Goal: Task Accomplishment & Management: Complete application form

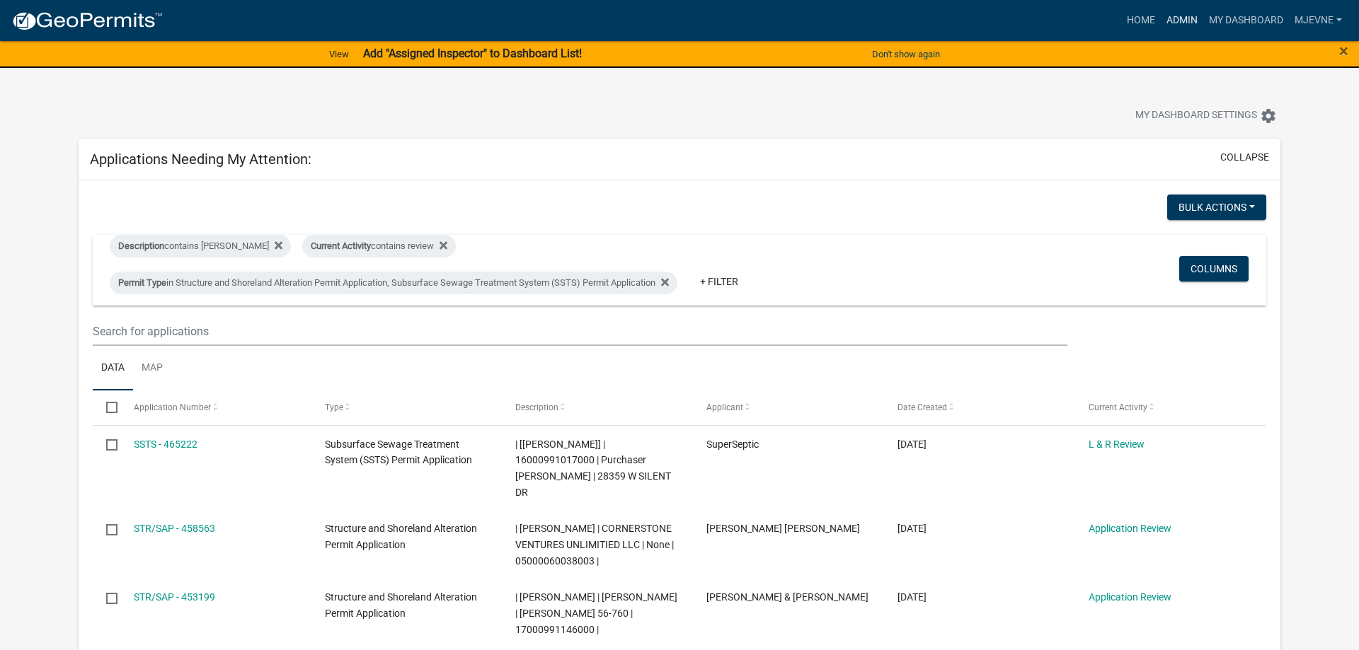
click at [1176, 18] on link "Admin" at bounding box center [1182, 20] width 42 height 27
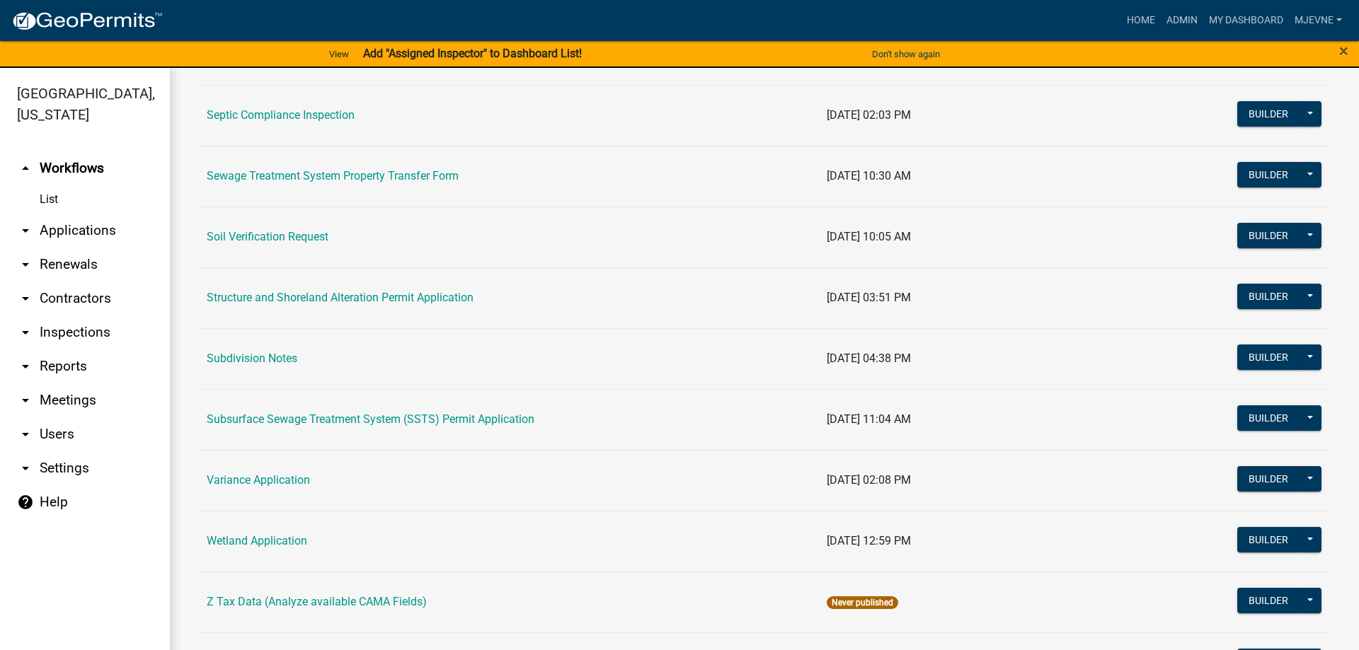
scroll to position [807, 0]
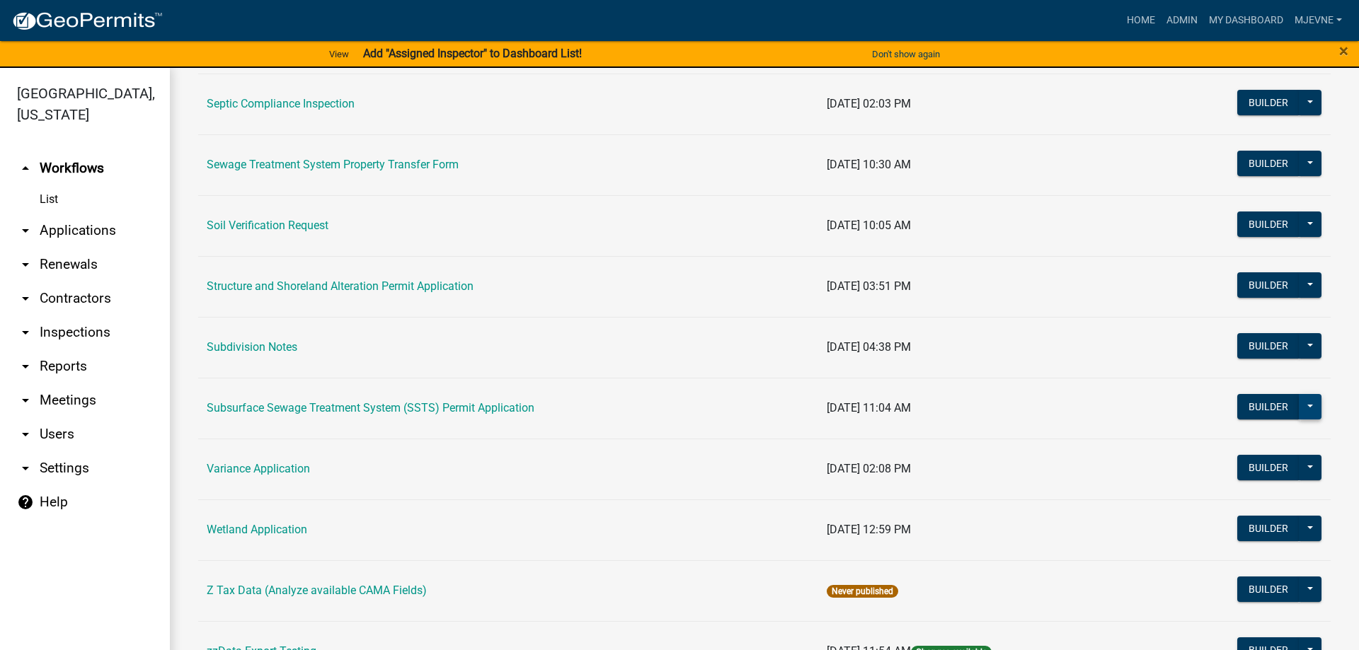
click at [1311, 404] on button at bounding box center [1310, 406] width 23 height 25
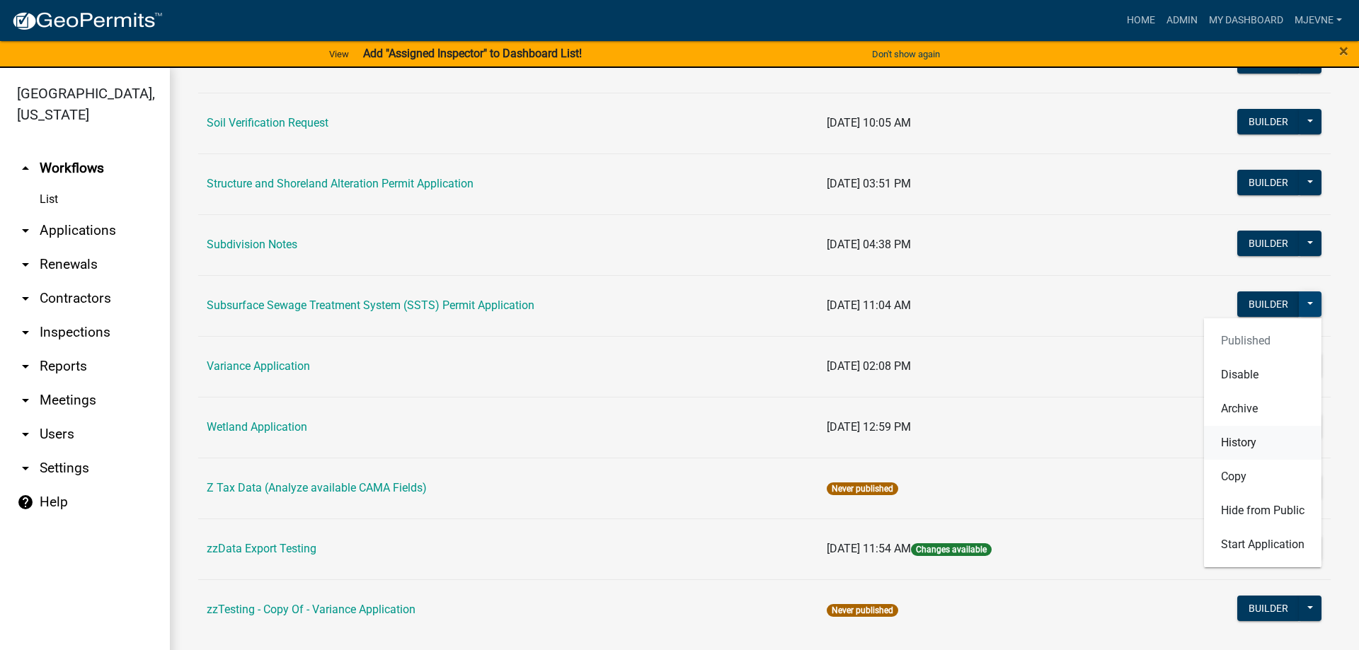
scroll to position [922, 0]
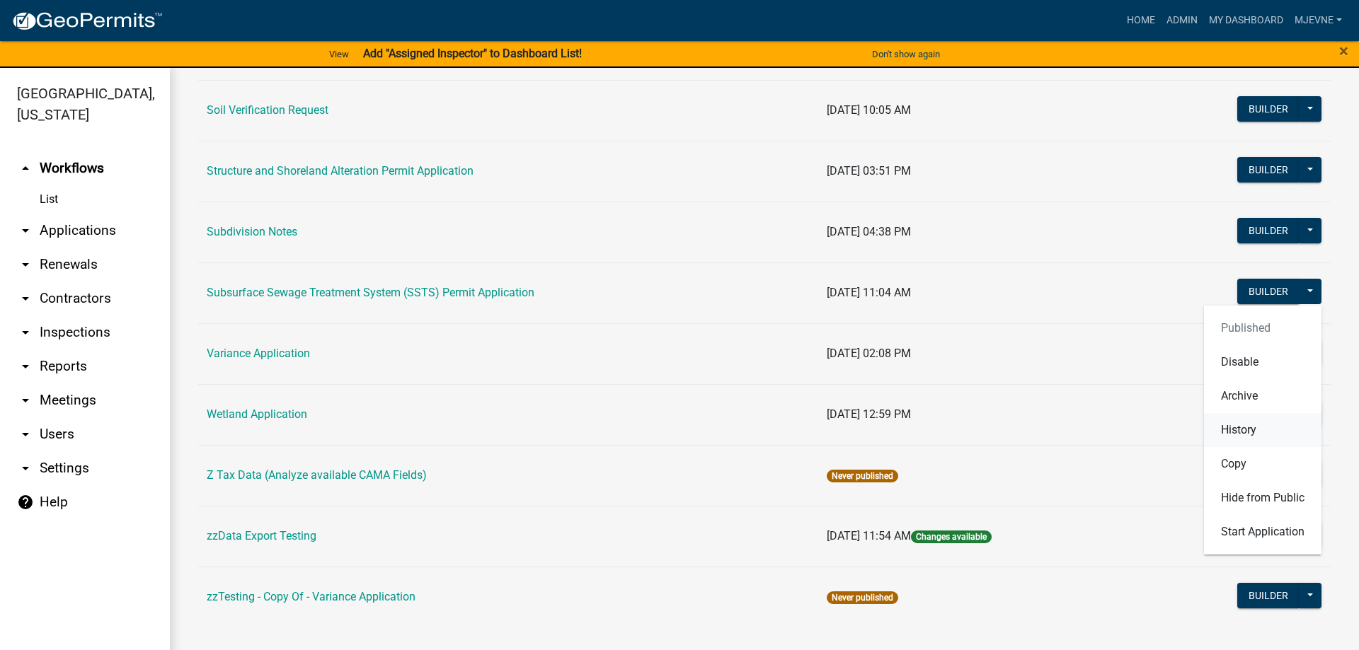
click at [1237, 432] on button "History" at bounding box center [1262, 430] width 117 height 34
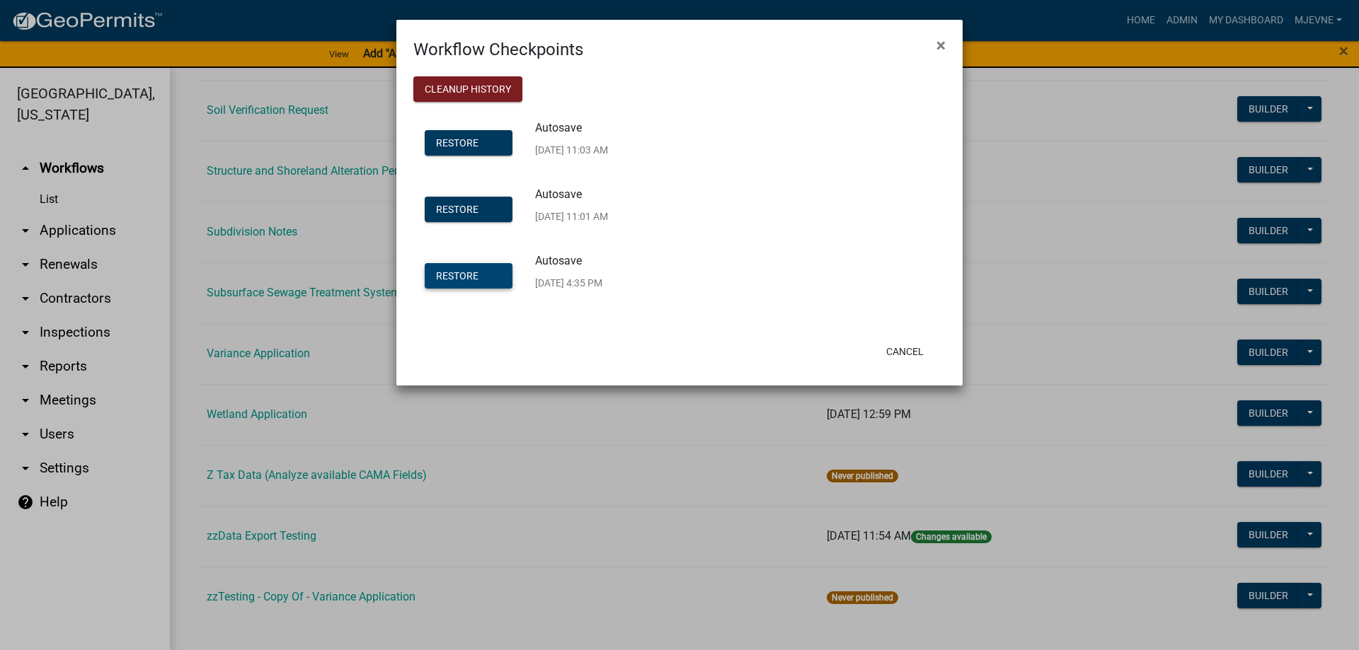
click at [461, 279] on span "Restore" at bounding box center [457, 275] width 42 height 11
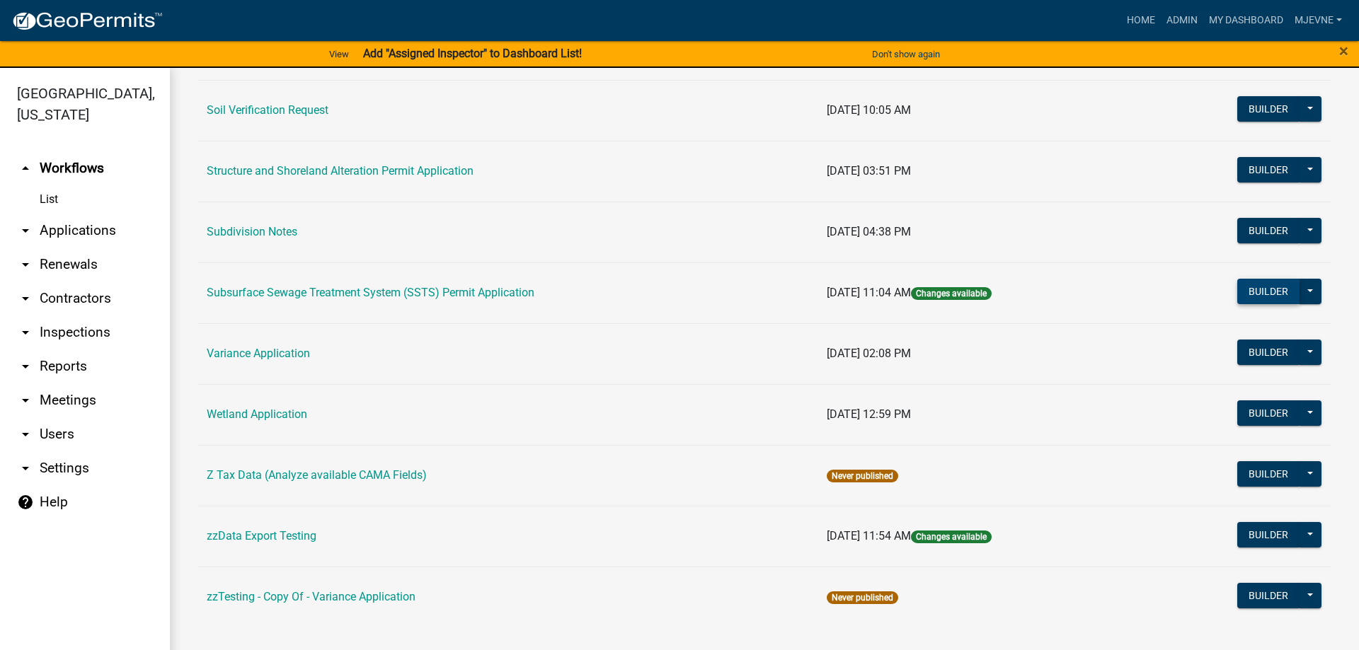
click at [1267, 289] on button "Builder" at bounding box center [1268, 291] width 62 height 25
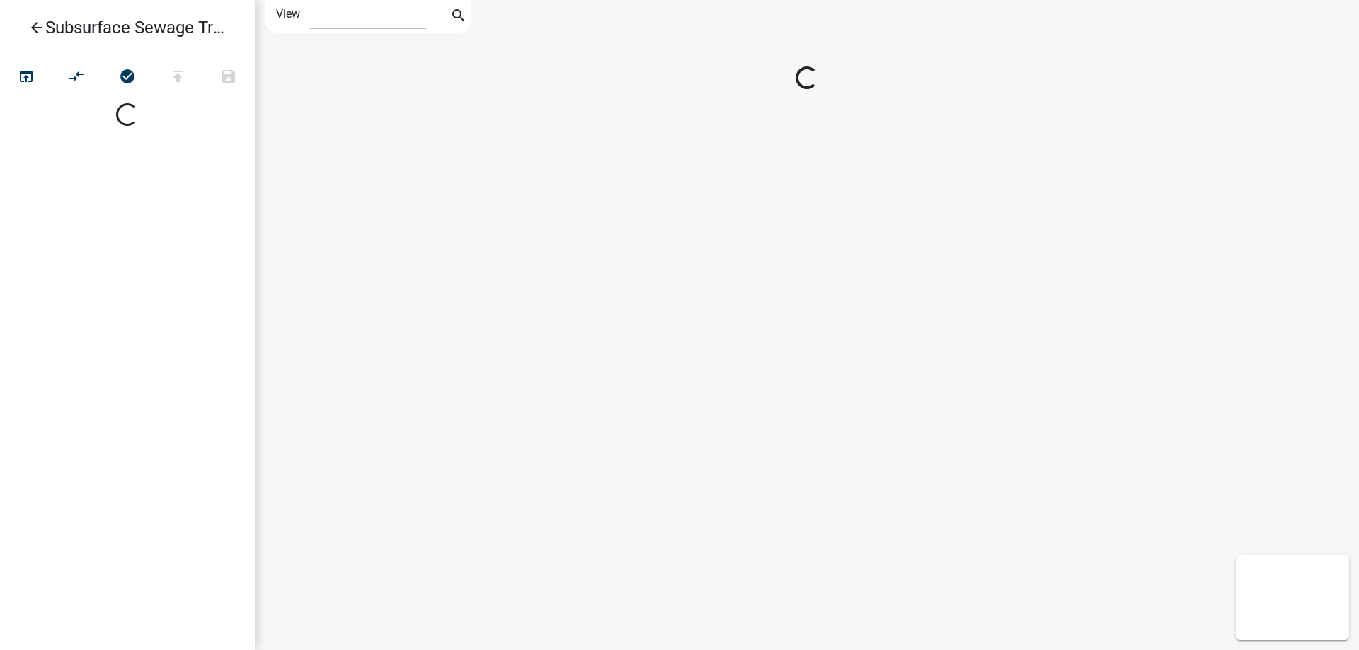
select select "1"
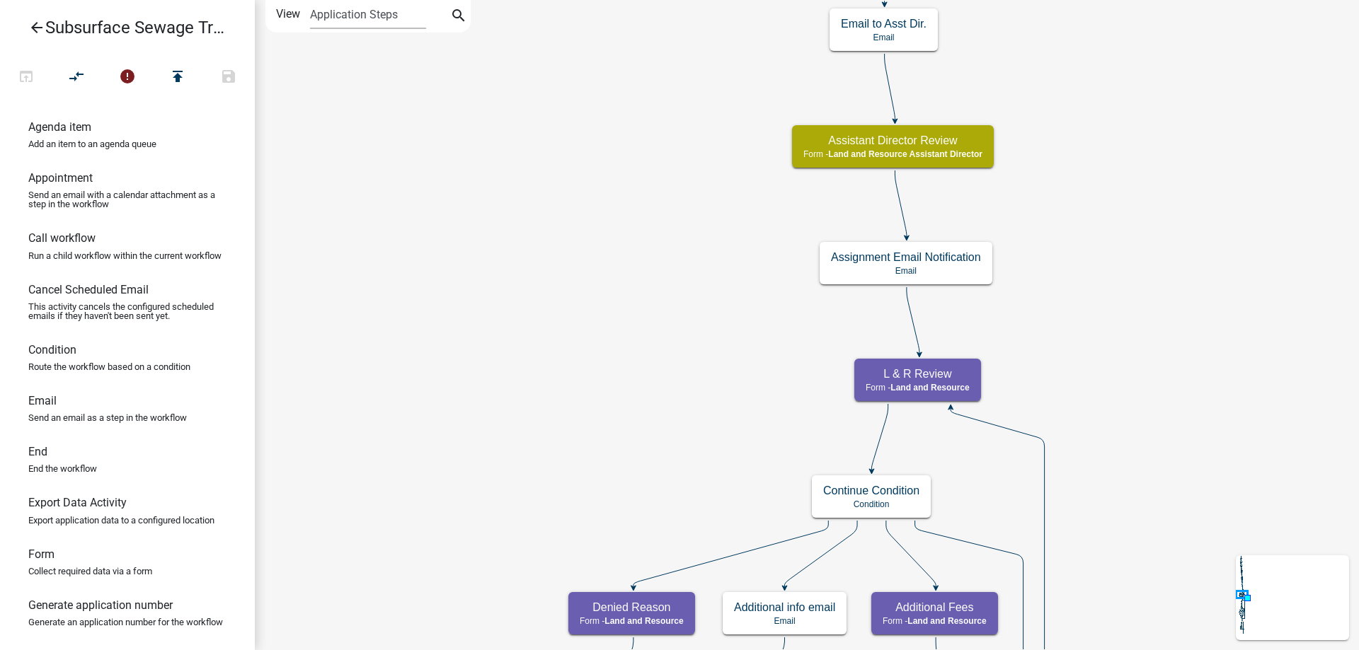
click at [467, 452] on div "Start Start - Applicant Parcel search Parcel search - Applicant Require User Re…" at bounding box center [807, 325] width 1104 height 650
click at [474, 444] on div "Start Start - Applicant Parcel search Parcel search - Applicant Require User Re…" at bounding box center [807, 325] width 1104 height 650
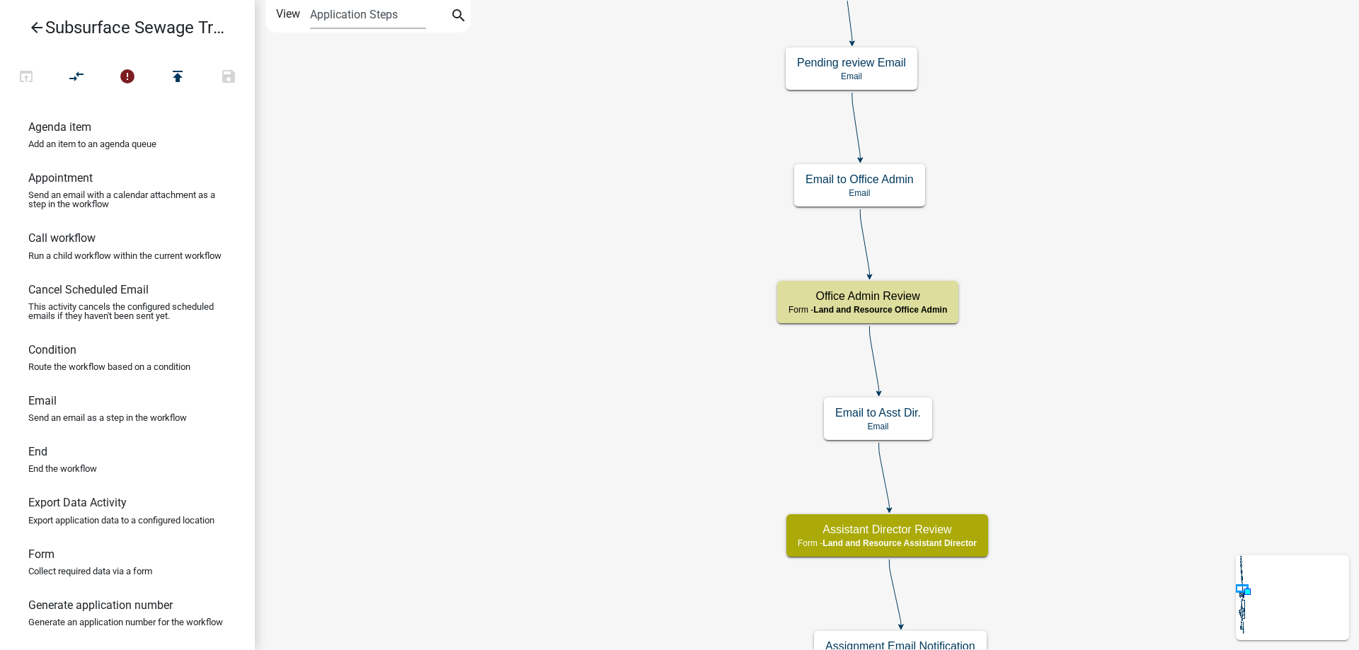
click at [464, 339] on div "Start Start - Applicant Parcel search Parcel search - Applicant Require User Re…" at bounding box center [807, 325] width 1104 height 650
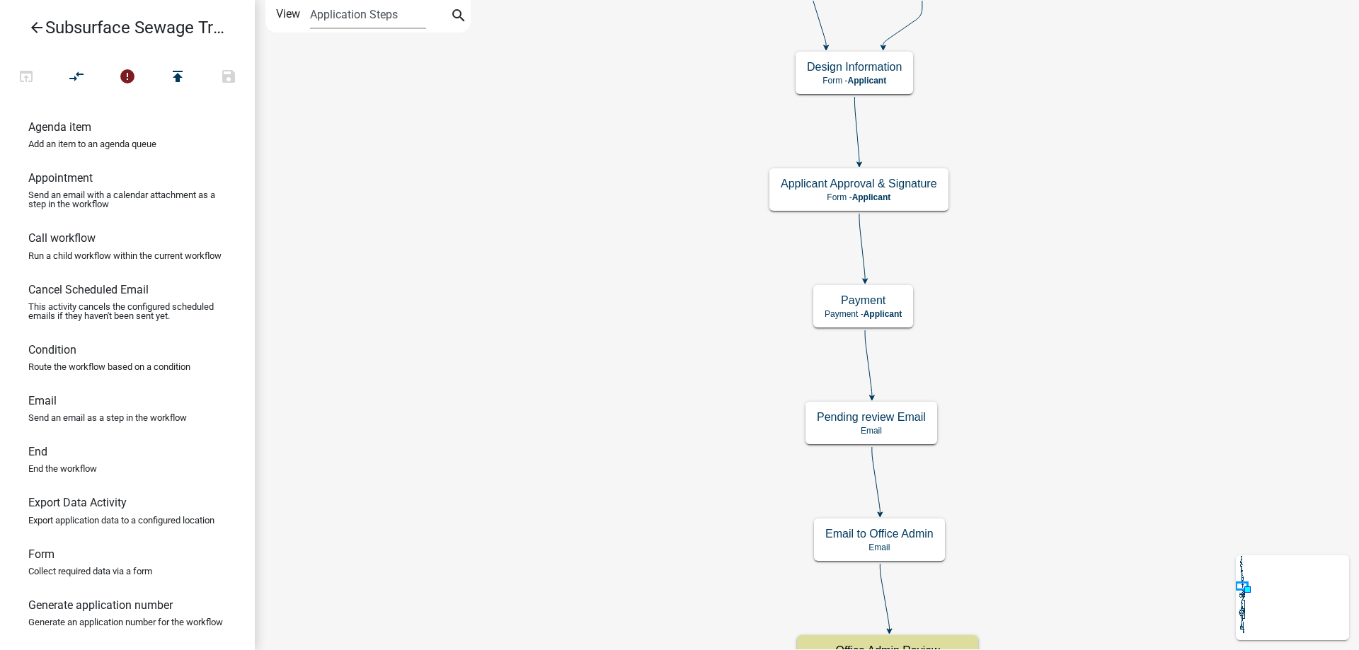
click at [512, 396] on div "Start Start - Applicant Parcel search Parcel search - Applicant Require User Re…" at bounding box center [807, 325] width 1104 height 650
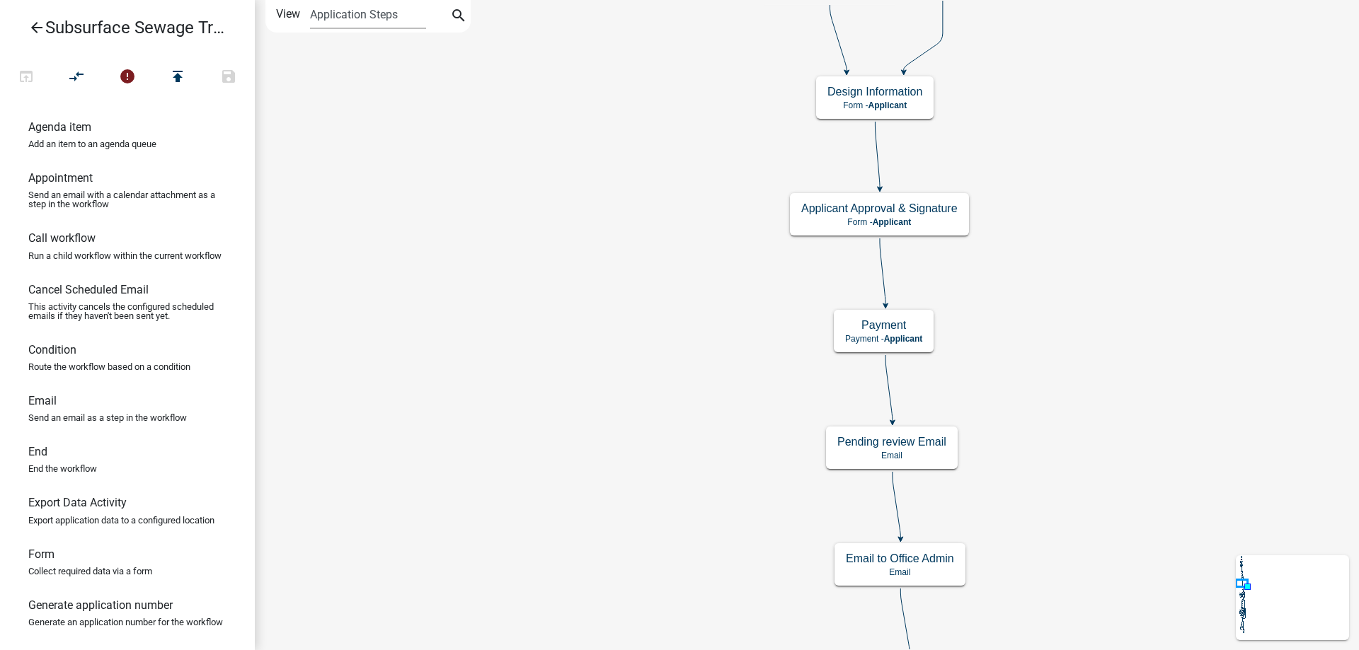
click at [507, 539] on div "Start Start - Applicant Parcel search Parcel search - Applicant Require User Re…" at bounding box center [807, 325] width 1104 height 650
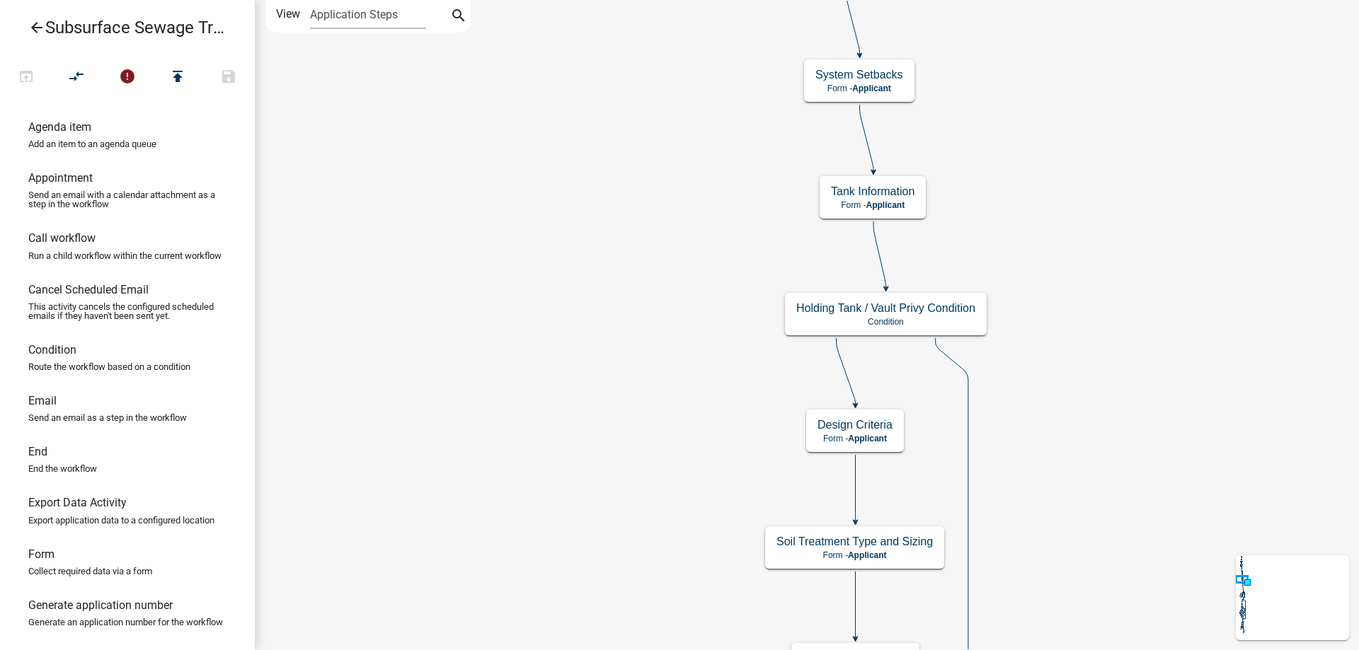
click at [520, 465] on div "Start Start - Applicant Parcel search Parcel search - Applicant Require User Re…" at bounding box center [807, 325] width 1104 height 650
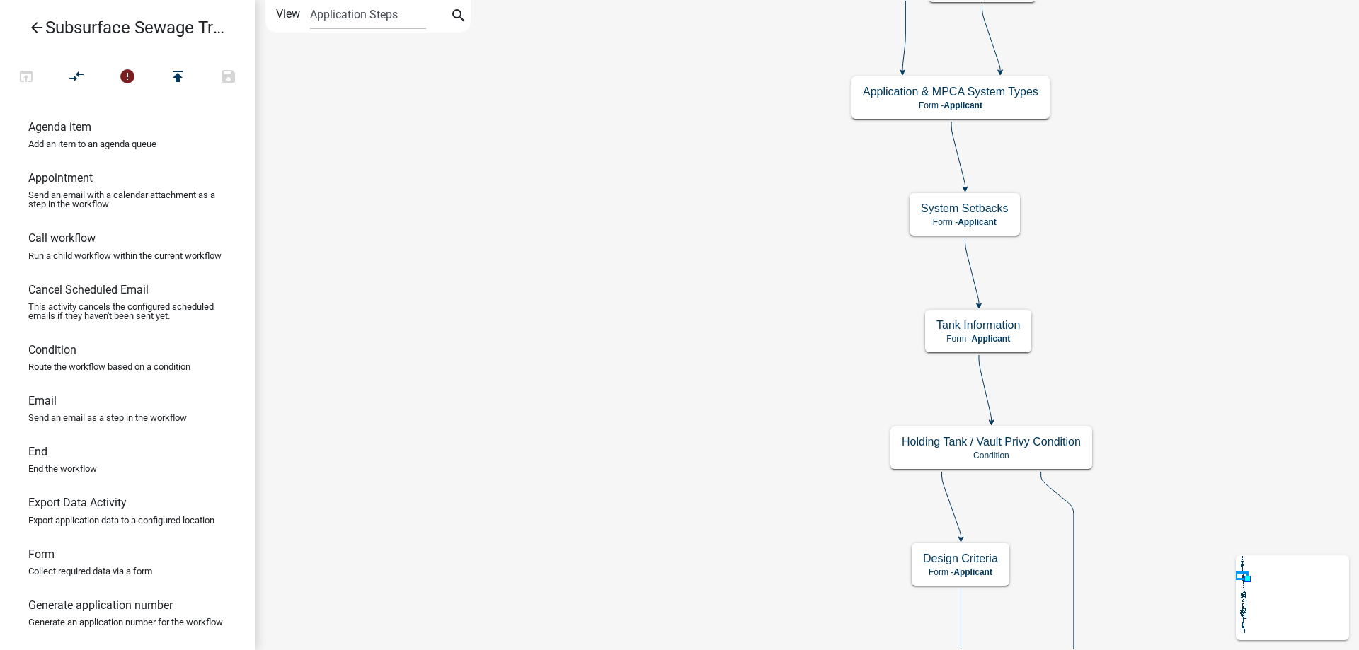
click at [546, 546] on div "Start Start - Applicant Parcel search Parcel search - Applicant Require User Re…" at bounding box center [807, 325] width 1104 height 650
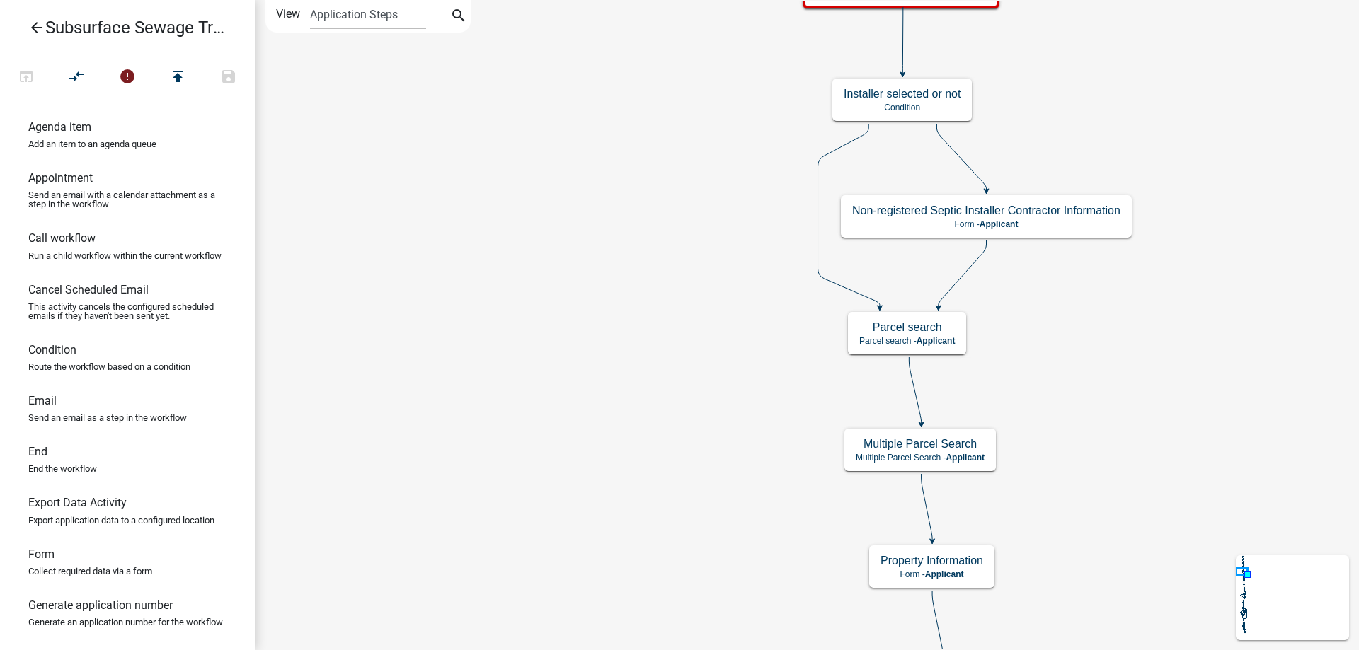
click at [544, 597] on div "Start Start - Applicant Parcel search Parcel search - Applicant Require User Re…" at bounding box center [807, 325] width 1104 height 650
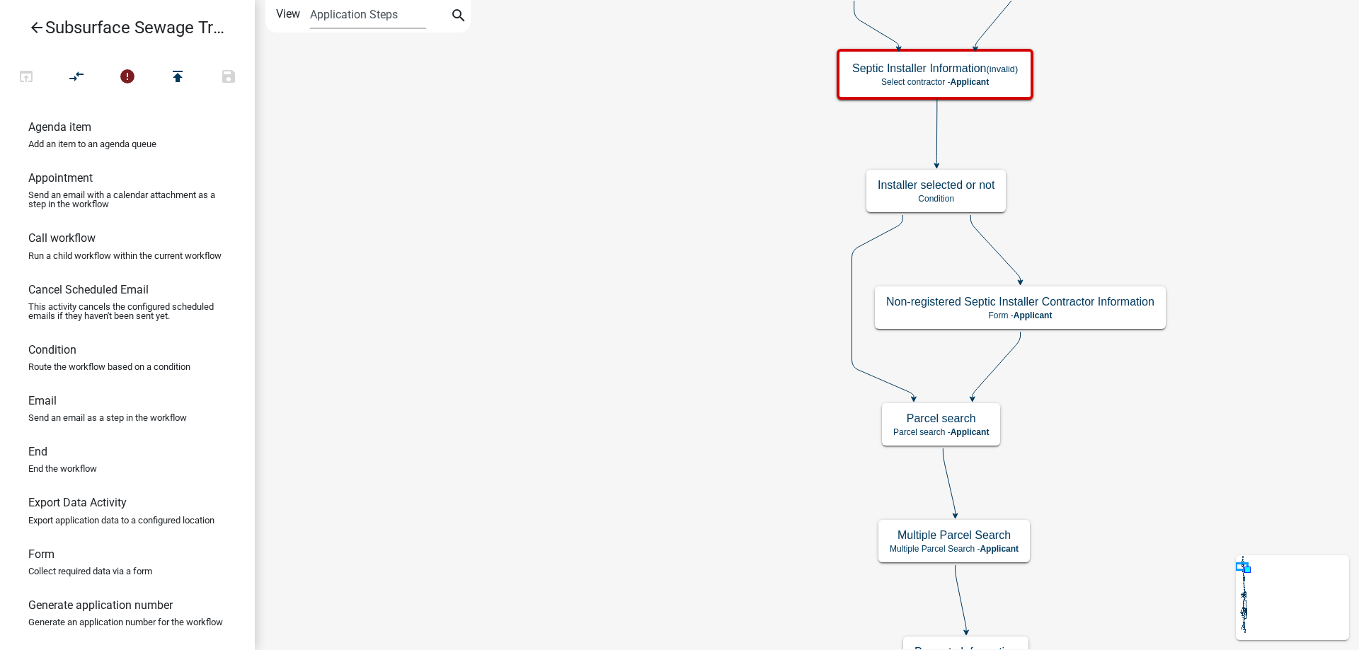
click at [560, 564] on div "Start Start - Applicant Parcel search Parcel search - Applicant Require User Re…" at bounding box center [807, 325] width 1104 height 650
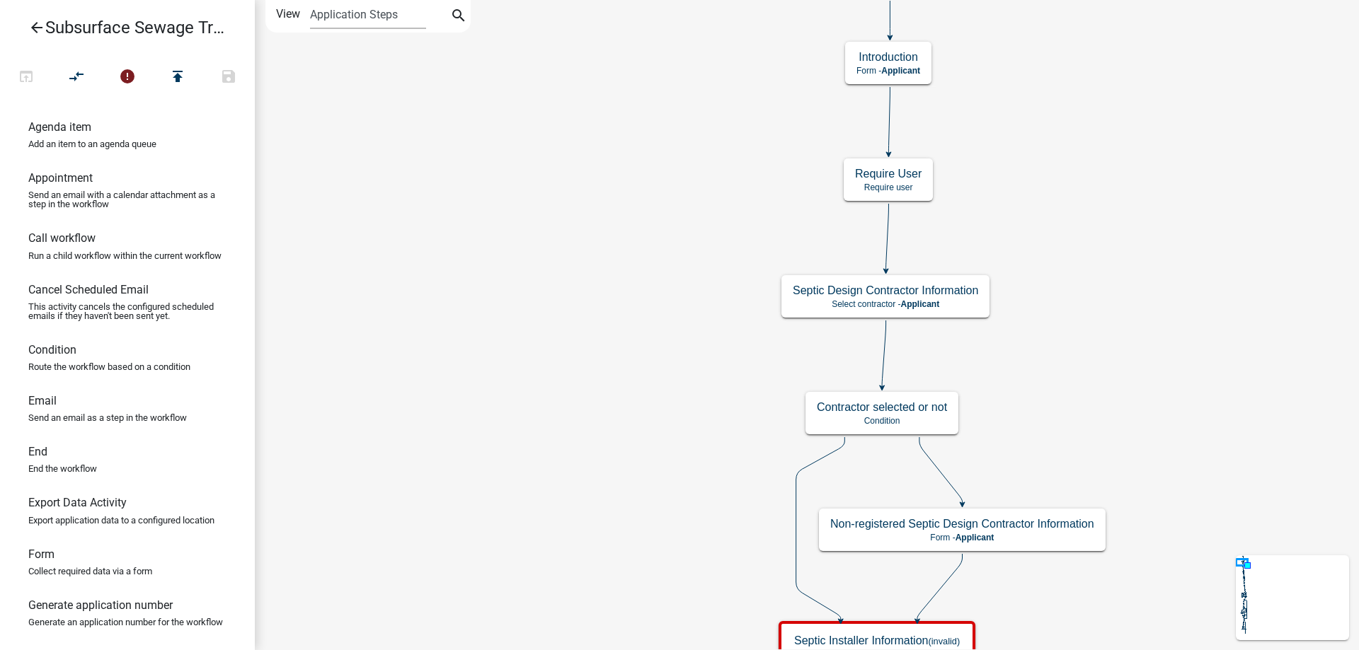
click at [570, 405] on div "Start Start - Applicant Parcel search Parcel search - Applicant Require User Re…" at bounding box center [807, 325] width 1104 height 650
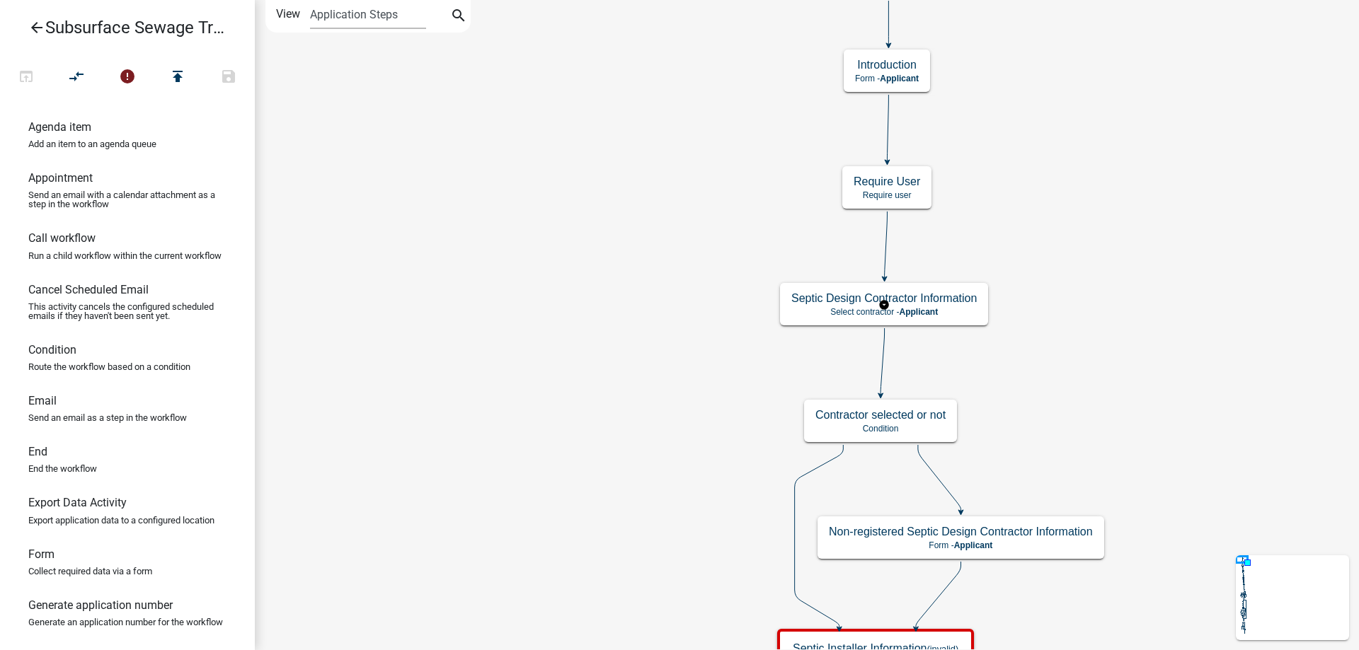
click at [946, 306] on g "Septic Design Contractor Information Select contractor - Applicant" at bounding box center [884, 303] width 208 height 41
click at [946, 306] on div "Septic Design Contractor Information Select contractor - Applicant" at bounding box center [884, 304] width 208 height 42
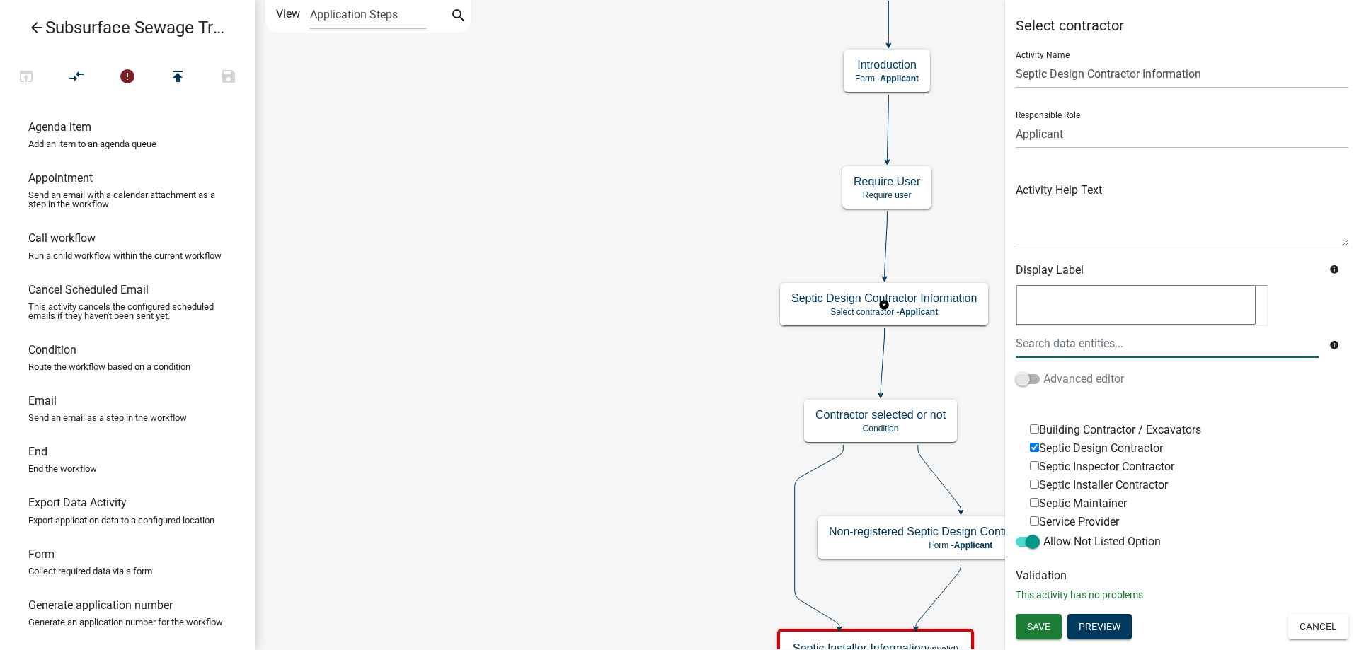
click at [1036, 378] on span at bounding box center [1028, 379] width 24 height 10
click at [1043, 371] on input "Advanced editor" at bounding box center [1043, 371] width 0 height 0
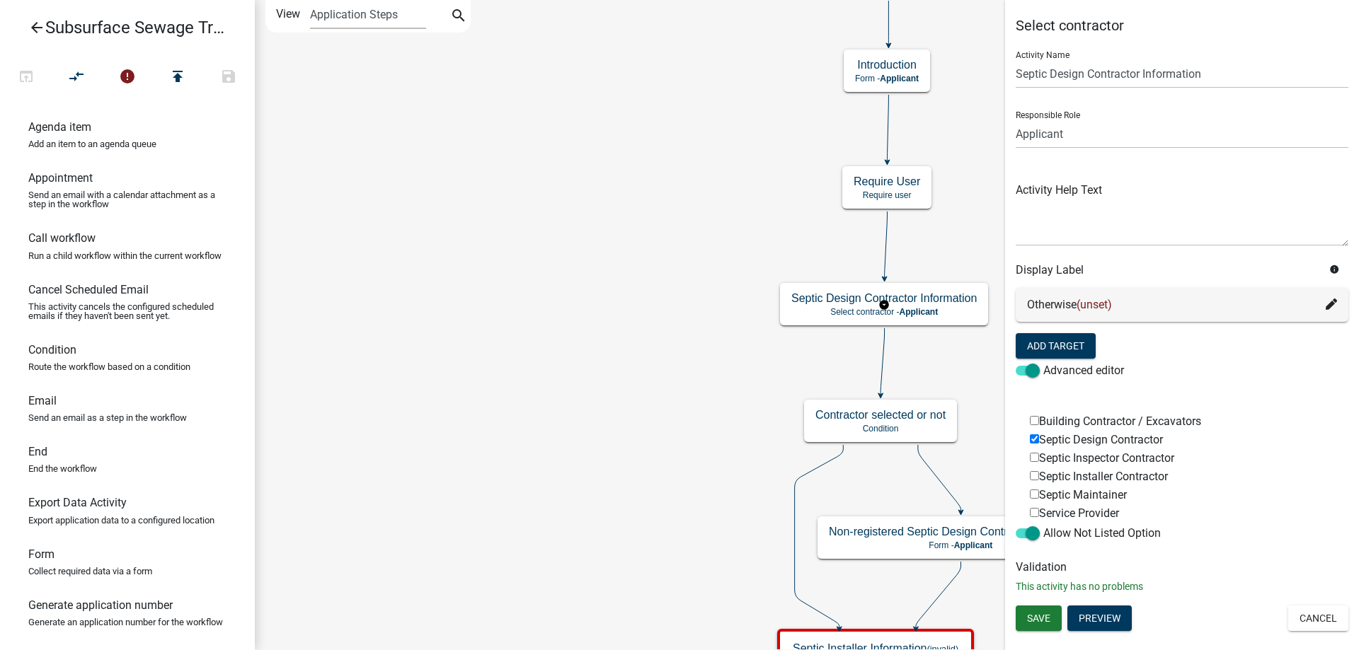
click at [1331, 306] on icon at bounding box center [1331, 304] width 11 height 11
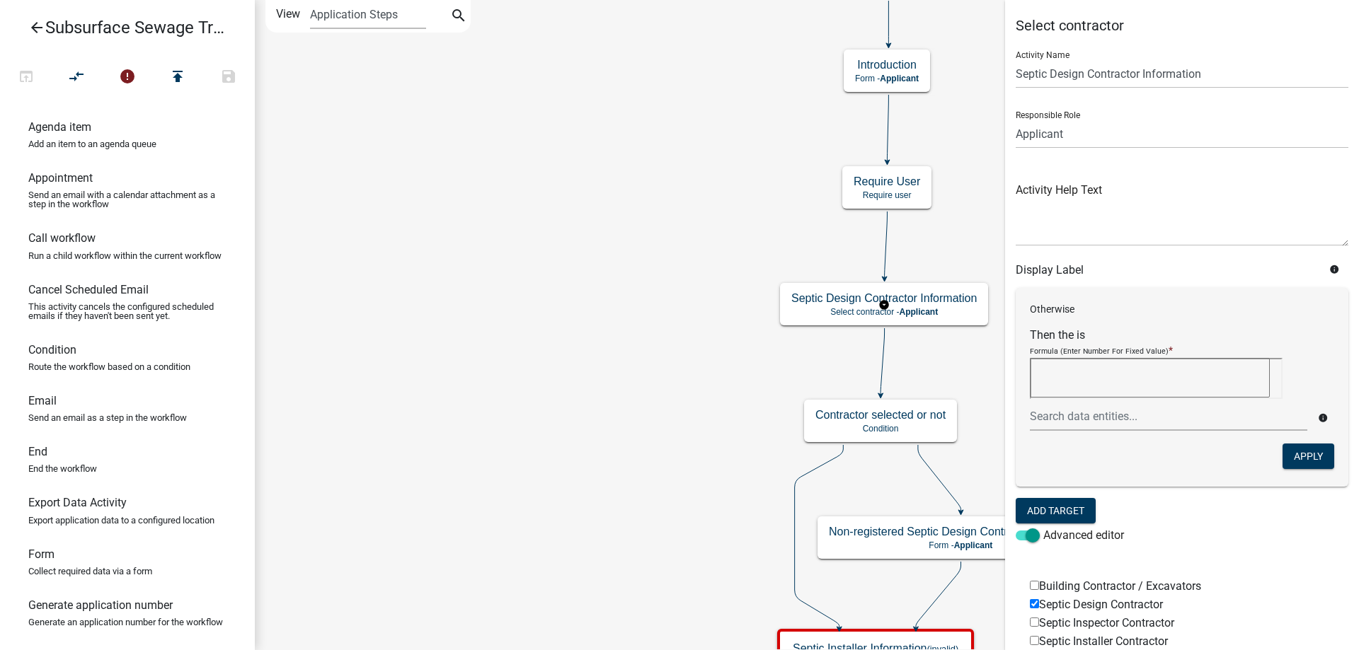
click at [1333, 262] on div "Activity Name Septic Design Contractor Information Responsible Role Applicant L…" at bounding box center [1182, 301] width 333 height 523
click at [1333, 270] on icon "info" at bounding box center [1334, 270] width 10 height 10
click at [1280, 530] on div "Advanced editor" at bounding box center [1182, 538] width 333 height 23
click at [1324, 413] on icon "info" at bounding box center [1323, 418] width 10 height 10
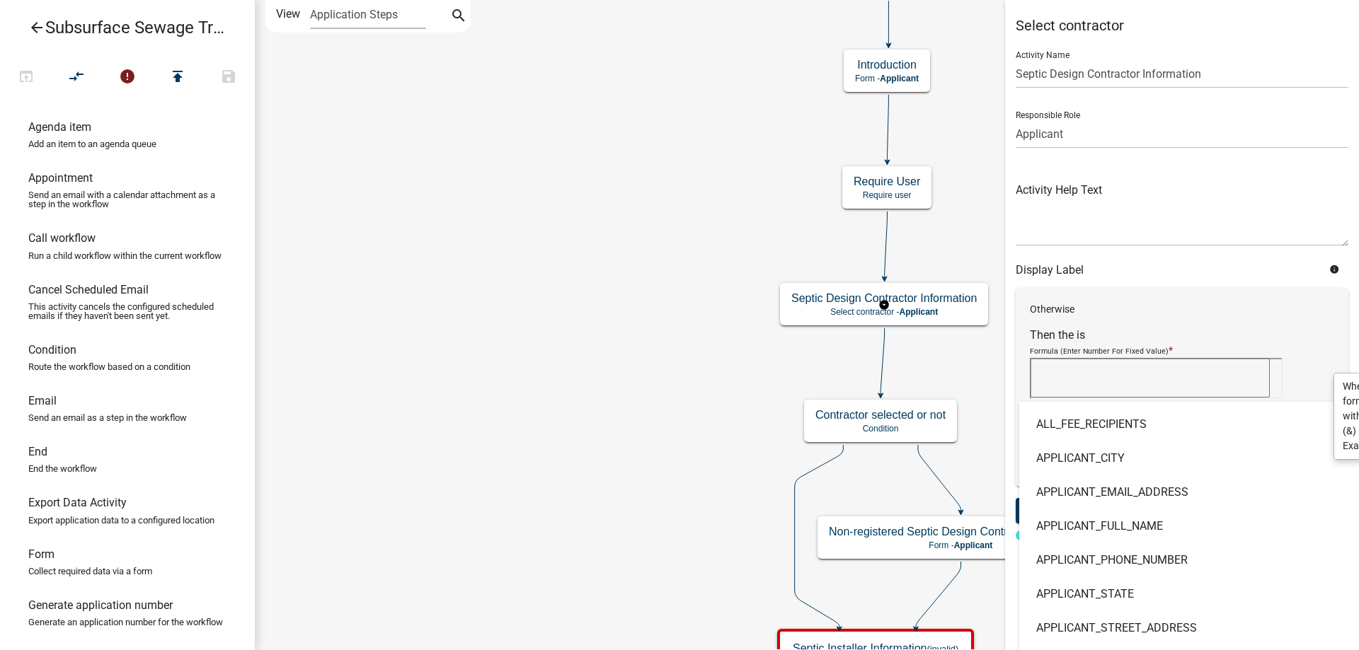
drag, startPoint x: 1293, startPoint y: 412, endPoint x: 1223, endPoint y: 421, distance: 70.7
click at [1223, 421] on input "text" at bounding box center [1168, 416] width 277 height 29
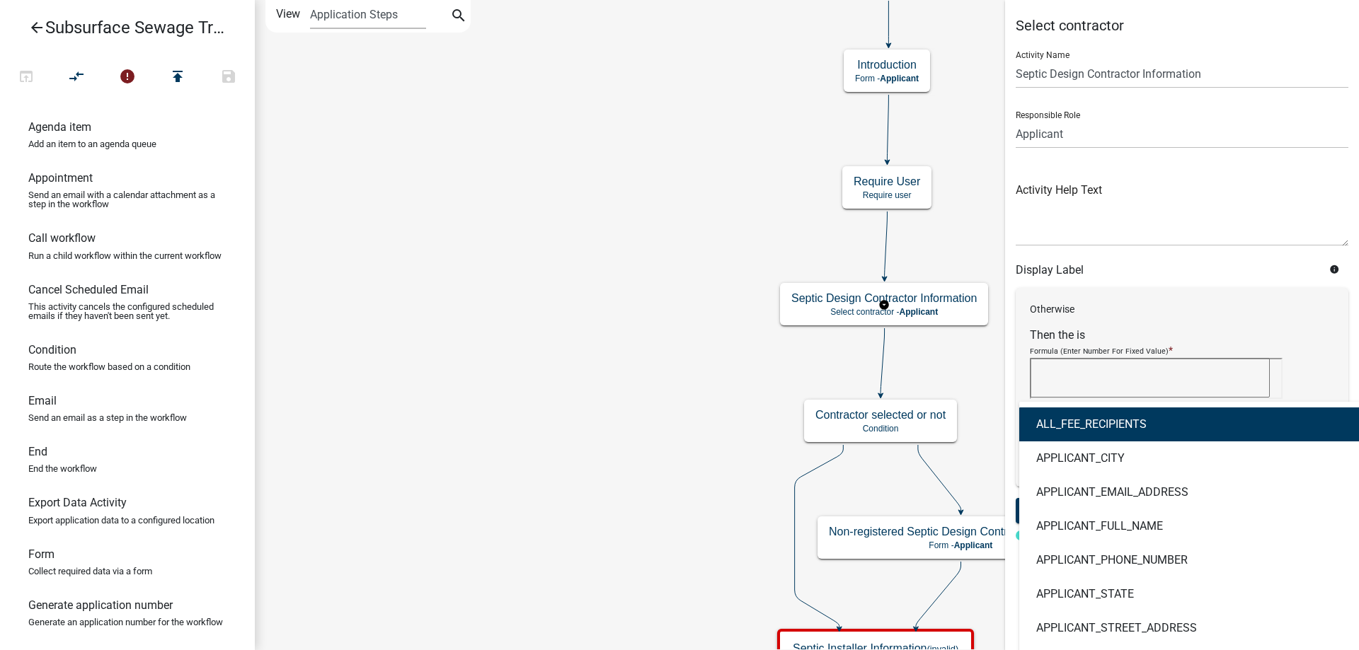
click at [1179, 382] on textarea at bounding box center [1150, 378] width 240 height 40
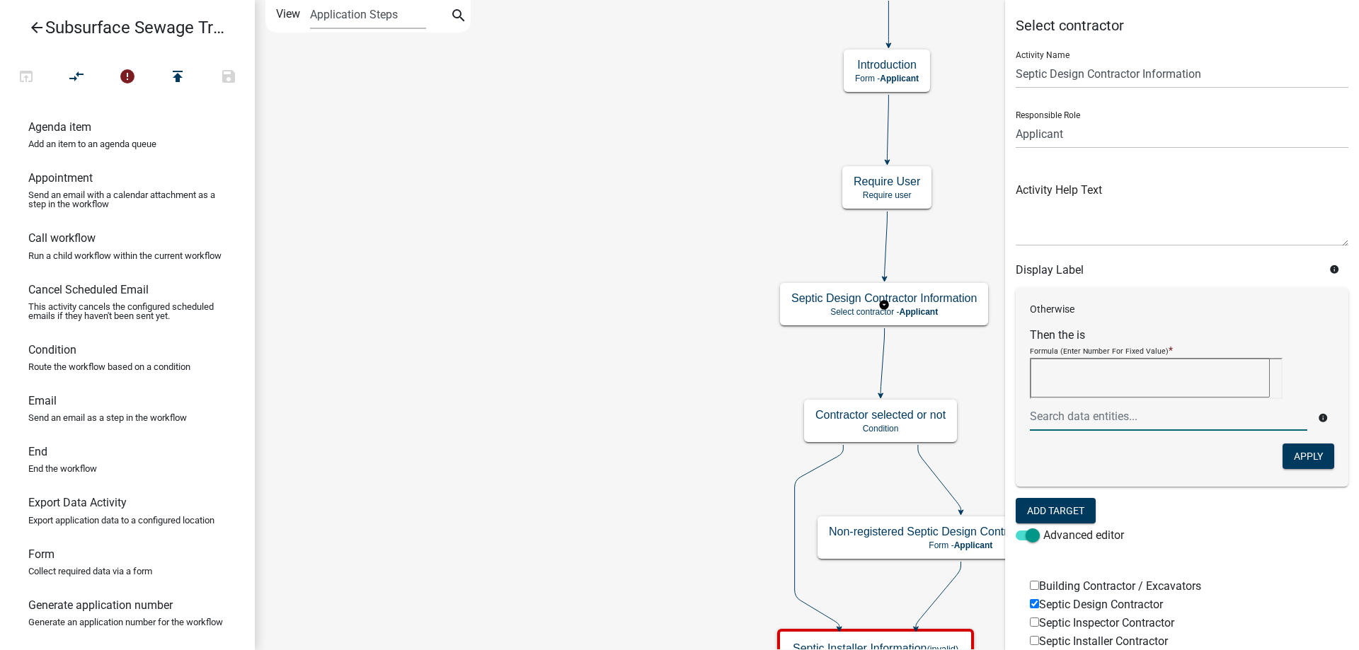
click at [1321, 416] on icon "info" at bounding box center [1323, 418] width 10 height 10
click at [1321, 415] on icon "info" at bounding box center [1323, 418] width 10 height 10
click at [1021, 536] on span at bounding box center [1028, 536] width 24 height 10
click at [1043, 527] on input "Advanced editor" at bounding box center [1043, 527] width 0 height 0
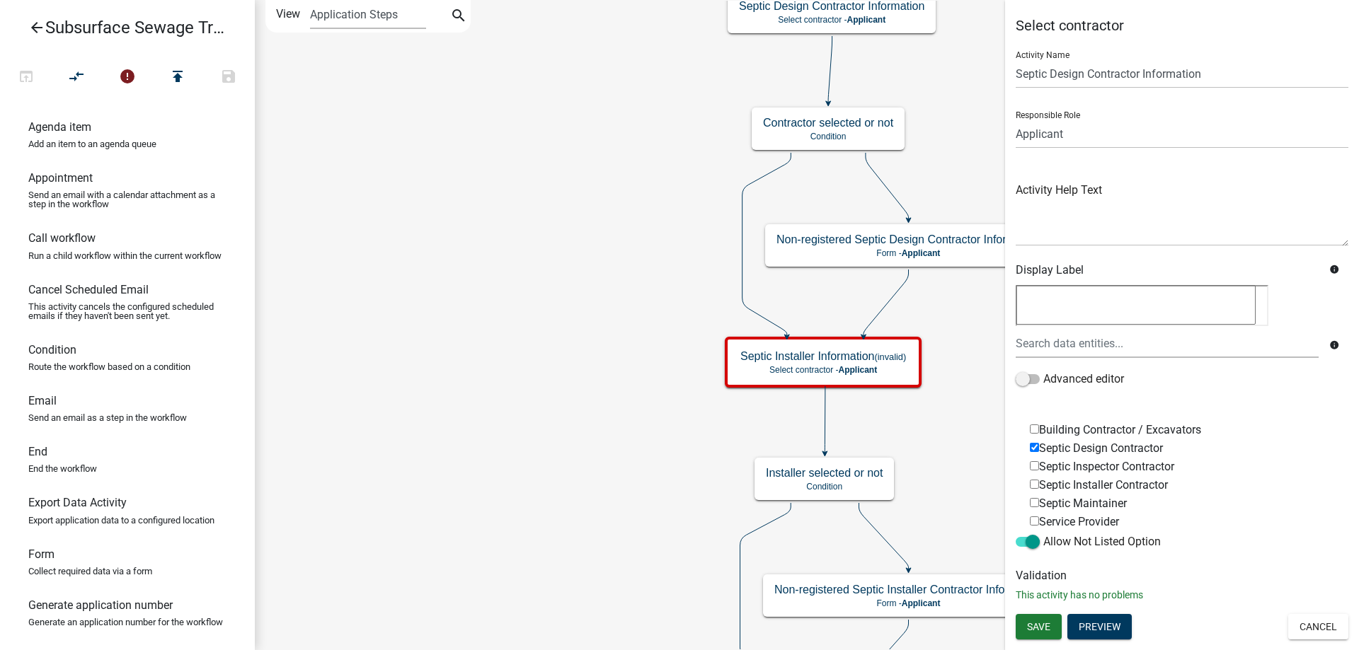
click at [667, 204] on div "Start Start - Applicant Parcel search Parcel search - Applicant Require User Re…" at bounding box center [807, 325] width 1104 height 650
click at [771, 367] on g "Septic Installer Information (invalid) Select contractor - Applicant" at bounding box center [825, 362] width 200 height 50
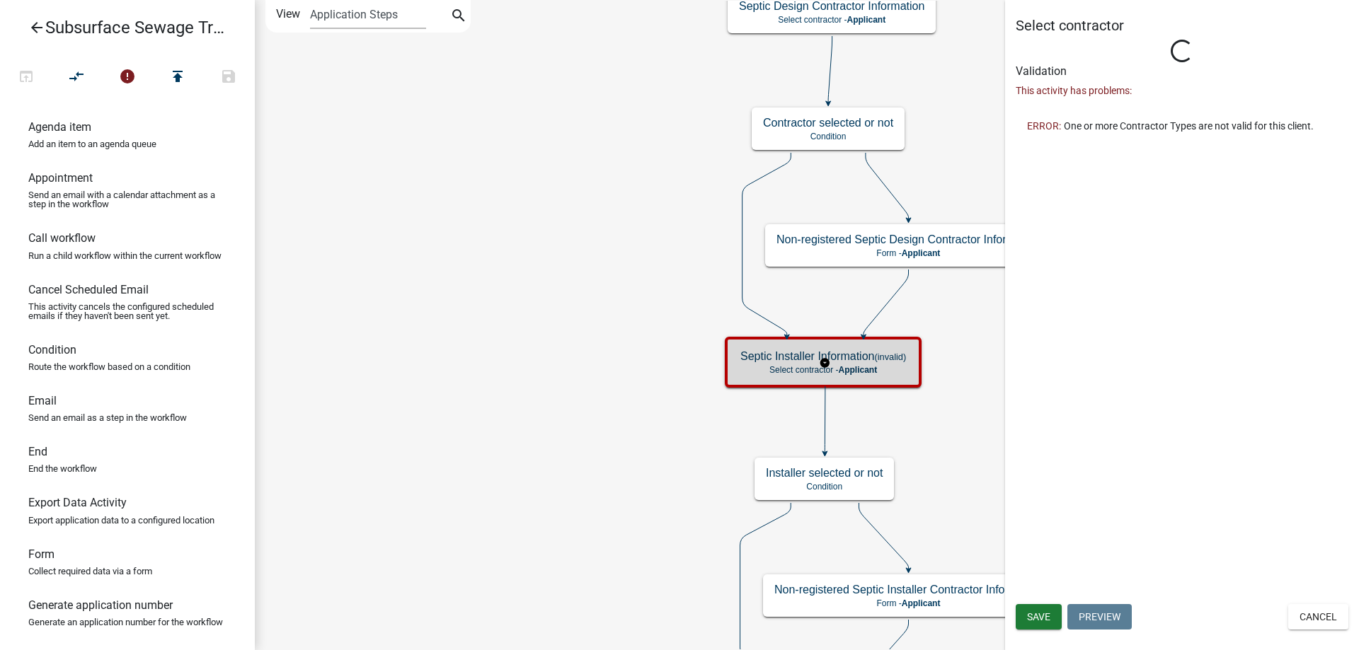
click at [771, 367] on g "Septic Installer Information (invalid) Select contractor - Applicant" at bounding box center [825, 362] width 200 height 50
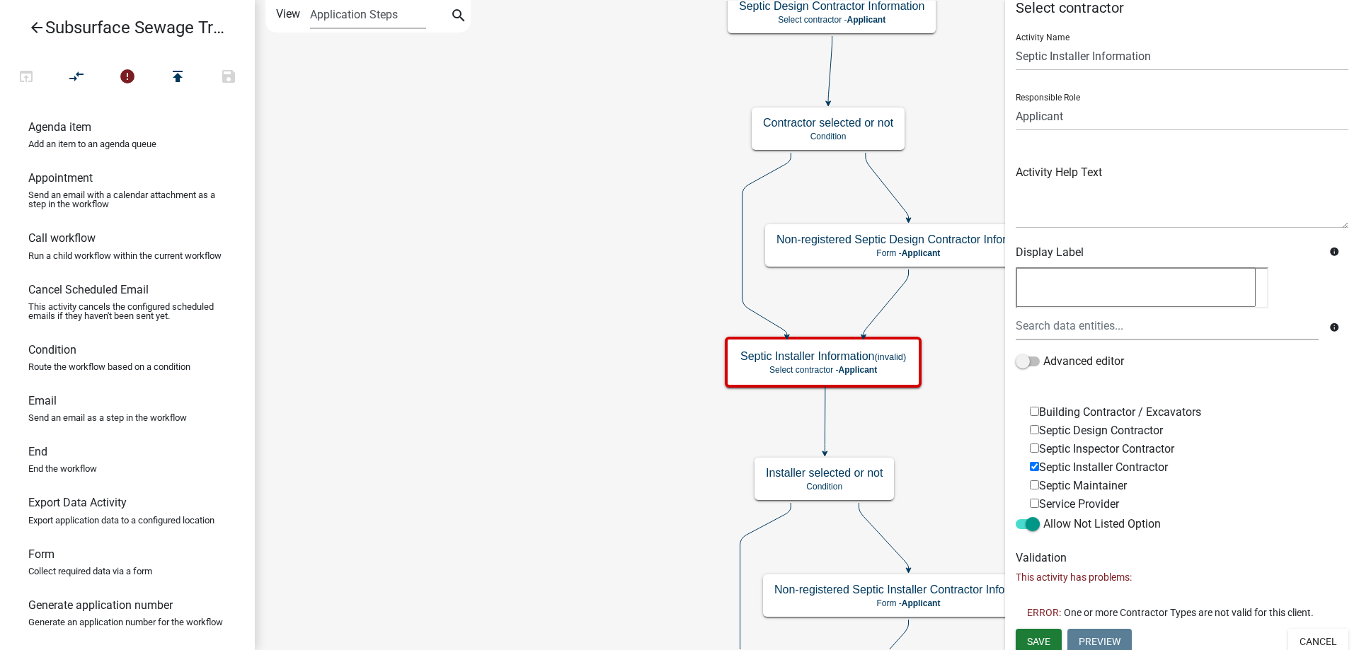
scroll to position [22, 0]
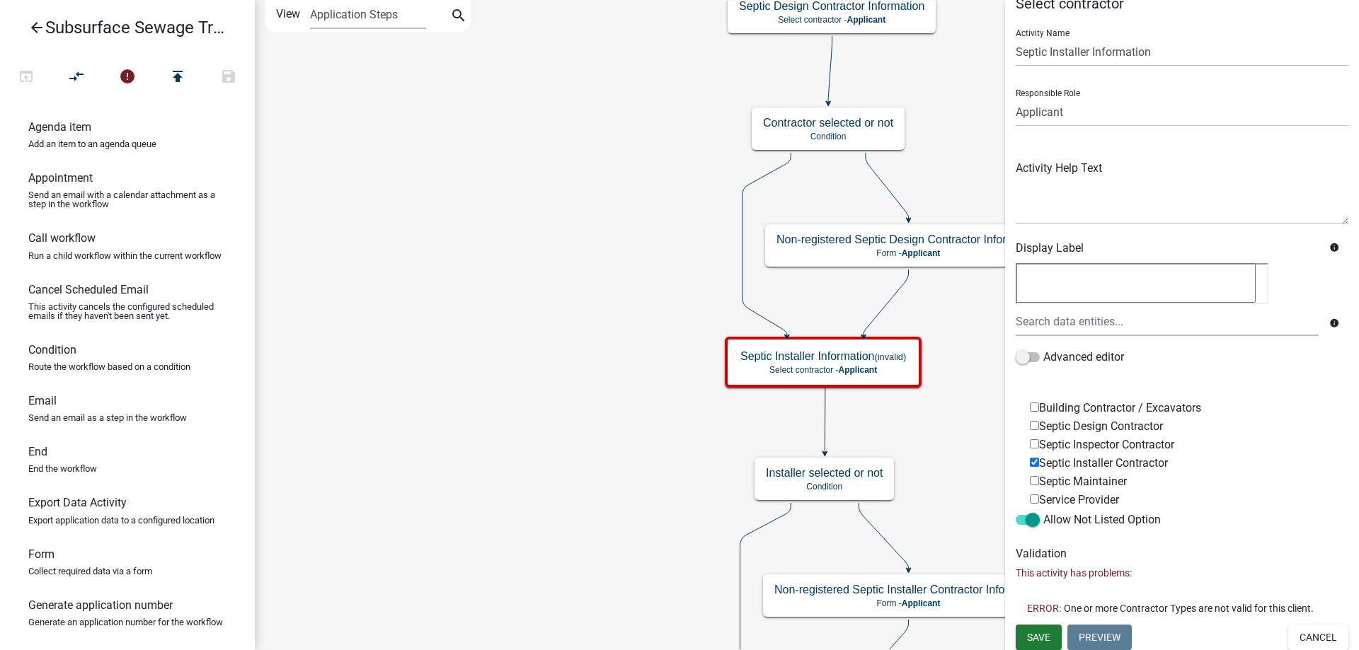
click at [1036, 458] on input "Septic Installer Contractor" at bounding box center [1034, 462] width 9 height 9
click at [1034, 460] on input "Septic Installer Contractor" at bounding box center [1034, 462] width 9 height 9
checkbox input "true"
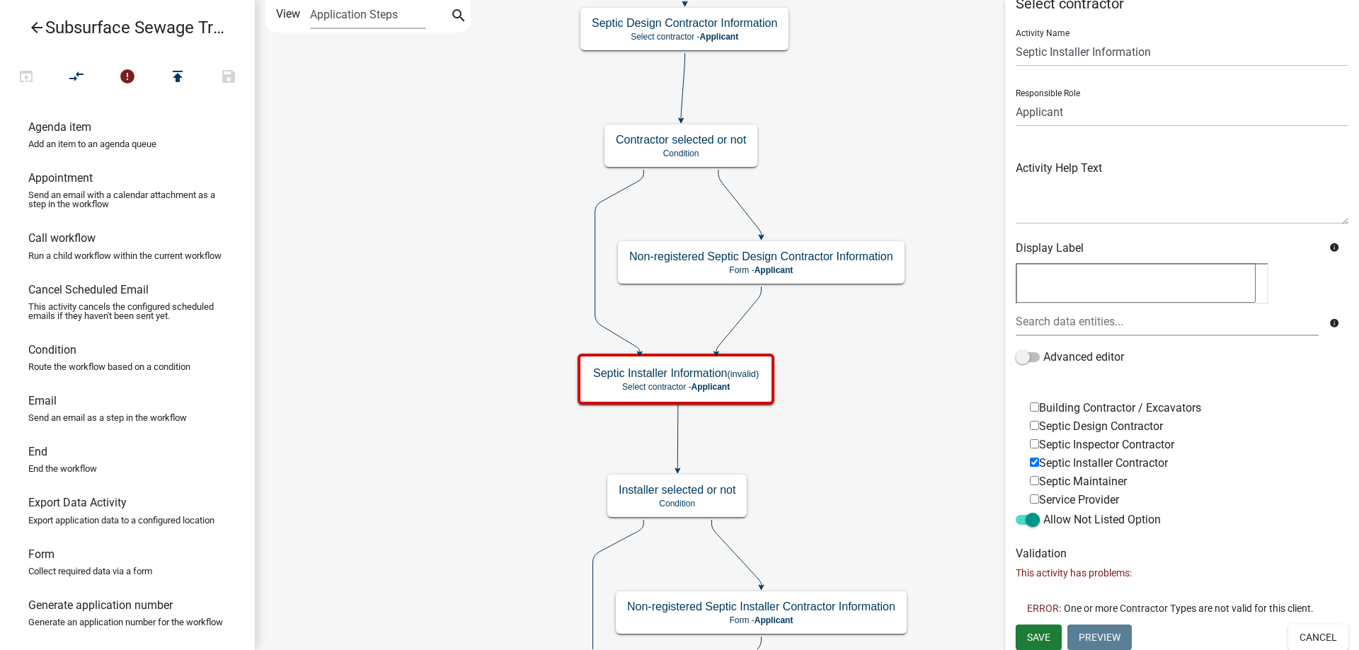
click at [410, 365] on div "Start Start - Applicant Parcel search Parcel search - Applicant Require User Re…" at bounding box center [807, 325] width 1104 height 650
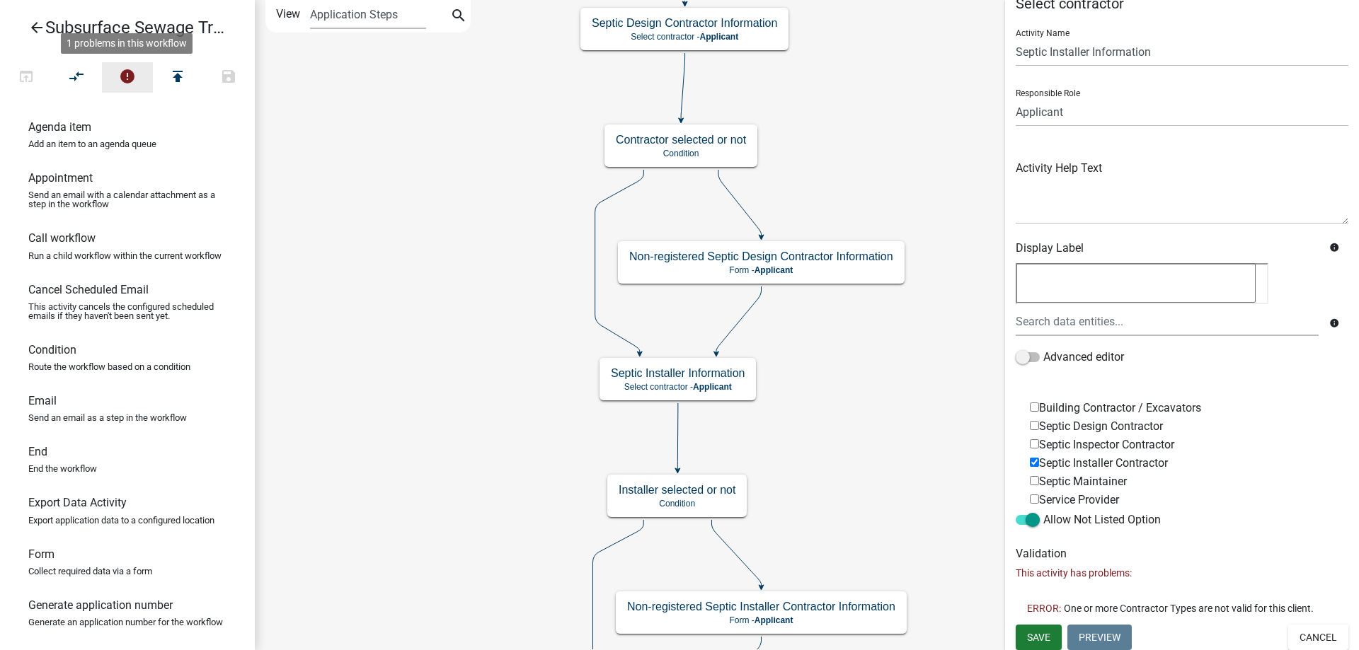
click at [123, 72] on icon "error" at bounding box center [127, 78] width 17 height 20
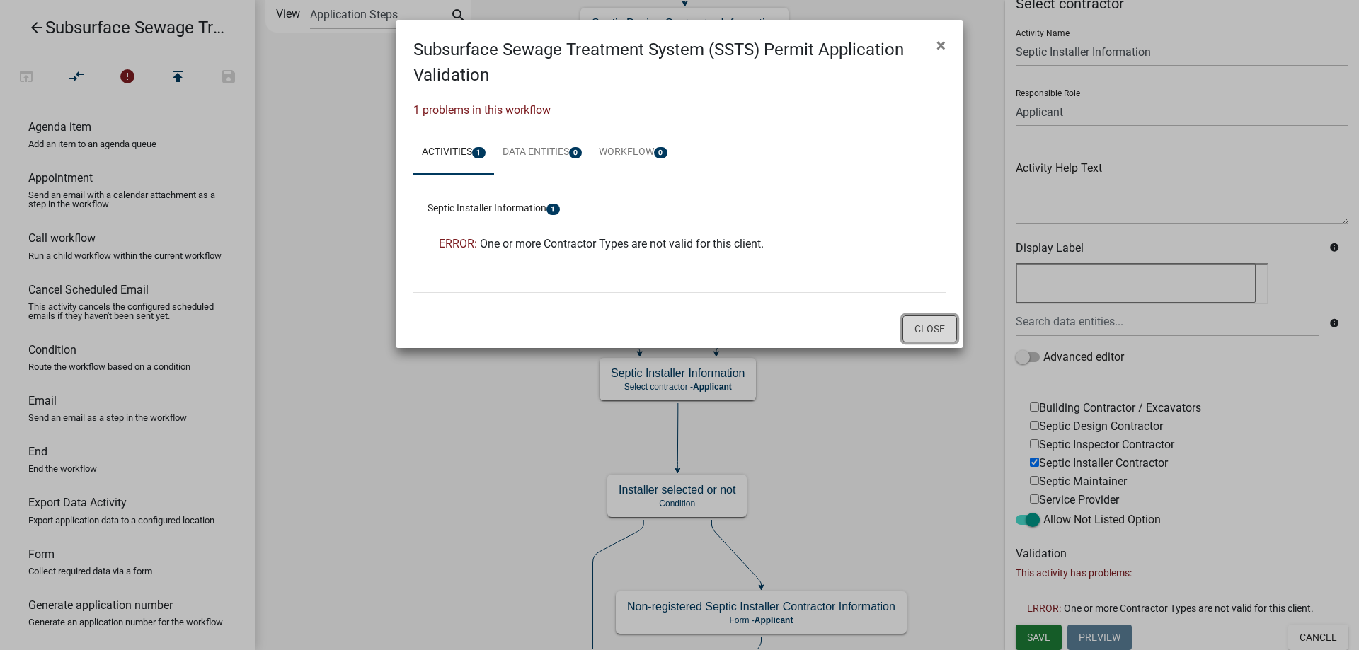
click at [928, 324] on button "Close" at bounding box center [929, 329] width 55 height 27
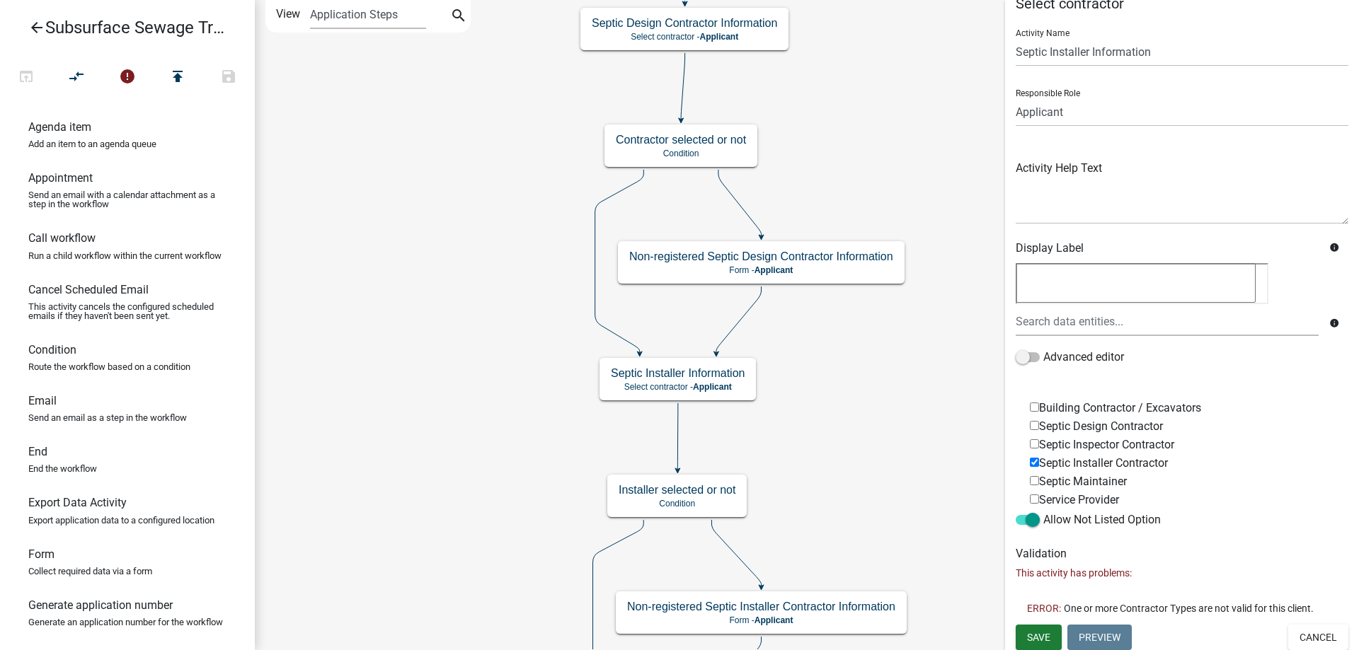
click at [32, 28] on icon "arrow_back" at bounding box center [36, 29] width 17 height 20
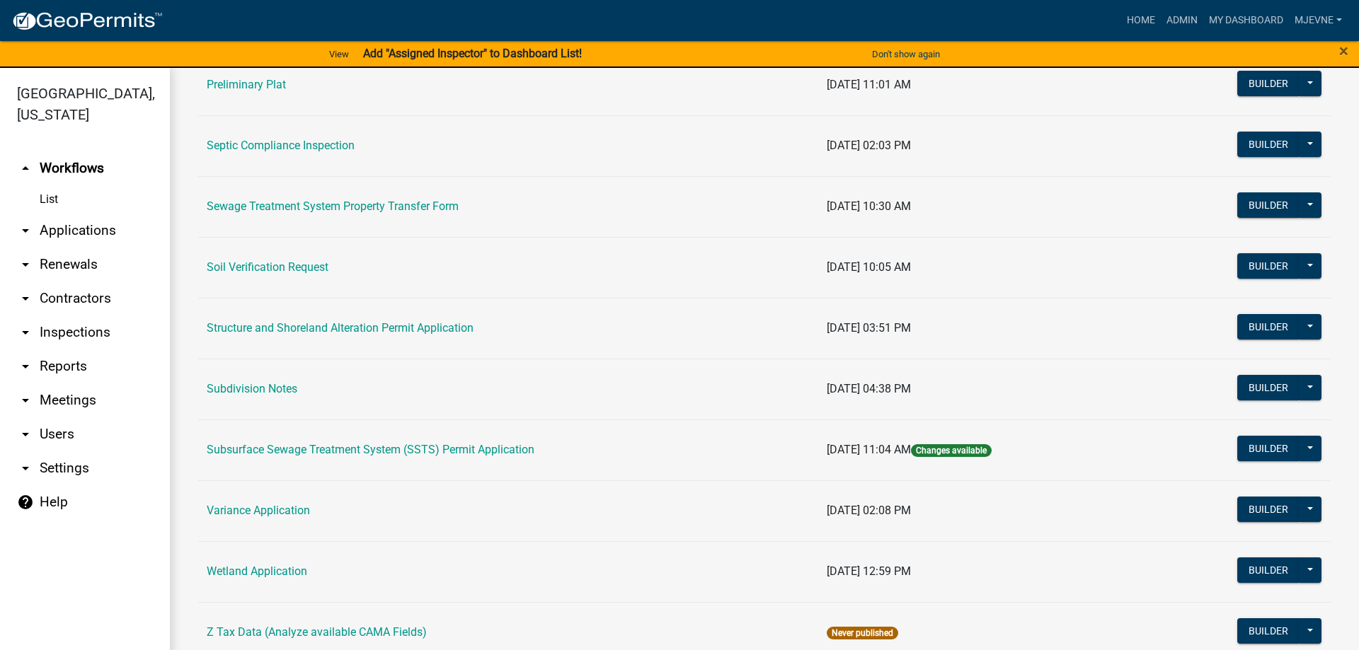
scroll to position [807, 0]
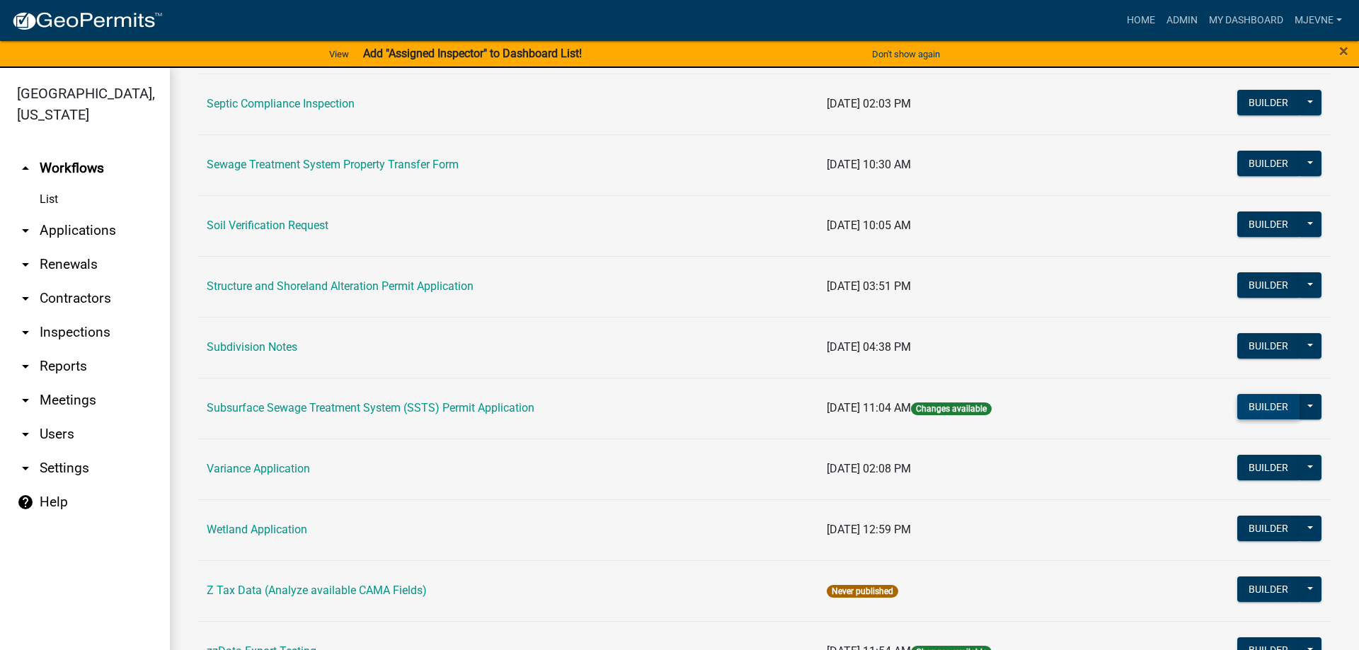
click at [1266, 409] on button "Builder" at bounding box center [1268, 406] width 62 height 25
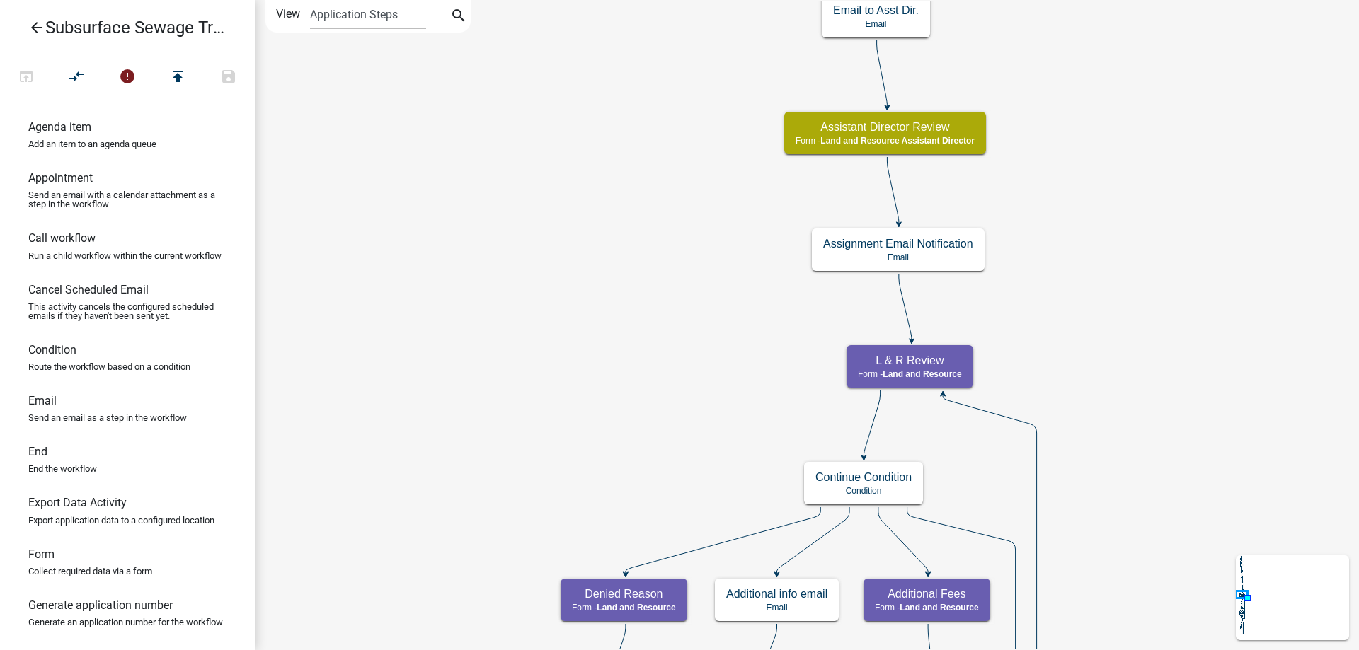
click at [432, 466] on div "Start Start - Applicant Parcel search Parcel search - Applicant Require User Re…" at bounding box center [807, 325] width 1104 height 650
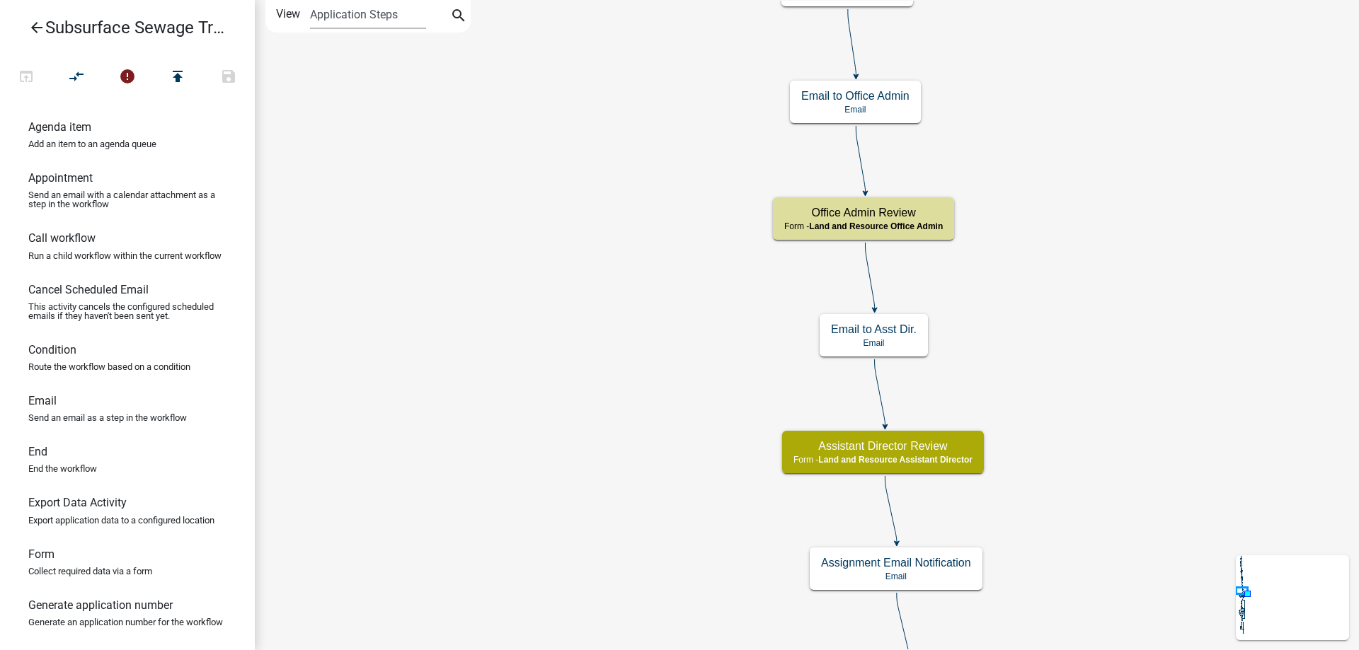
click at [429, 510] on div "Start Start - Applicant Parcel search Parcel search - Applicant Require User Re…" at bounding box center [807, 325] width 1104 height 650
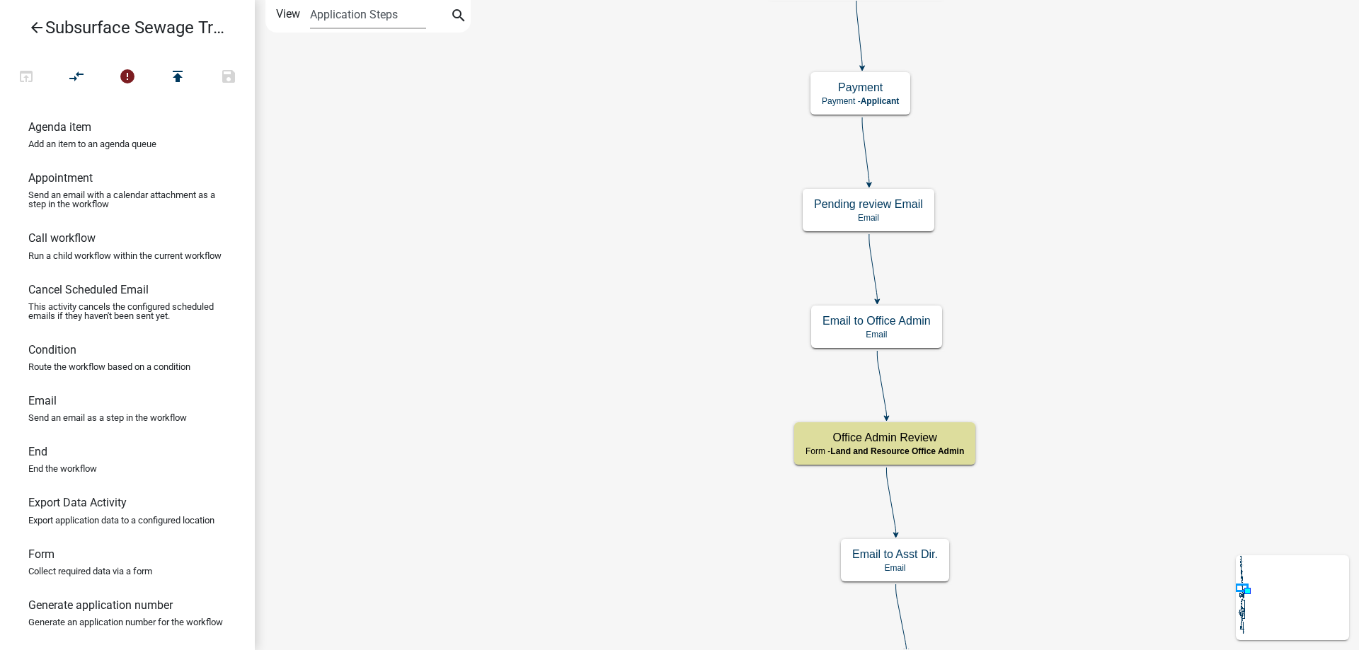
click at [462, 521] on div "Start Start - Applicant Parcel search Parcel search - Applicant Require User Re…" at bounding box center [807, 325] width 1104 height 650
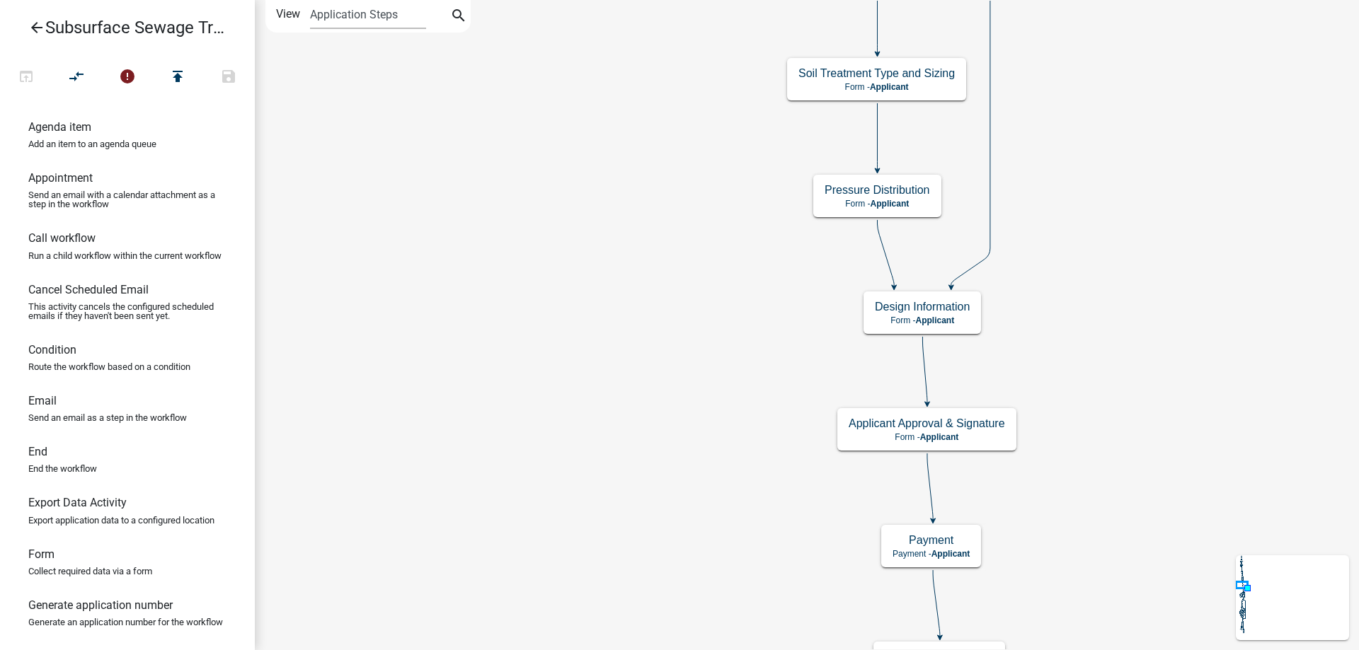
click at [507, 558] on div "Start Start - Applicant Parcel search Parcel search - Applicant Require User Re…" at bounding box center [807, 325] width 1104 height 650
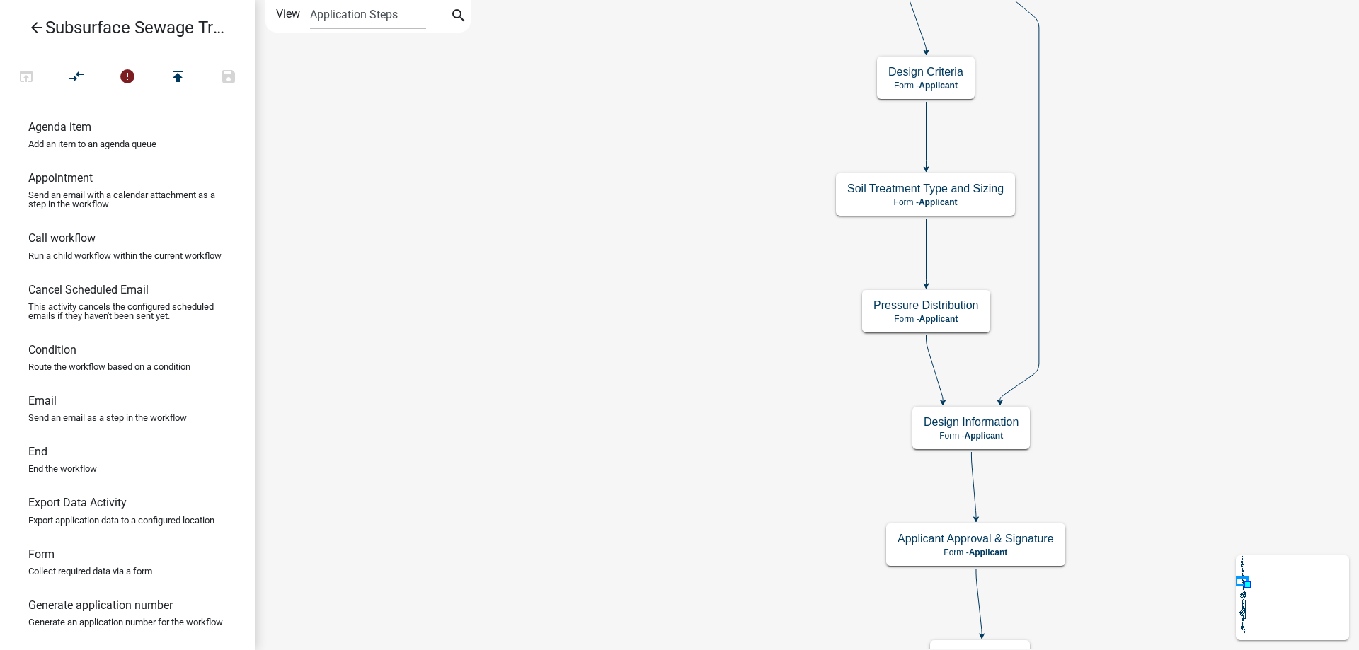
click at [512, 607] on div "Start Start - Applicant Parcel search Parcel search - Applicant Require User Re…" at bounding box center [807, 325] width 1104 height 650
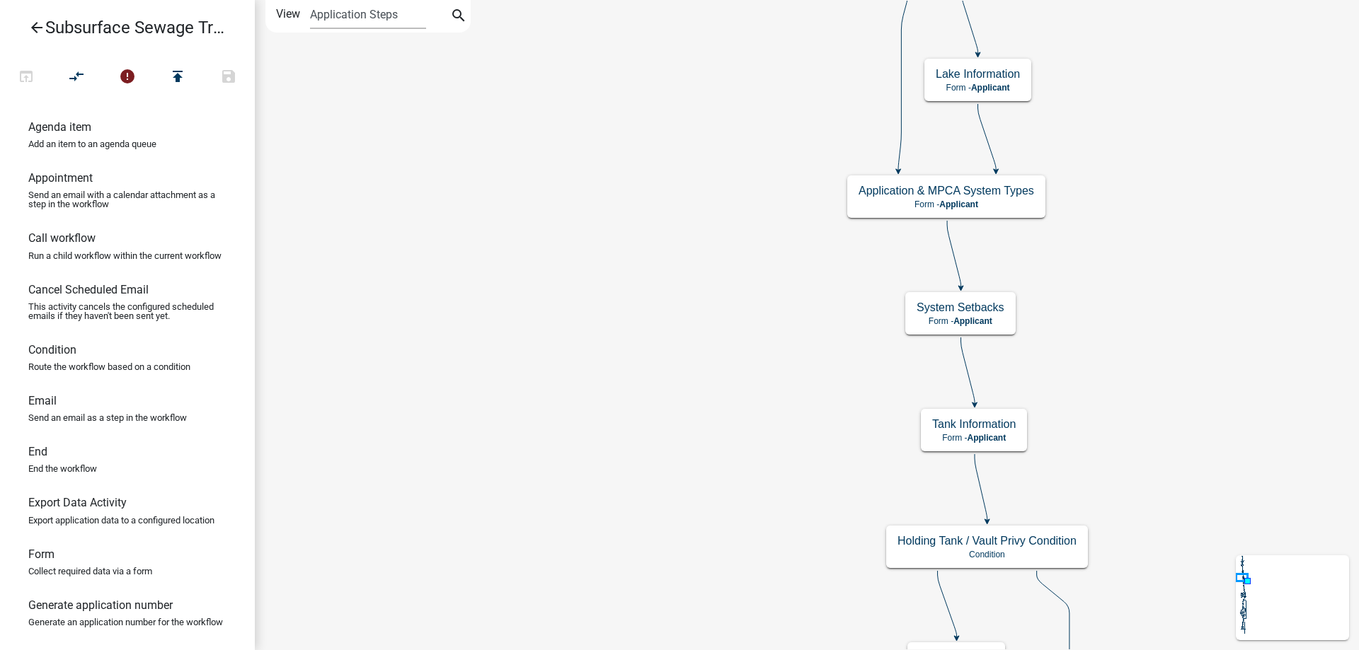
click at [508, 631] on div "Start Start - Applicant Parcel search Parcel search - Applicant Require User Re…" at bounding box center [807, 325] width 1104 height 650
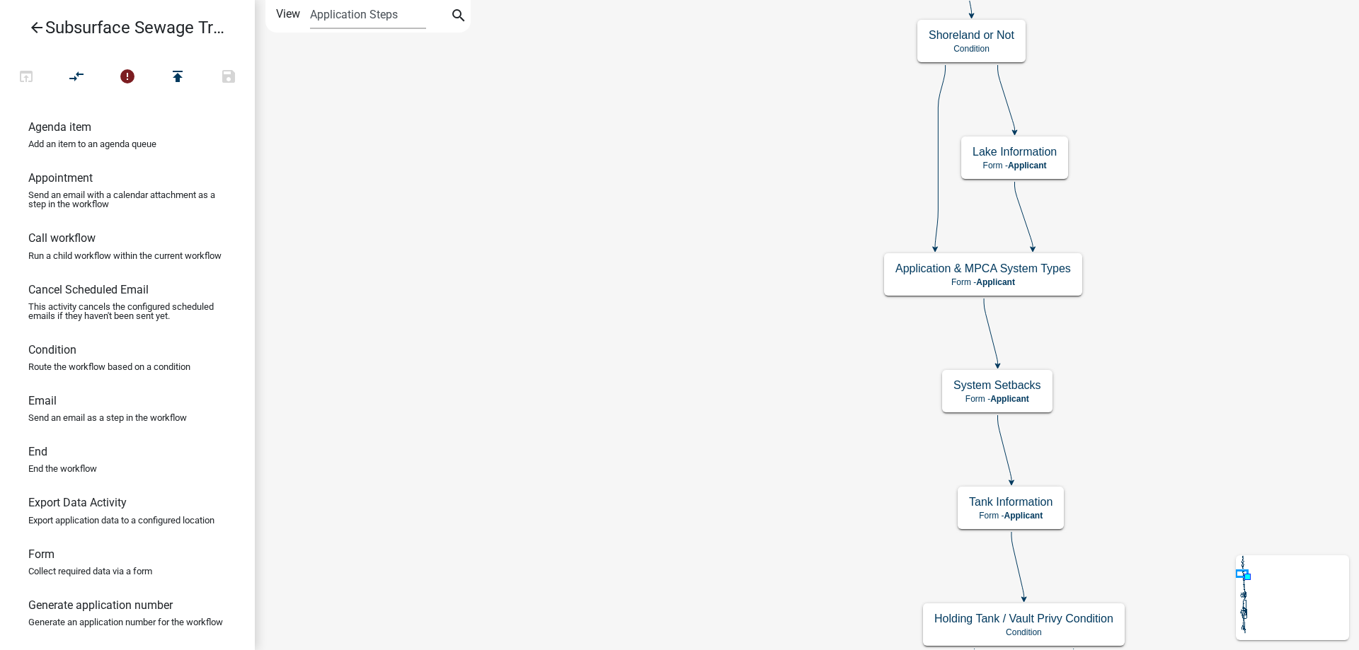
click at [480, 639] on div "Start Start - Applicant Parcel search Parcel search - Applicant Require User Re…" at bounding box center [807, 325] width 1104 height 650
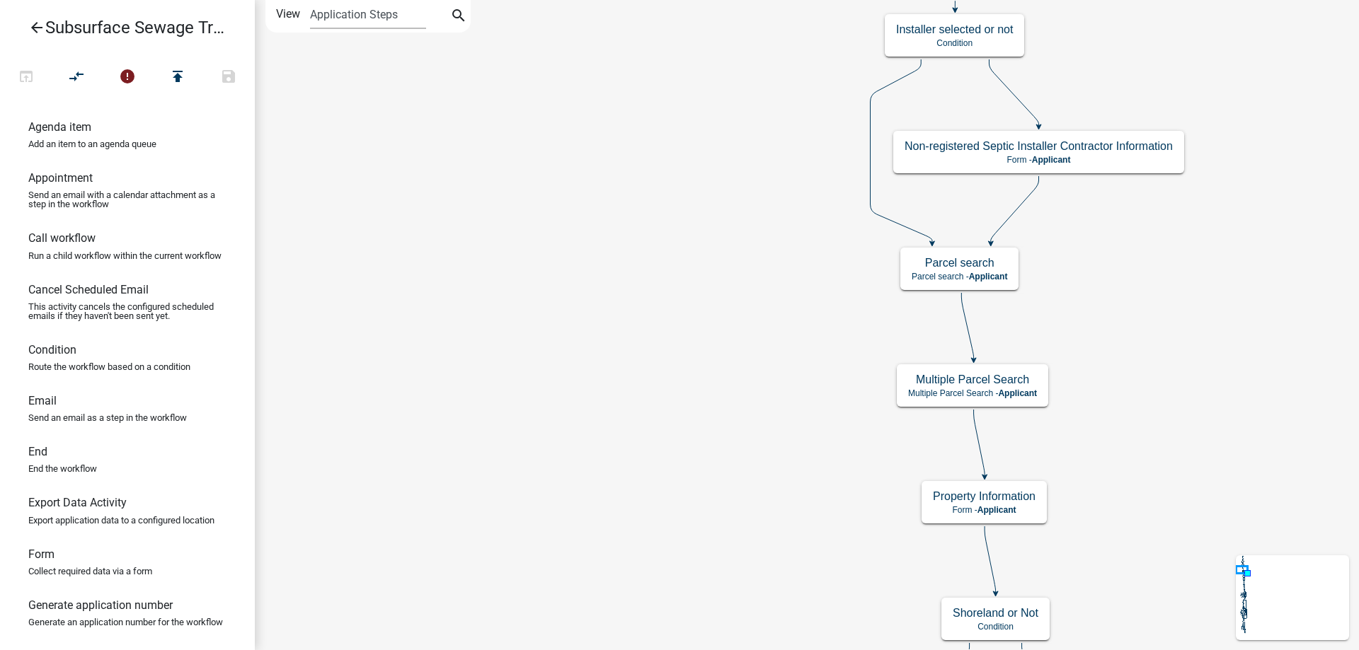
click at [521, 520] on div "Start Start - Applicant Parcel search Parcel search - Applicant Require User Re…" at bounding box center [807, 325] width 1104 height 650
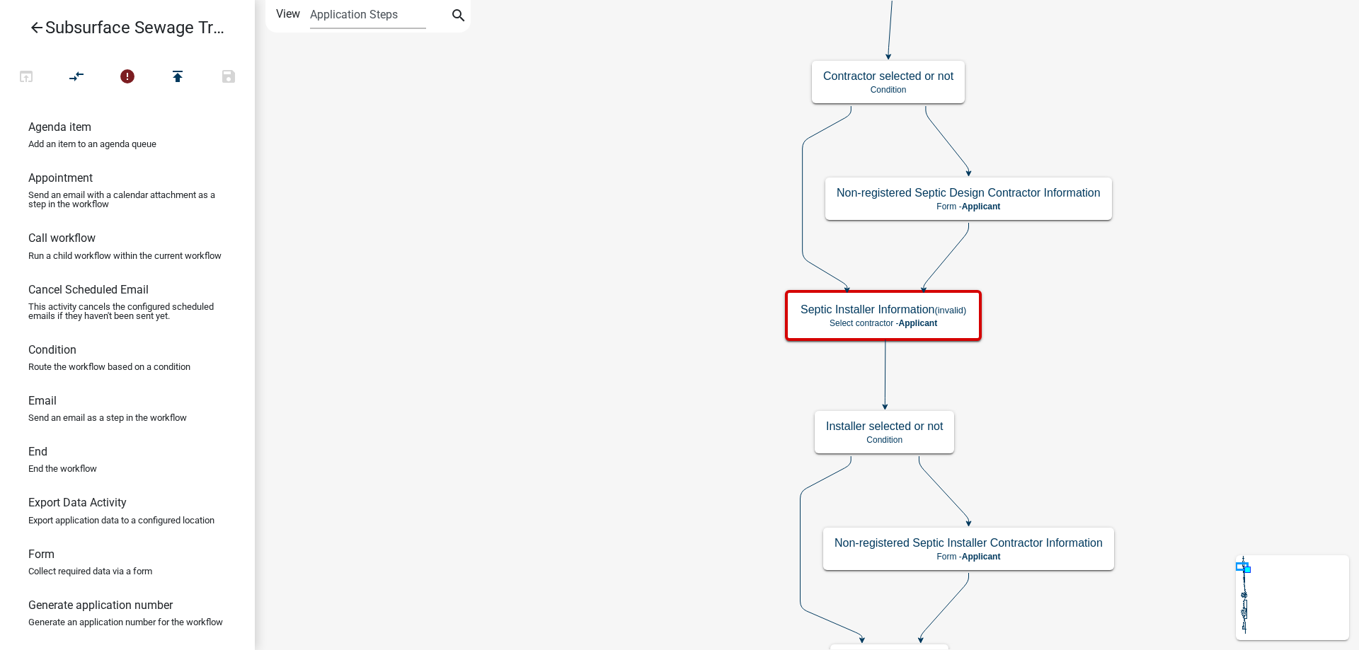
click at [493, 466] on div "Start Start - Applicant Parcel search Parcel search - Applicant Require User Re…" at bounding box center [807, 325] width 1104 height 650
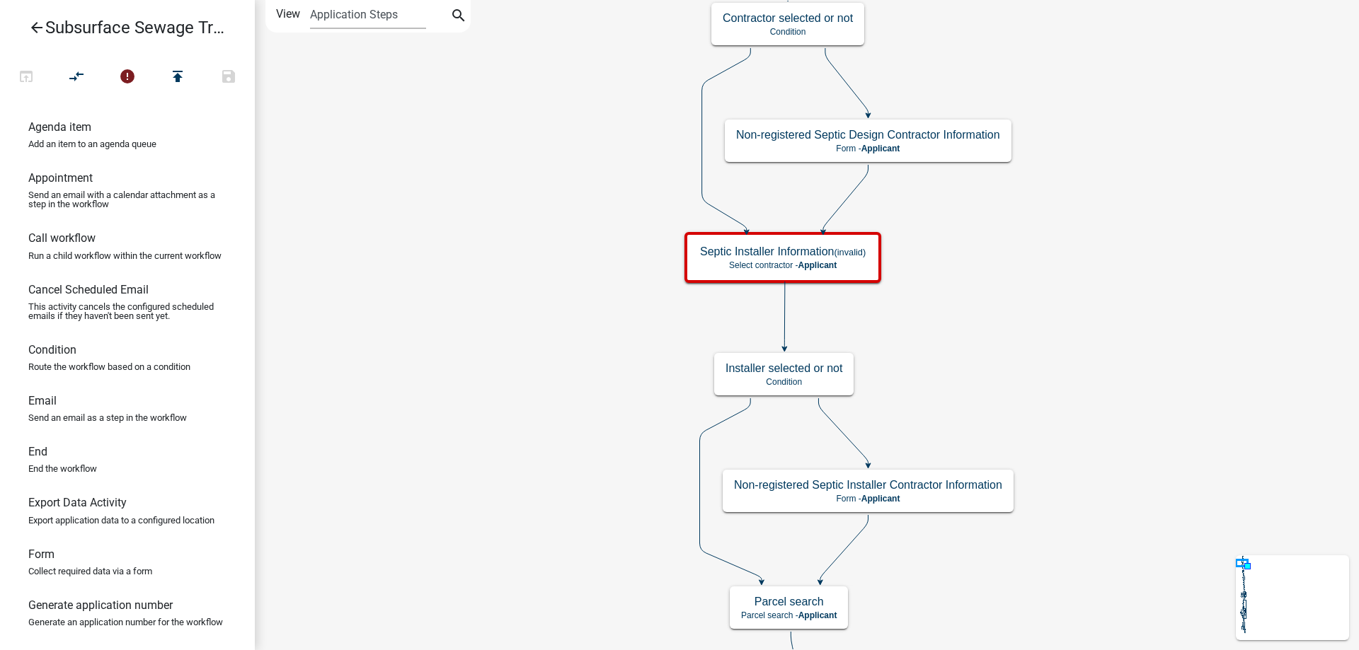
click at [480, 218] on div "Start Start - Applicant Parcel search Parcel search - Applicant Require User Re…" at bounding box center [807, 325] width 1104 height 650
click at [835, 375] on g "Installer selected or not Condition" at bounding box center [783, 373] width 139 height 41
click at [835, 375] on h5 "Installer selected or not" at bounding box center [784, 368] width 117 height 13
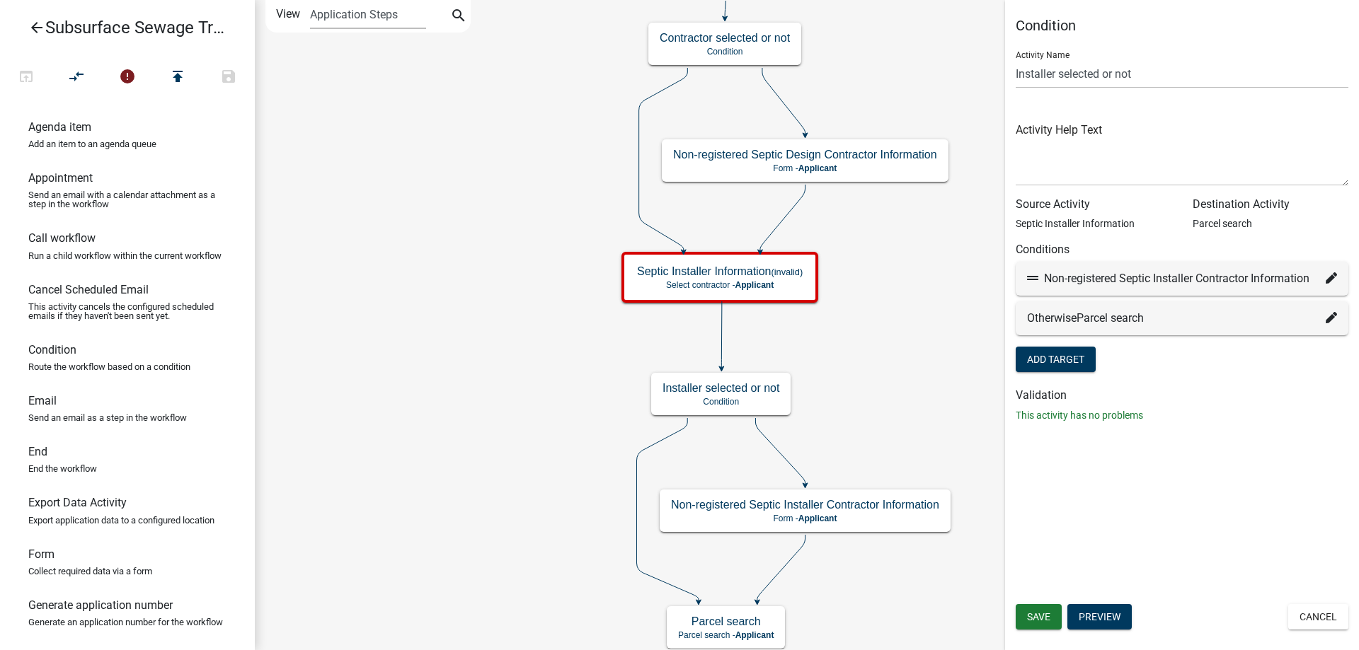
click at [859, 453] on div "Start Start - Applicant Parcel search Parcel search - Applicant Require User Re…" at bounding box center [807, 325] width 1104 height 650
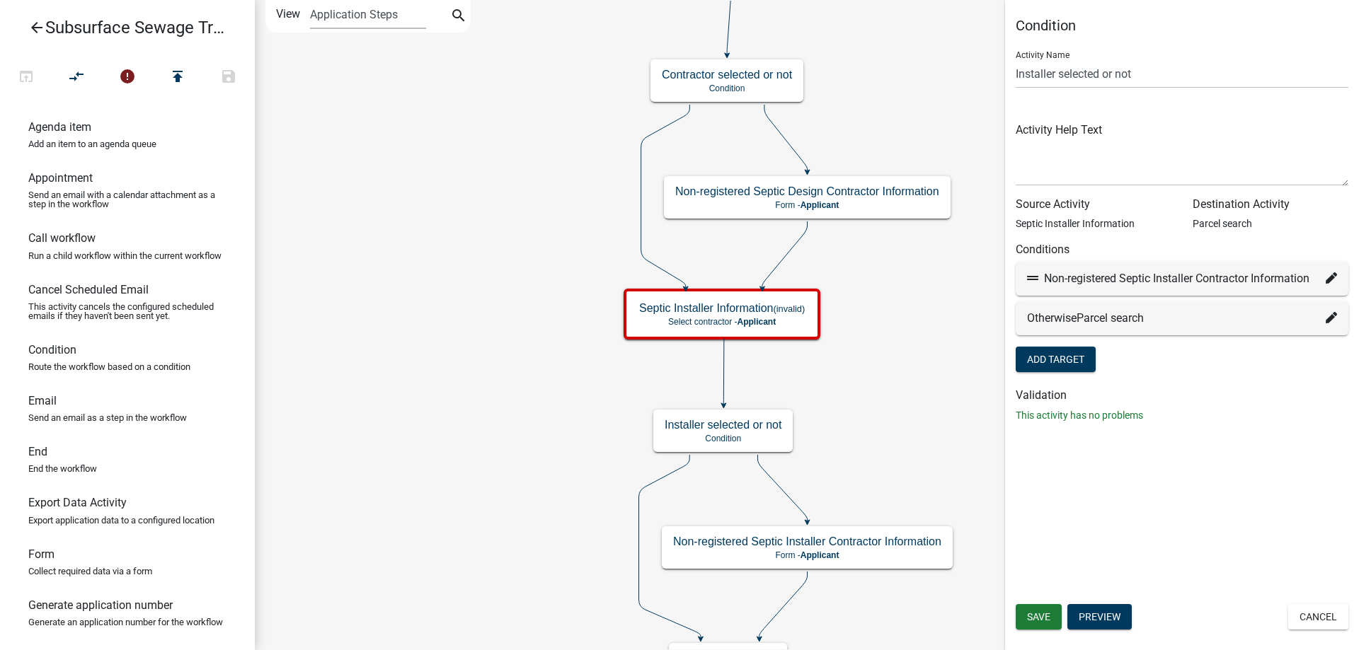
click at [896, 342] on div "Start Start - Applicant Parcel search Parcel search - Applicant Require User Re…" at bounding box center [807, 325] width 1104 height 650
click at [1323, 618] on button "Cancel" at bounding box center [1318, 616] width 60 height 25
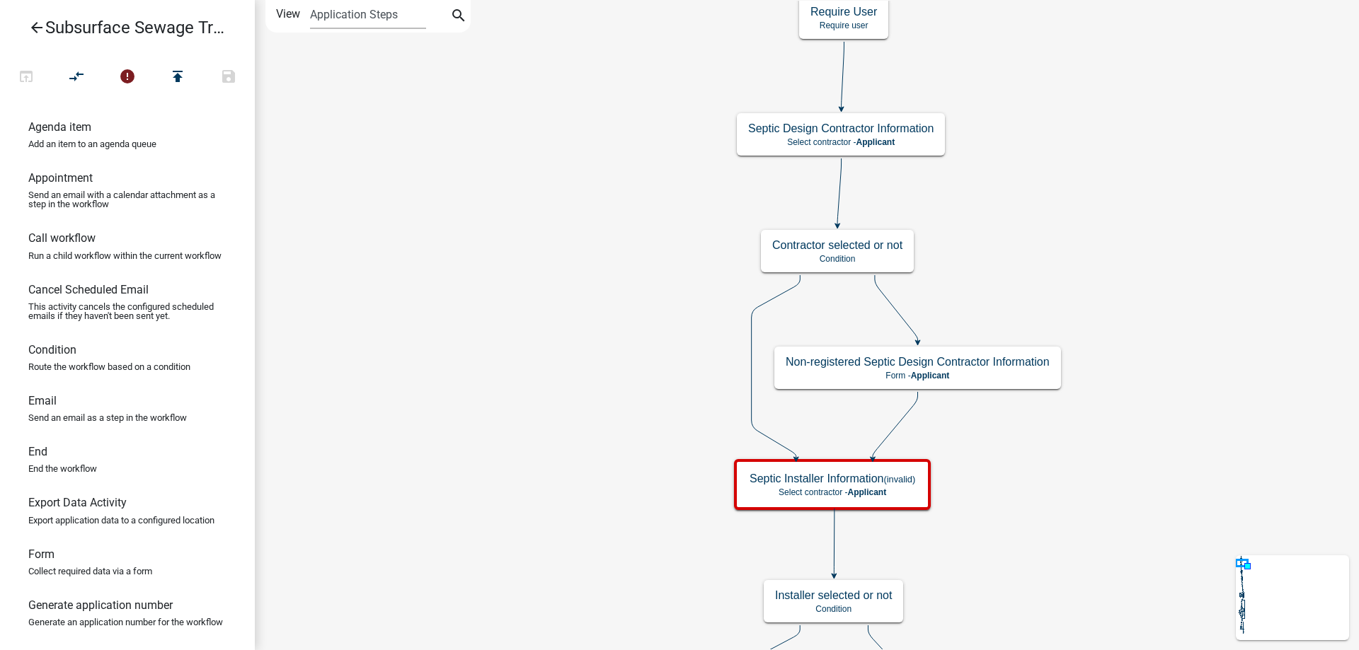
click at [482, 328] on div "Start Start - Applicant Parcel search Parcel search - Applicant Require User Re…" at bounding box center [807, 325] width 1104 height 650
click at [33, 25] on icon "arrow_back" at bounding box center [36, 29] width 17 height 20
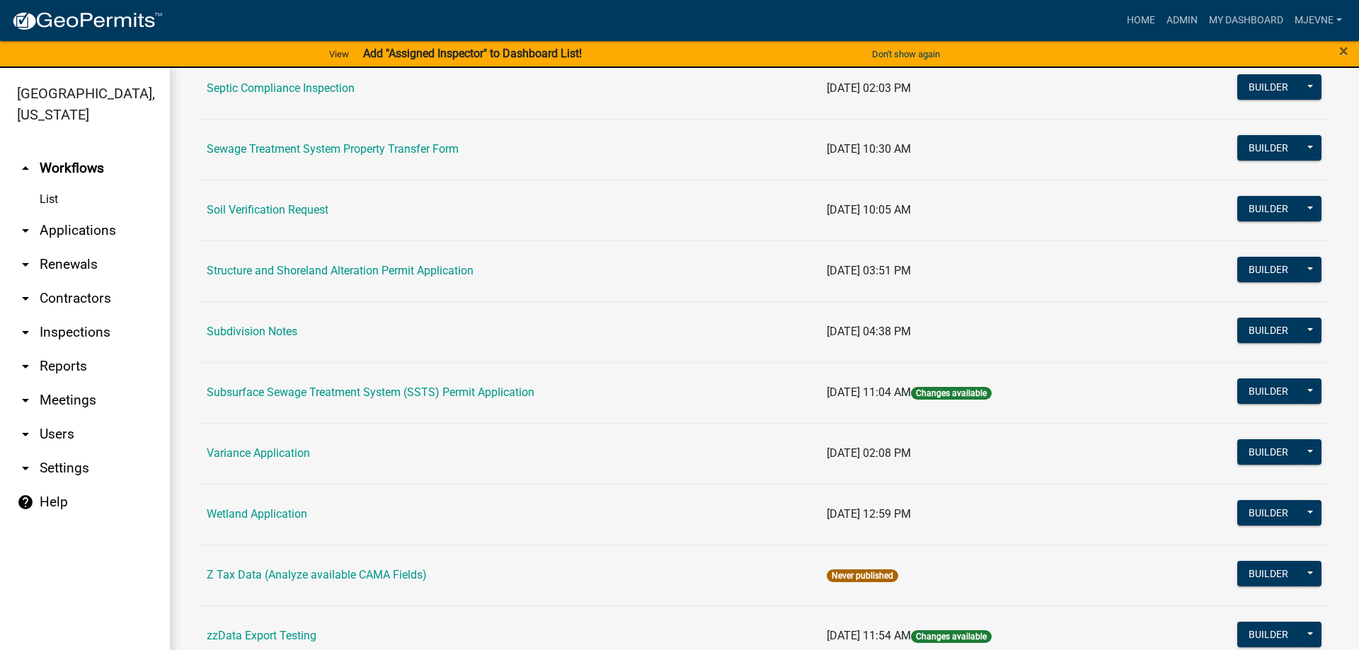
scroll to position [761, 0]
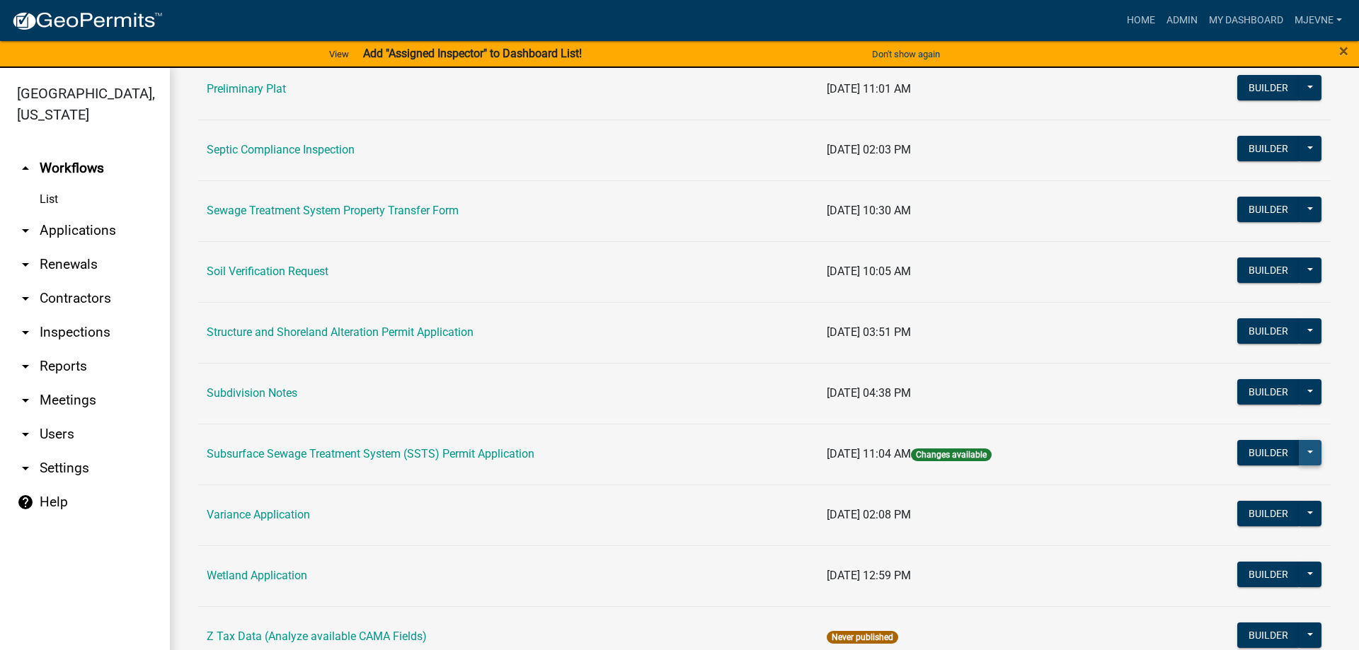
click at [1312, 452] on button at bounding box center [1310, 452] width 23 height 25
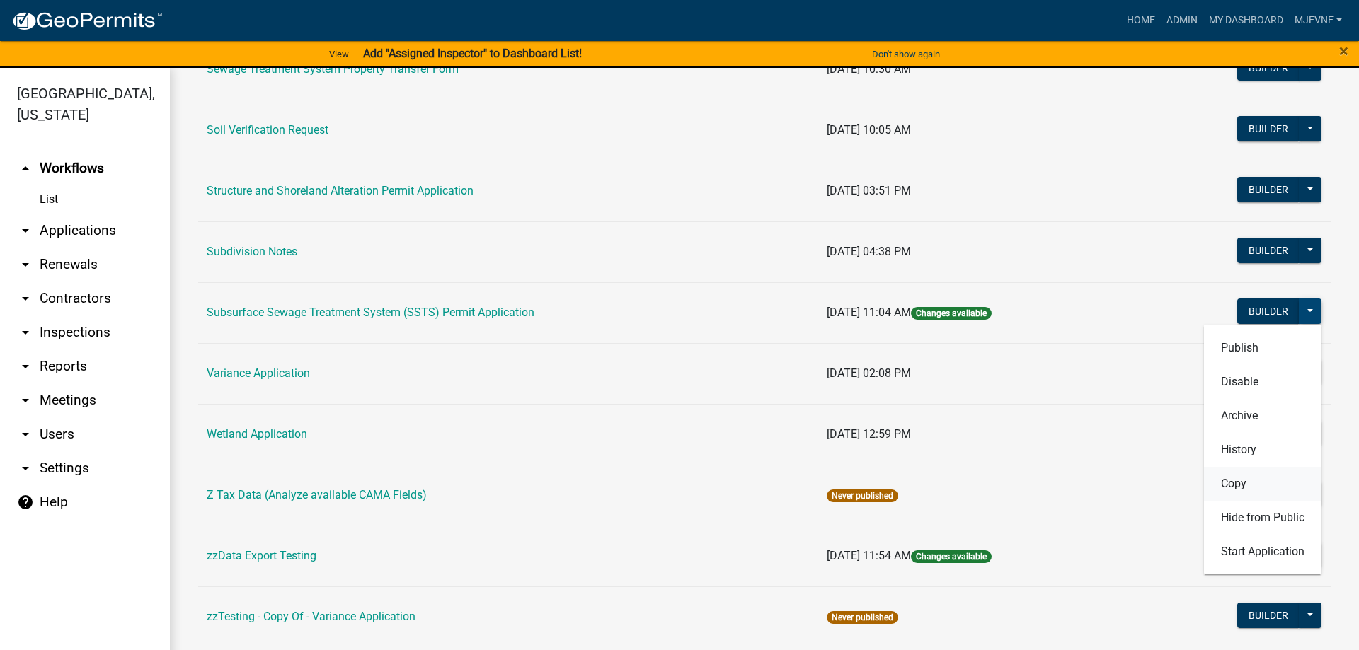
scroll to position [922, 0]
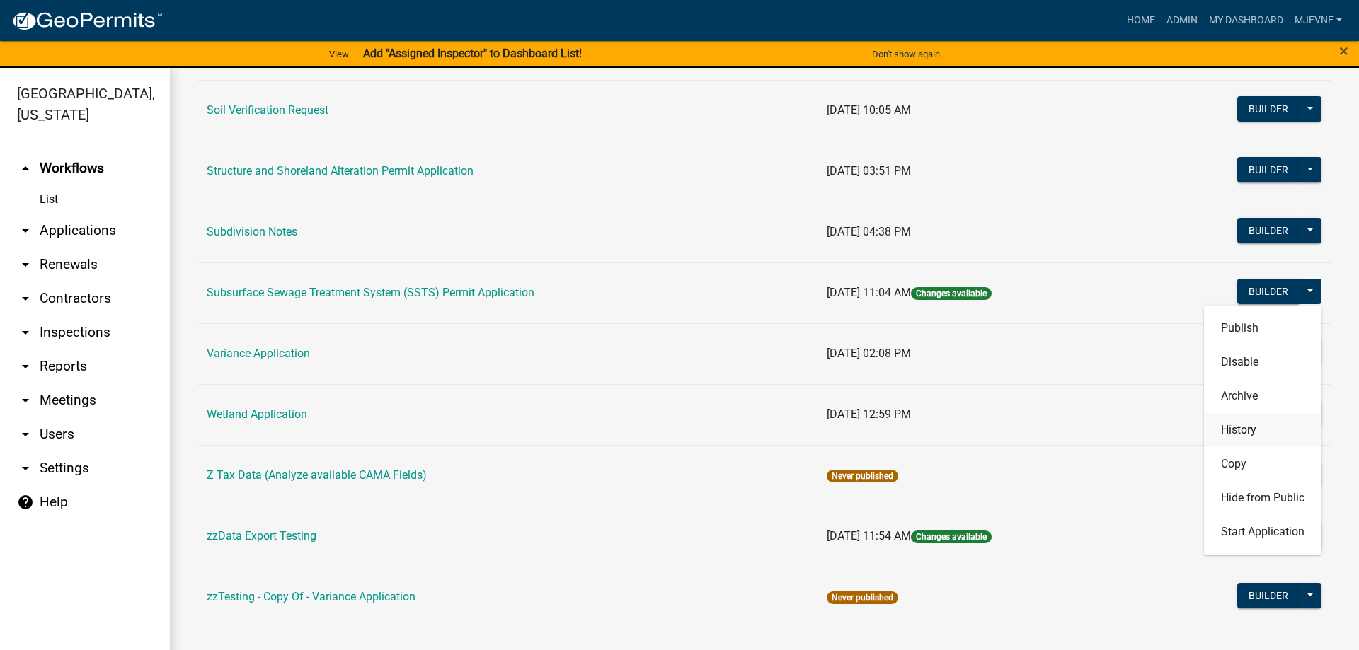
click at [1232, 428] on button "History" at bounding box center [1262, 430] width 117 height 34
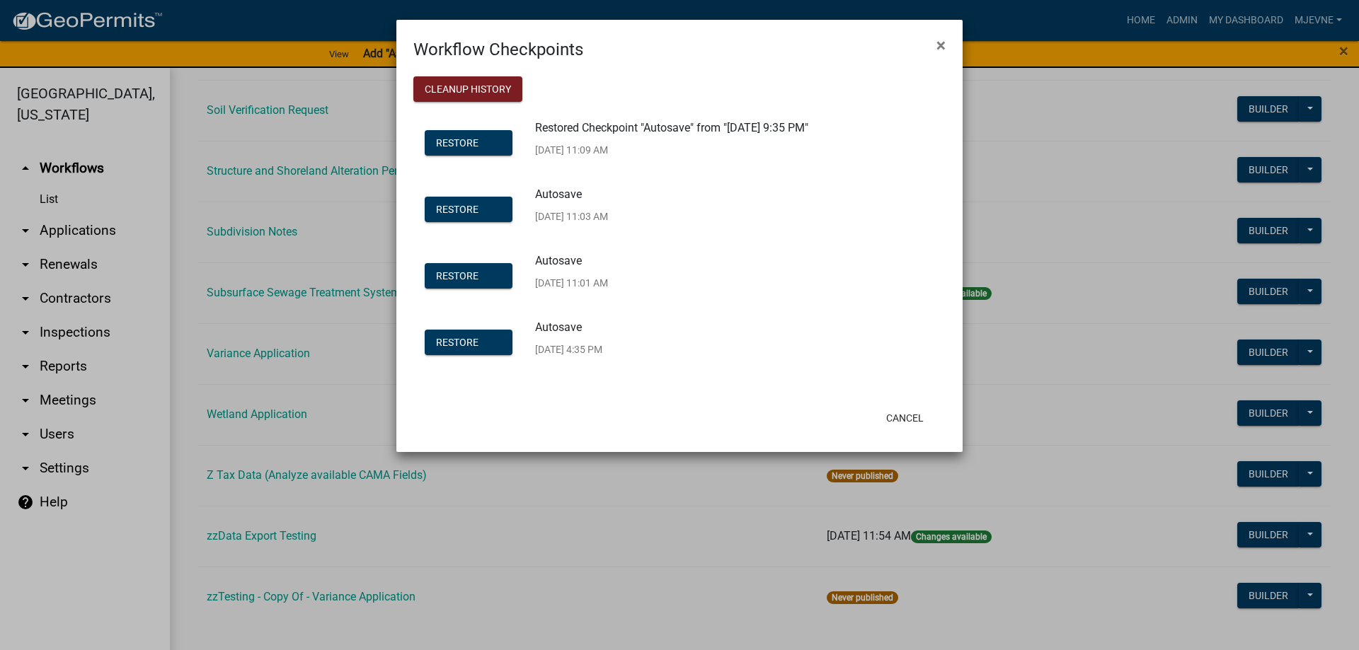
drag, startPoint x: 786, startPoint y: 50, endPoint x: 806, endPoint y: 38, distance: 23.2
click at [806, 38] on div "Workflow Checkpoints ×" at bounding box center [679, 41] width 566 height 42
click at [941, 45] on span "×" at bounding box center [940, 45] width 9 height 20
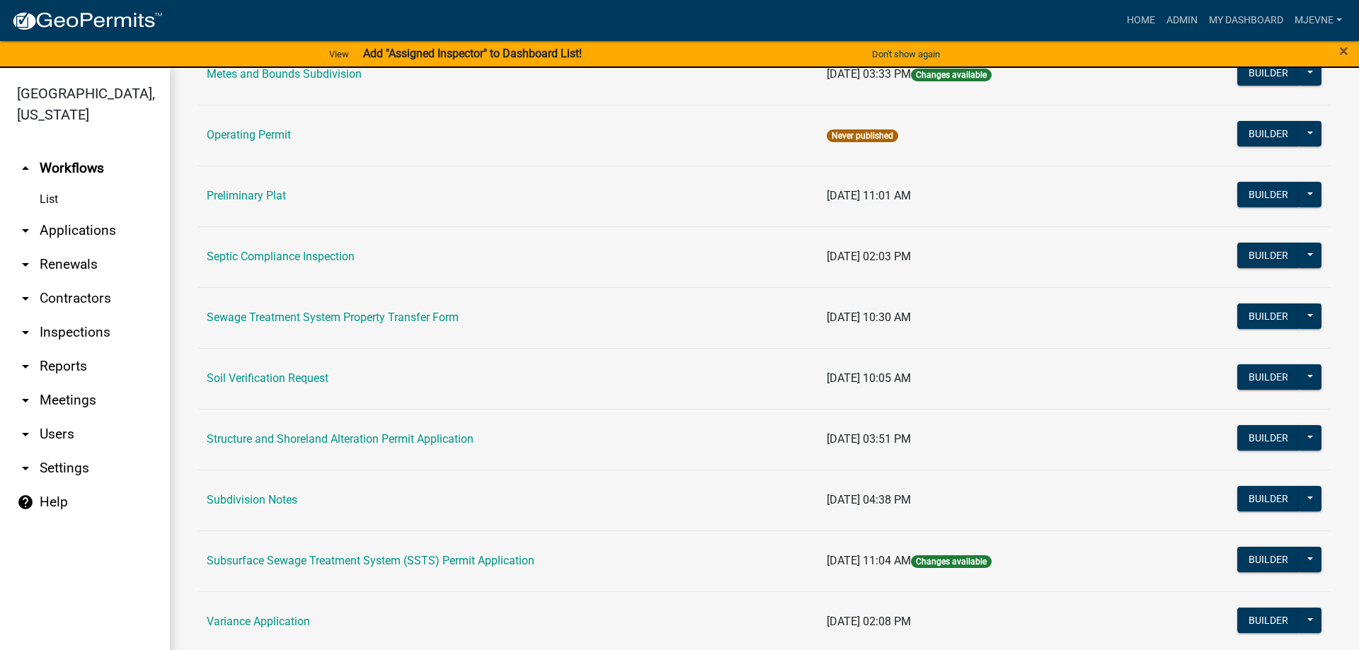
scroll to position [680, 0]
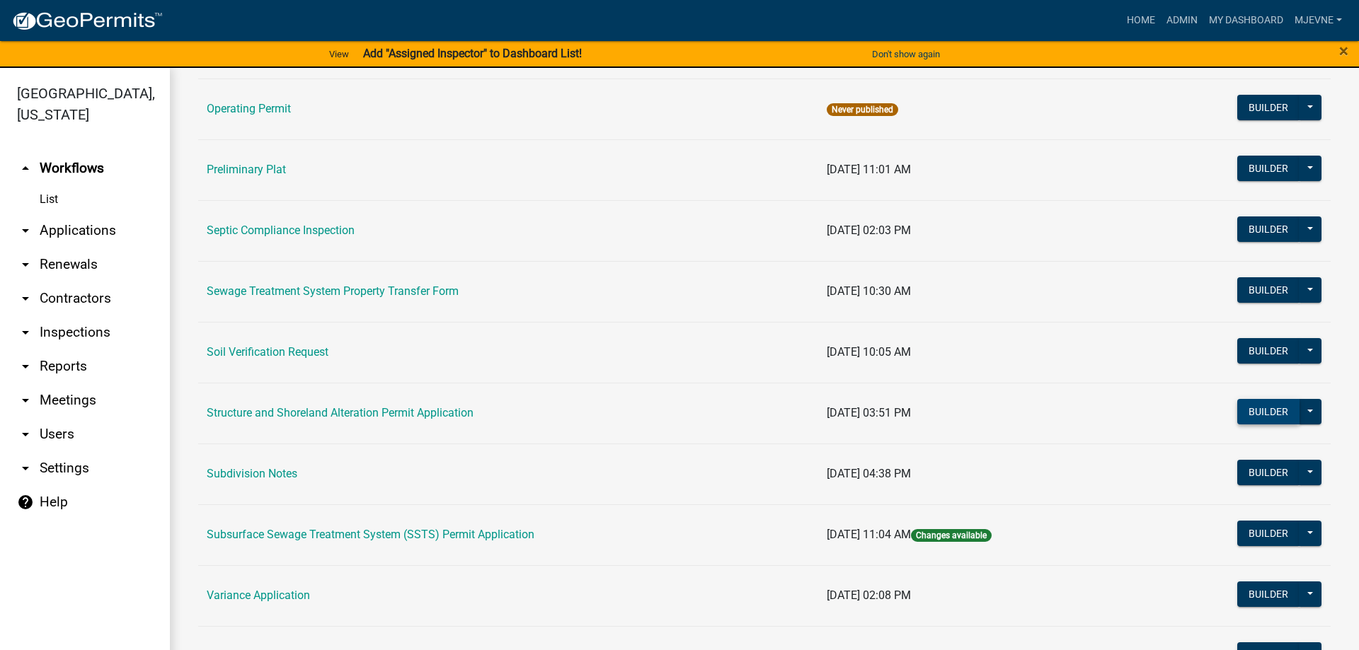
click at [1275, 413] on button "Builder" at bounding box center [1268, 411] width 62 height 25
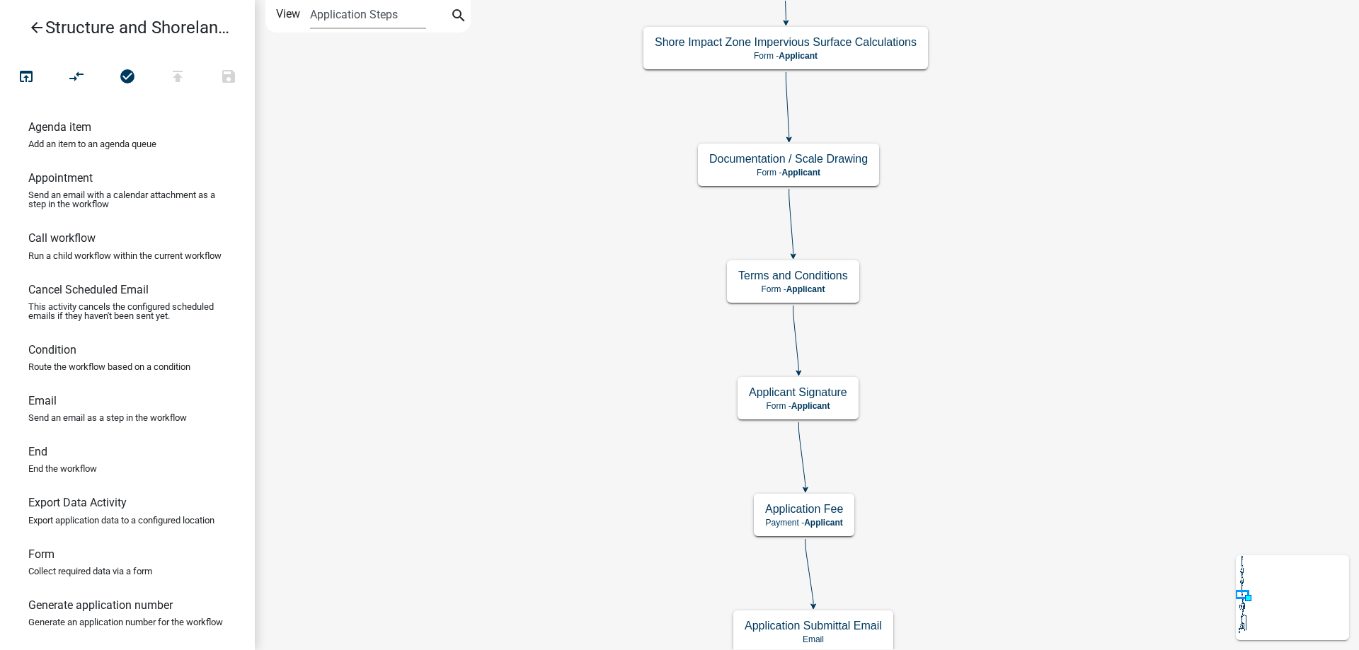
click at [541, 457] on div "Start Start - Applicant Require User Require user Parcel search Parcel search -…" at bounding box center [807, 325] width 1104 height 650
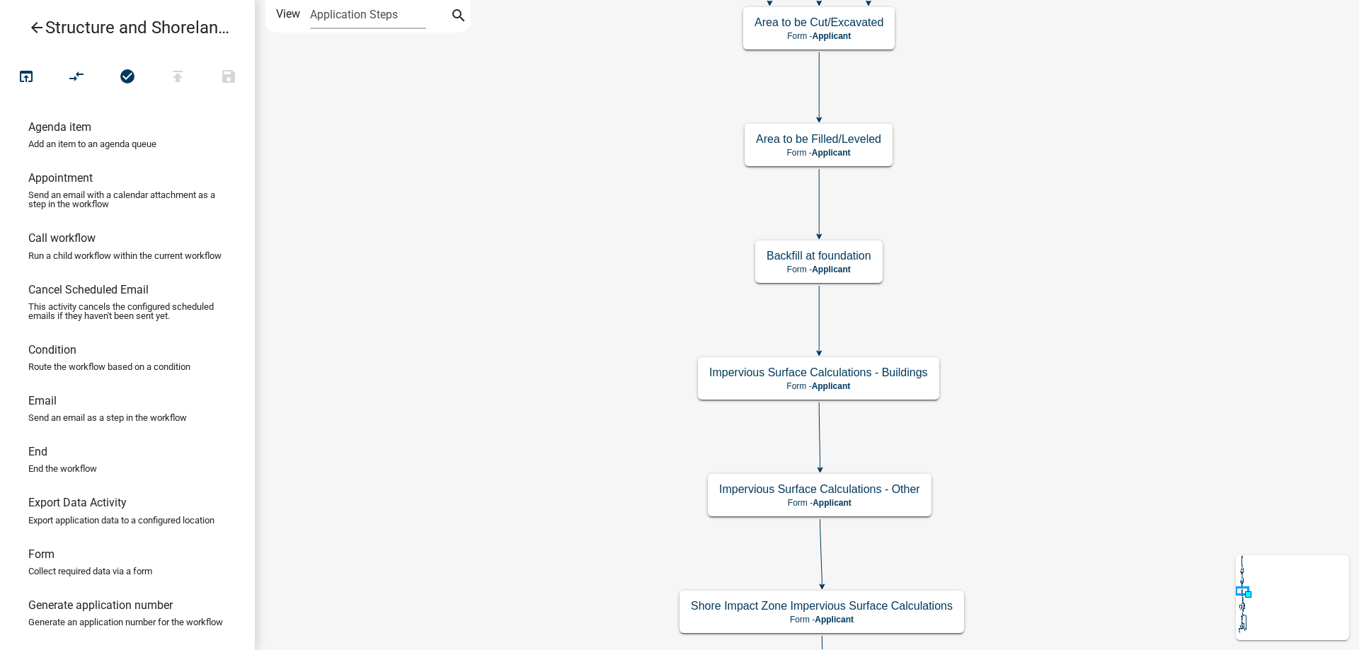
click at [524, 502] on div "Start Start - Applicant Require User Require user Parcel search Parcel search -…" at bounding box center [807, 325] width 1104 height 650
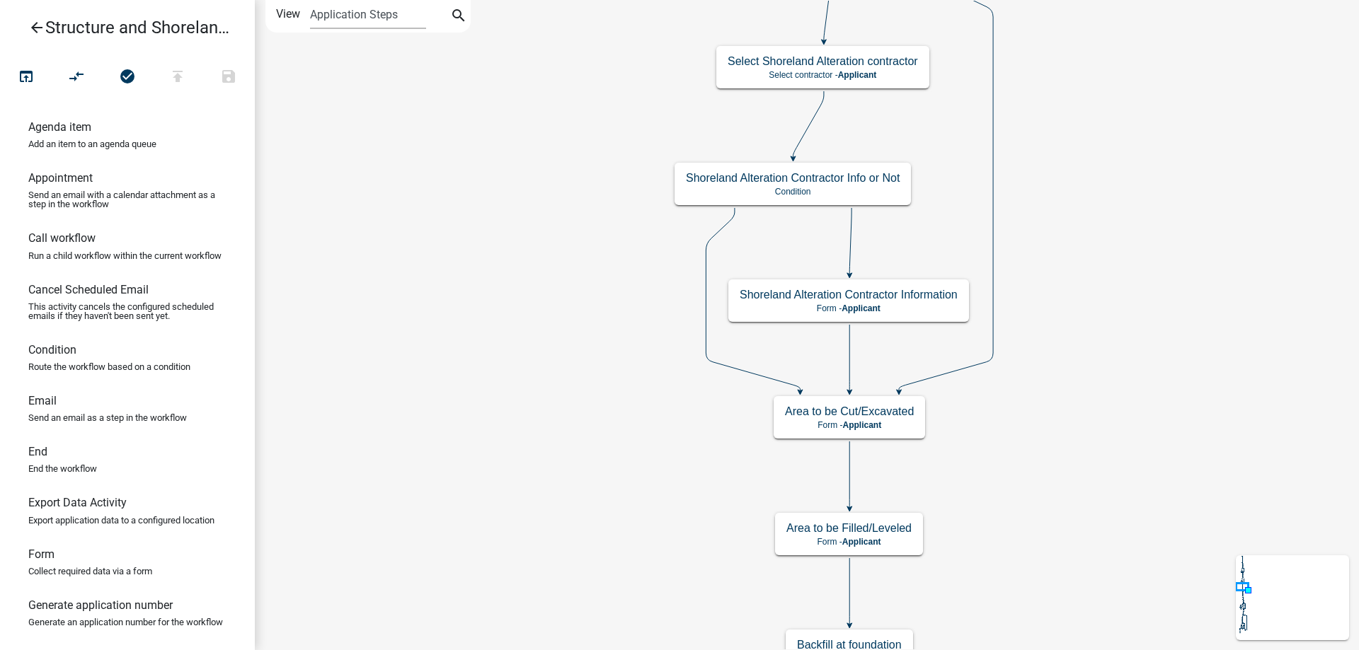
click at [537, 559] on div "Start Start - Applicant Require User Require user Parcel search Parcel search -…" at bounding box center [807, 325] width 1104 height 650
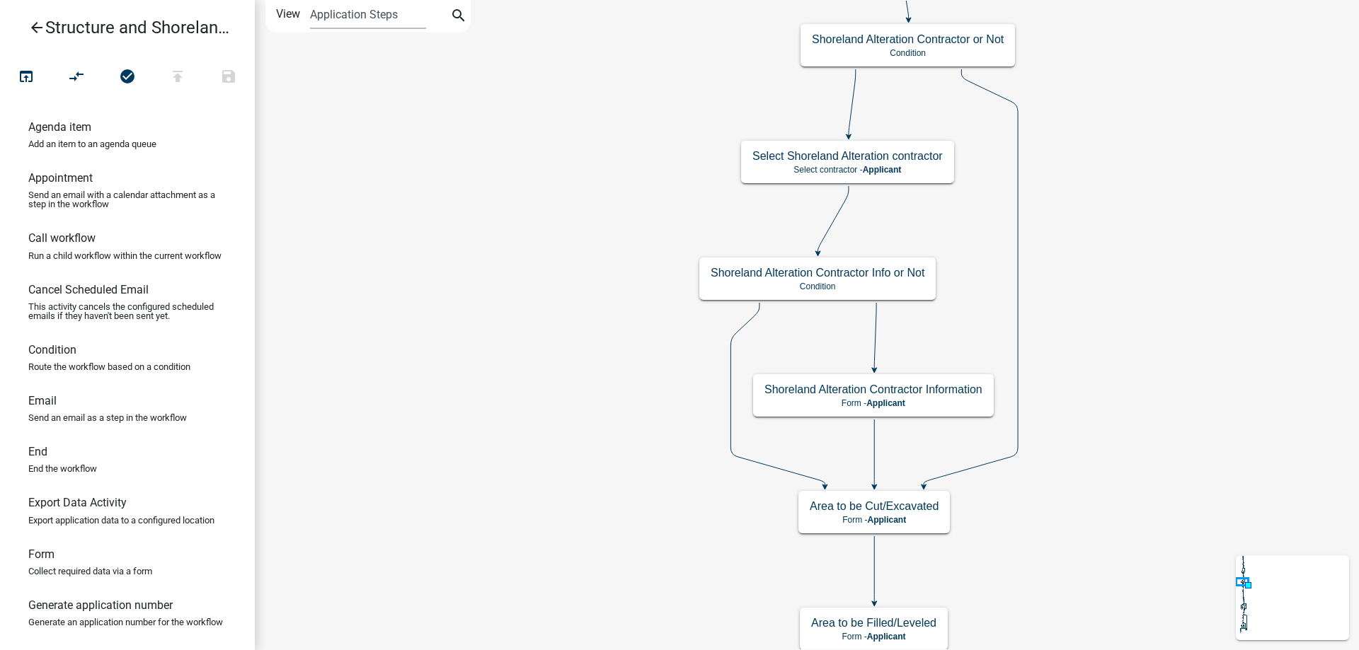
click at [532, 595] on div "Start Start - Applicant Require User Require user Parcel search Parcel search -…" at bounding box center [807, 325] width 1104 height 650
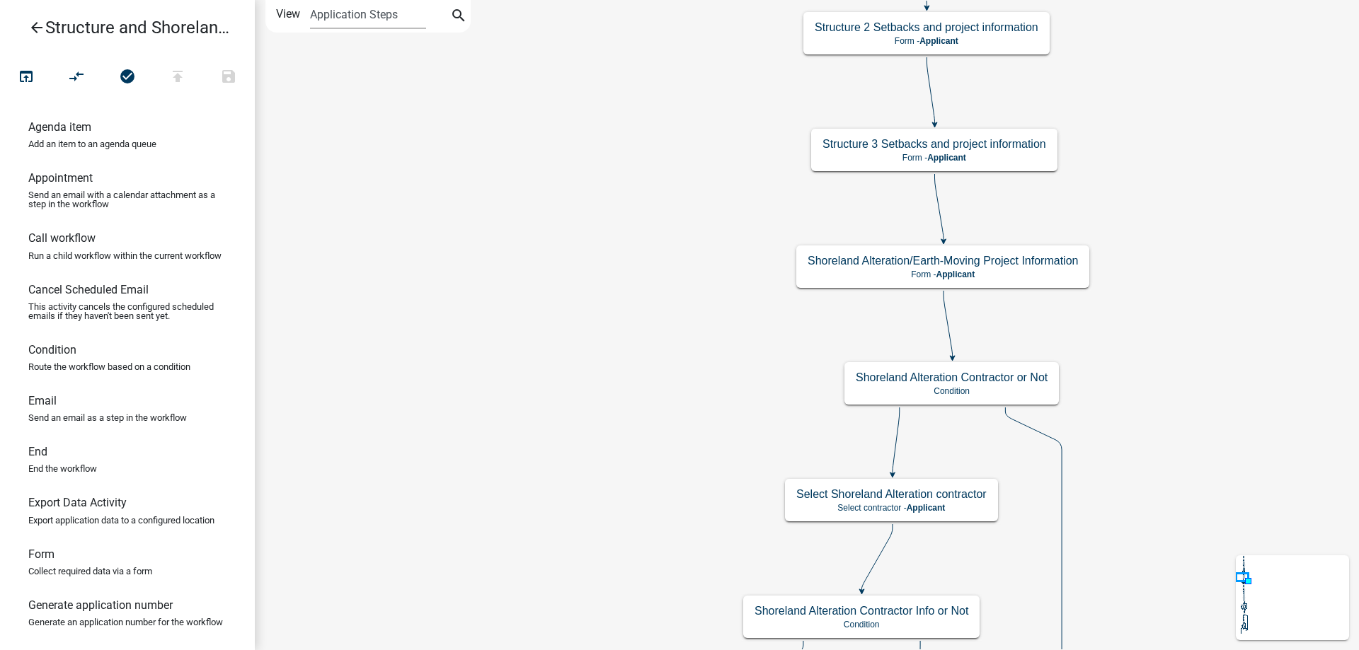
click at [516, 241] on div "Start Start - Applicant Require User Require user Parcel search Parcel search -…" at bounding box center [807, 325] width 1104 height 650
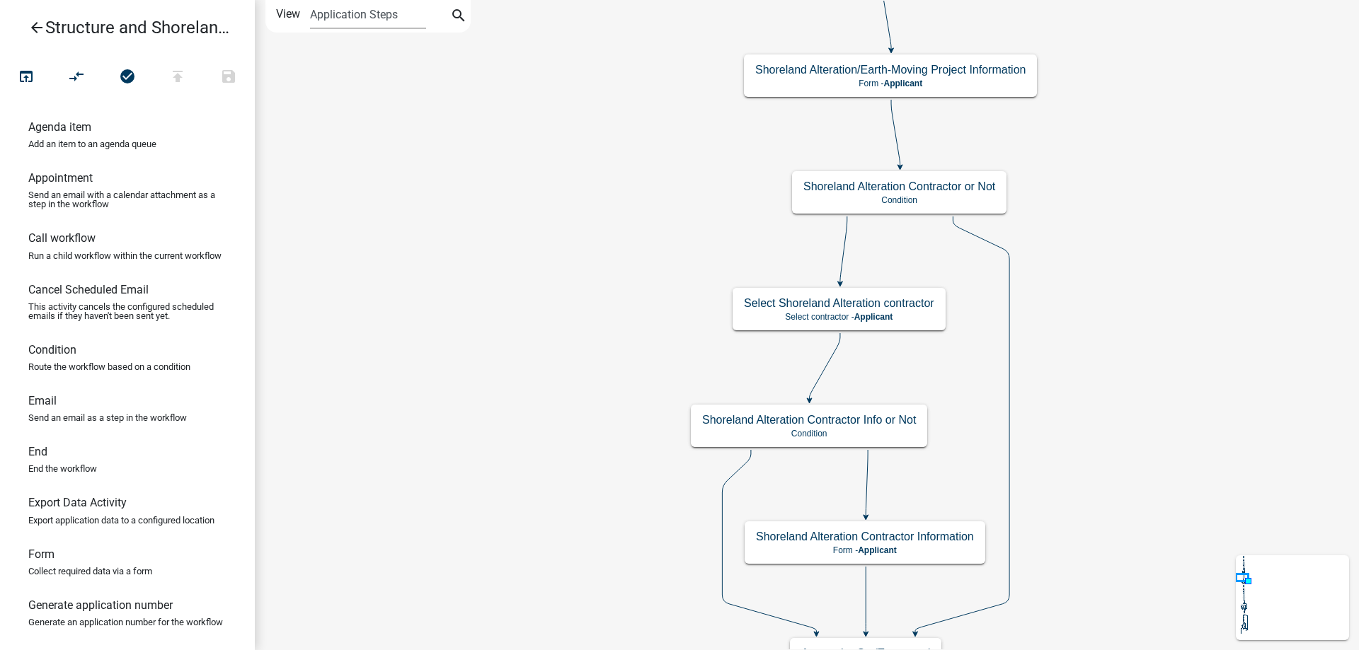
click at [470, 184] on div "Start Start - Applicant Require User Require user Parcel search Parcel search -…" at bounding box center [807, 325] width 1104 height 650
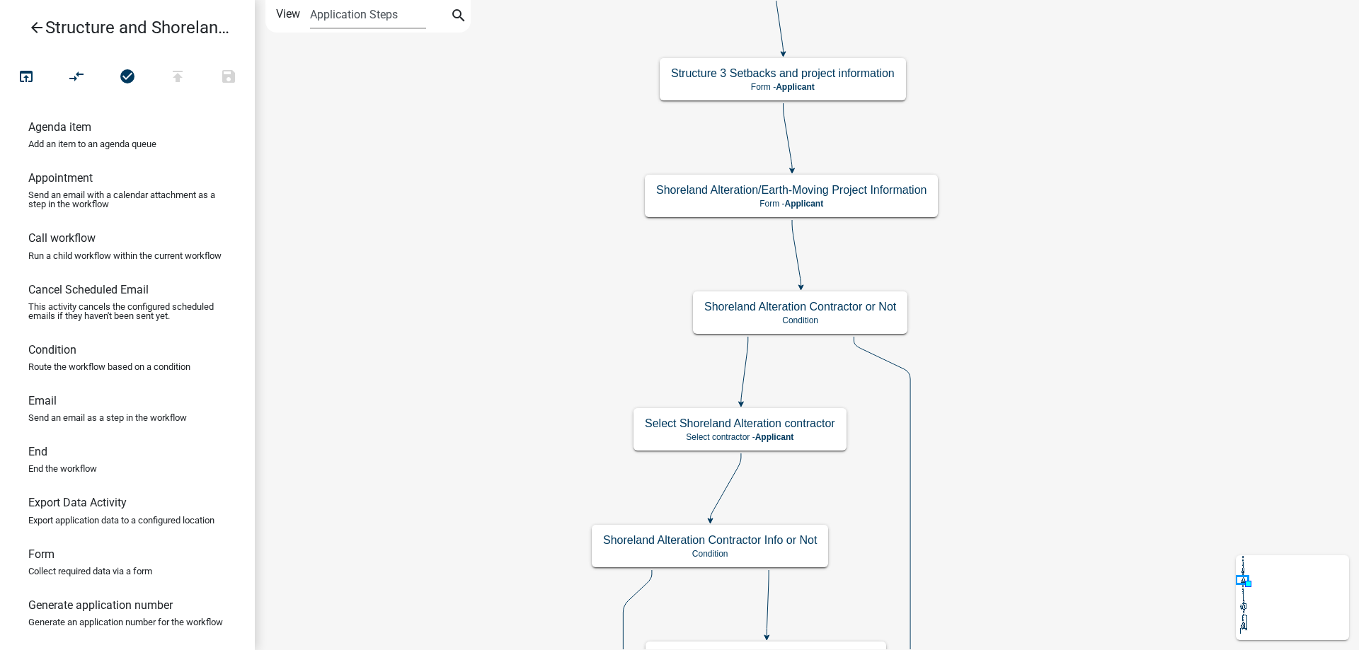
click at [479, 529] on div "Start Start - Applicant Require User Require user Parcel search Parcel search -…" at bounding box center [807, 325] width 1104 height 650
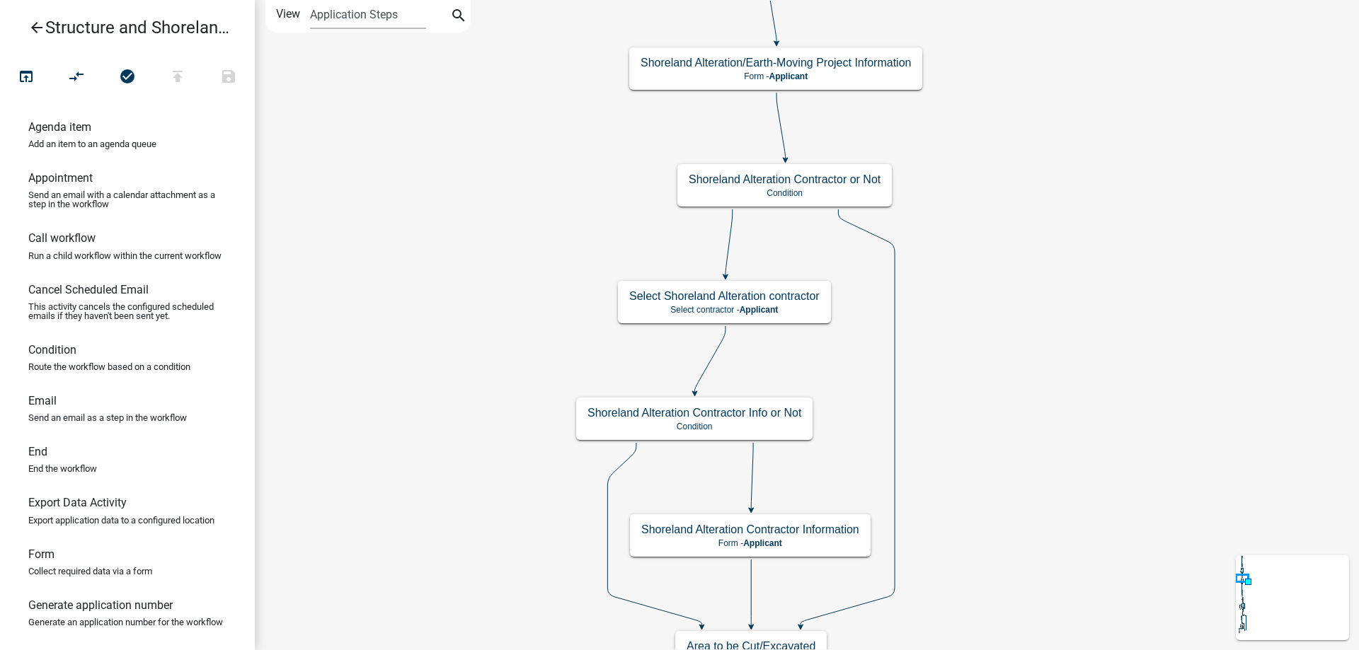
click at [1047, 275] on div "Start Start - Applicant Require User Require user Parcel search Parcel search -…" at bounding box center [807, 325] width 1104 height 650
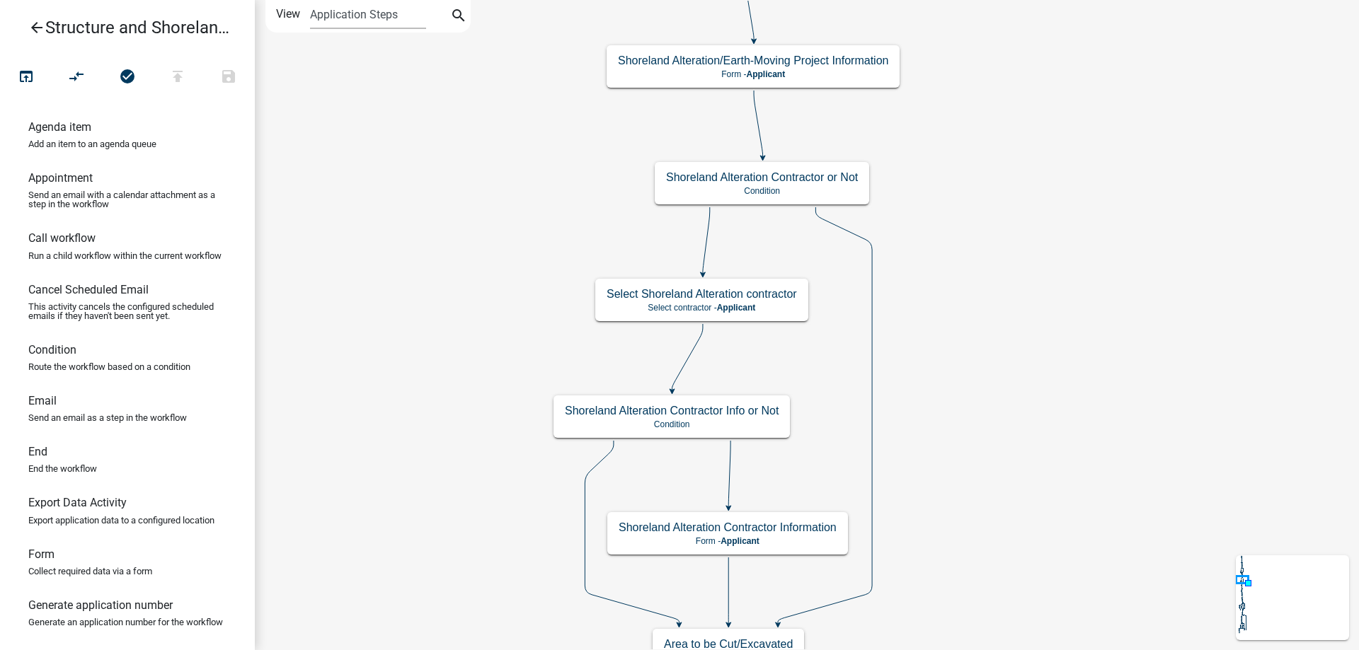
click at [1033, 410] on div "Start Start - Applicant Require User Require user Parcel search Parcel search -…" at bounding box center [807, 325] width 1104 height 650
click at [769, 306] on g "Select Shoreland Alteration contractor Select contractor - Applicant" at bounding box center [702, 299] width 214 height 41
click at [769, 306] on p "Select contractor - Applicant" at bounding box center [702, 308] width 190 height 10
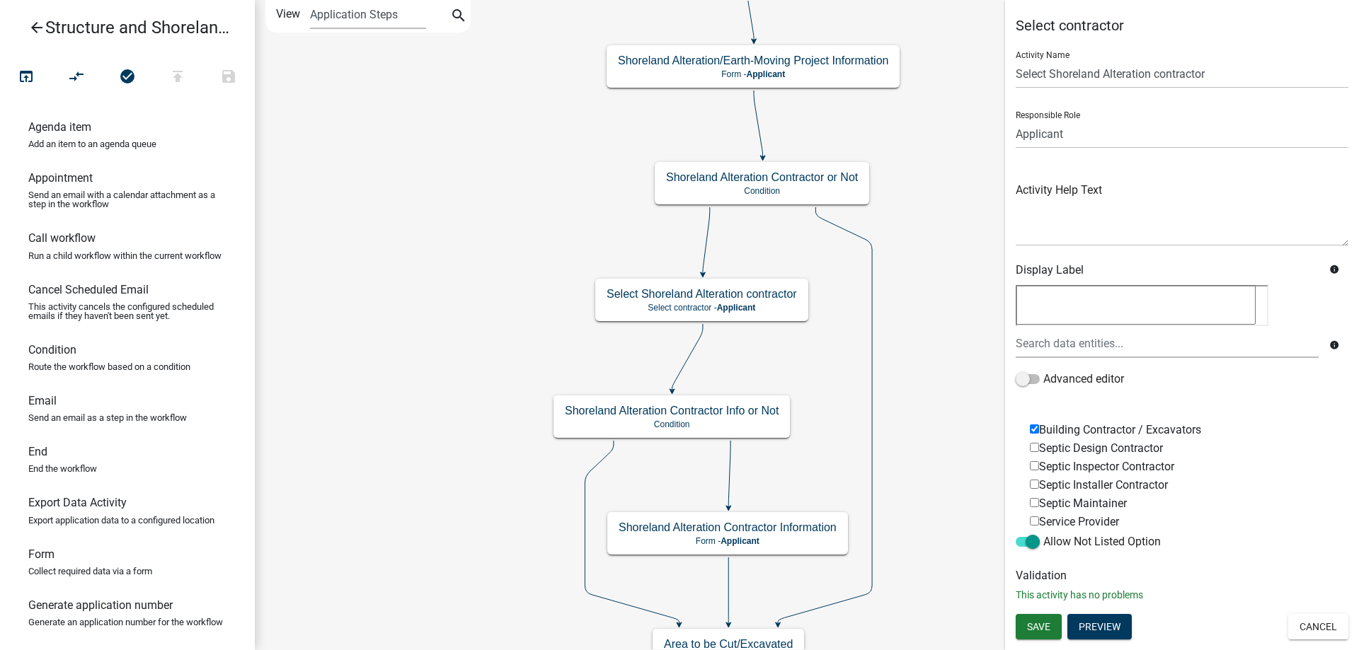
click at [32, 23] on icon "arrow_back" at bounding box center [36, 29] width 17 height 20
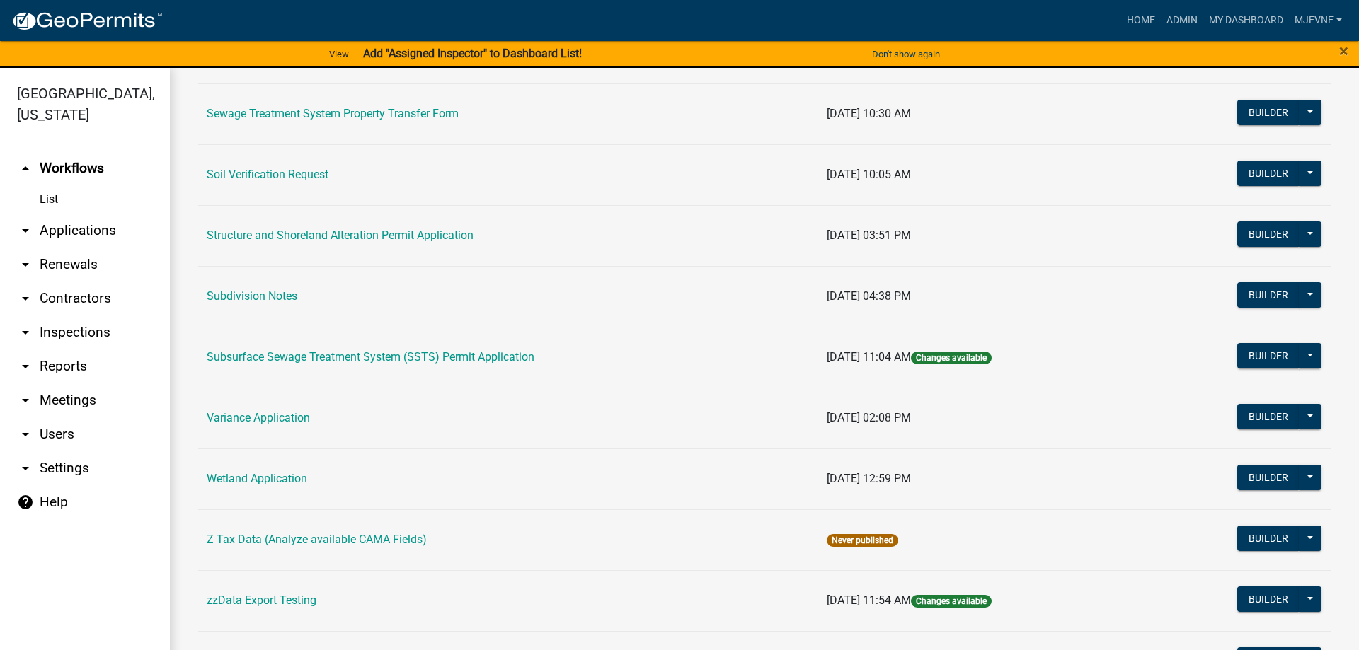
scroll to position [888, 0]
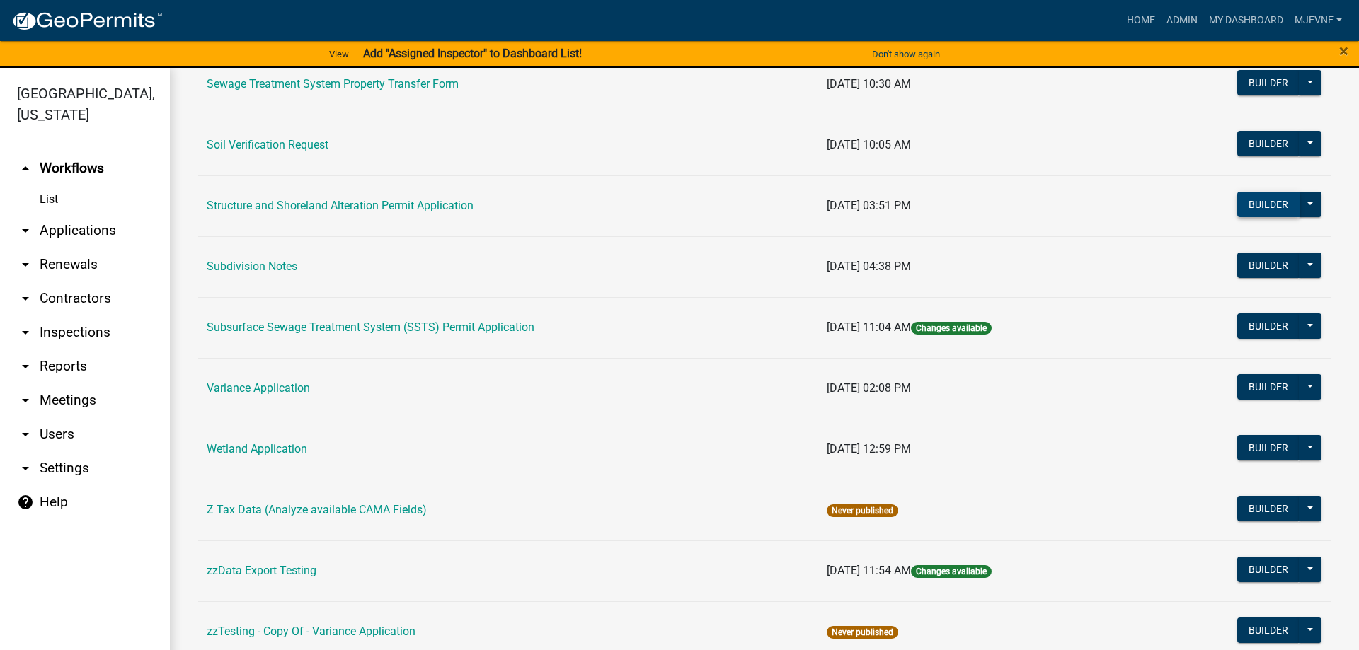
click at [1275, 205] on button "Builder" at bounding box center [1268, 204] width 62 height 25
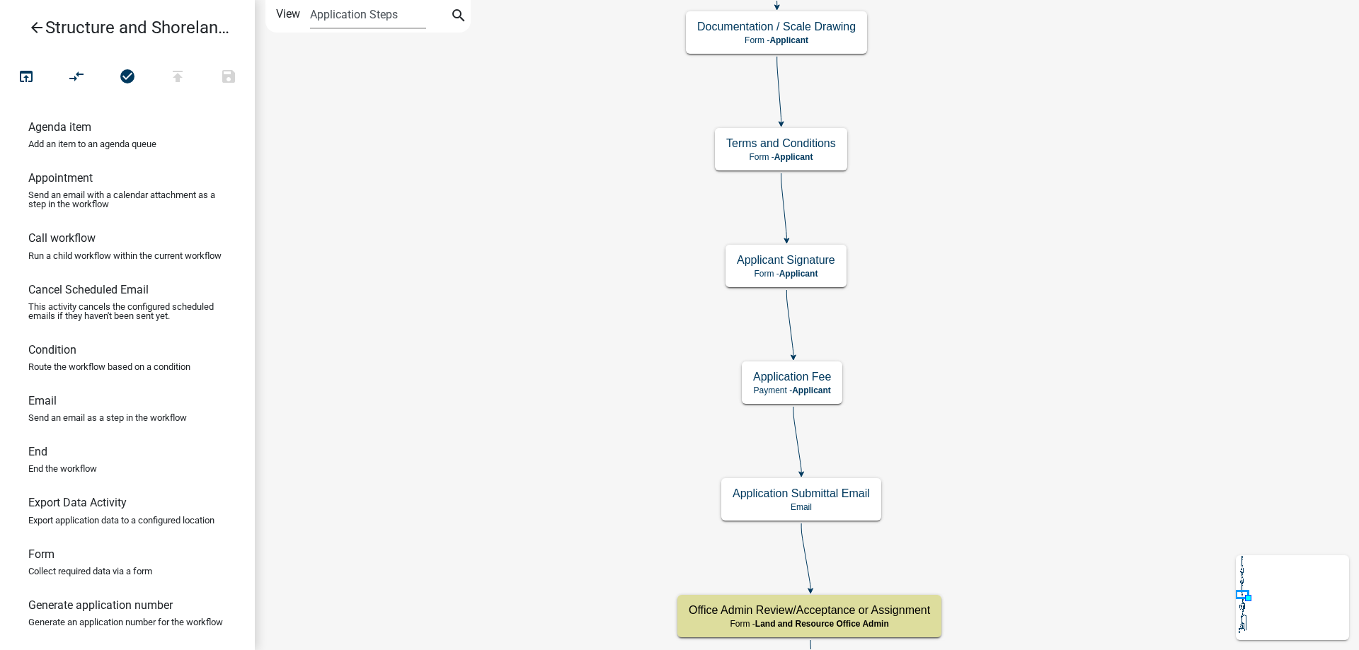
click at [40, 28] on icon "arrow_back" at bounding box center [36, 29] width 17 height 20
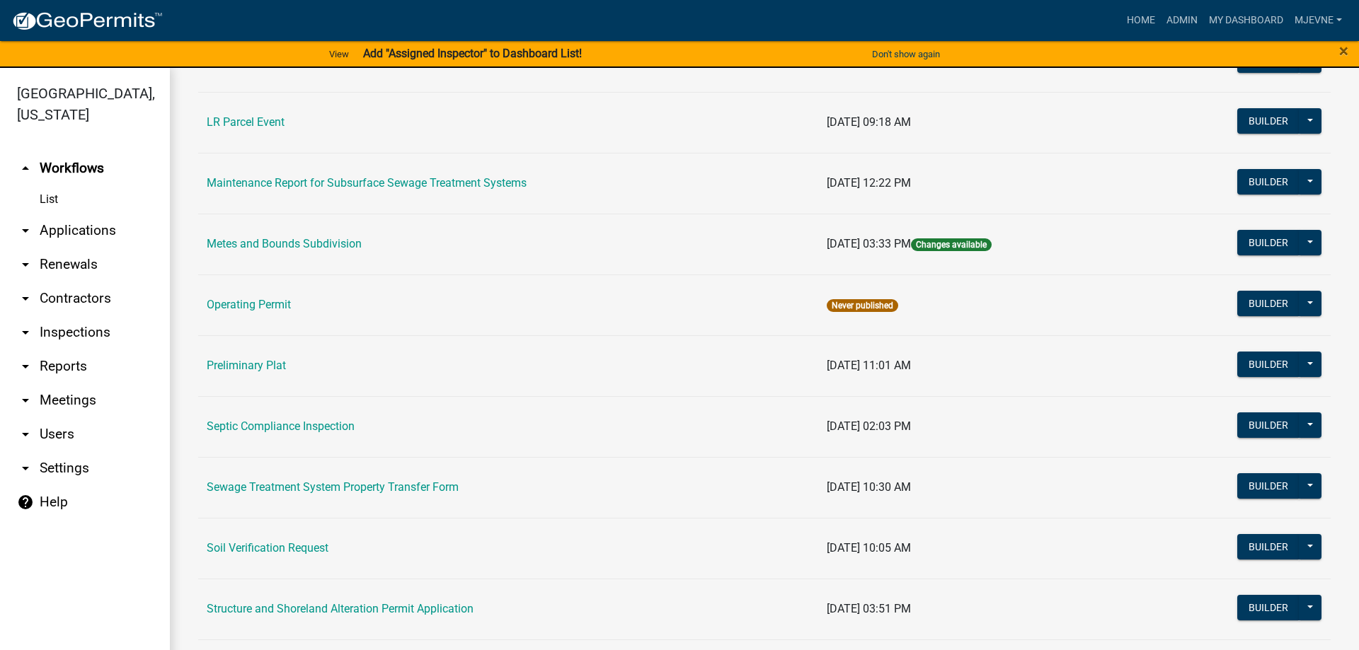
scroll to position [565, 0]
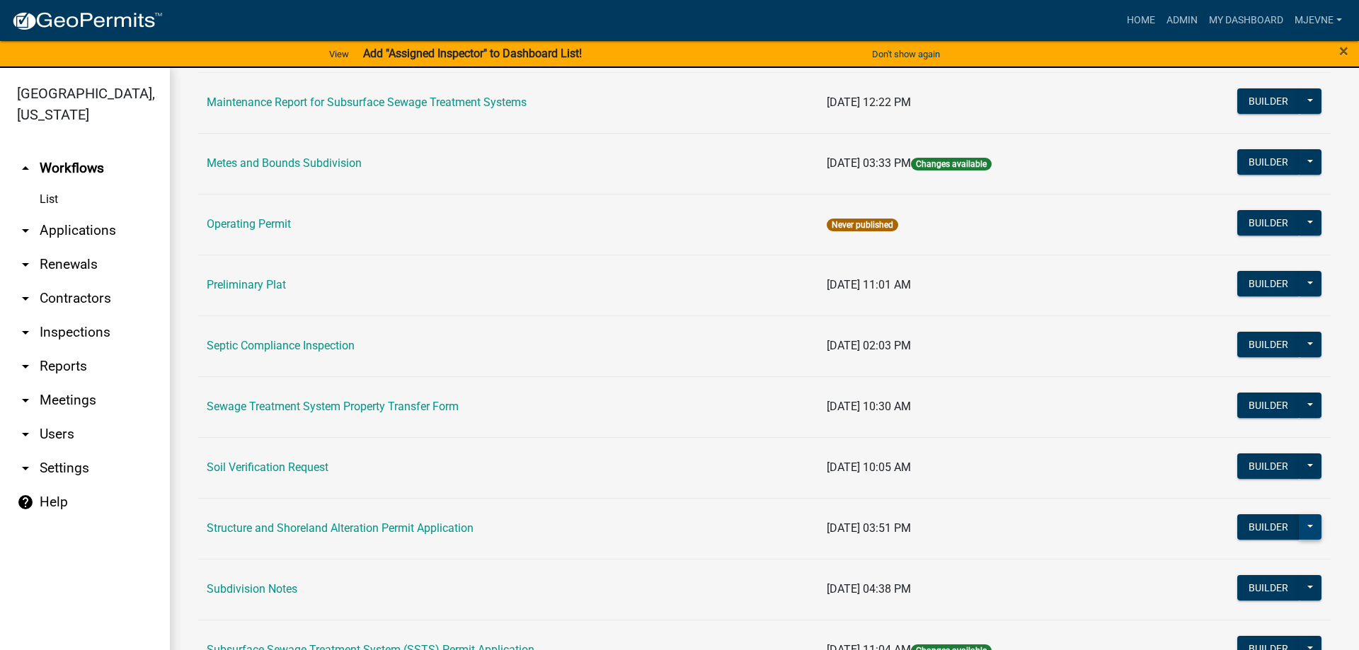
click at [1311, 527] on button at bounding box center [1310, 527] width 23 height 25
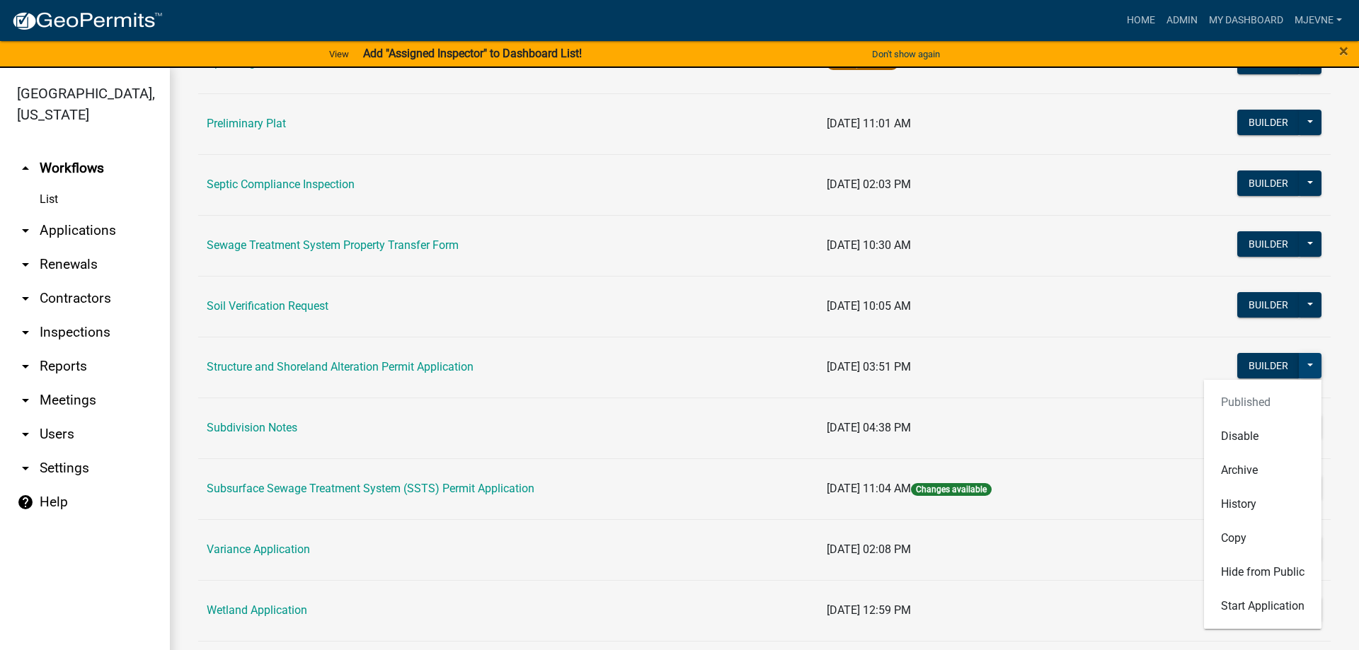
scroll to position [807, 0]
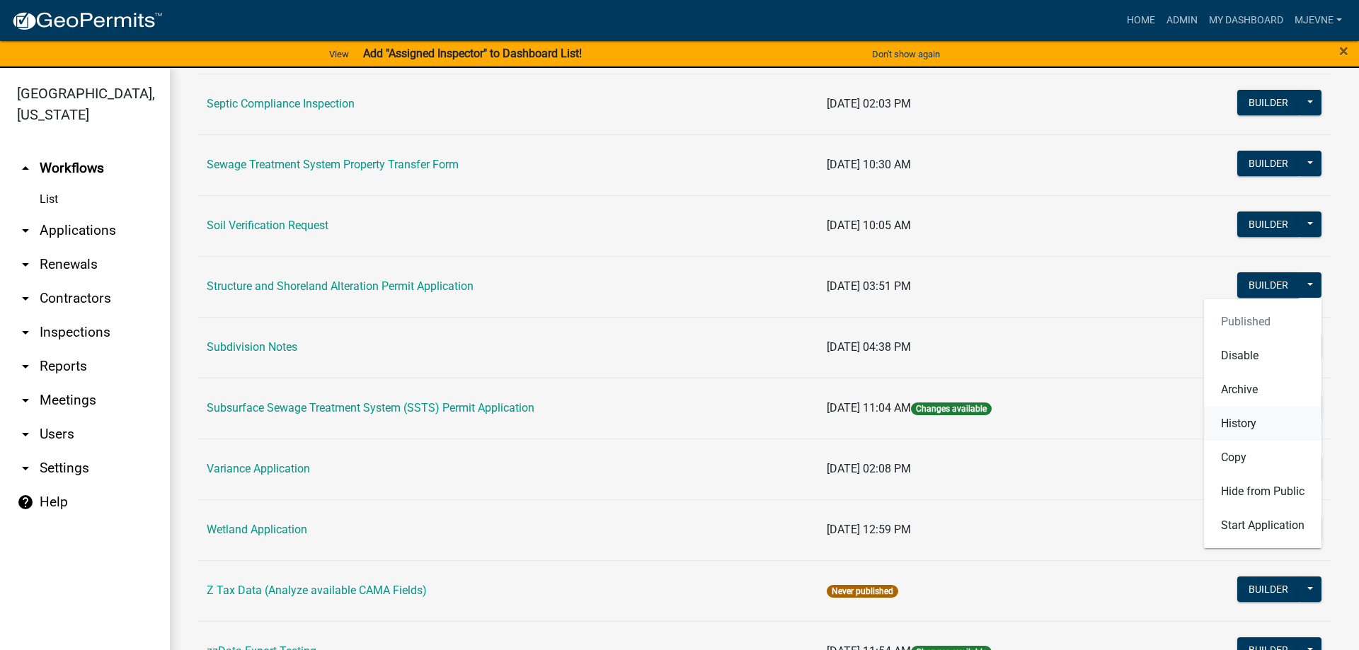
click at [1231, 425] on button "History" at bounding box center [1262, 424] width 117 height 34
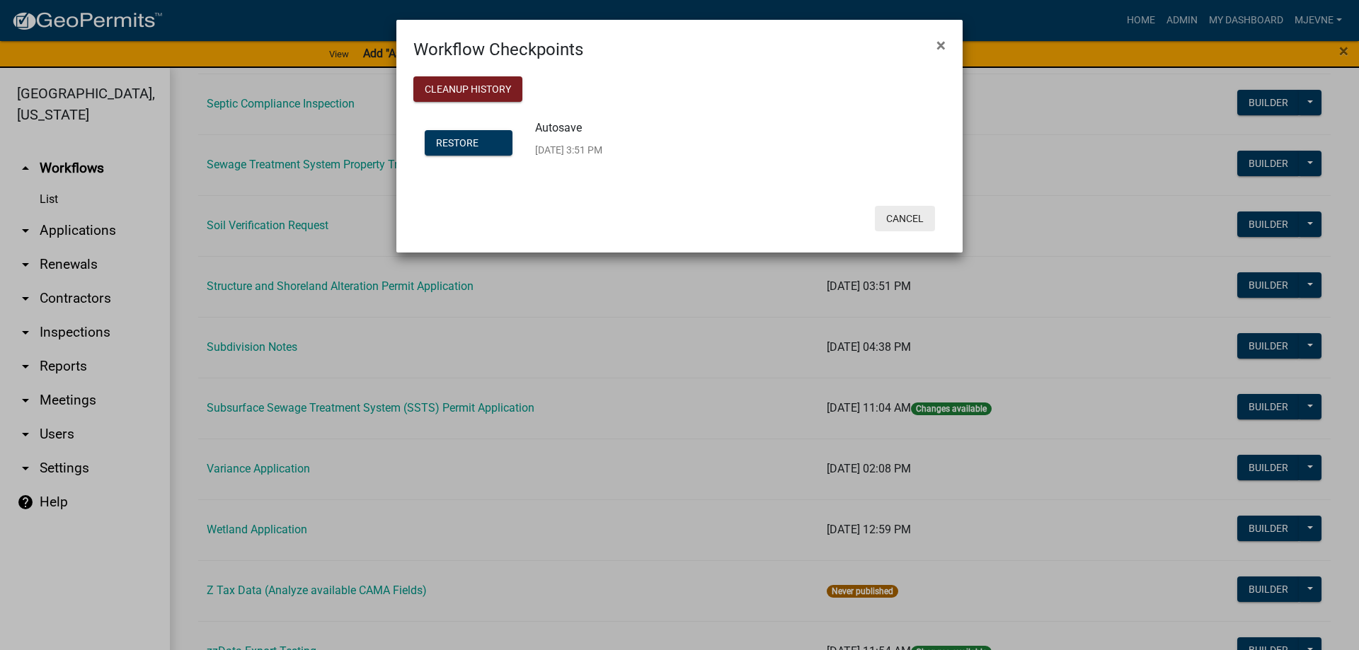
click at [900, 218] on button "Cancel" at bounding box center [905, 218] width 60 height 25
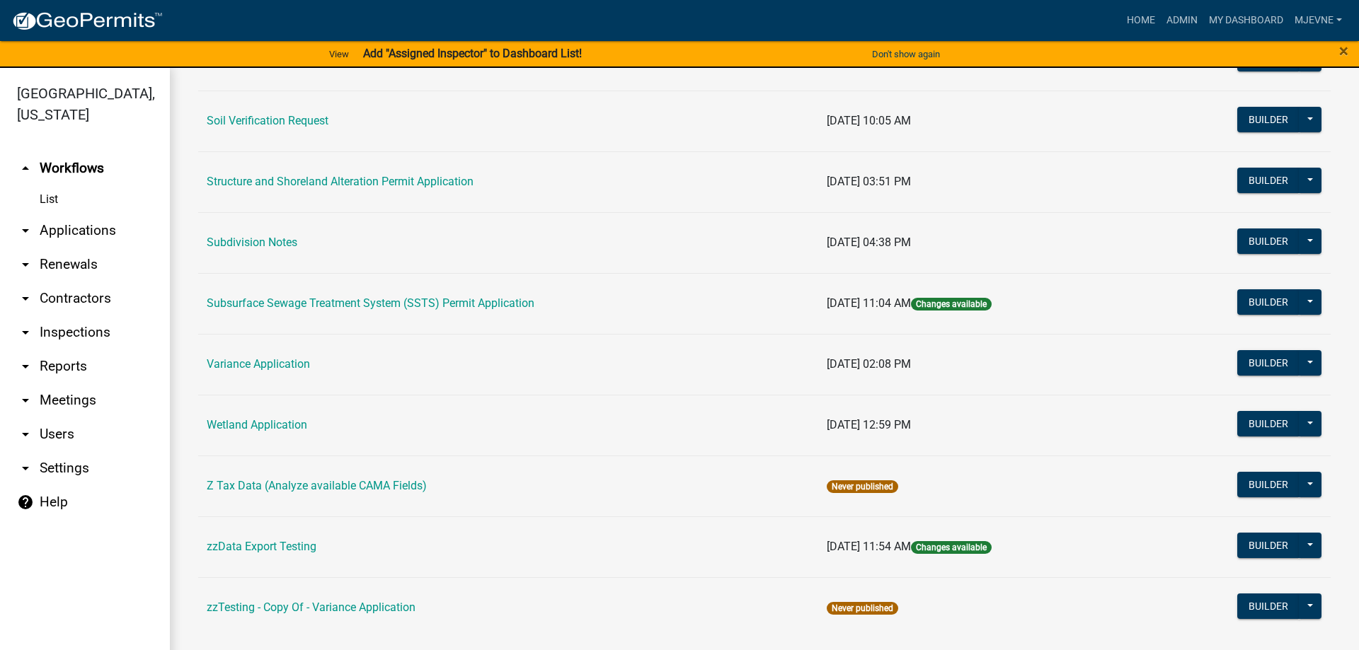
scroll to position [922, 0]
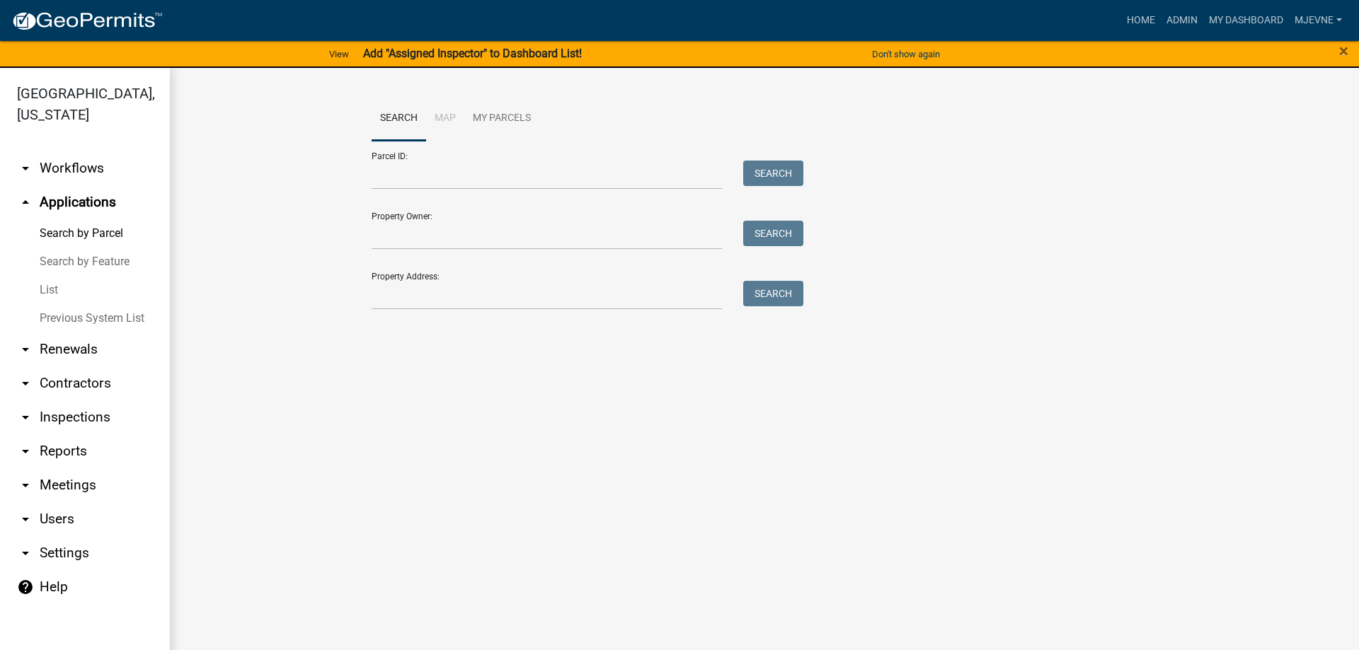
click at [70, 167] on link "arrow_drop_down Workflows" at bounding box center [85, 168] width 170 height 34
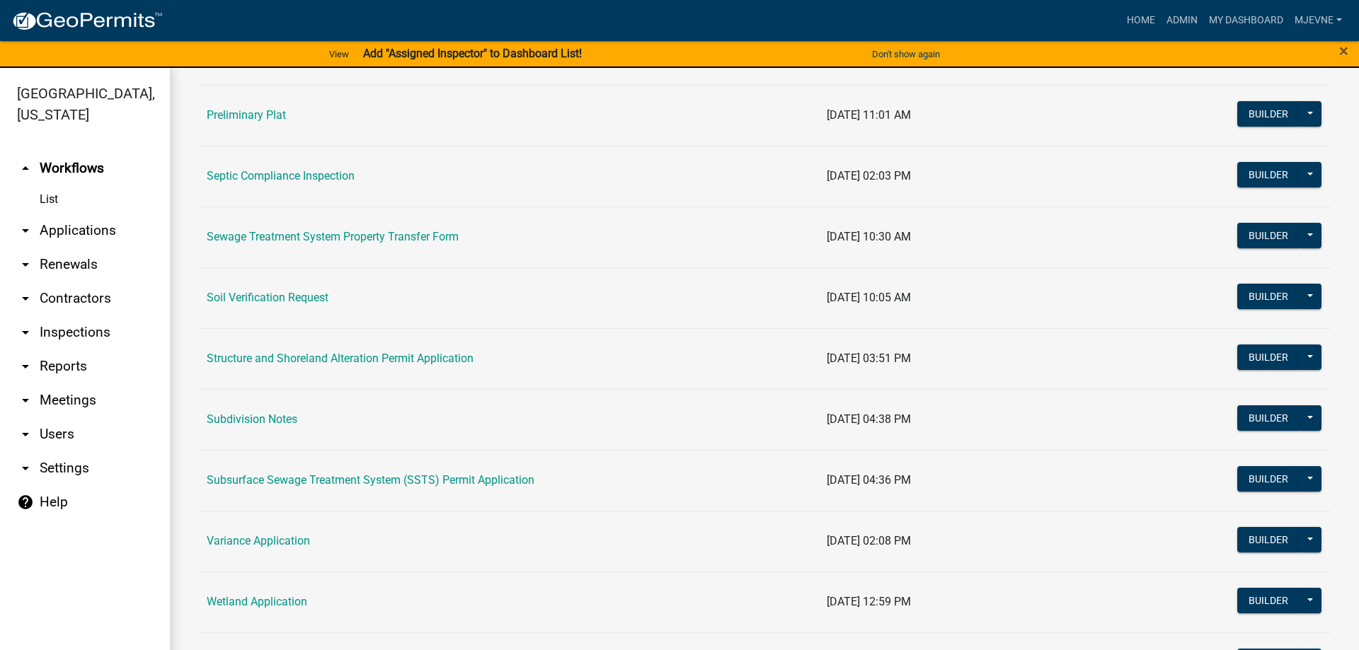
scroll to position [807, 0]
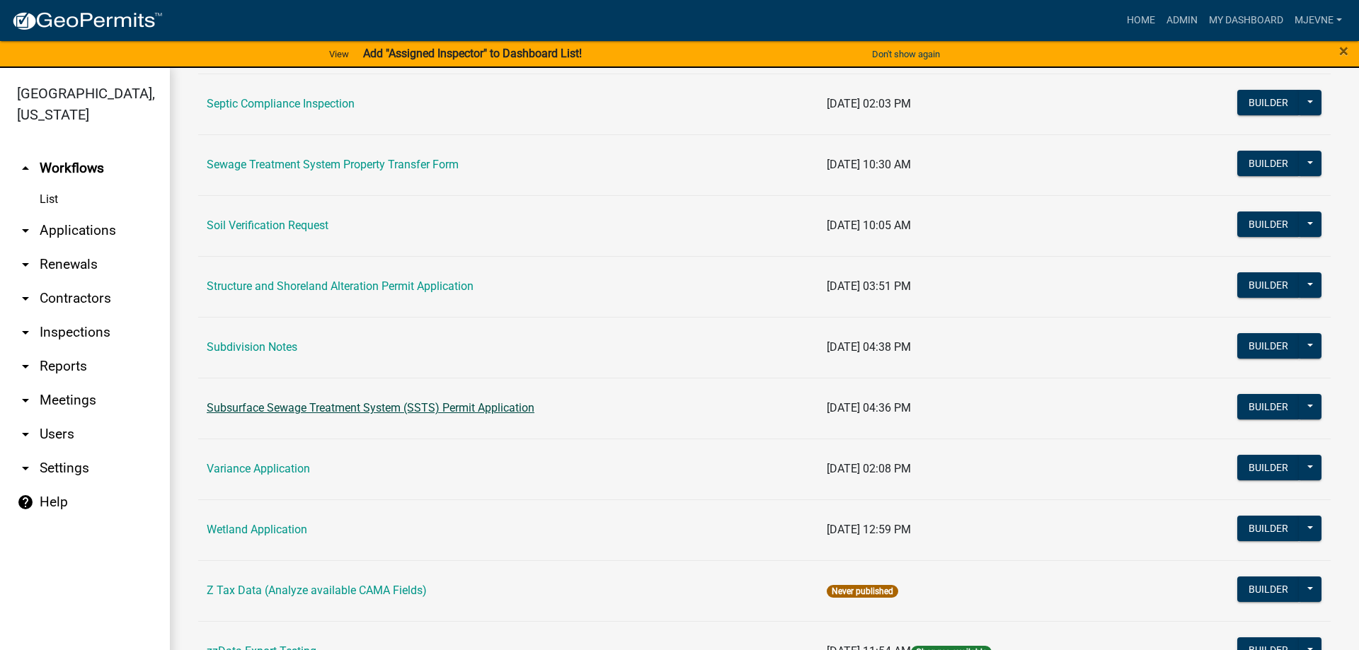
click at [337, 410] on link "Subsurface Sewage Treatment System (SSTS) Permit Application" at bounding box center [371, 407] width 328 height 13
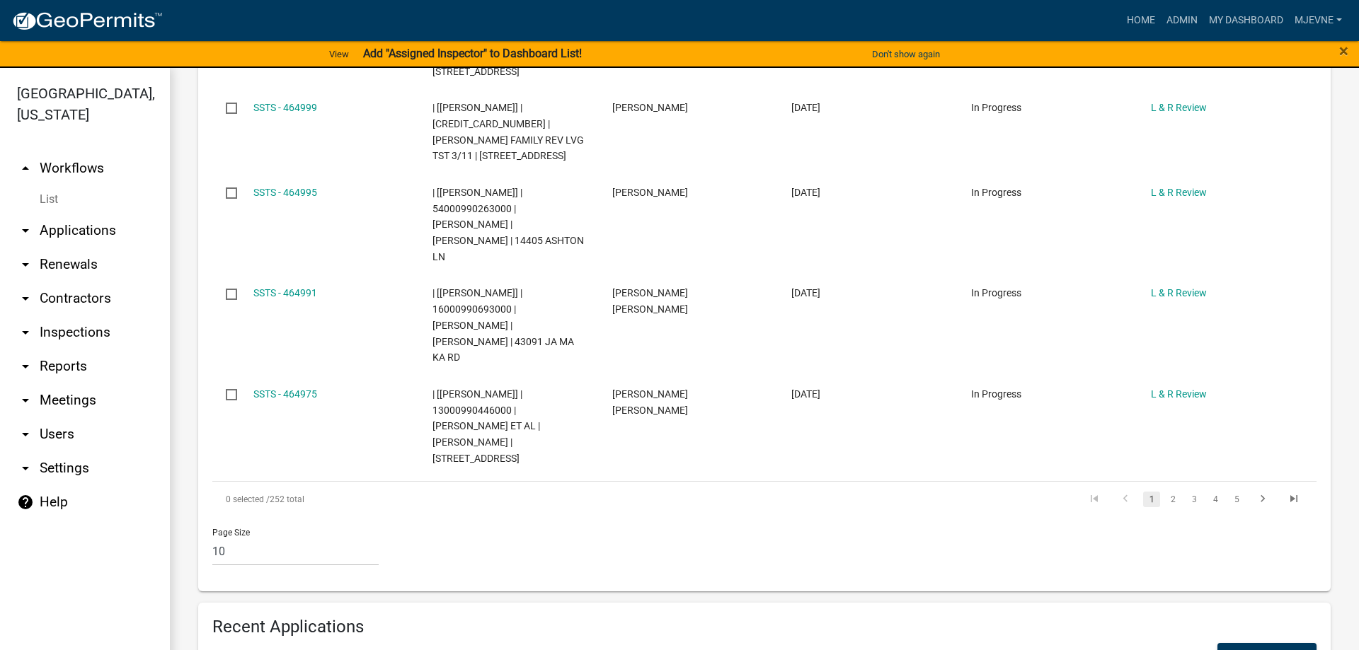
scroll to position [1372, 0]
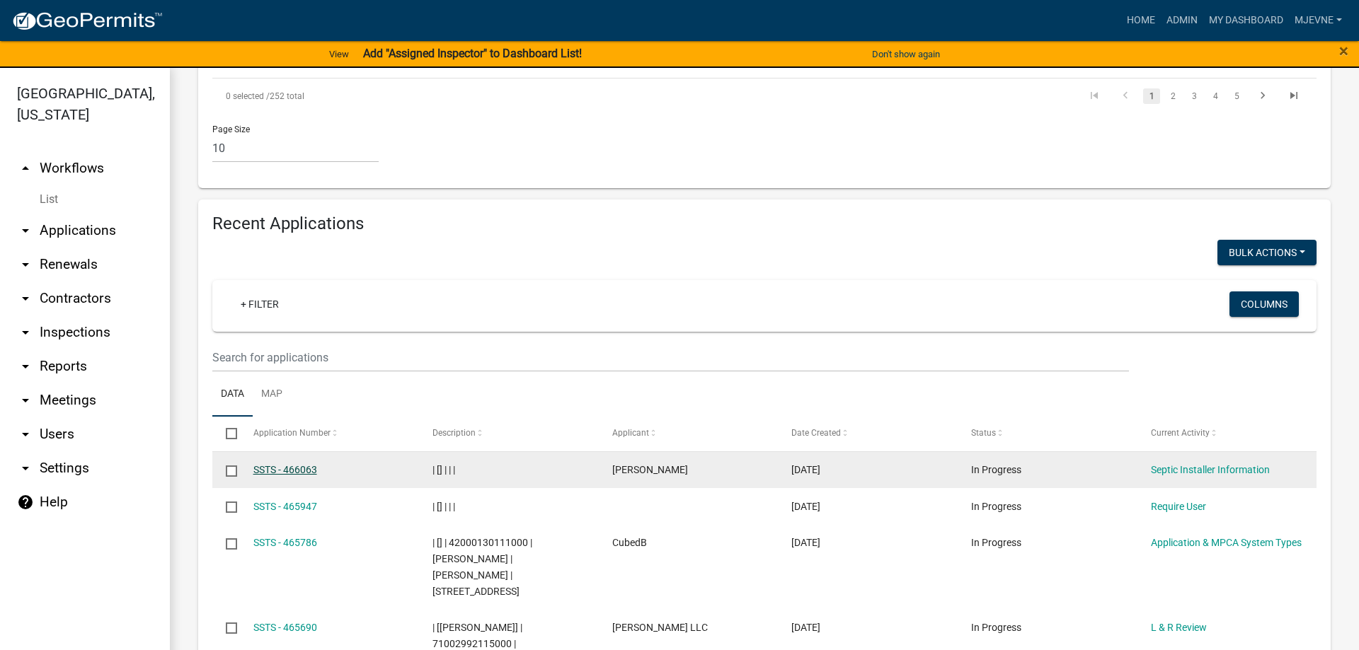
click at [290, 464] on link "SSTS - 466063" at bounding box center [285, 469] width 64 height 11
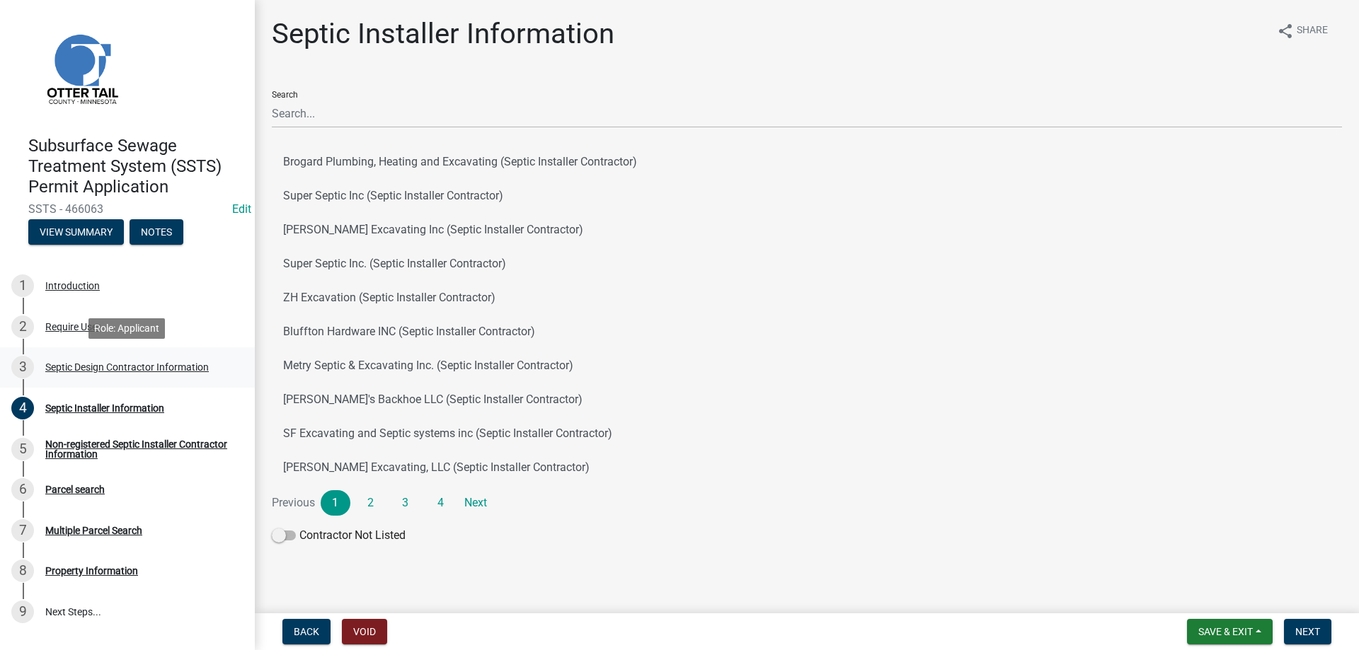
click at [129, 367] on div "Septic Design Contractor Information" at bounding box center [127, 367] width 164 height 10
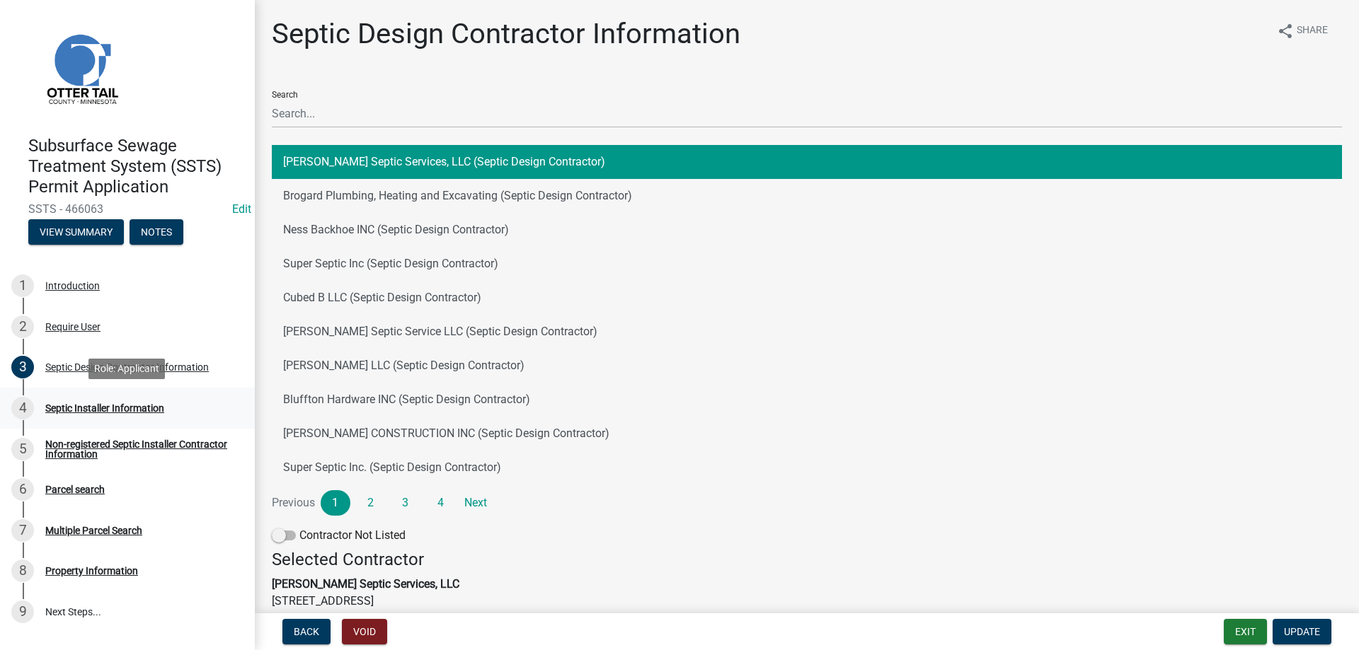
click at [127, 409] on div "Septic Installer Information" at bounding box center [104, 408] width 119 height 10
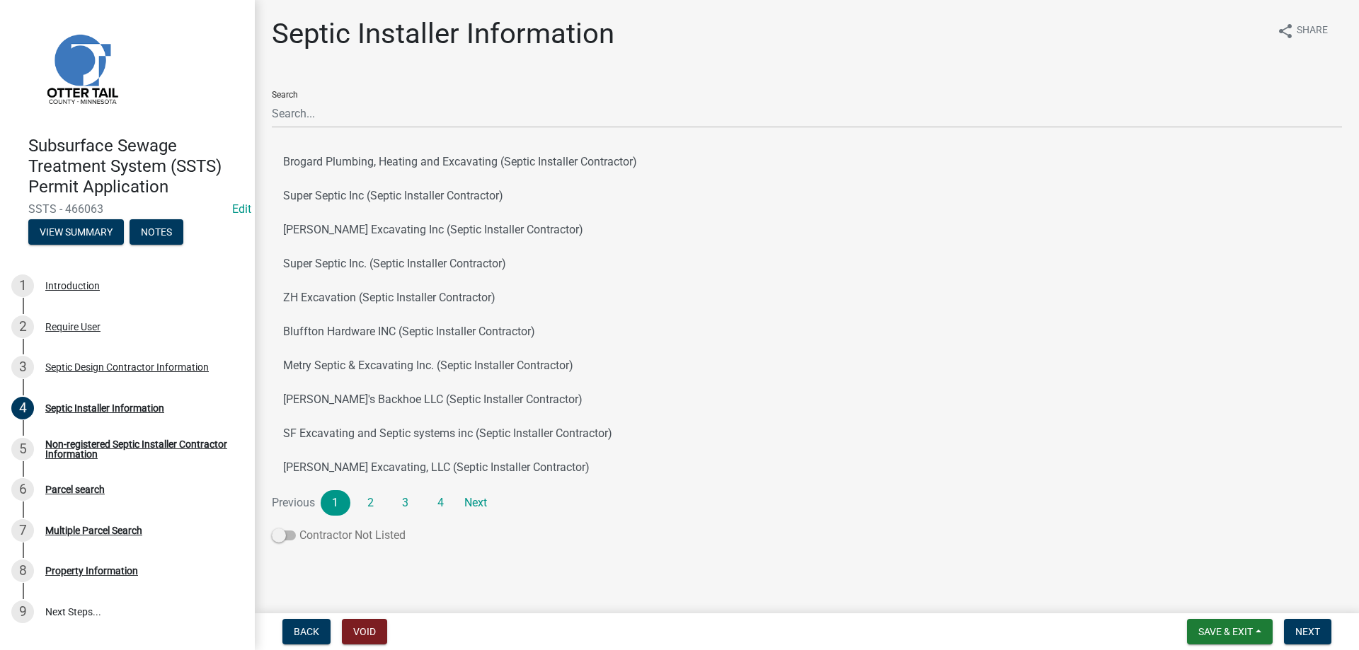
click at [291, 537] on span at bounding box center [284, 536] width 24 height 10
click at [299, 527] on input "Contractor Not Listed" at bounding box center [299, 527] width 0 height 0
click at [278, 536] on span at bounding box center [284, 536] width 24 height 10
click at [299, 527] on input "Contractor Not Listed" at bounding box center [299, 527] width 0 height 0
click at [290, 534] on span at bounding box center [284, 536] width 24 height 10
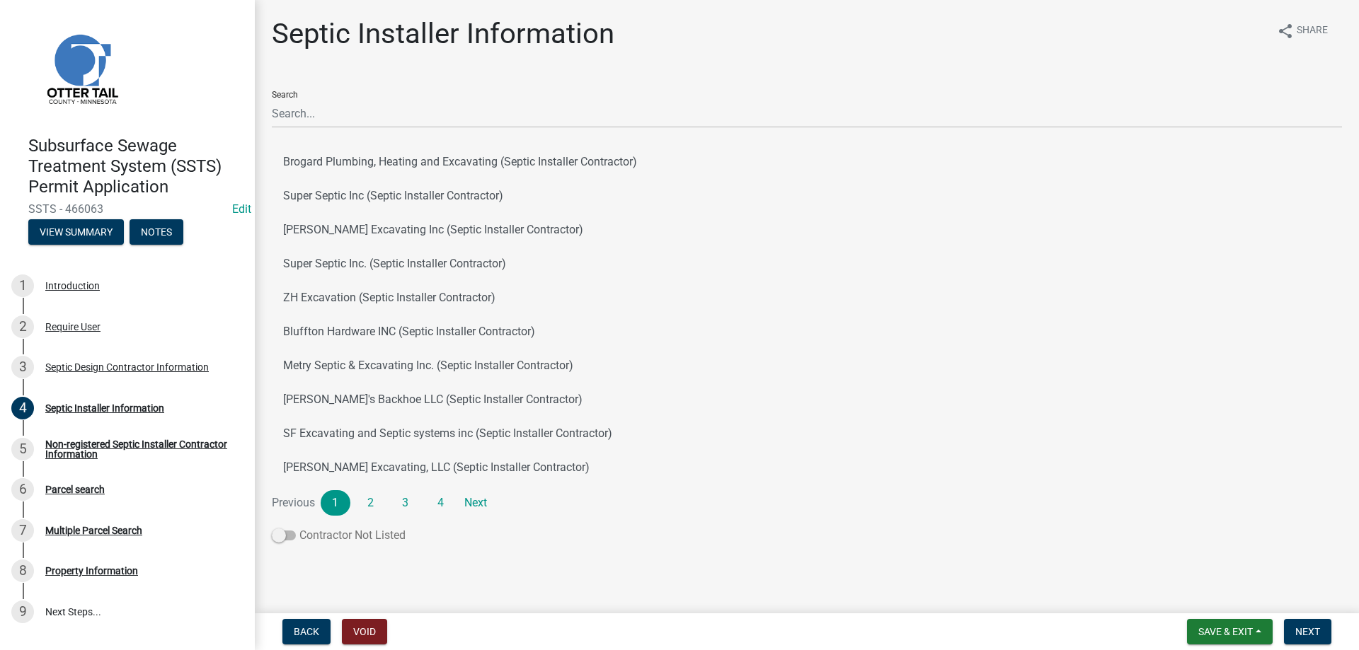
click at [299, 527] on input "Contractor Not Listed" at bounding box center [299, 527] width 0 height 0
click at [275, 537] on span at bounding box center [284, 536] width 24 height 10
click at [299, 527] on input "Contractor Not Listed" at bounding box center [299, 527] width 0 height 0
click at [125, 365] on div "Septic Design Contractor Information" at bounding box center [127, 367] width 164 height 10
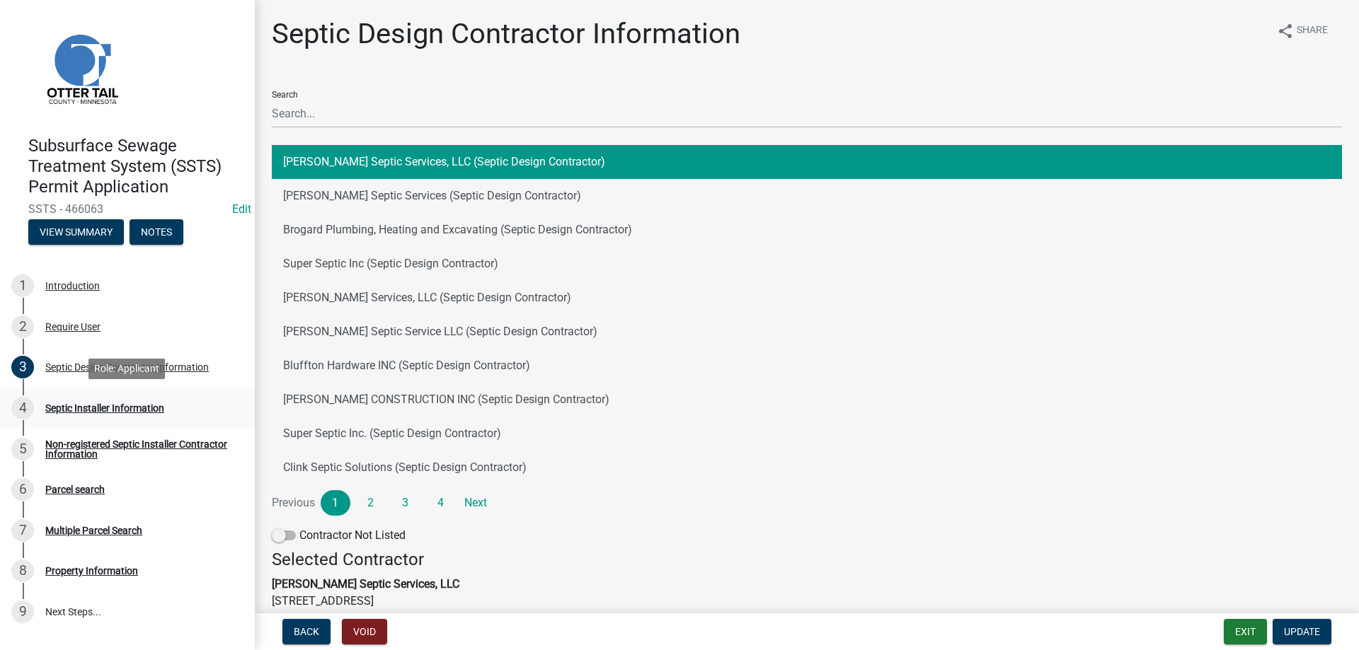
click at [87, 411] on div "Septic Installer Information" at bounding box center [104, 408] width 119 height 10
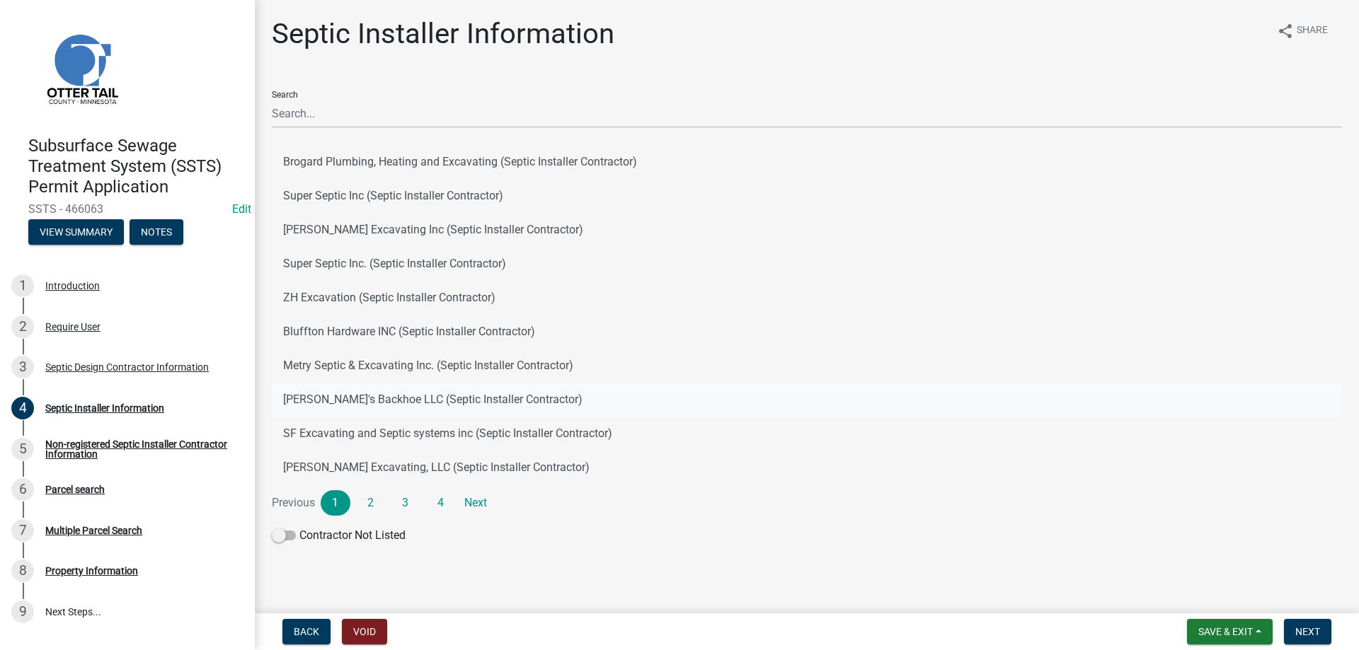
click at [836, 390] on button "Joe's Backhoe LLC (Septic Installer Contractor)" at bounding box center [807, 400] width 1070 height 34
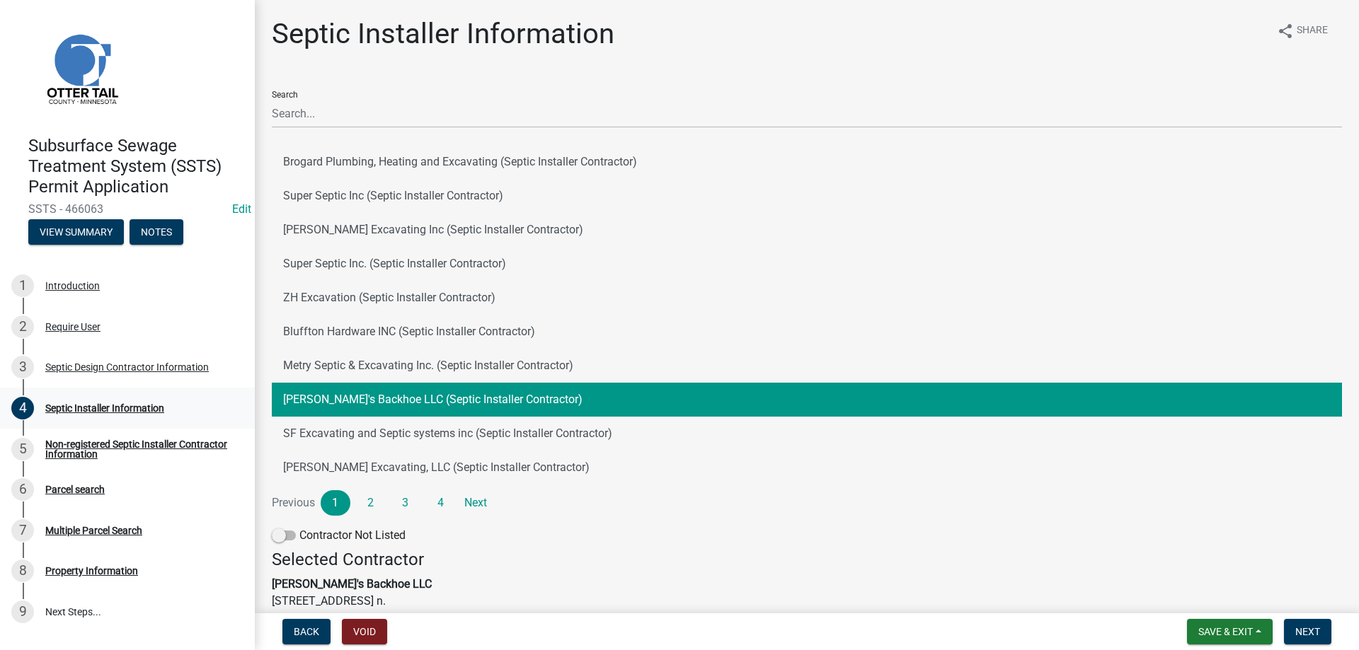
click at [101, 408] on div "Septic Installer Information" at bounding box center [104, 408] width 119 height 10
click at [98, 409] on div "Septic Installer Information" at bounding box center [104, 408] width 119 height 10
click at [117, 372] on div "Septic Design Contractor Information" at bounding box center [127, 367] width 164 height 10
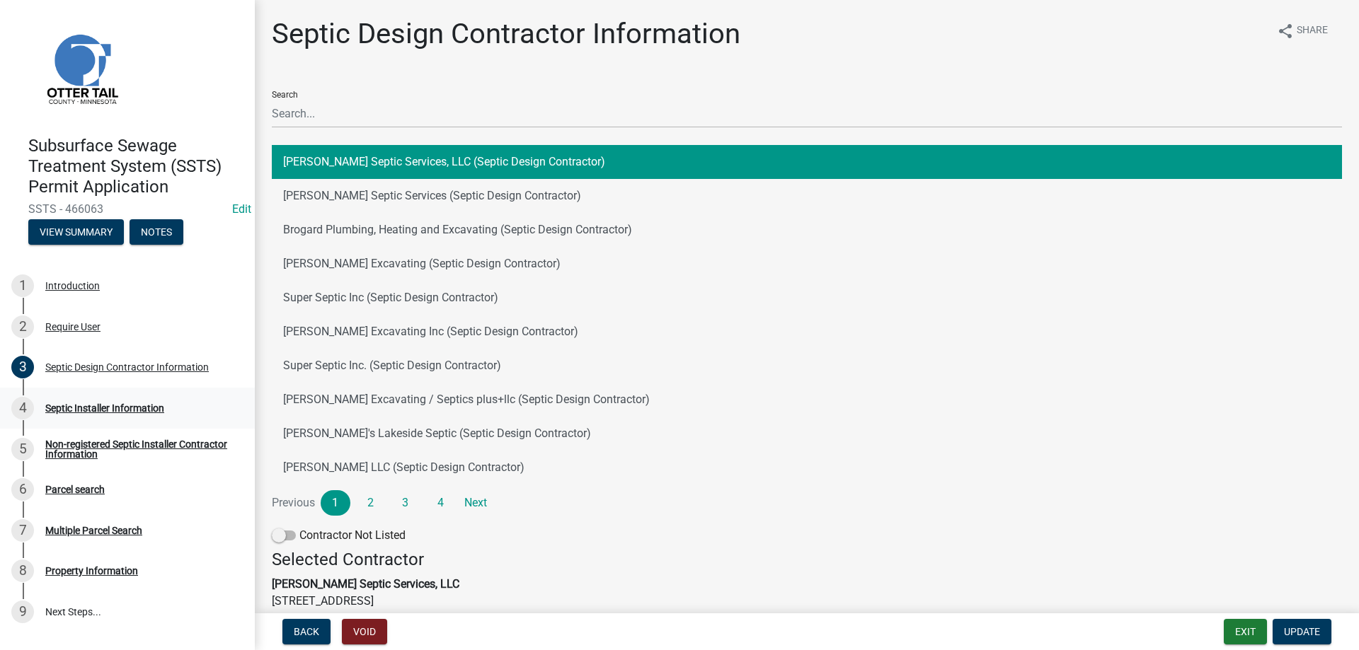
click at [92, 411] on div "Septic Installer Information" at bounding box center [104, 408] width 119 height 10
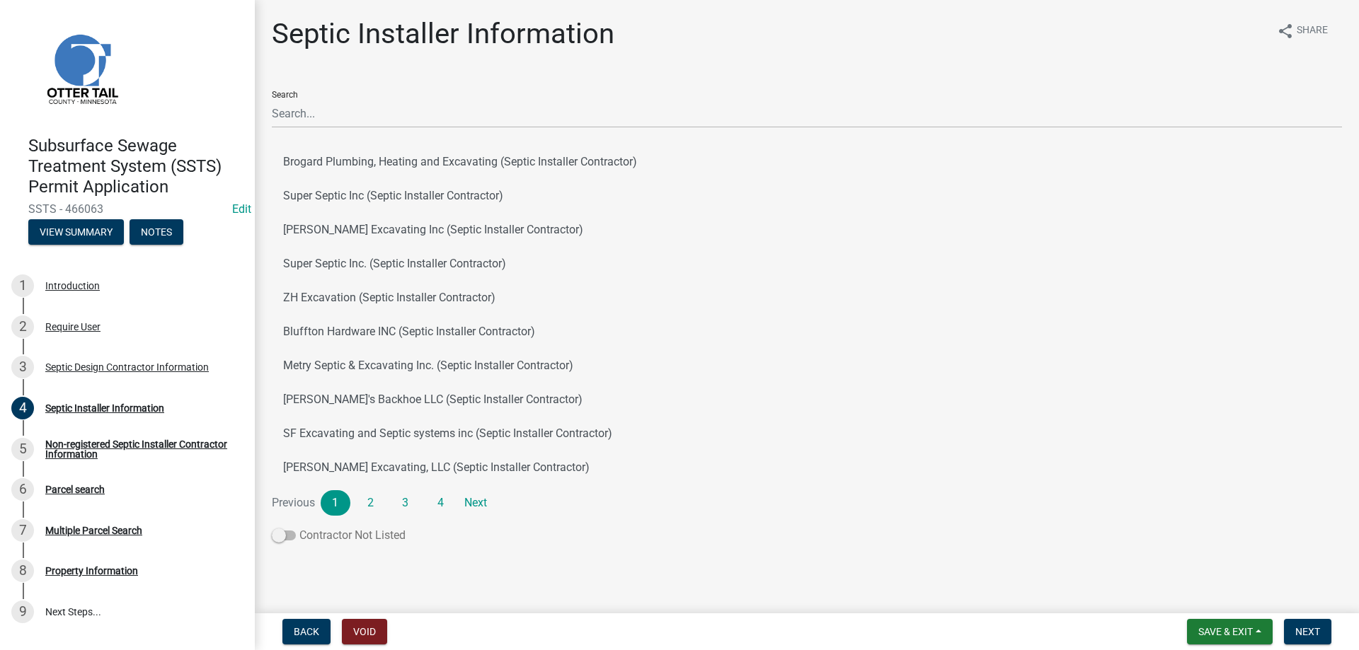
click at [290, 536] on span at bounding box center [284, 536] width 24 height 10
click at [299, 527] on input "Contractor Not Listed" at bounding box center [299, 527] width 0 height 0
click at [1210, 629] on span "Save & Exit" at bounding box center [1225, 631] width 55 height 11
click at [1189, 563] on button "Save" at bounding box center [1215, 561] width 113 height 34
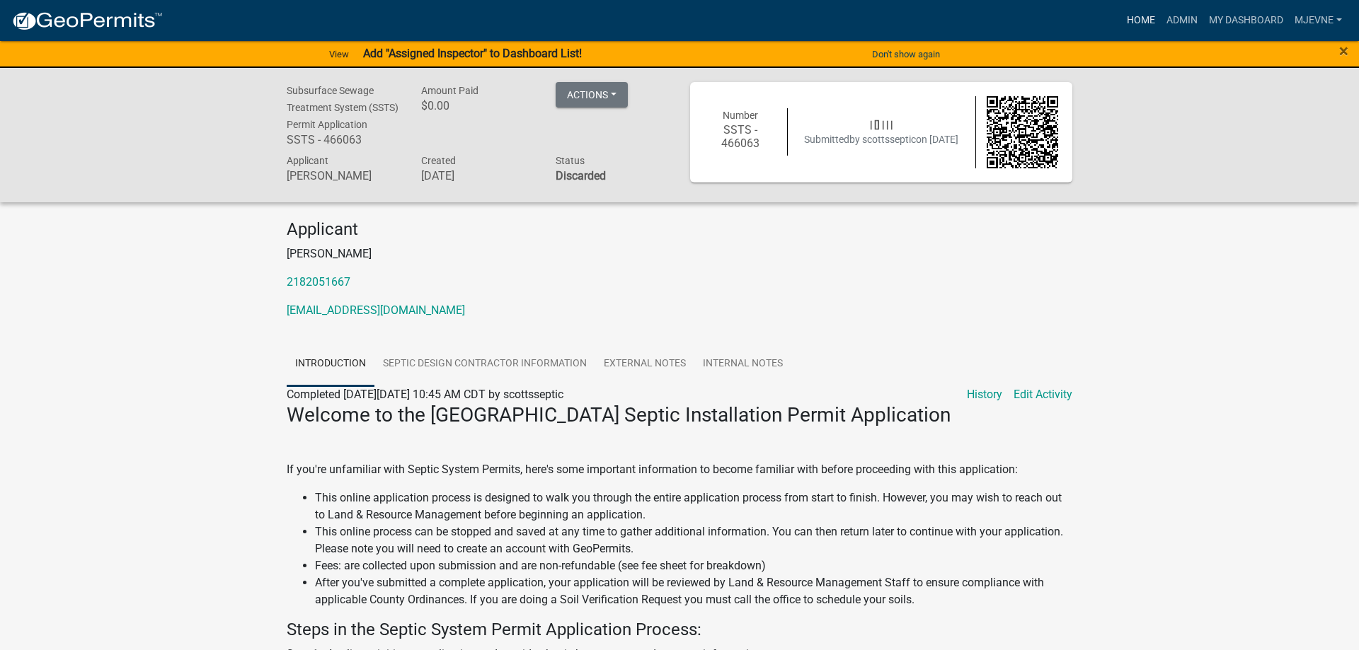
click at [1138, 21] on link "Home" at bounding box center [1141, 20] width 40 height 27
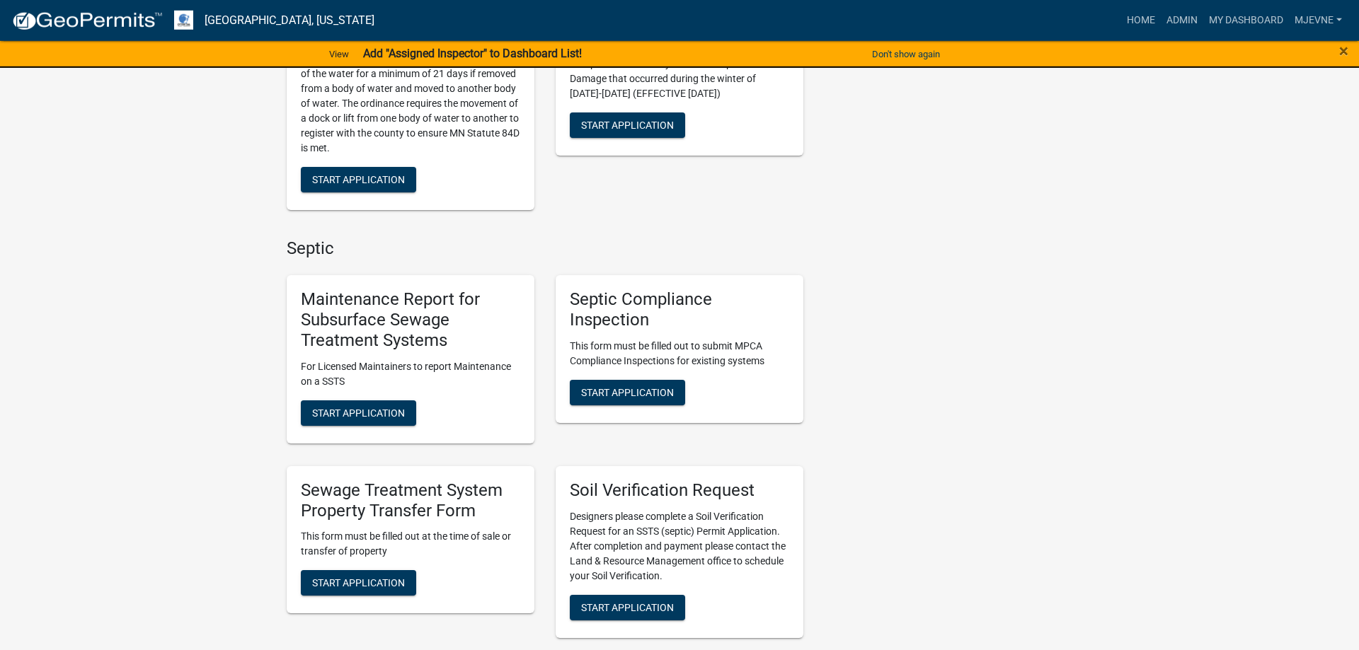
scroll to position [650, 0]
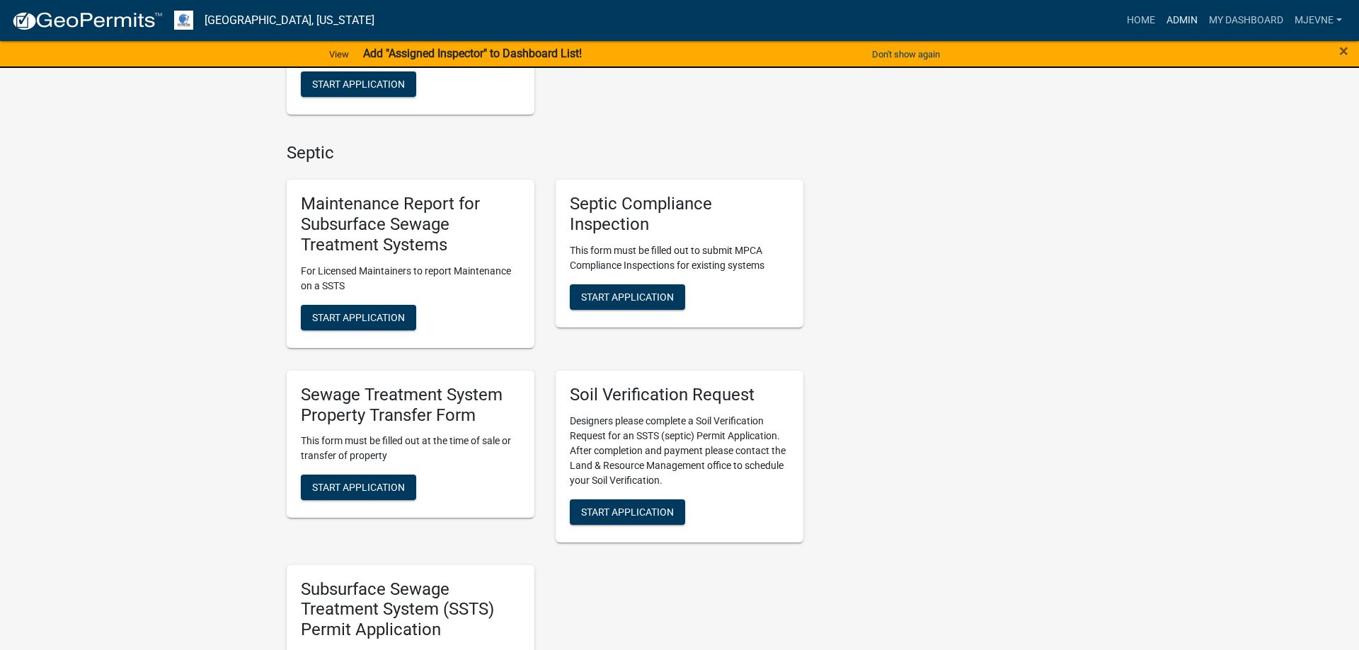
click at [1182, 19] on link "Admin" at bounding box center [1182, 20] width 42 height 27
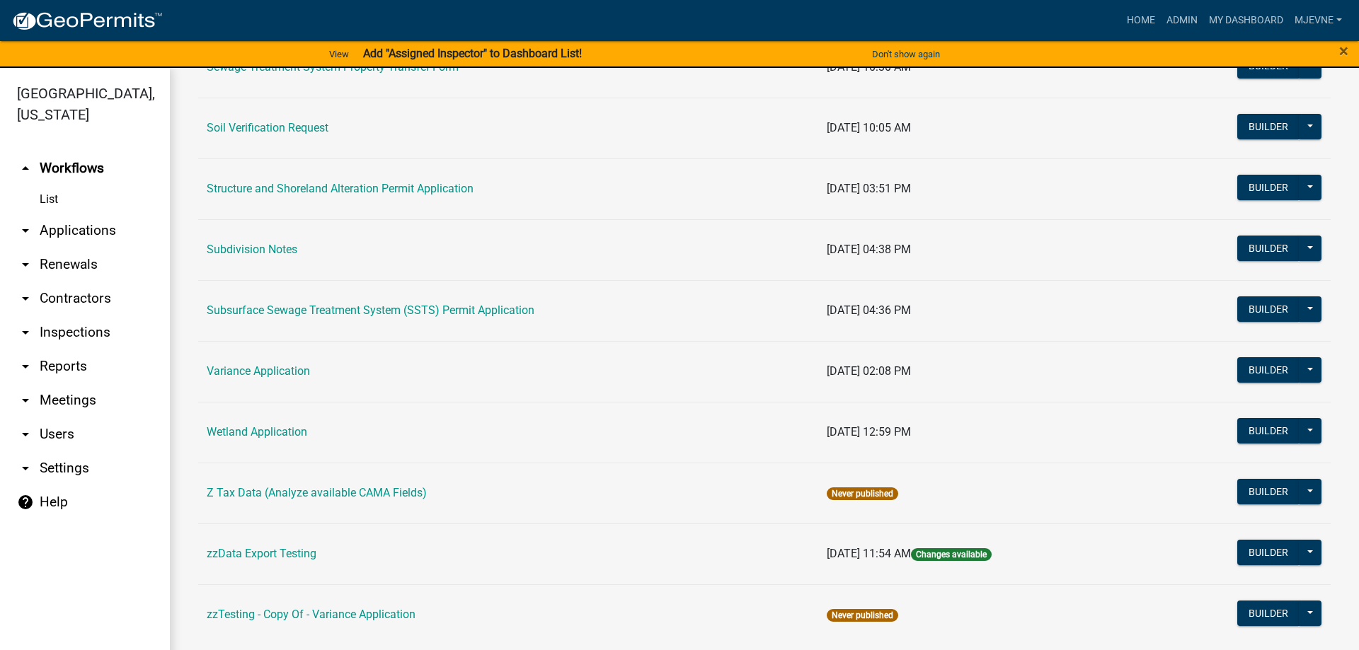
scroll to position [922, 0]
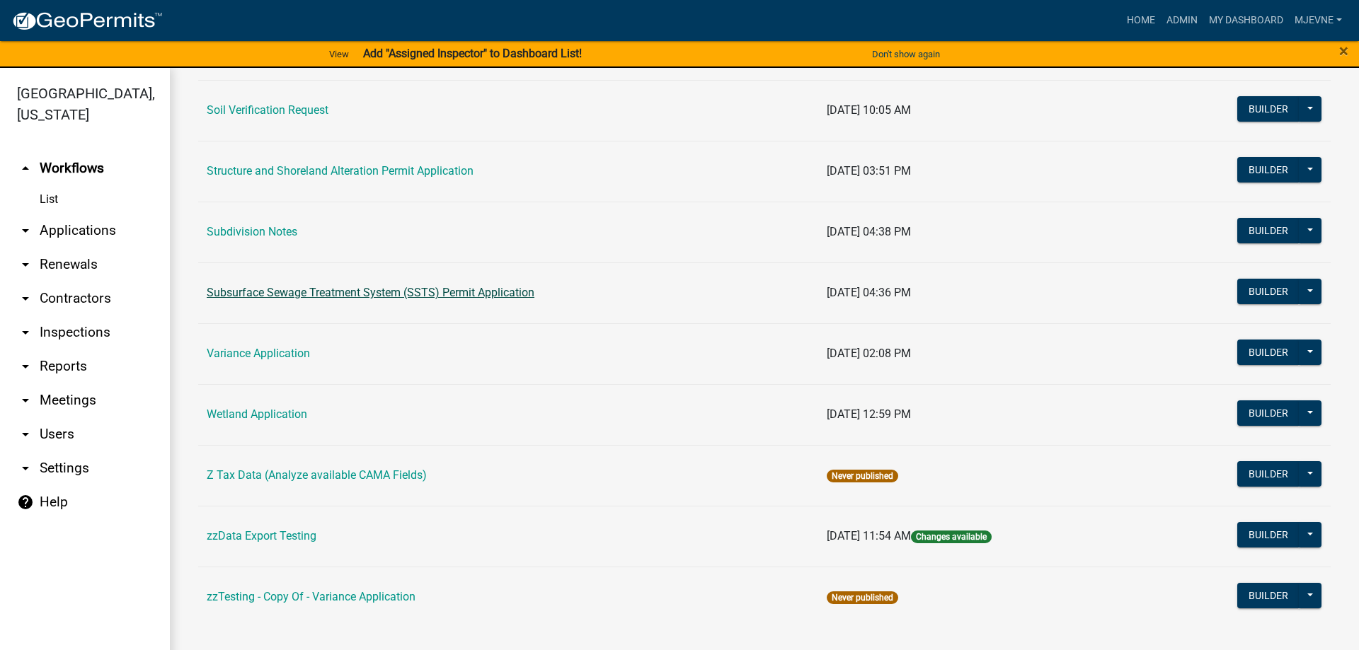
click at [379, 292] on link "Subsurface Sewage Treatment System (SSTS) Permit Application" at bounding box center [371, 292] width 328 height 13
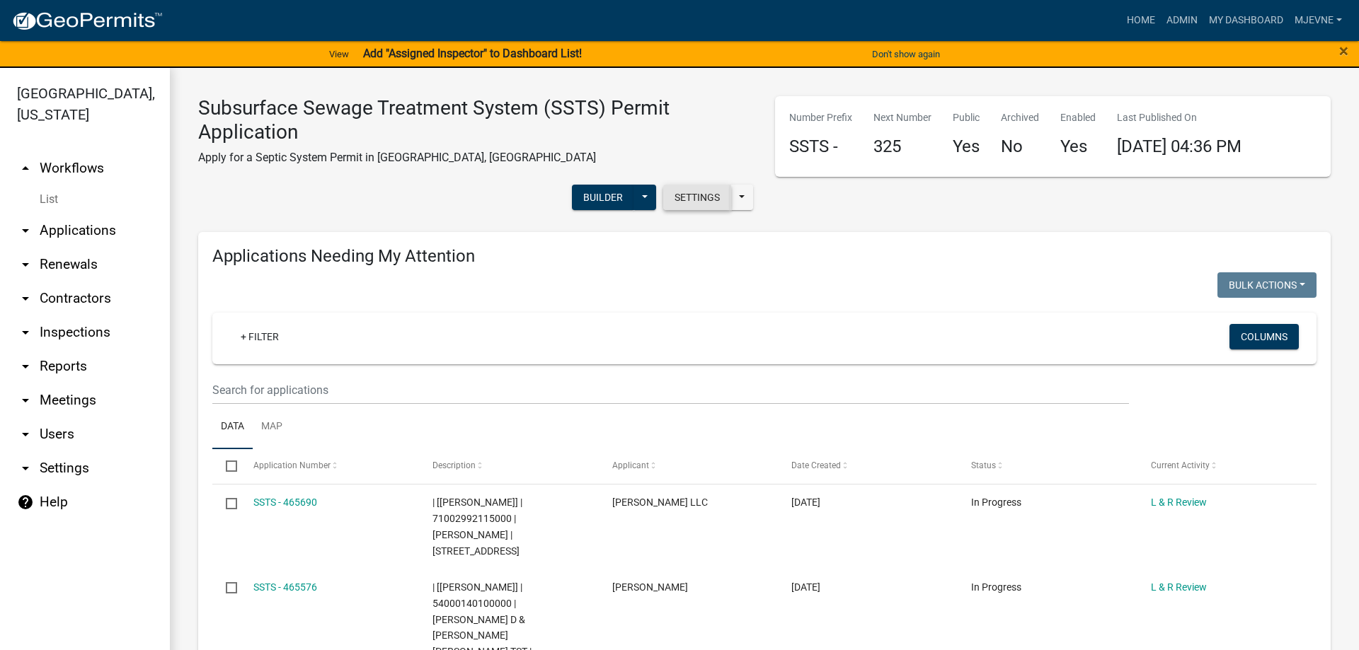
click at [692, 197] on button "Settings" at bounding box center [697, 197] width 68 height 25
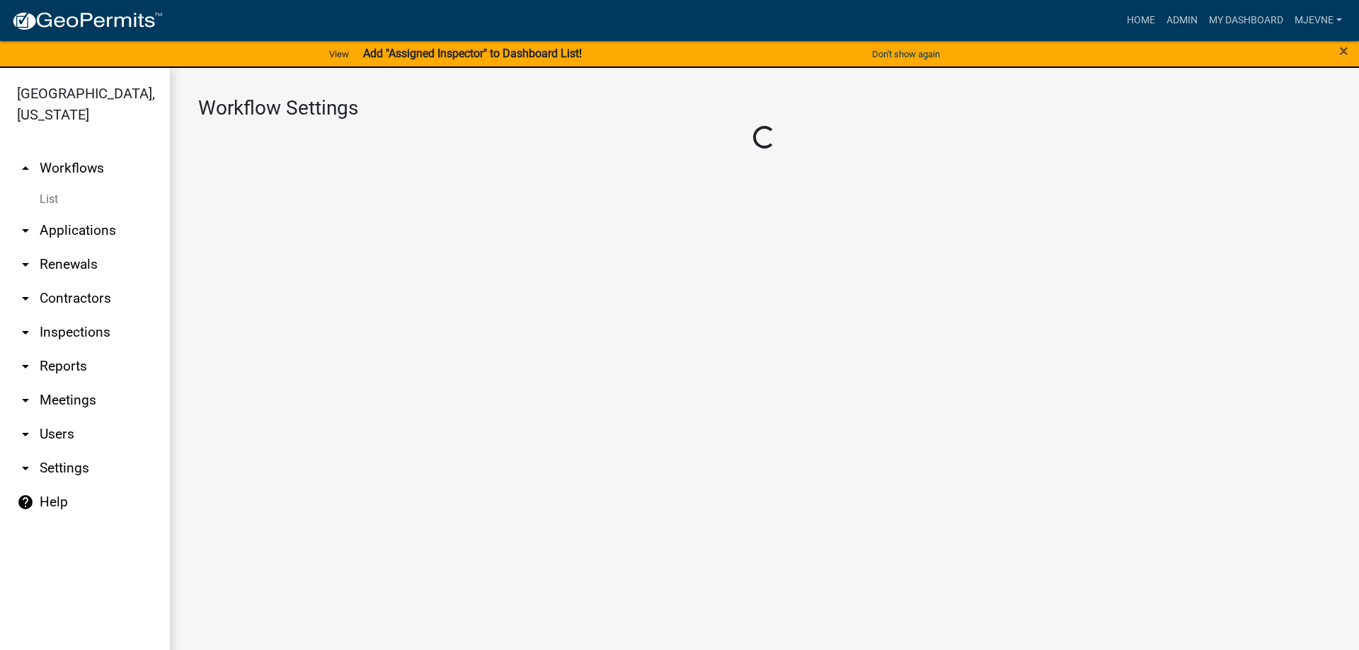
select select "1"
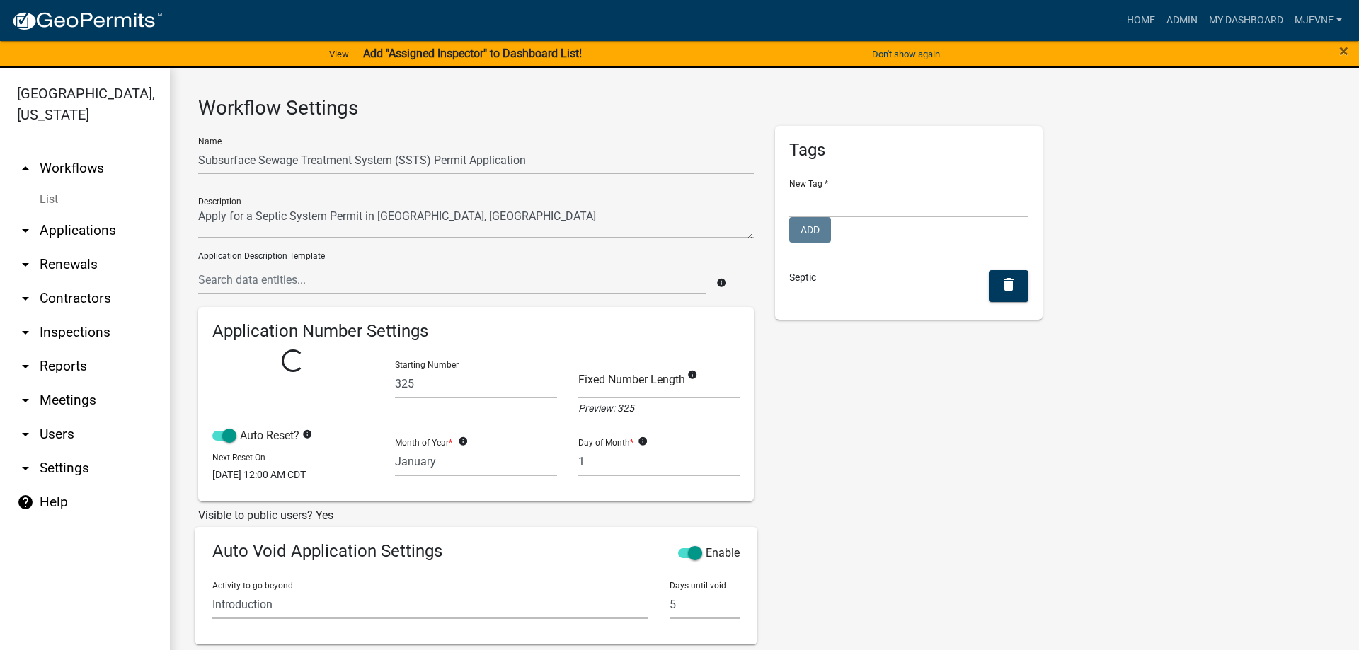
select select
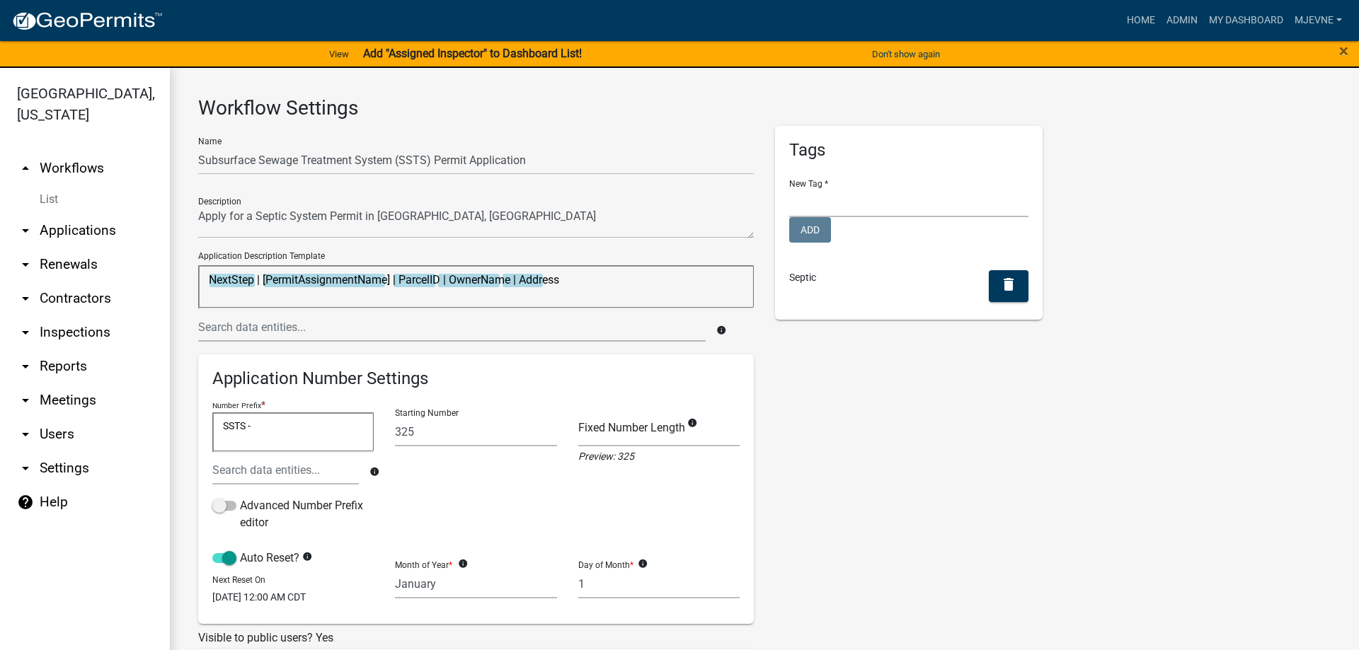
click at [74, 167] on link "arrow_drop_up Workflows" at bounding box center [85, 168] width 170 height 34
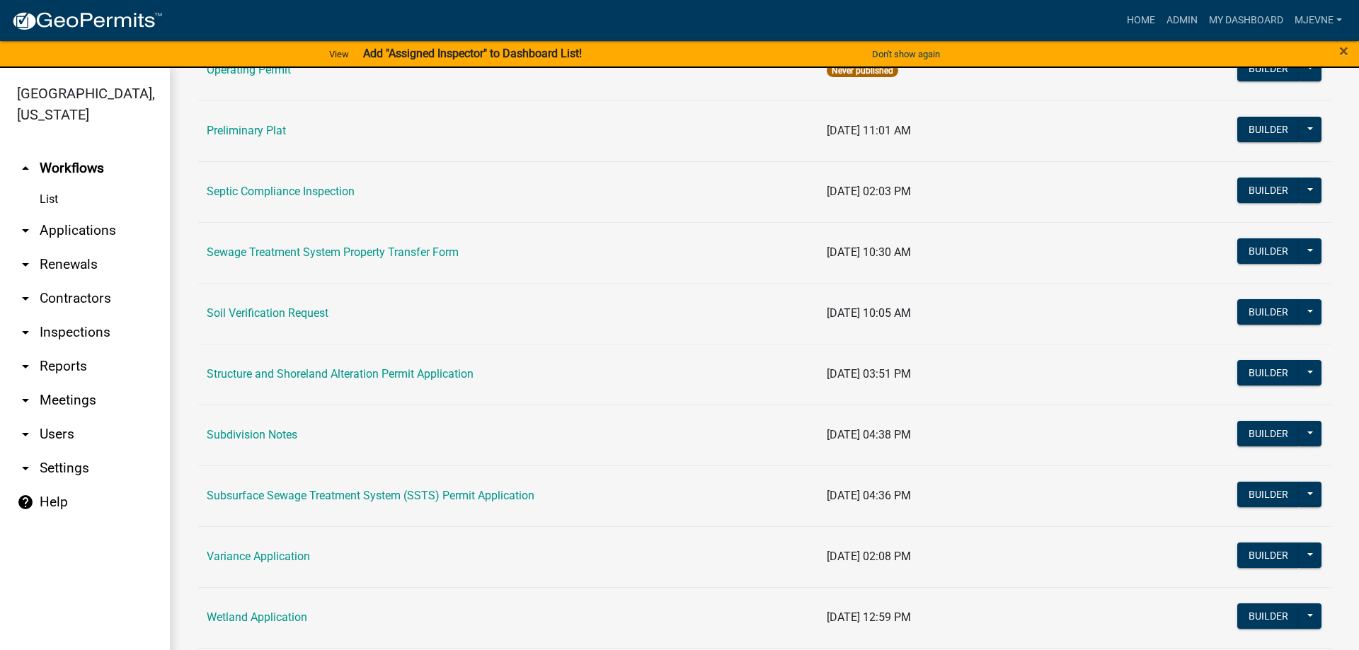
scroll to position [726, 0]
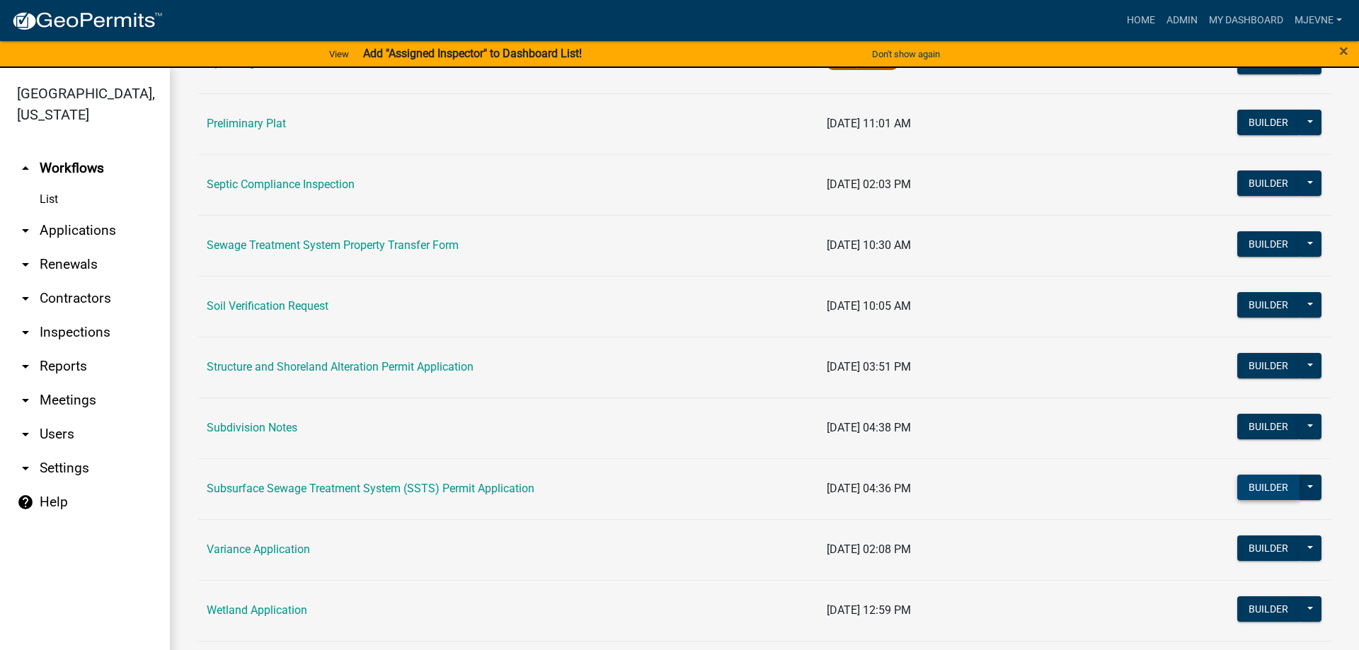
click at [1266, 479] on button "Builder" at bounding box center [1268, 487] width 62 height 25
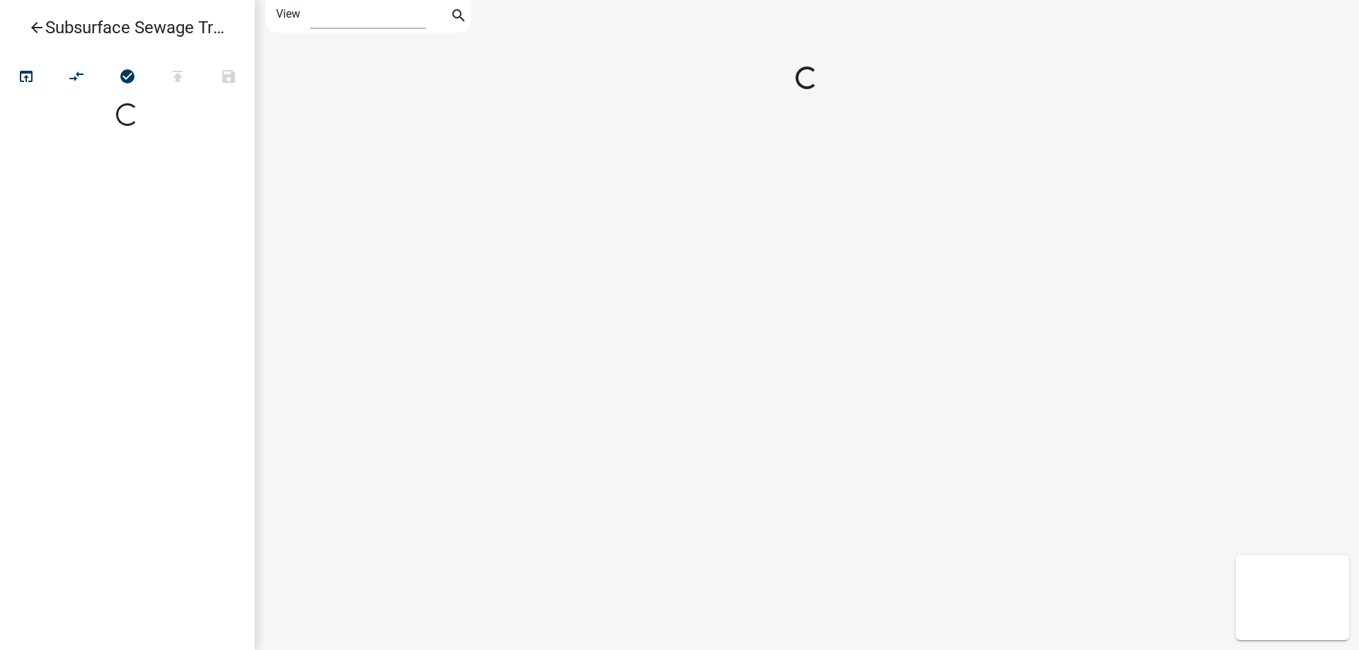
select select "1"
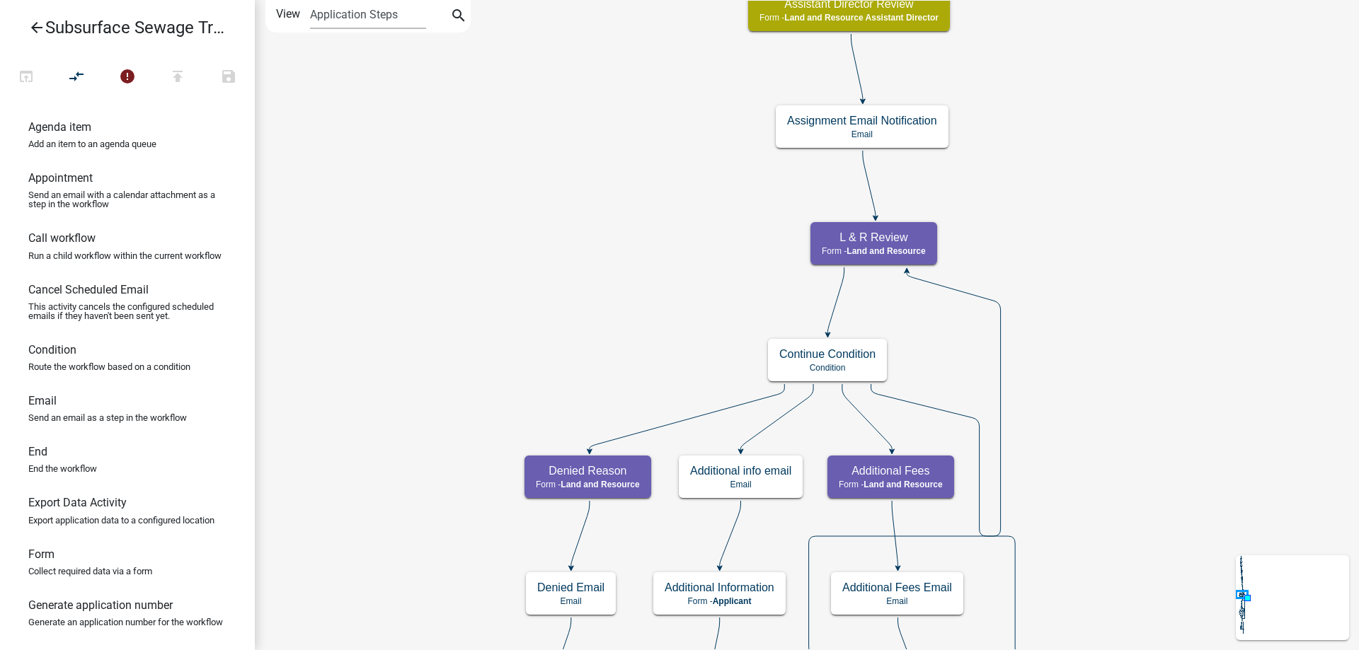
click at [413, 527] on div "Start Start - Applicant Parcel search Parcel search - Applicant Require User Re…" at bounding box center [807, 325] width 1104 height 650
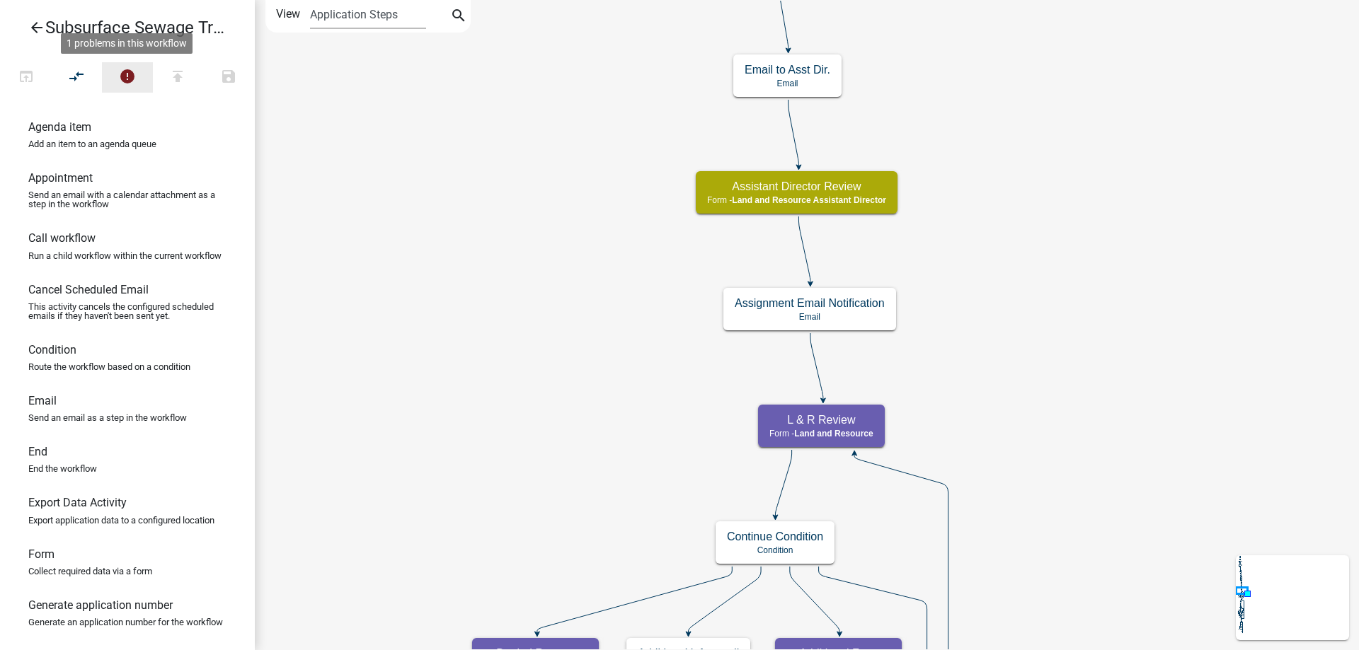
click at [127, 77] on icon "error" at bounding box center [127, 78] width 17 height 20
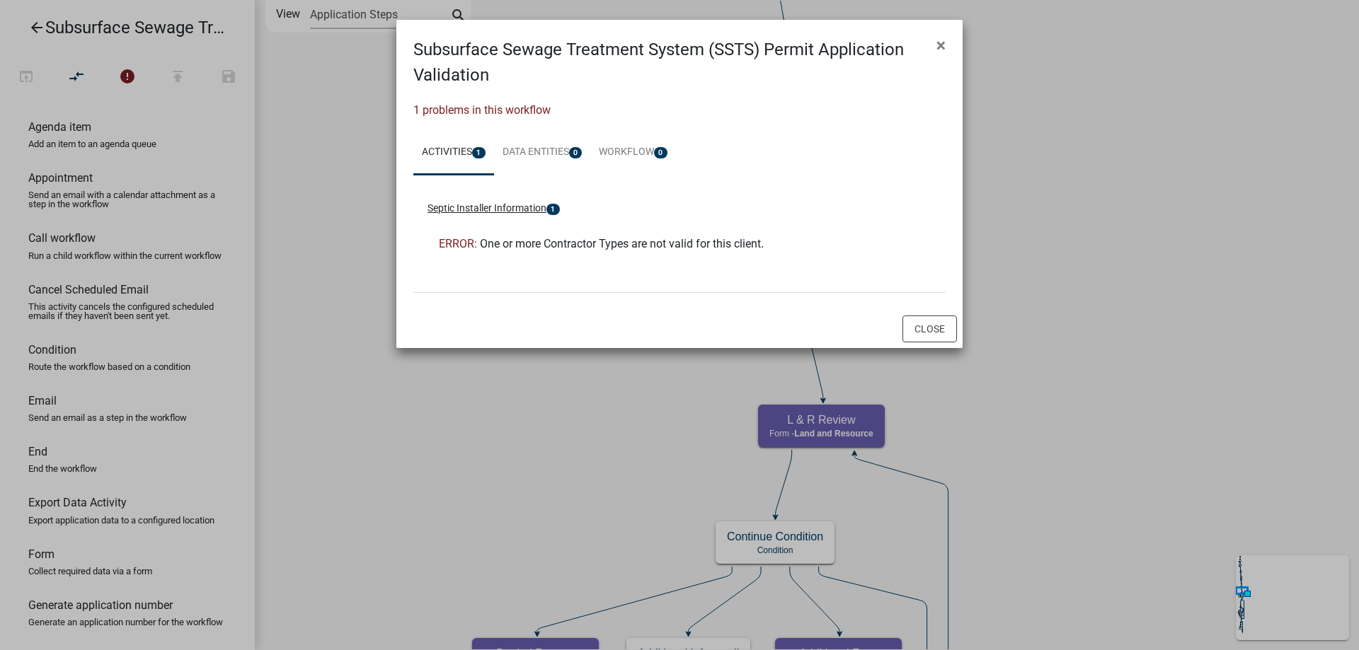
click at [517, 207] on button "Septic Installer Information 1" at bounding box center [494, 208] width 132 height 15
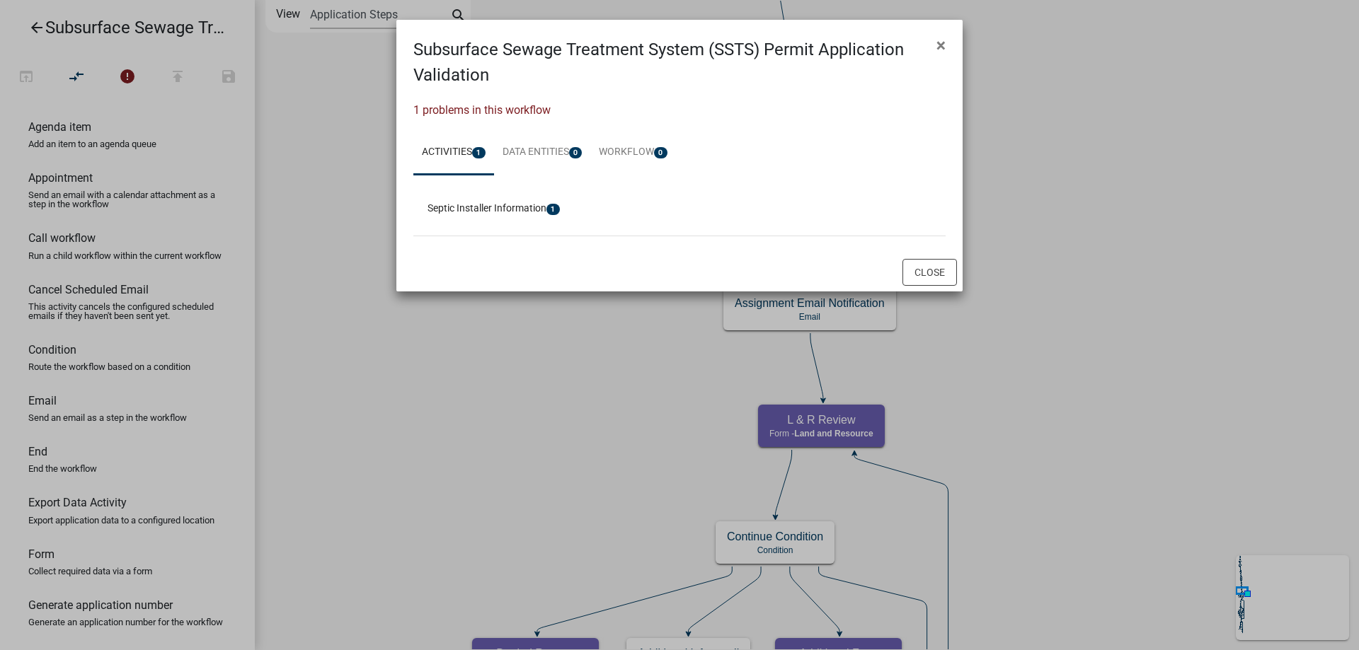
click at [411, 410] on ngb-modal-window "Subsurface Sewage Treatment System (SSTS) Permit Application Validation × 1 pro…" at bounding box center [679, 325] width 1359 height 650
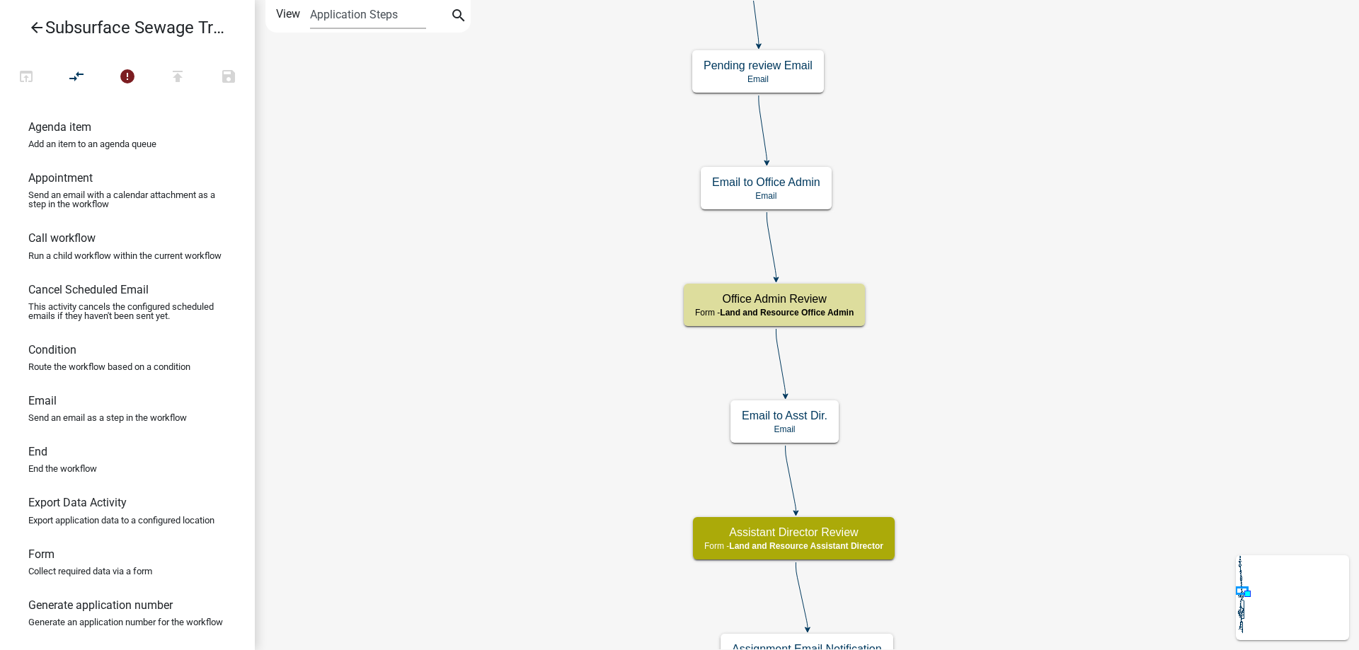
click at [495, 480] on div "Start Start - Applicant Parcel search Parcel search - Applicant Require User Re…" at bounding box center [807, 325] width 1104 height 650
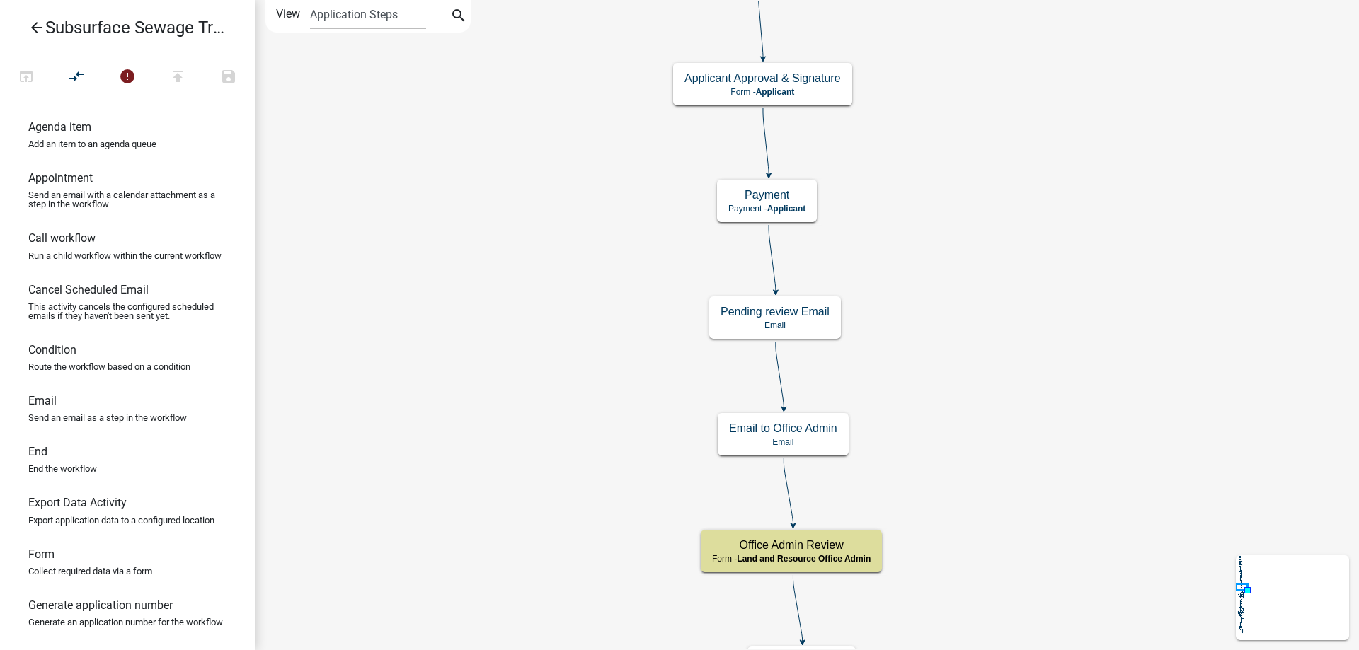
click at [516, 471] on div "Start Start - Applicant Parcel search Parcel search - Applicant Require User Re…" at bounding box center [807, 325] width 1104 height 650
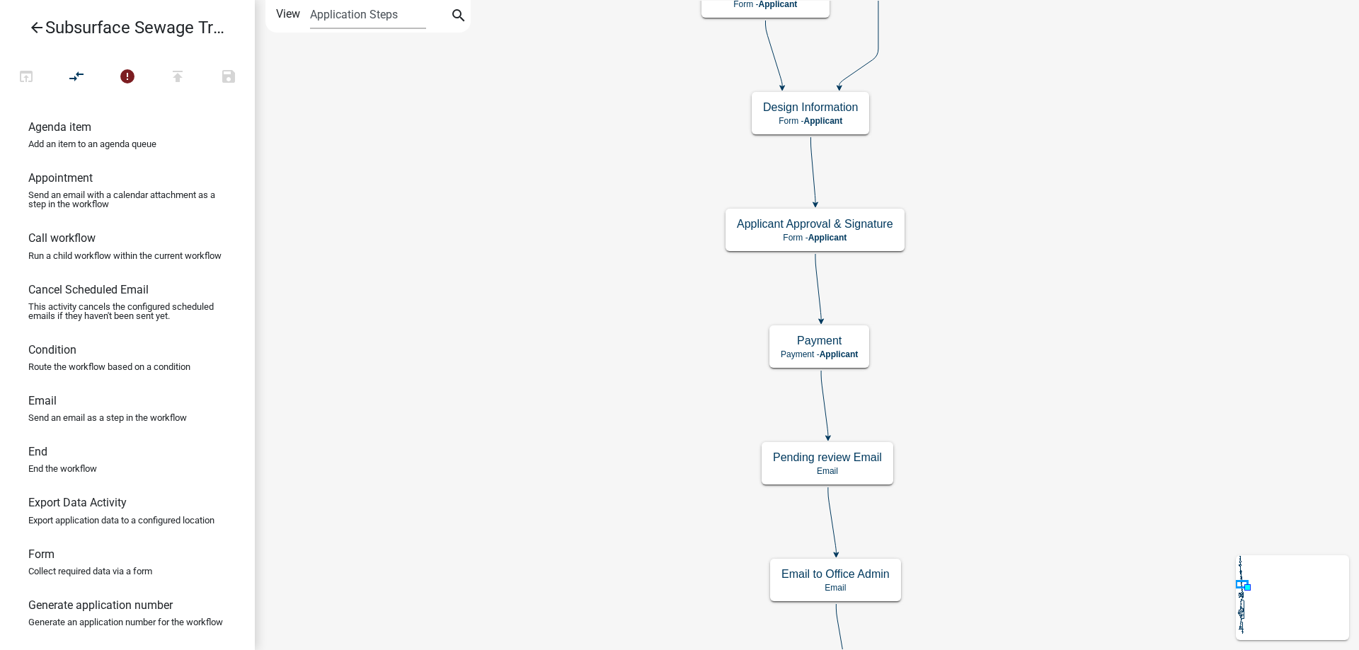
click at [550, 410] on div "Start Start - Applicant Parcel search Parcel search - Applicant Require User Re…" at bounding box center [807, 325] width 1104 height 650
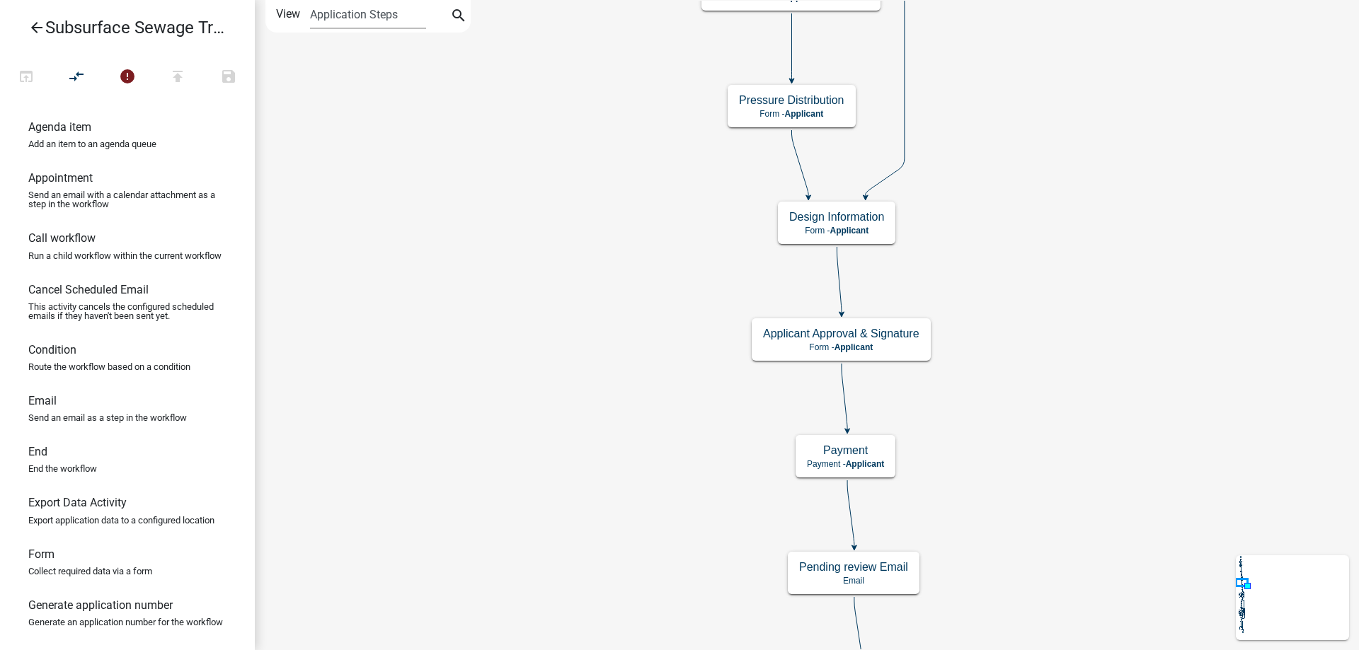
click at [577, 430] on div "Start Start - Applicant Parcel search Parcel search - Applicant Require User Re…" at bounding box center [807, 325] width 1104 height 650
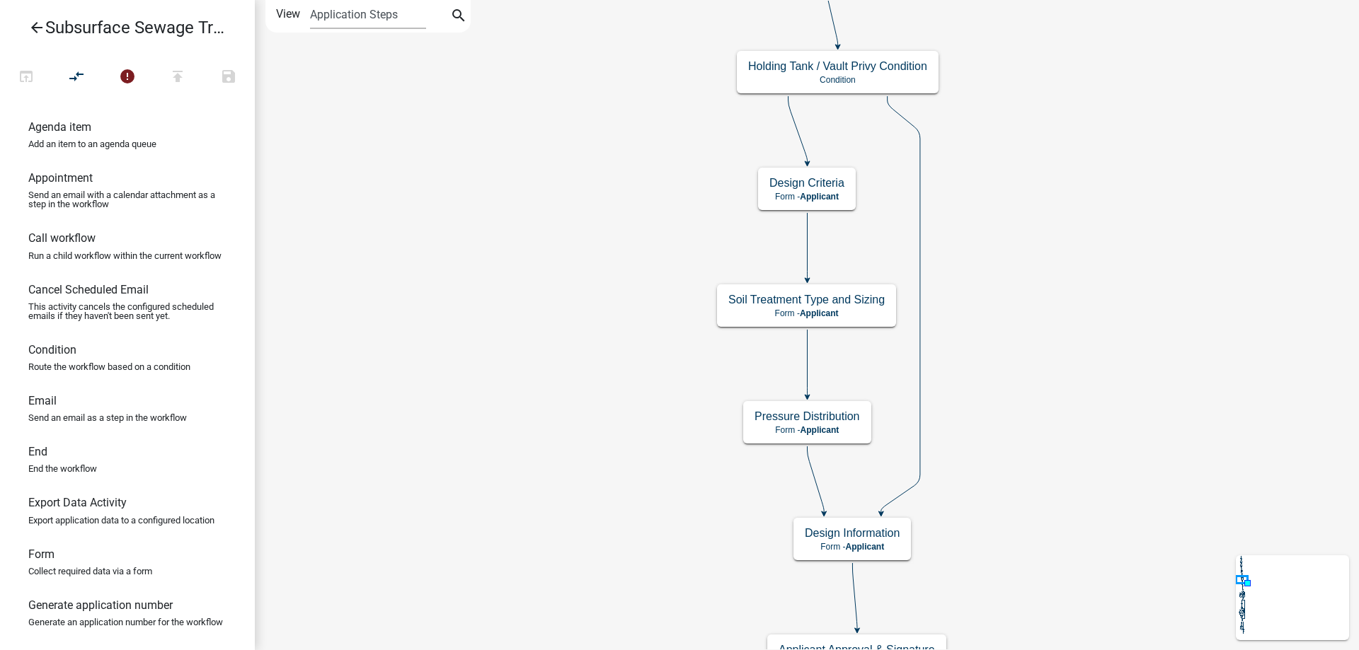
click at [537, 394] on div "Start Start - Applicant Parcel search Parcel search - Applicant Require User Re…" at bounding box center [807, 325] width 1104 height 650
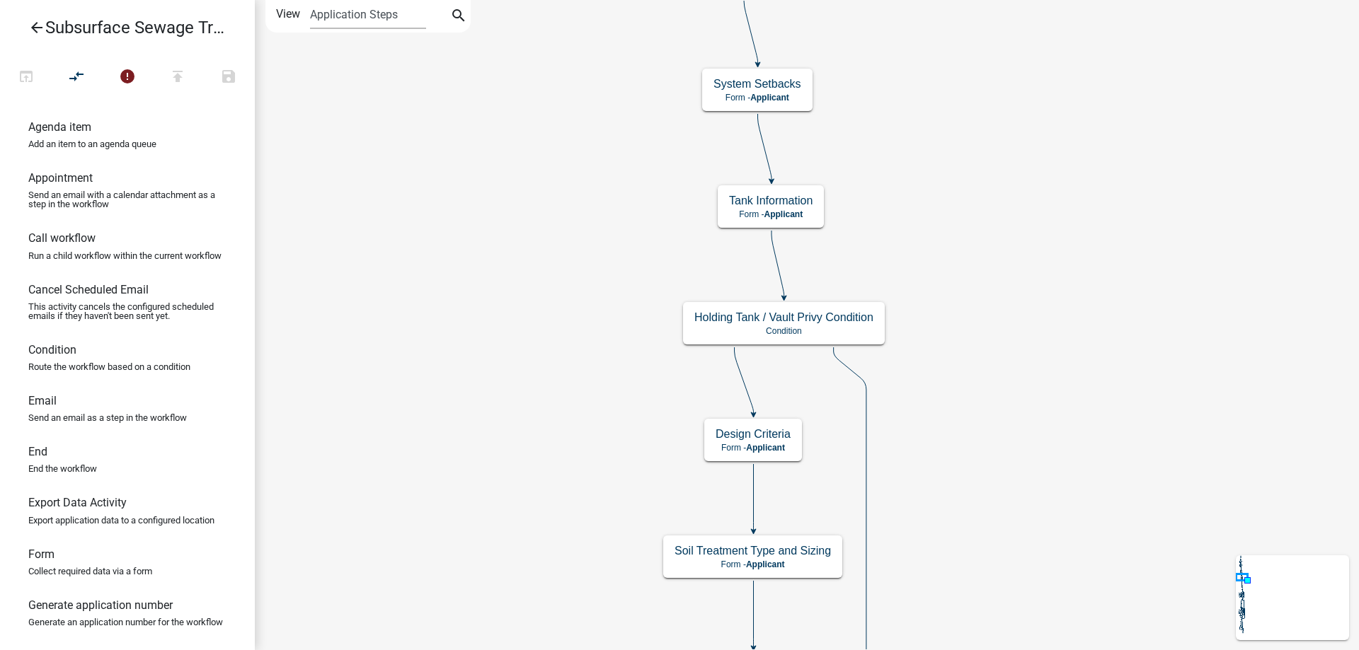
click at [520, 386] on div "Start Start - Applicant Parcel search Parcel search - Applicant Require User Re…" at bounding box center [807, 325] width 1104 height 650
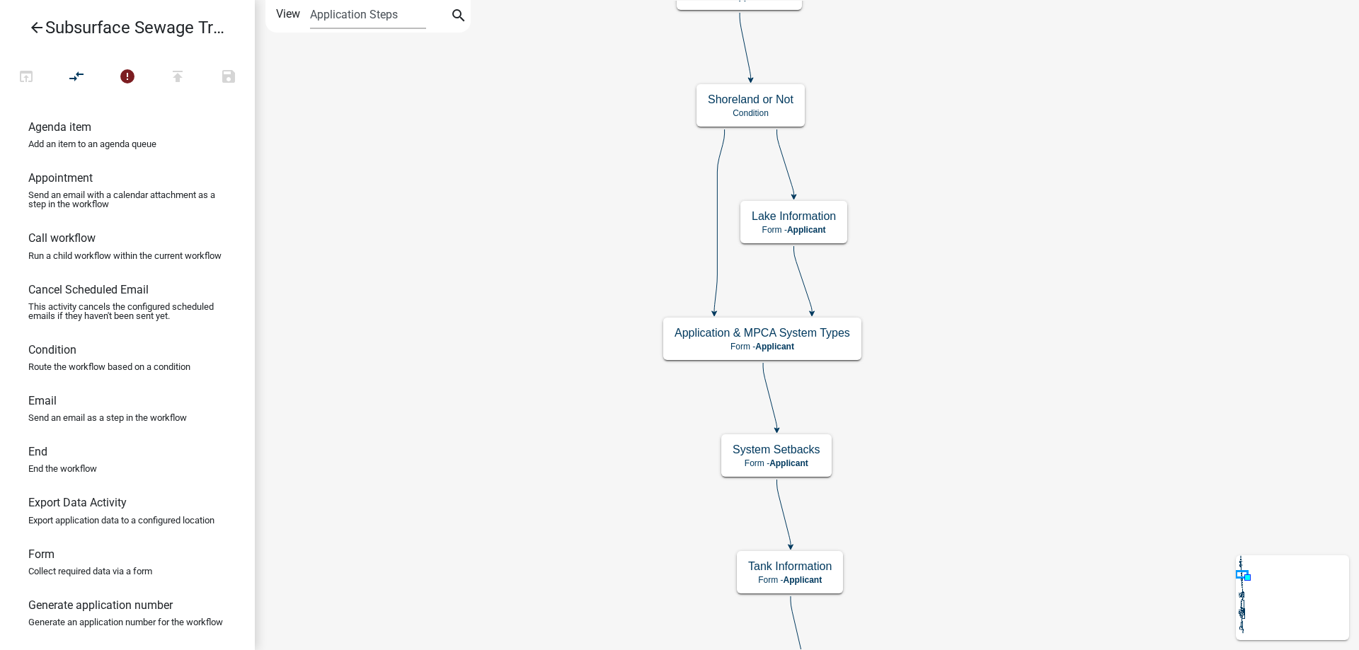
click at [542, 361] on div "Start Start - Applicant Parcel search Parcel search - Applicant Require User Re…" at bounding box center [807, 325] width 1104 height 650
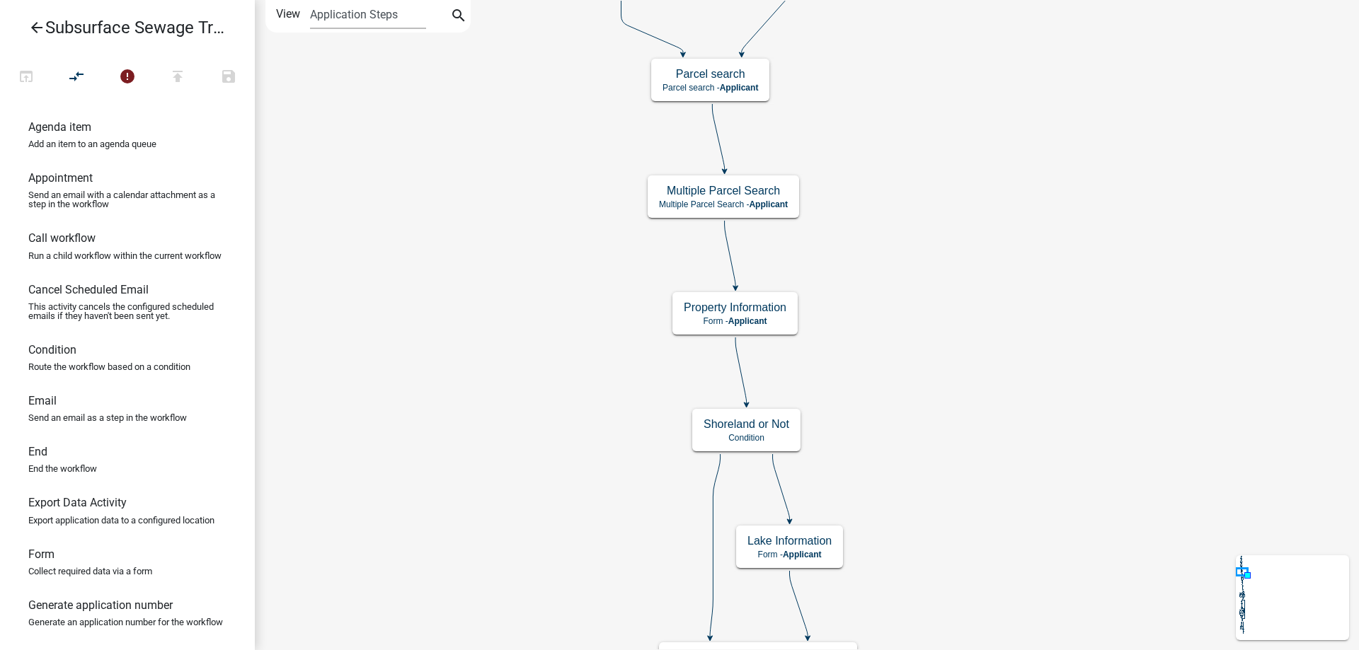
click at [539, 450] on div "Start Start - Applicant Parcel search Parcel search - Applicant Require User Re…" at bounding box center [807, 325] width 1104 height 650
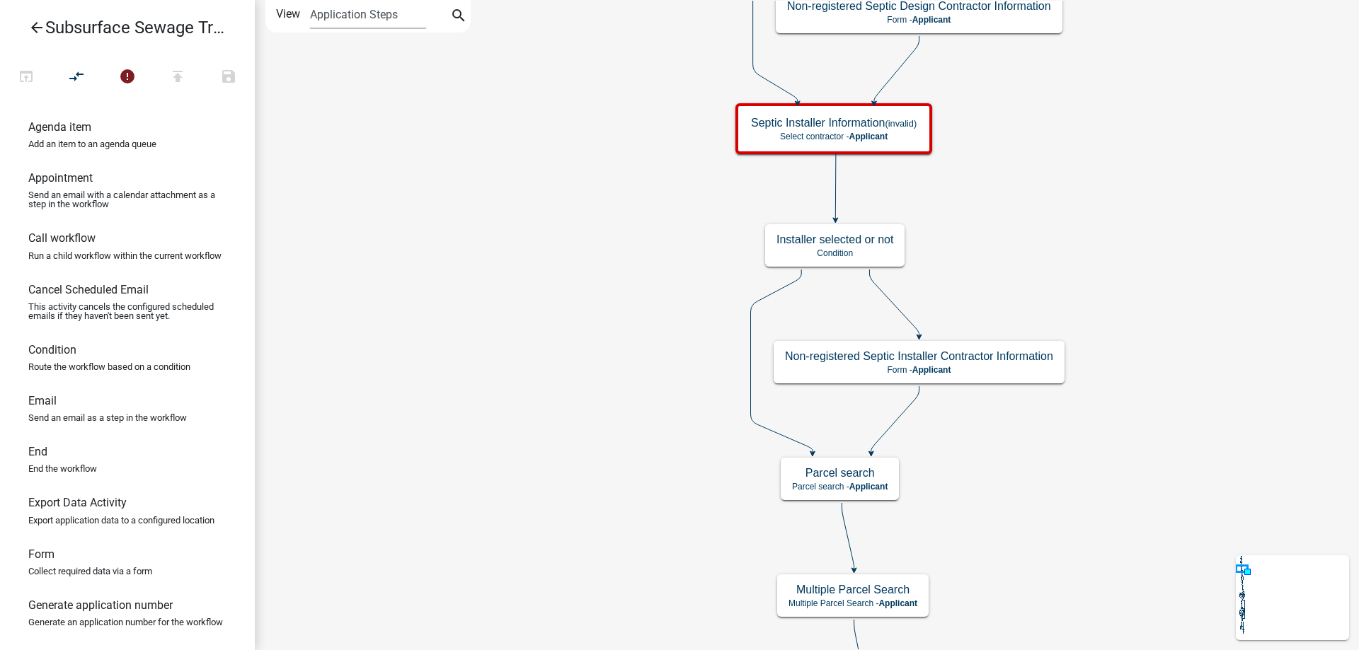
click at [592, 469] on div "Start Start - Applicant Parcel search Parcel search - Applicant Require User Re…" at bounding box center [807, 325] width 1104 height 650
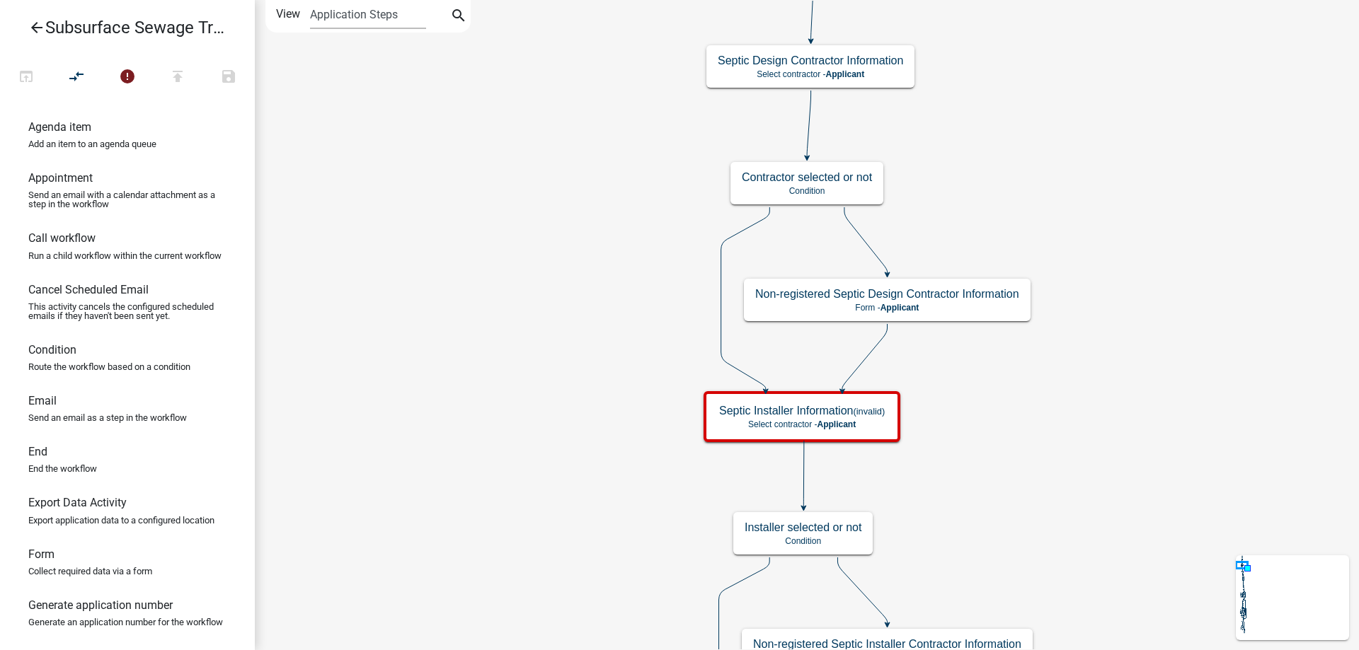
click at [495, 447] on div "Start Start - Applicant Parcel search Parcel search - Applicant Require User Re…" at bounding box center [807, 325] width 1104 height 650
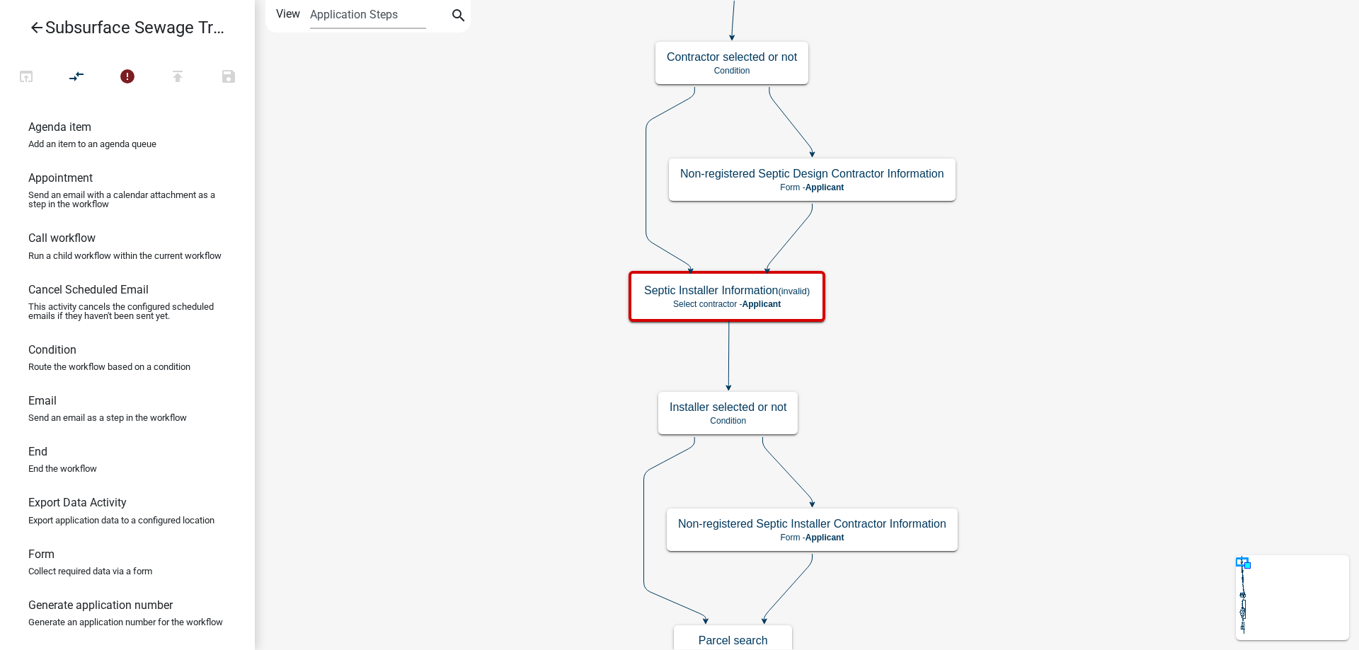
click at [1009, 355] on div "Start Start - Applicant Parcel search Parcel search - Applicant Require User Re…" at bounding box center [807, 325] width 1104 height 650
click at [771, 302] on g "Septic Installer Information (invalid) Select contractor - Applicant" at bounding box center [728, 296] width 200 height 50
click at [771, 302] on span "Applicant" at bounding box center [760, 304] width 39 height 10
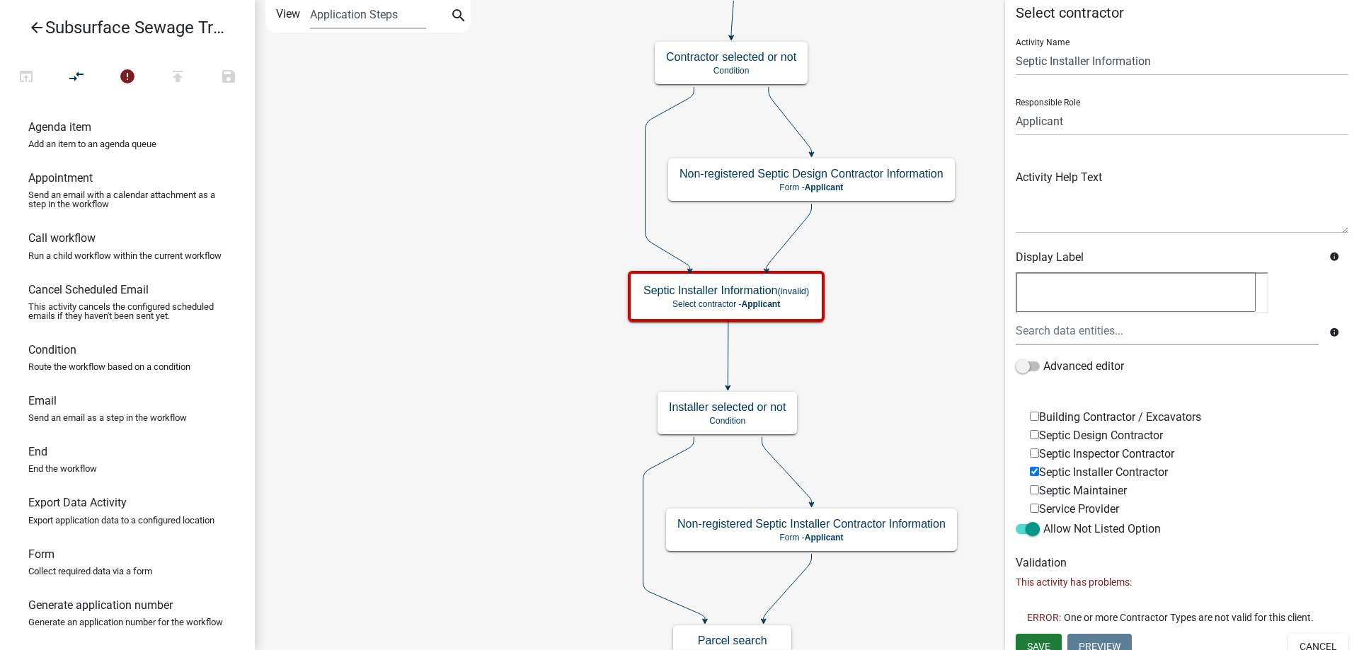
scroll to position [22, 0]
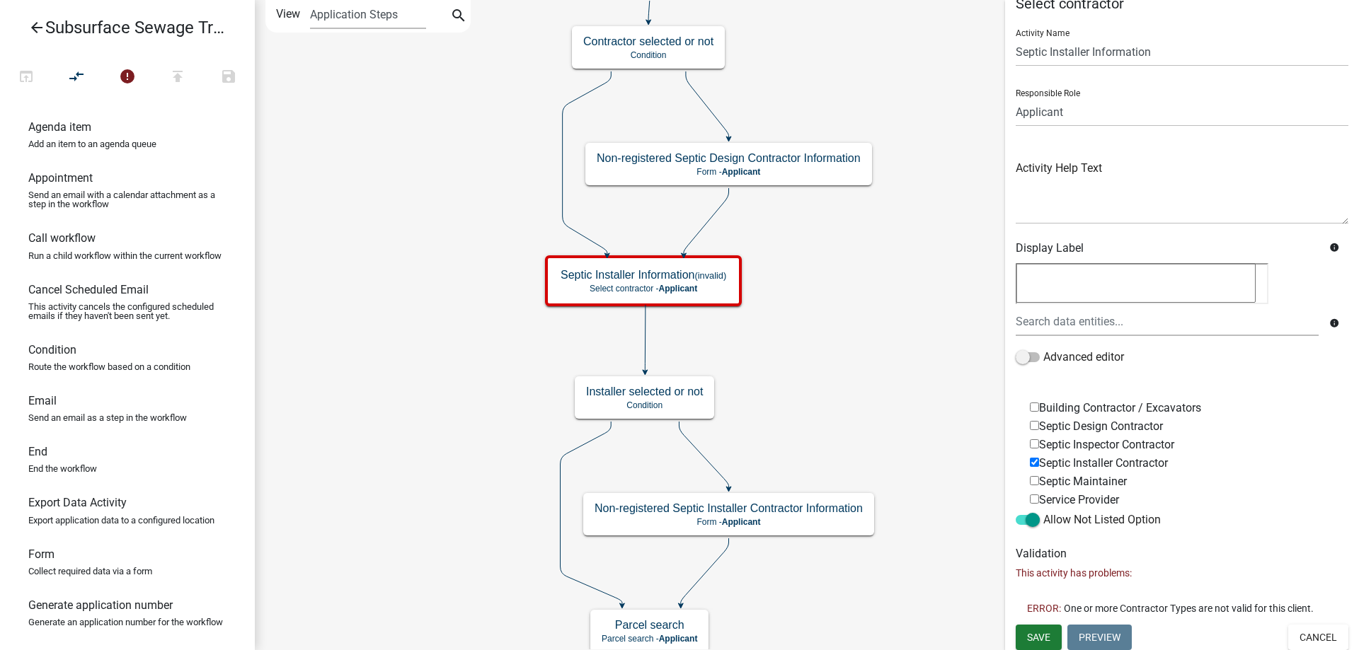
click at [859, 269] on div "Start Start - Applicant Parcel search Parcel search - Applicant Require User Re…" at bounding box center [807, 325] width 1104 height 650
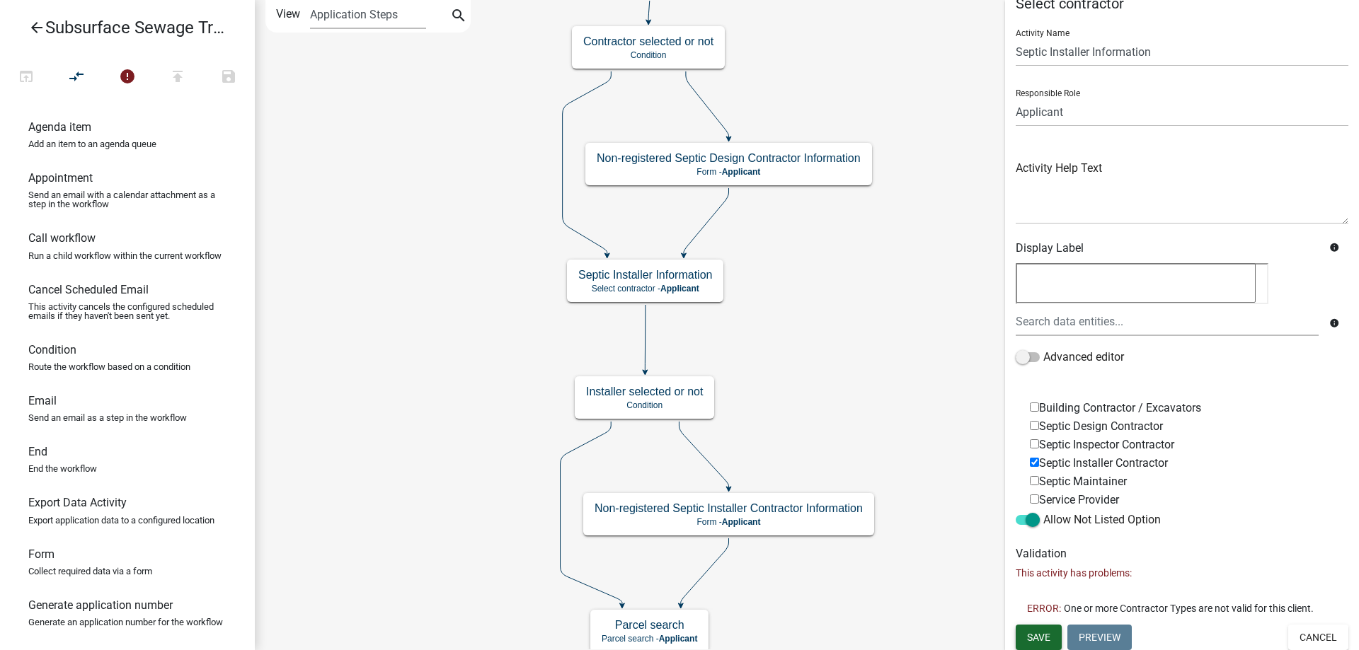
click at [1044, 632] on span "Save" at bounding box center [1038, 636] width 23 height 11
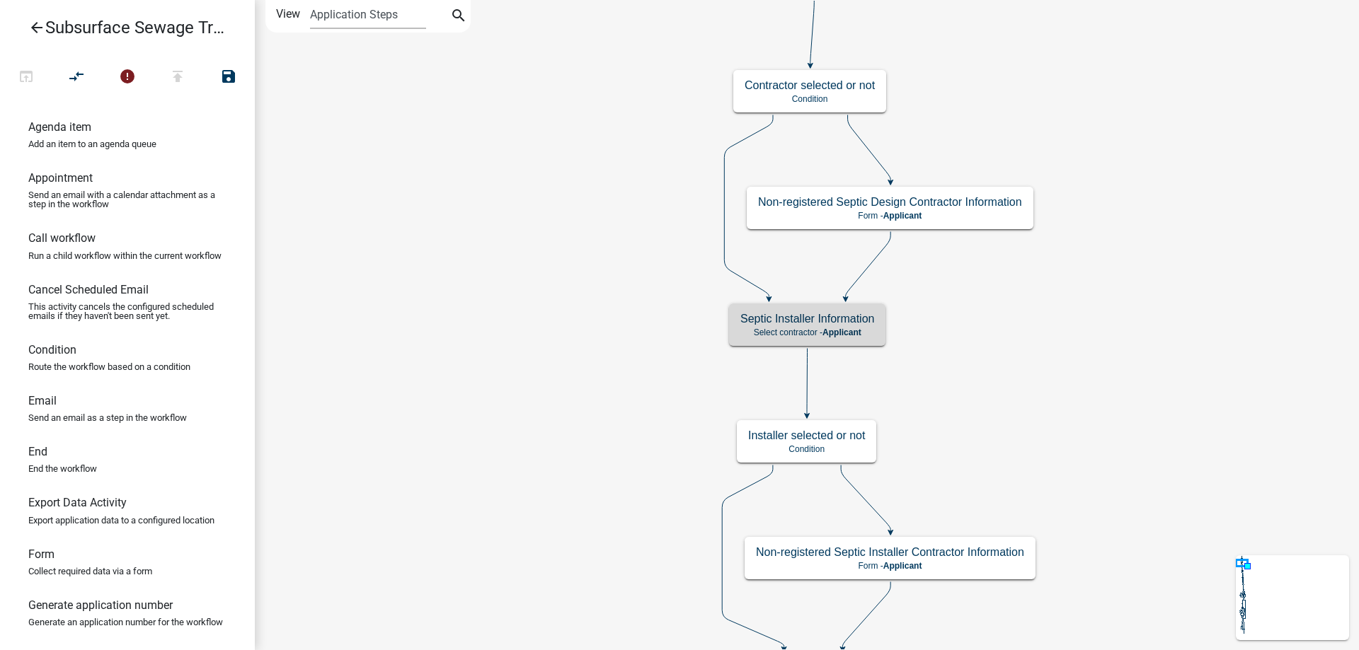
scroll to position [0, 0]
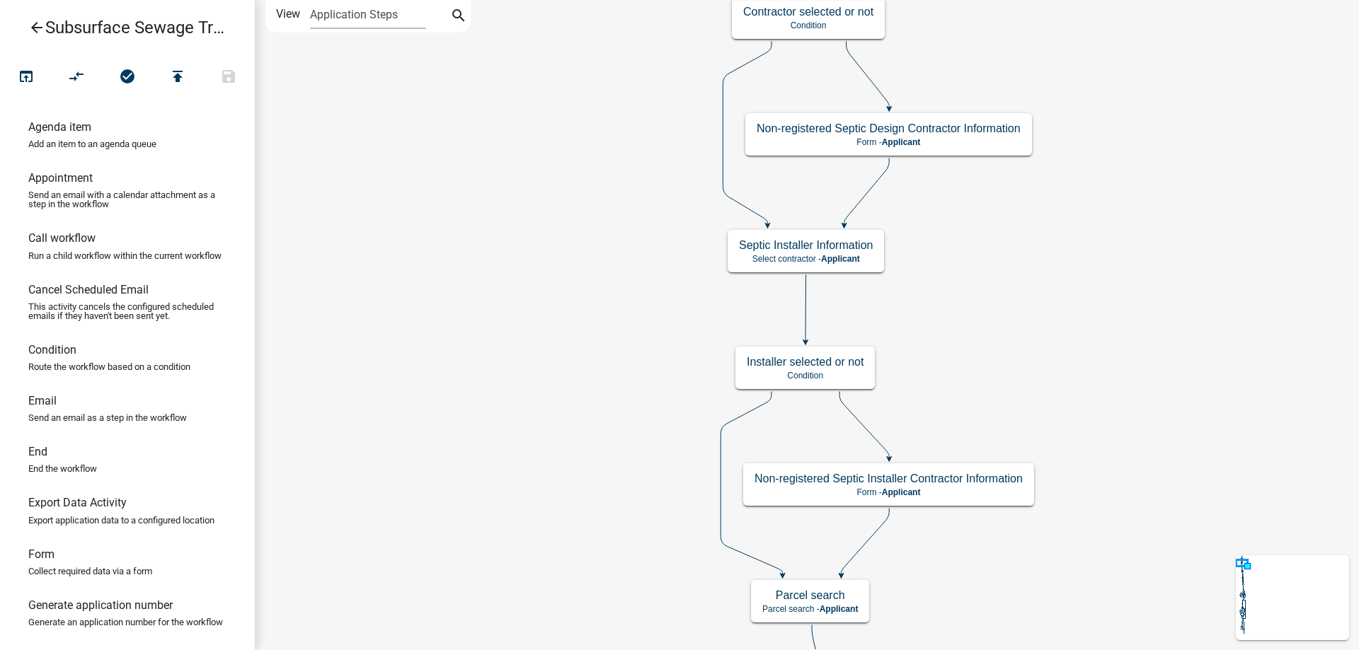
click at [534, 347] on div "Start Start - Applicant Parcel search Parcel search - Applicant Require User Re…" at bounding box center [807, 325] width 1104 height 650
click at [37, 27] on icon "arrow_back" at bounding box center [36, 29] width 17 height 20
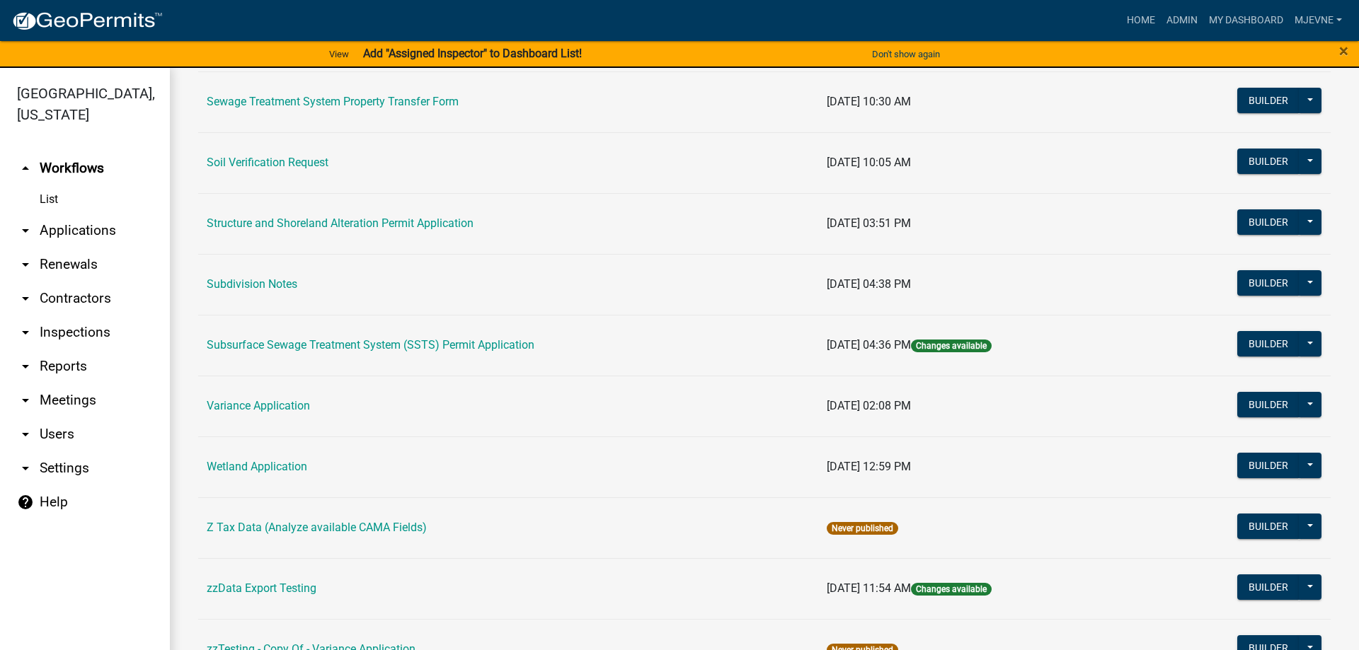
scroll to position [888, 0]
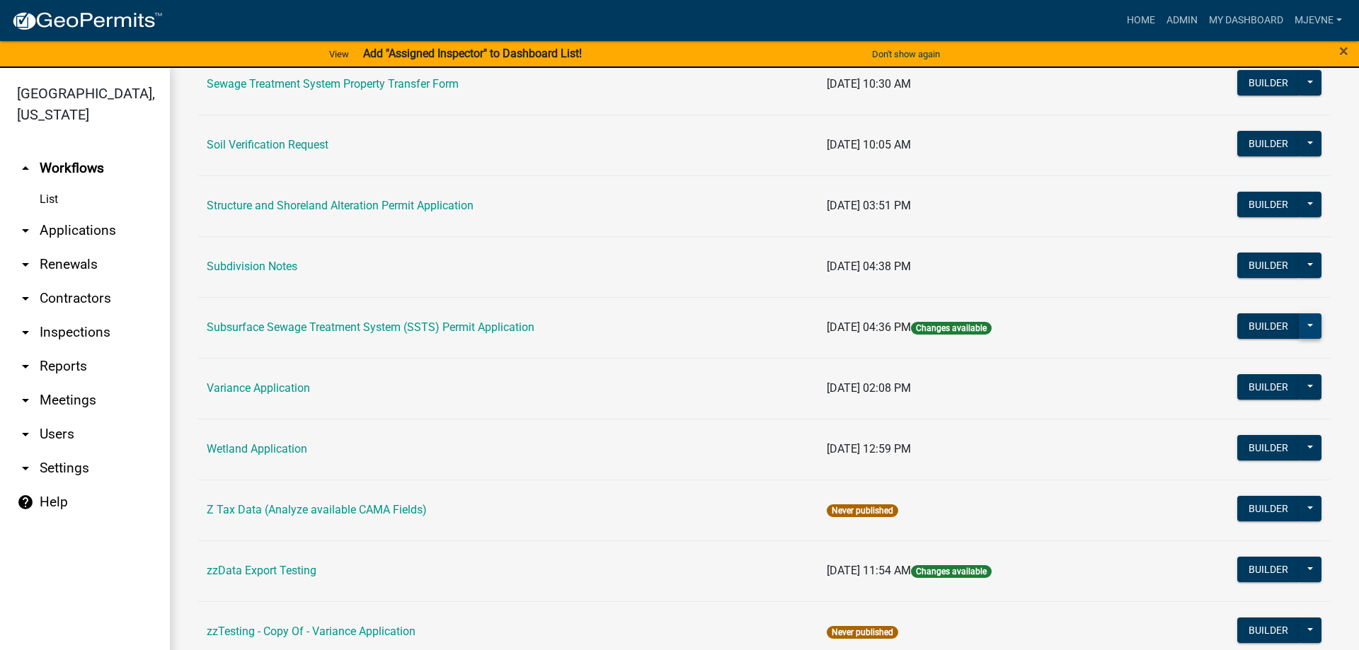
click at [1307, 320] on button at bounding box center [1310, 326] width 23 height 25
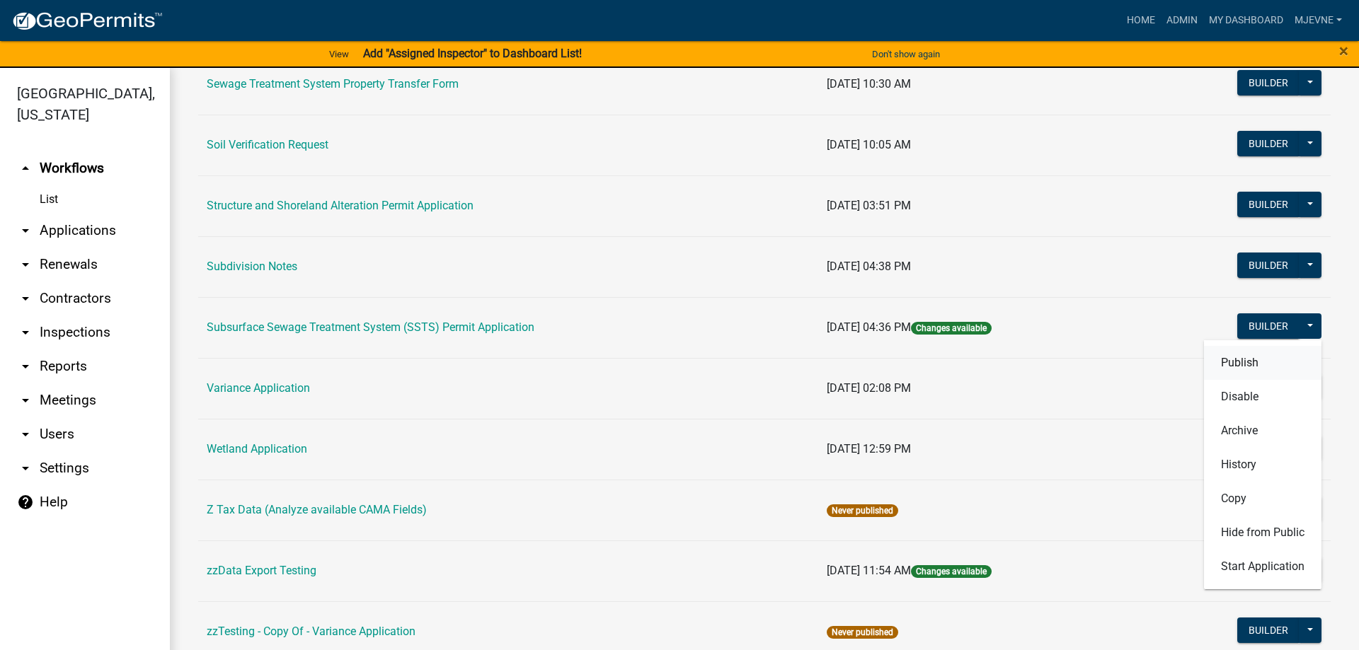
click at [1228, 364] on button "Publish" at bounding box center [1262, 363] width 117 height 34
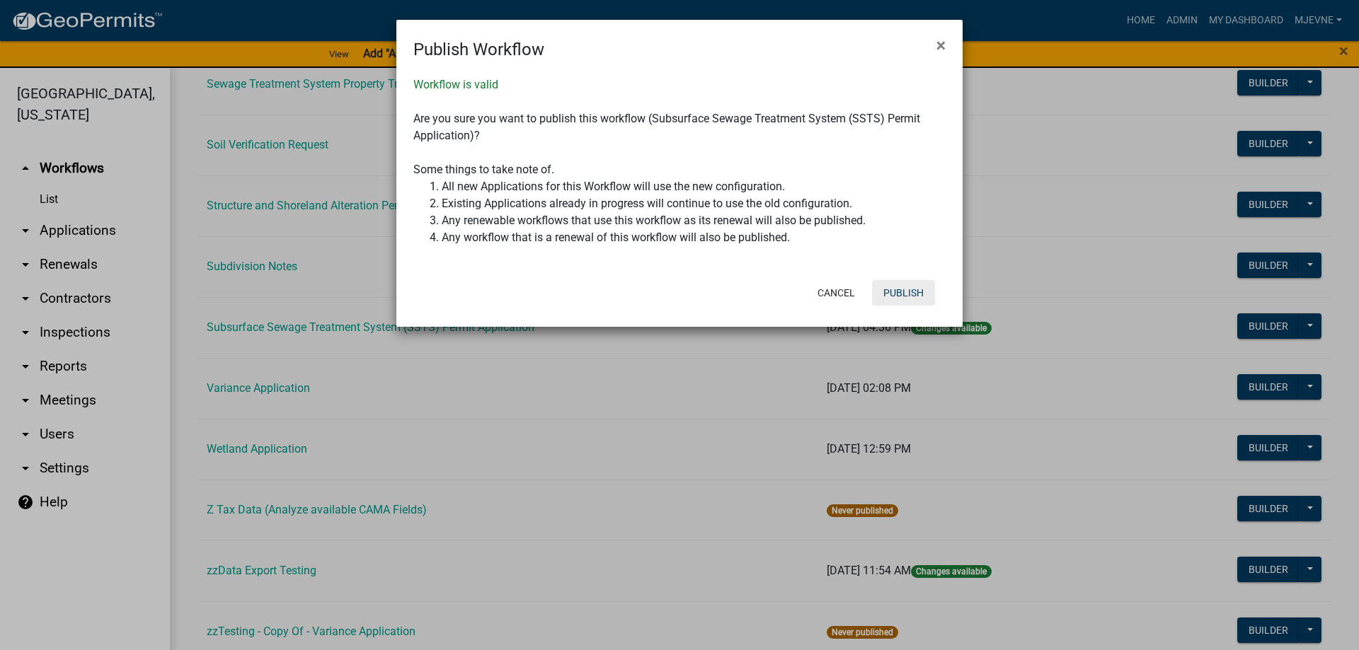
click at [903, 294] on button "Publish" at bounding box center [903, 292] width 63 height 25
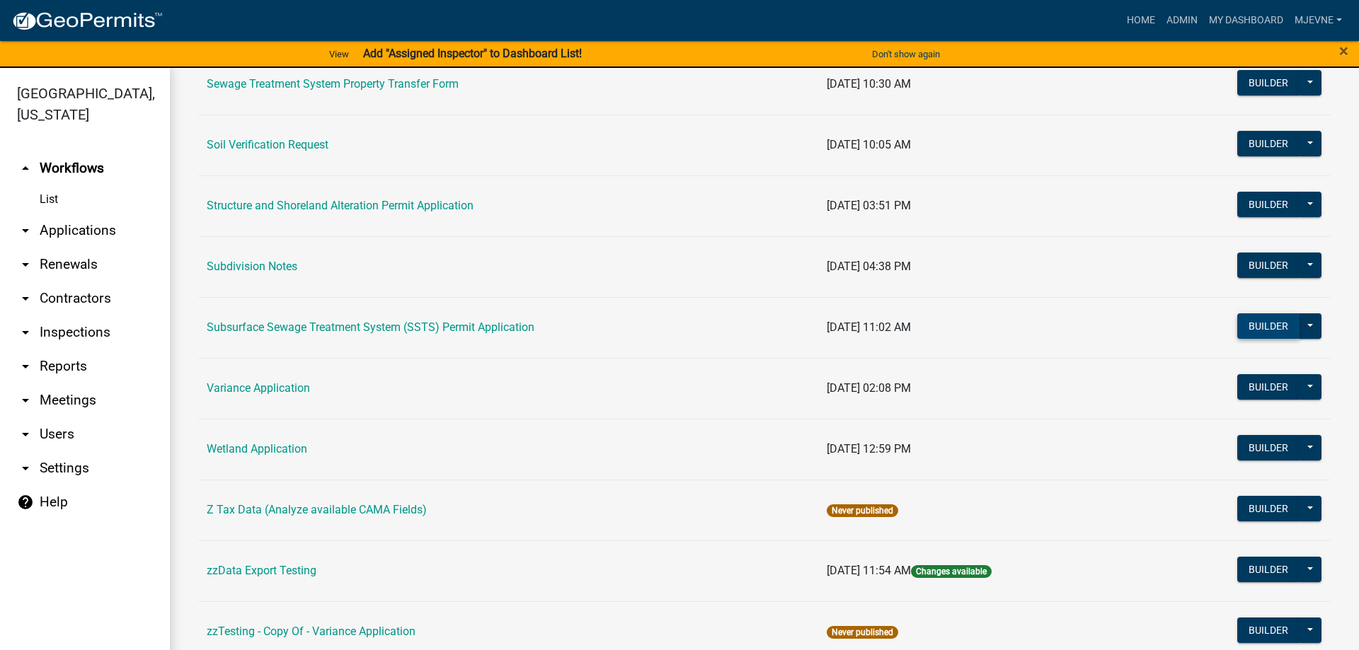
click at [1260, 331] on button "Builder" at bounding box center [1268, 326] width 62 height 25
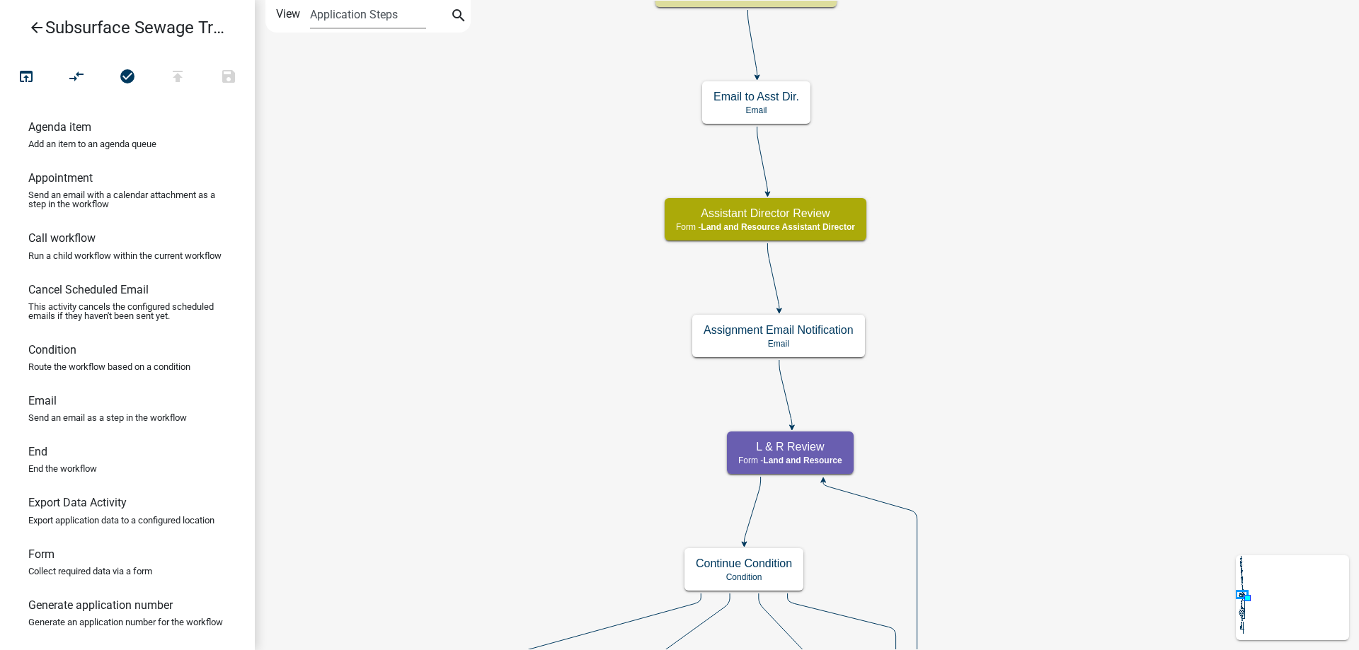
click at [424, 517] on div "Start Start - Applicant Parcel search Parcel search - Applicant Require User Re…" at bounding box center [807, 325] width 1104 height 650
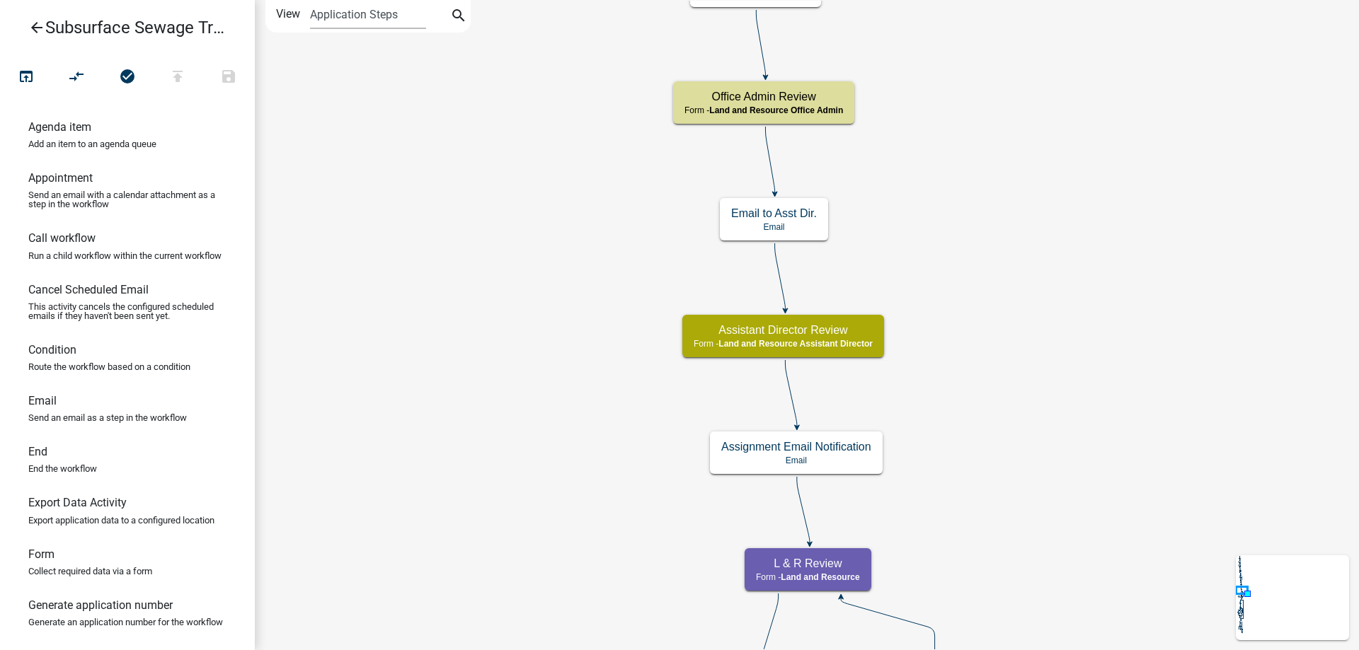
click at [471, 474] on div "Start Start - Applicant Parcel search Parcel search - Applicant Require User Re…" at bounding box center [807, 325] width 1104 height 650
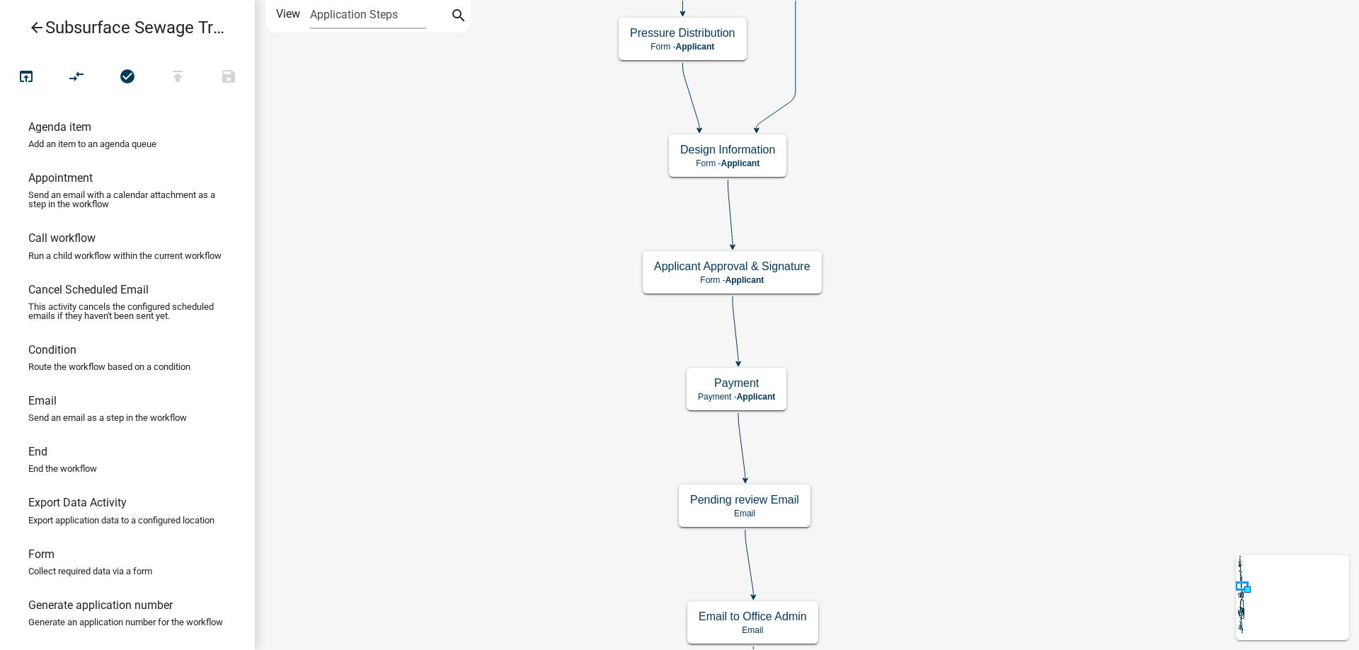
click at [444, 476] on div "Start Start - Applicant Parcel search Parcel search - Applicant Require User Re…" at bounding box center [807, 325] width 1104 height 650
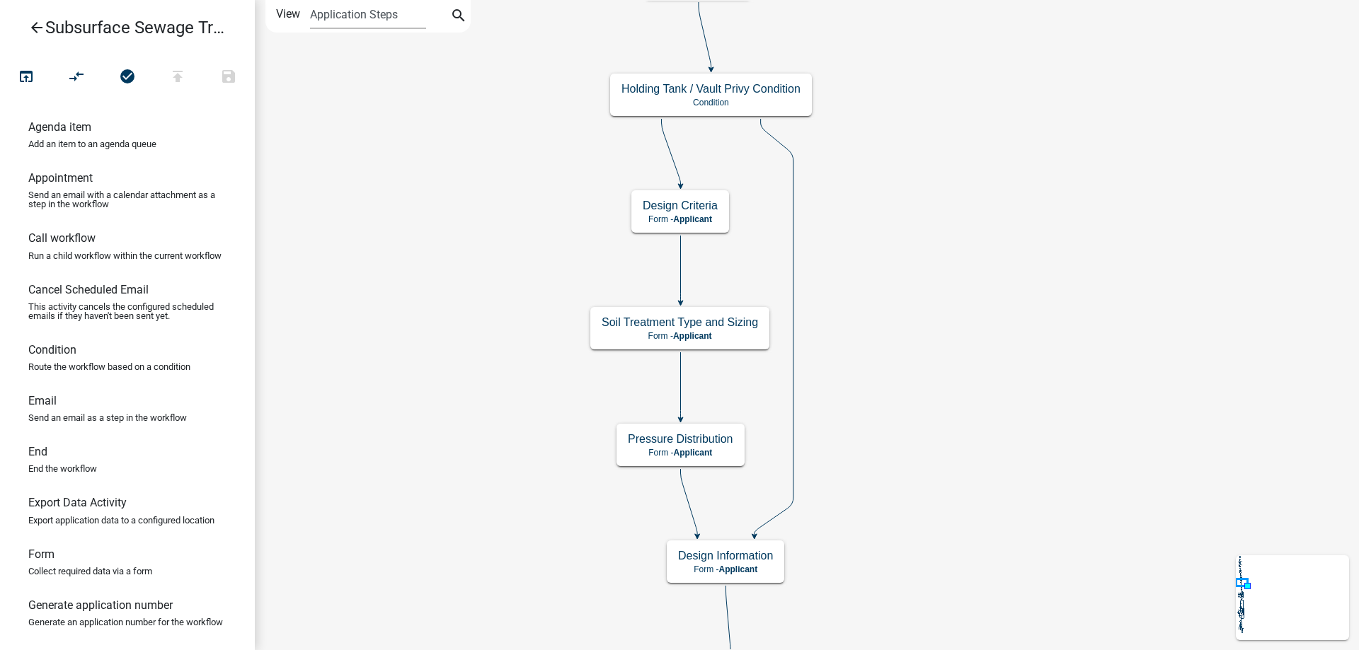
click at [430, 607] on div "Start Start - Applicant Parcel search Parcel search - Applicant Require User Re…" at bounding box center [807, 325] width 1104 height 650
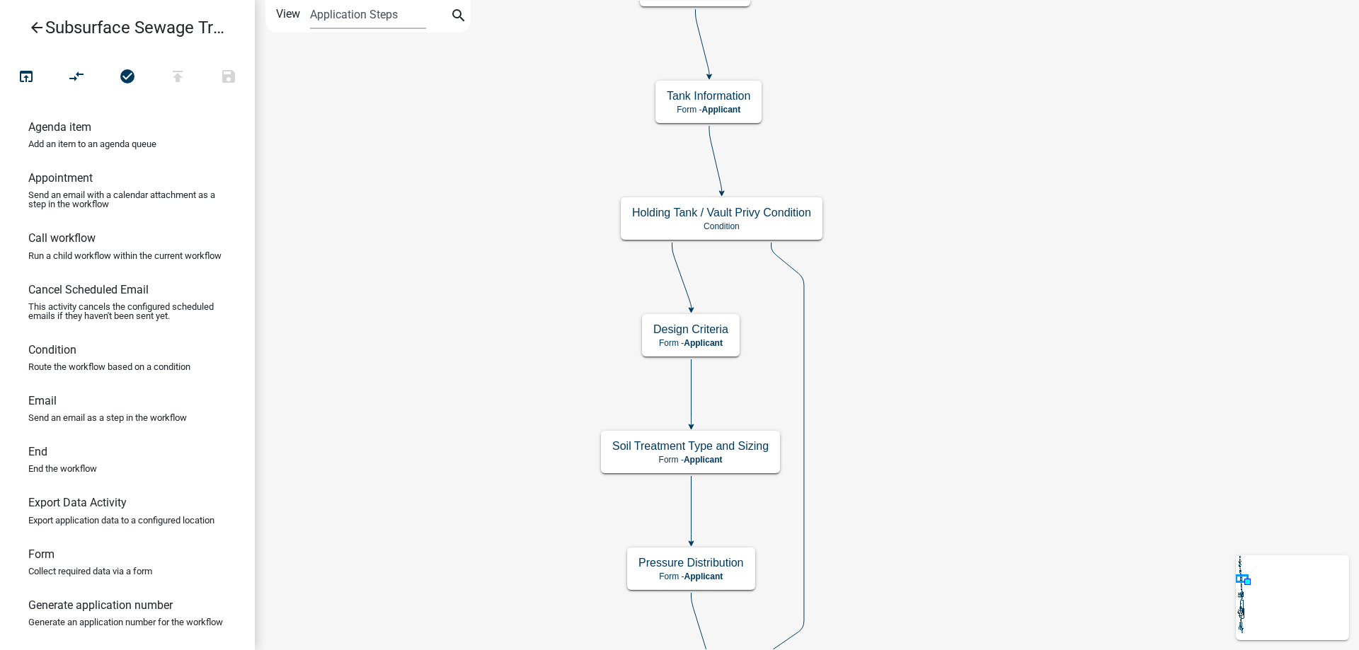
click at [466, 595] on div "Start Start - Applicant Parcel search Parcel search - Applicant Require User Re…" at bounding box center [807, 325] width 1104 height 650
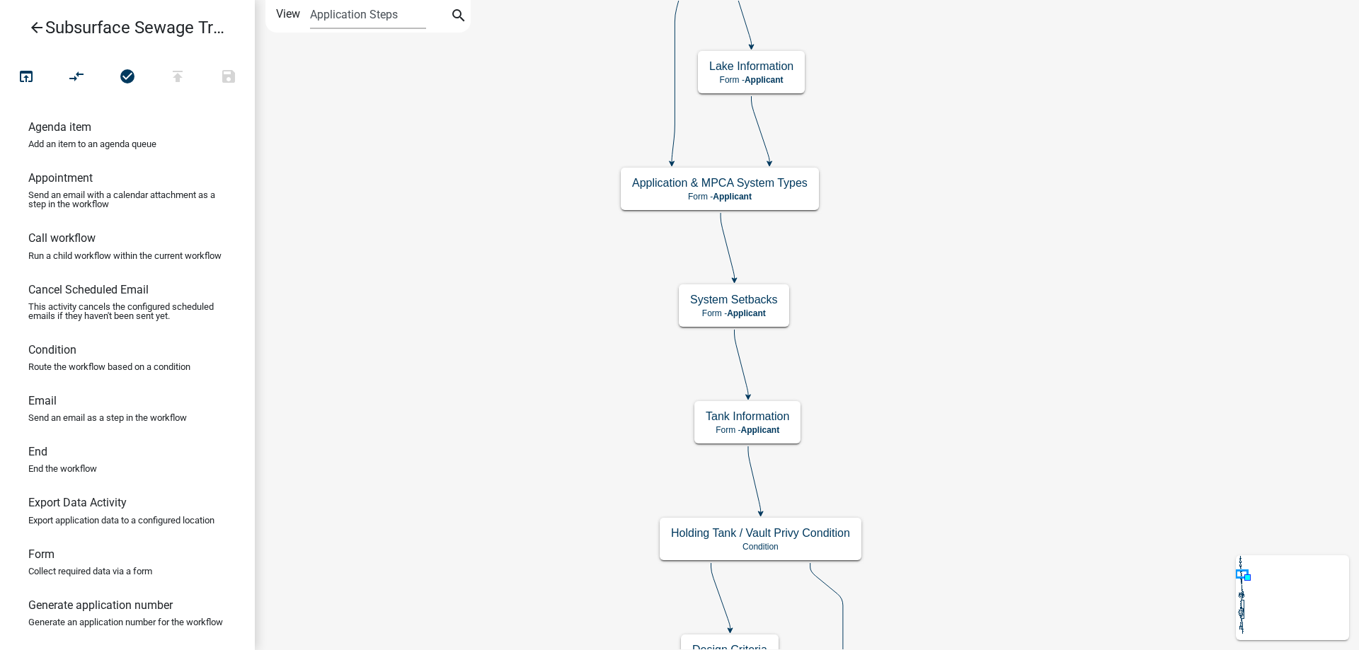
click at [498, 611] on div "Start Start - Applicant Parcel search Parcel search - Applicant Require User Re…" at bounding box center [807, 325] width 1104 height 650
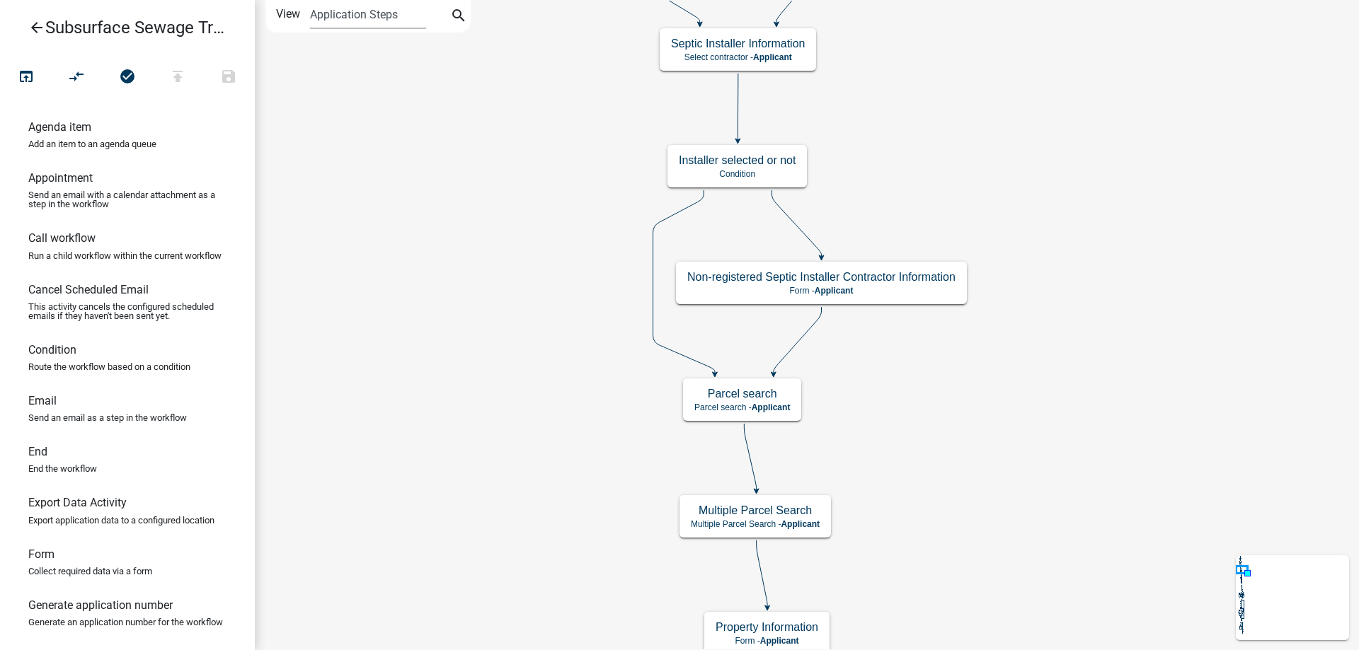
click at [535, 561] on div "Start Start - Applicant Parcel search Parcel search - Applicant Require User Re…" at bounding box center [807, 325] width 1104 height 650
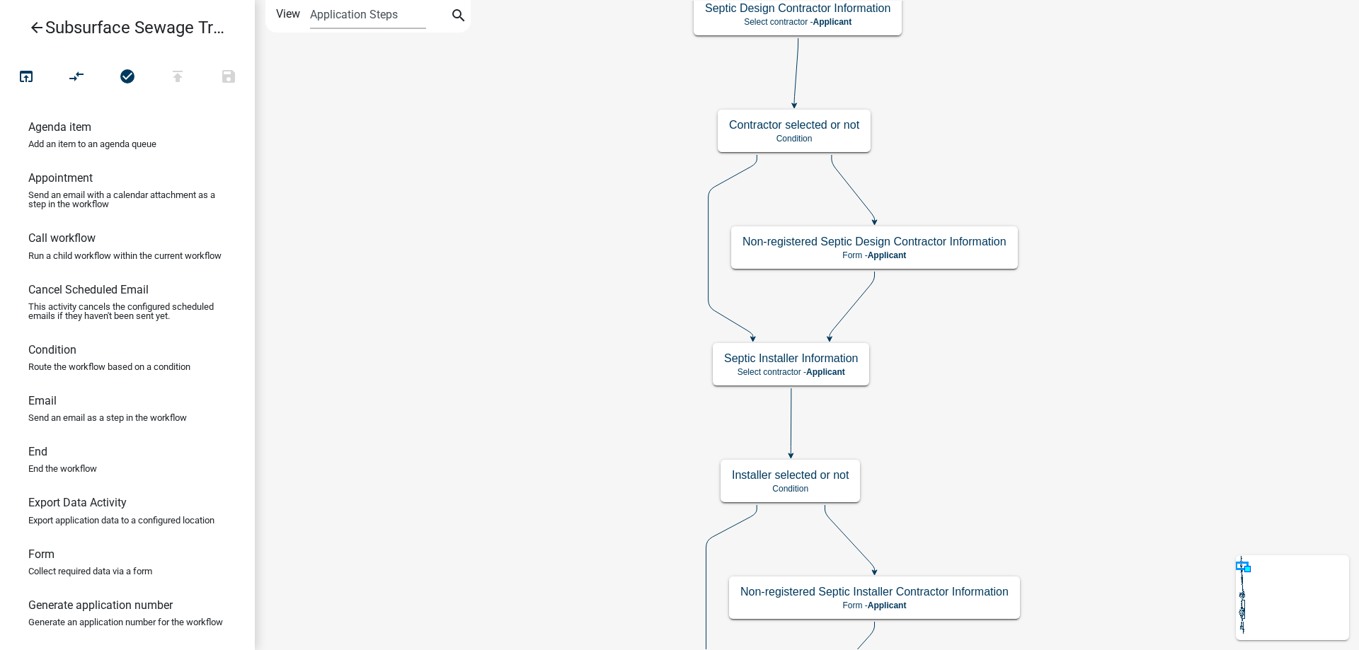
click at [551, 503] on div "Start Start - Applicant Parcel search Parcel search - Applicant Require User Re…" at bounding box center [807, 325] width 1104 height 650
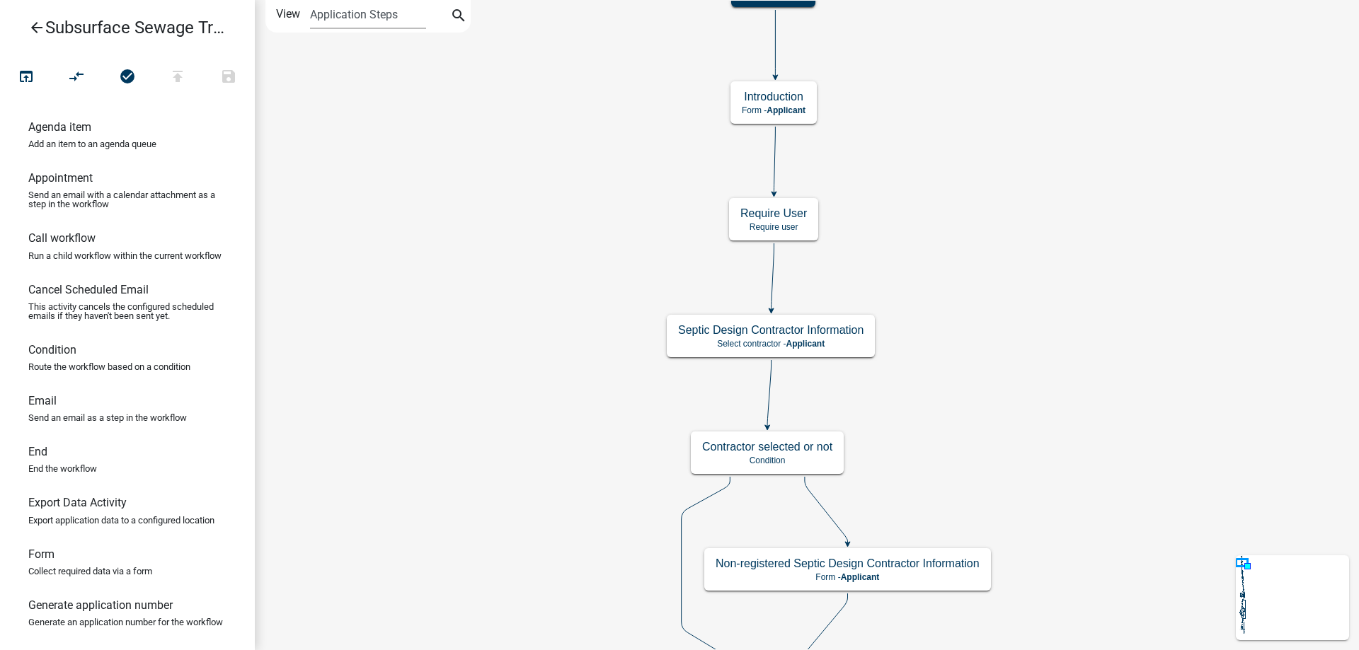
click at [493, 466] on div "Start Start - Applicant Parcel search Parcel search - Applicant Require User Re…" at bounding box center [807, 325] width 1104 height 650
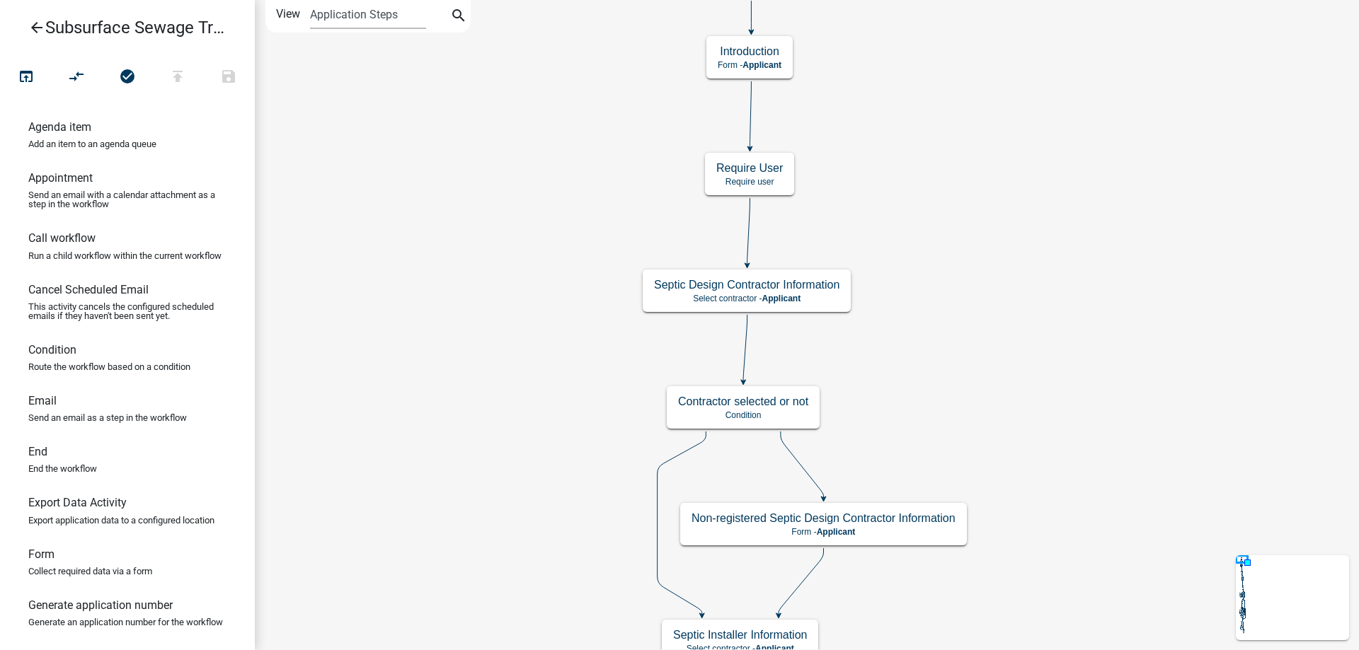
click at [987, 369] on div "Start Start - Applicant Parcel search Parcel search - Applicant Require User Re…" at bounding box center [807, 325] width 1104 height 650
click at [831, 298] on g "Septic Design Contractor Information Select contractor - Applicant" at bounding box center [747, 290] width 208 height 41
click at [831, 298] on p "Select contractor - Applicant" at bounding box center [746, 299] width 185 height 10
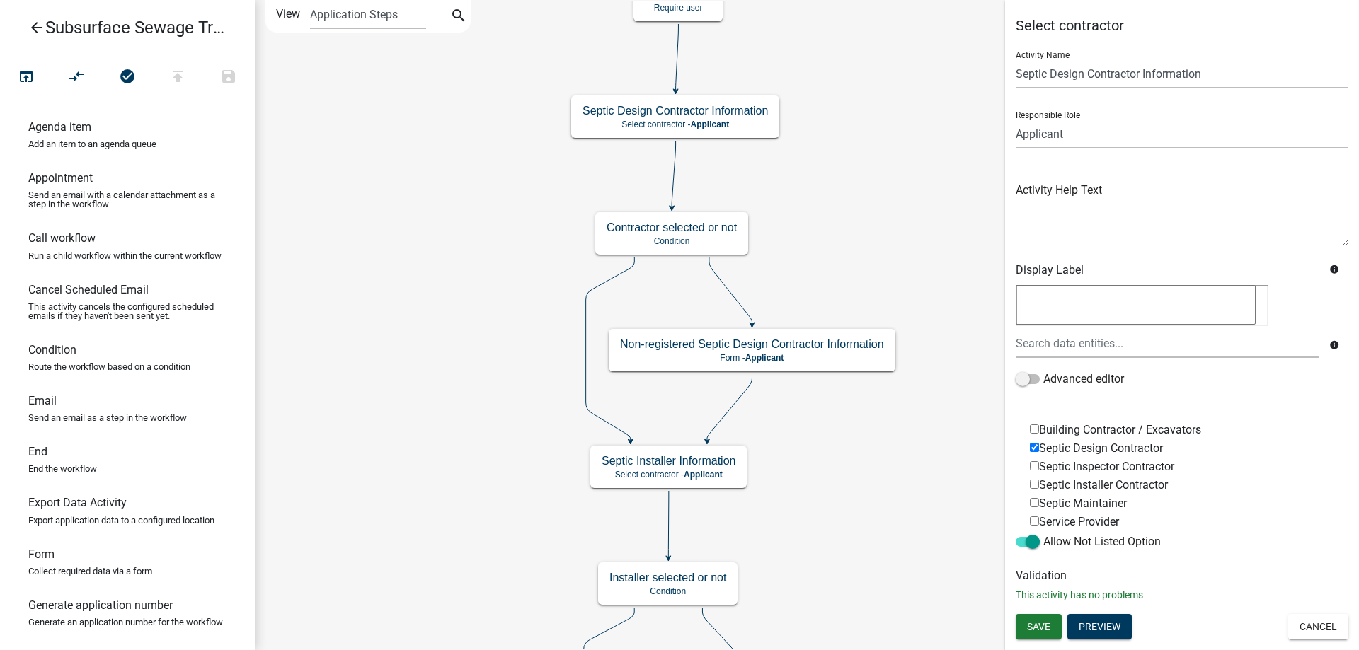
click at [842, 243] on div "Start Start - Applicant Parcel search Parcel search - Applicant Require User Re…" at bounding box center [807, 325] width 1104 height 650
click at [1018, 537] on span at bounding box center [1028, 542] width 24 height 10
click at [1043, 534] on input "Allow Not Listed Option" at bounding box center [1043, 534] width 0 height 0
click at [1035, 538] on span at bounding box center [1028, 542] width 24 height 10
click at [1043, 534] on input "Allow Not Listed Option" at bounding box center [1043, 534] width 0 height 0
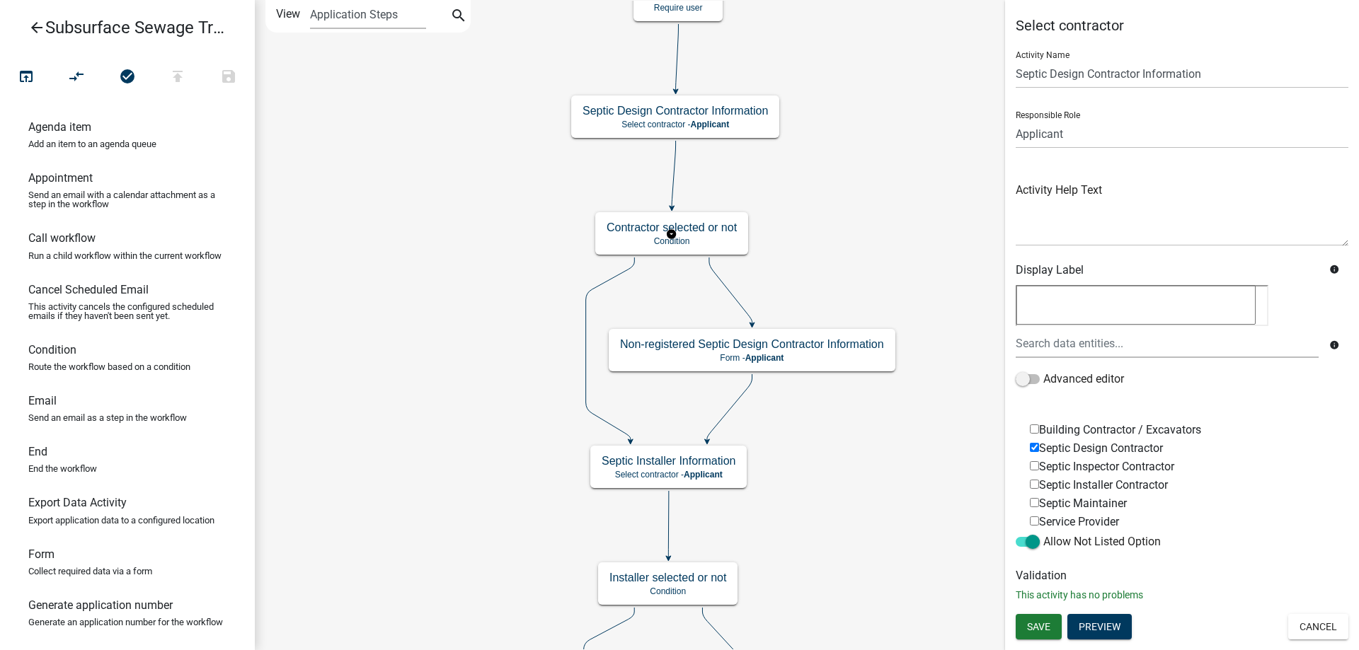
click at [711, 236] on g "Contractor selected or not Condition" at bounding box center [671, 232] width 153 height 41
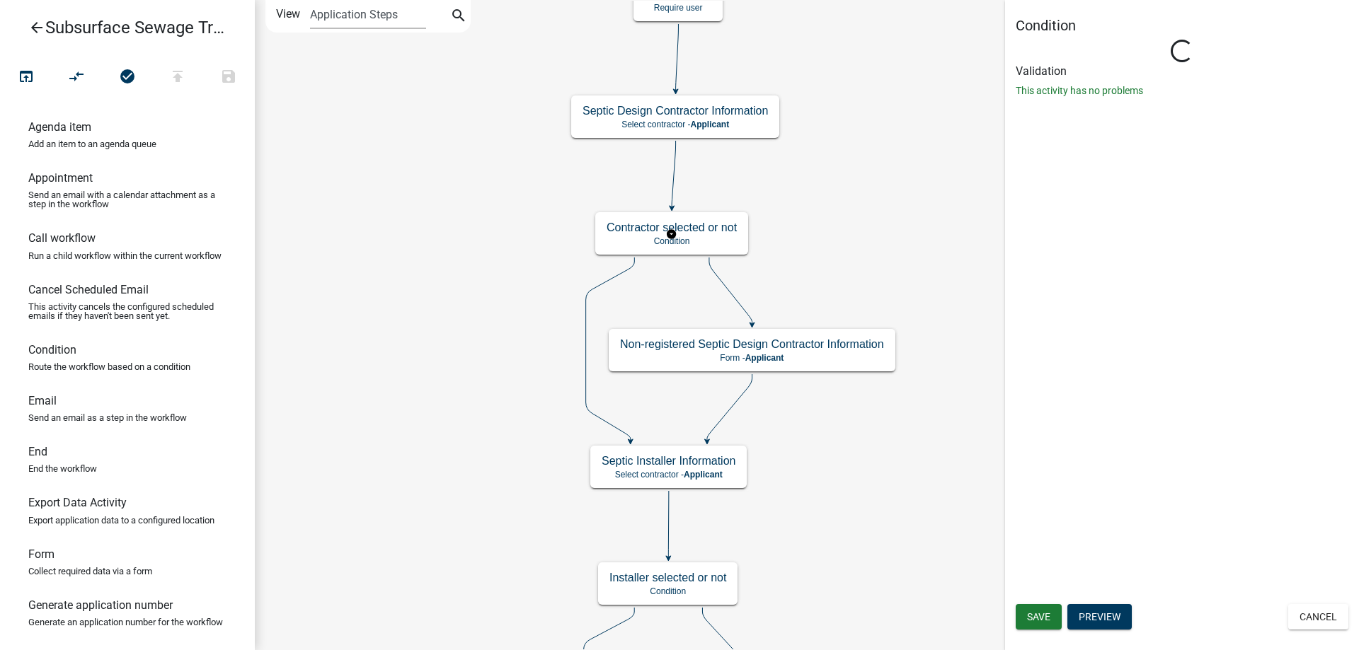
click at [711, 236] on g "Contractor selected or not Condition" at bounding box center [671, 232] width 153 height 41
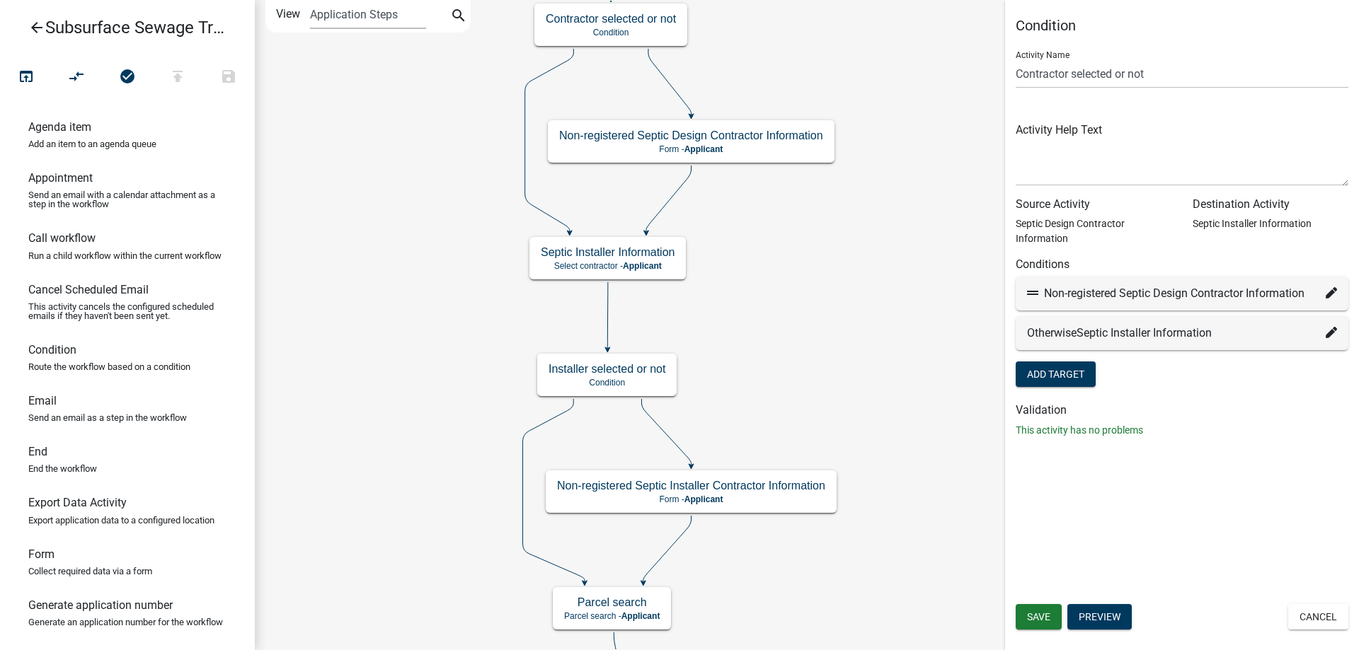
click at [813, 281] on div "Start Start - Applicant Parcel search Parcel search - Applicant Require User Re…" at bounding box center [807, 325] width 1104 height 650
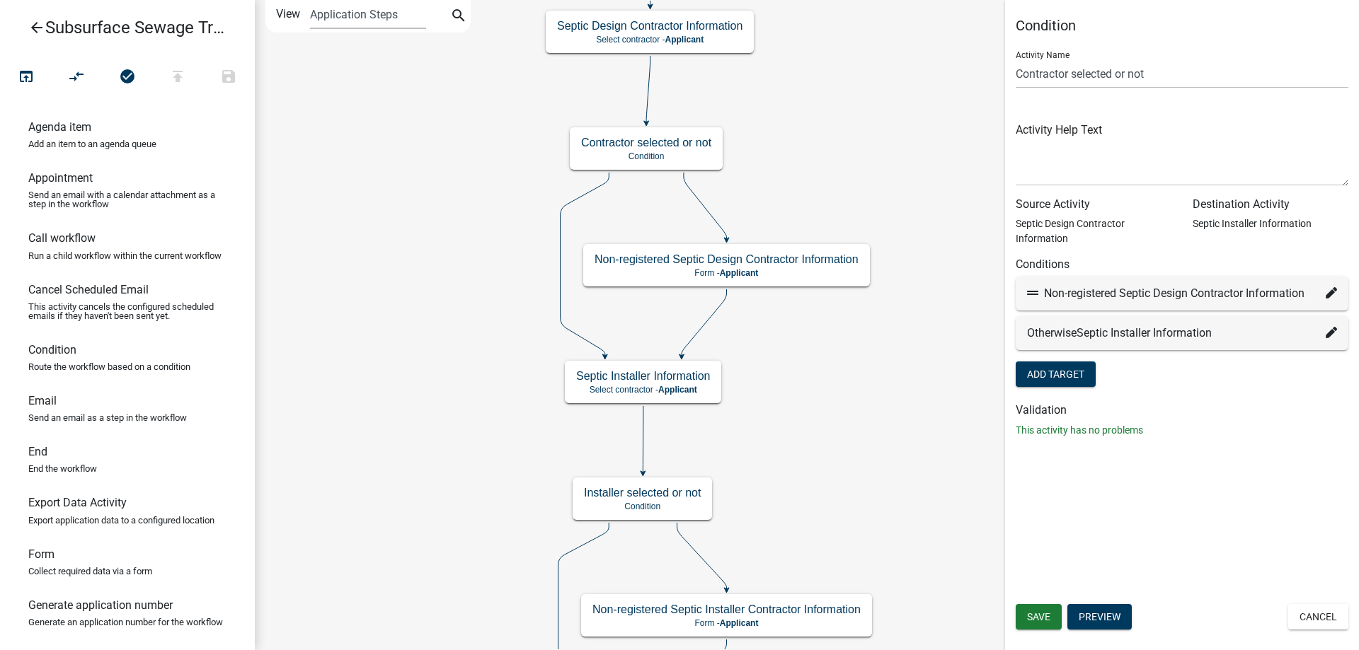
click at [887, 469] on div "Start Start - Applicant Parcel search Parcel search - Applicant Require User Re…" at bounding box center [807, 325] width 1104 height 650
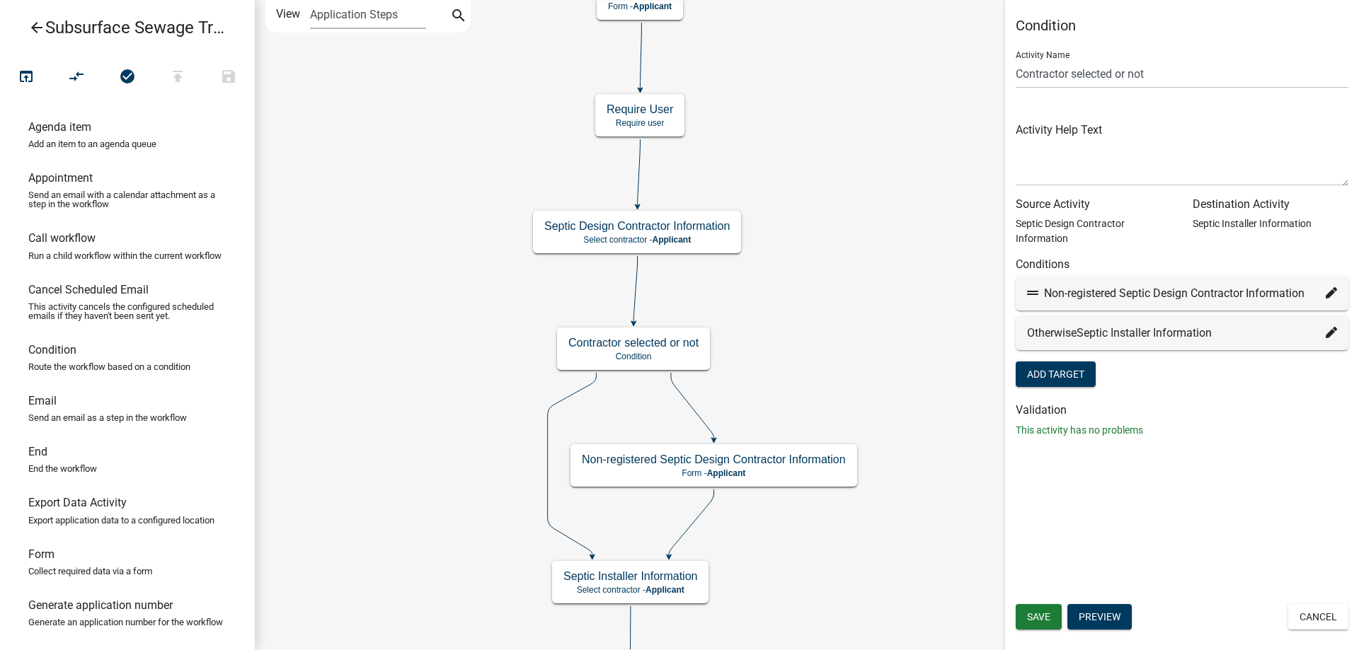
click at [827, 289] on div "Start Start - Applicant Parcel search Parcel search - Applicant Require User Re…" at bounding box center [807, 325] width 1104 height 650
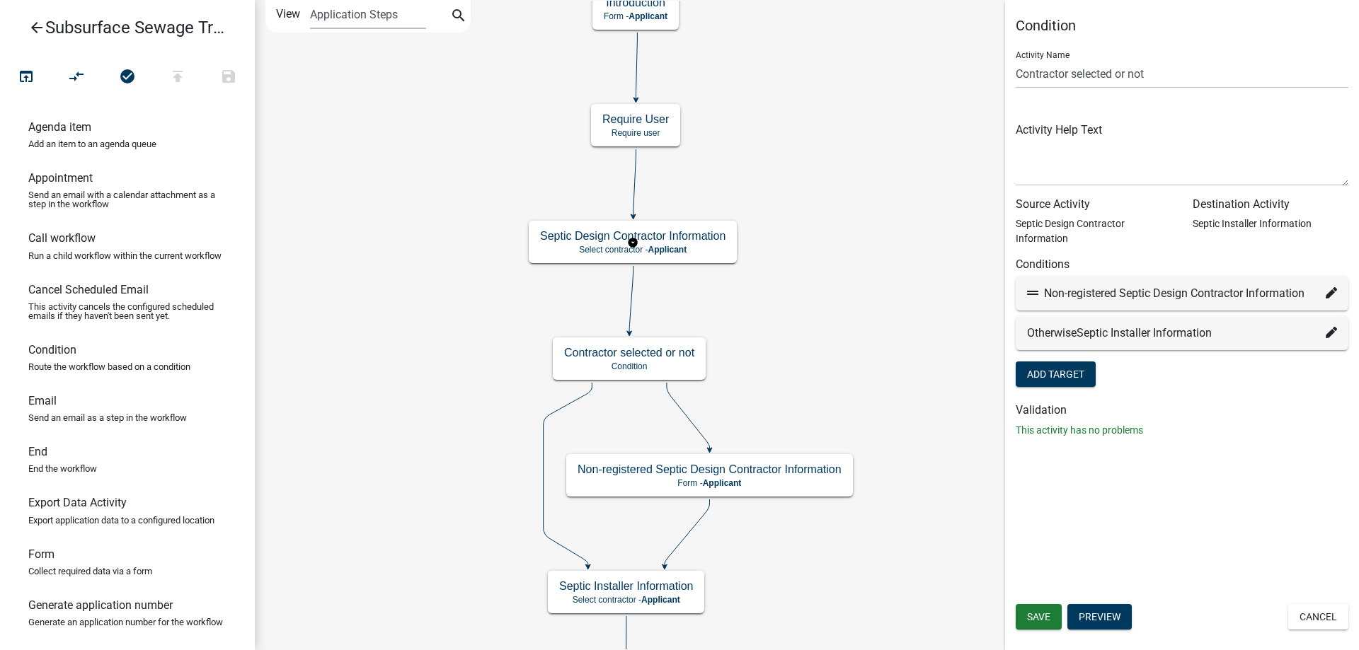
click at [694, 249] on g "Septic Design Contractor Information Select contractor - Applicant" at bounding box center [633, 241] width 208 height 41
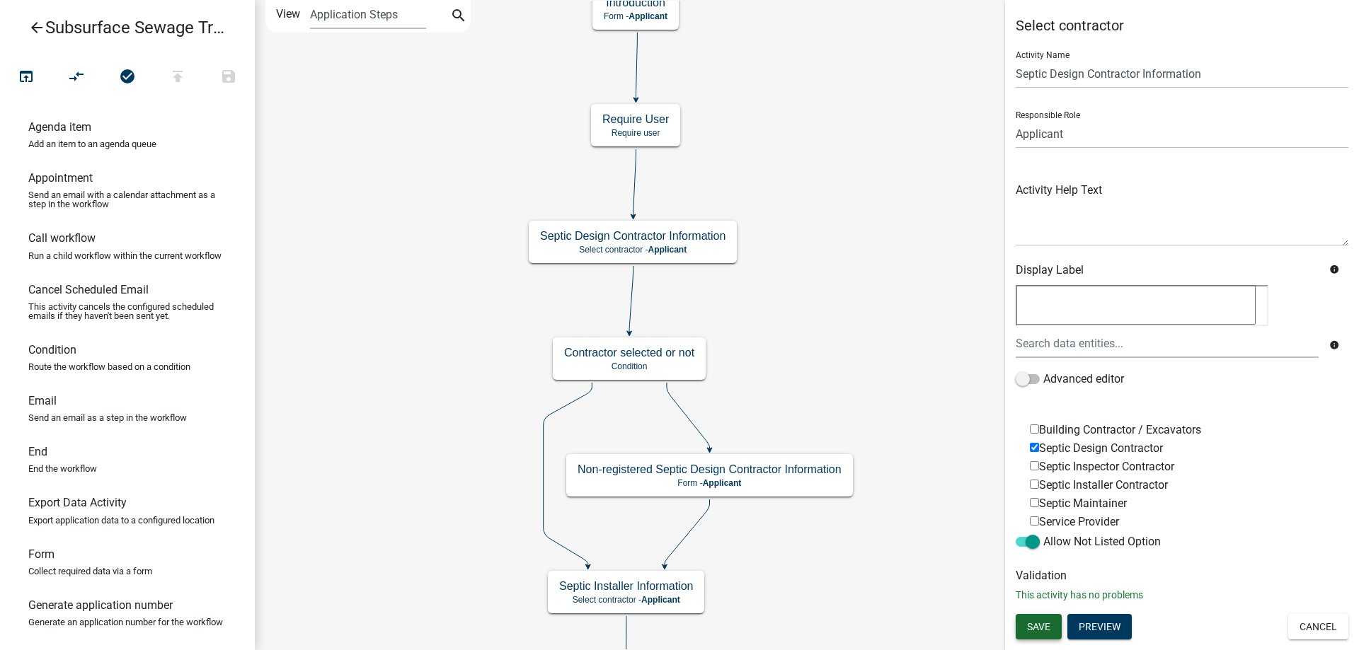
click at [1046, 621] on span "Save" at bounding box center [1038, 626] width 23 height 11
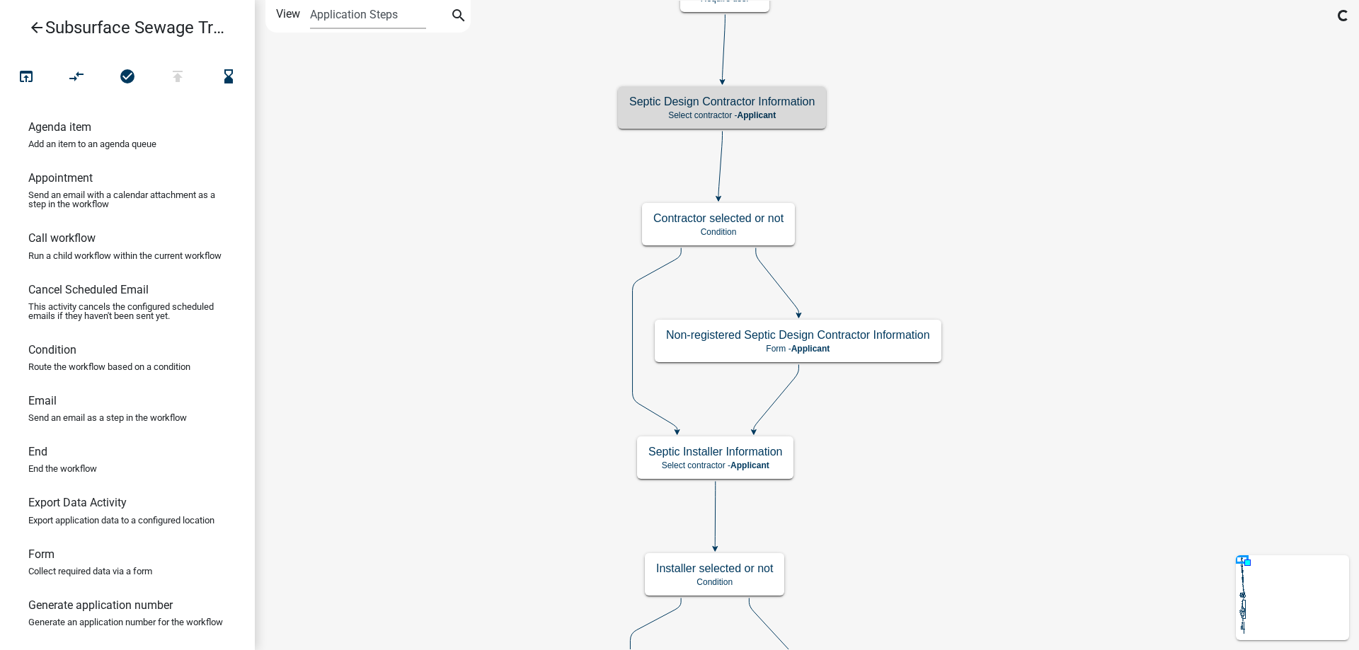
click at [969, 209] on div "Start Start - Applicant Parcel search Parcel search - Applicant Require User Re…" at bounding box center [807, 325] width 1104 height 650
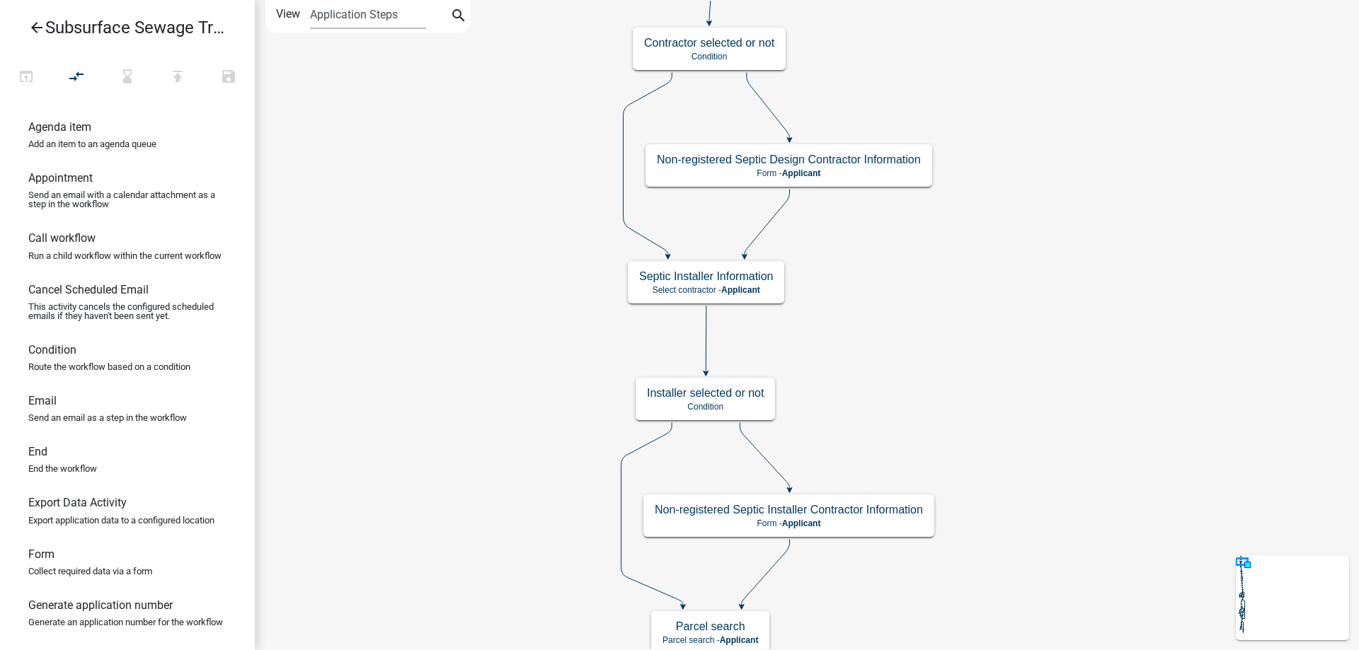
click at [1015, 331] on div "Start Start - Applicant Parcel search Parcel search - Applicant Require User Re…" at bounding box center [807, 325] width 1104 height 650
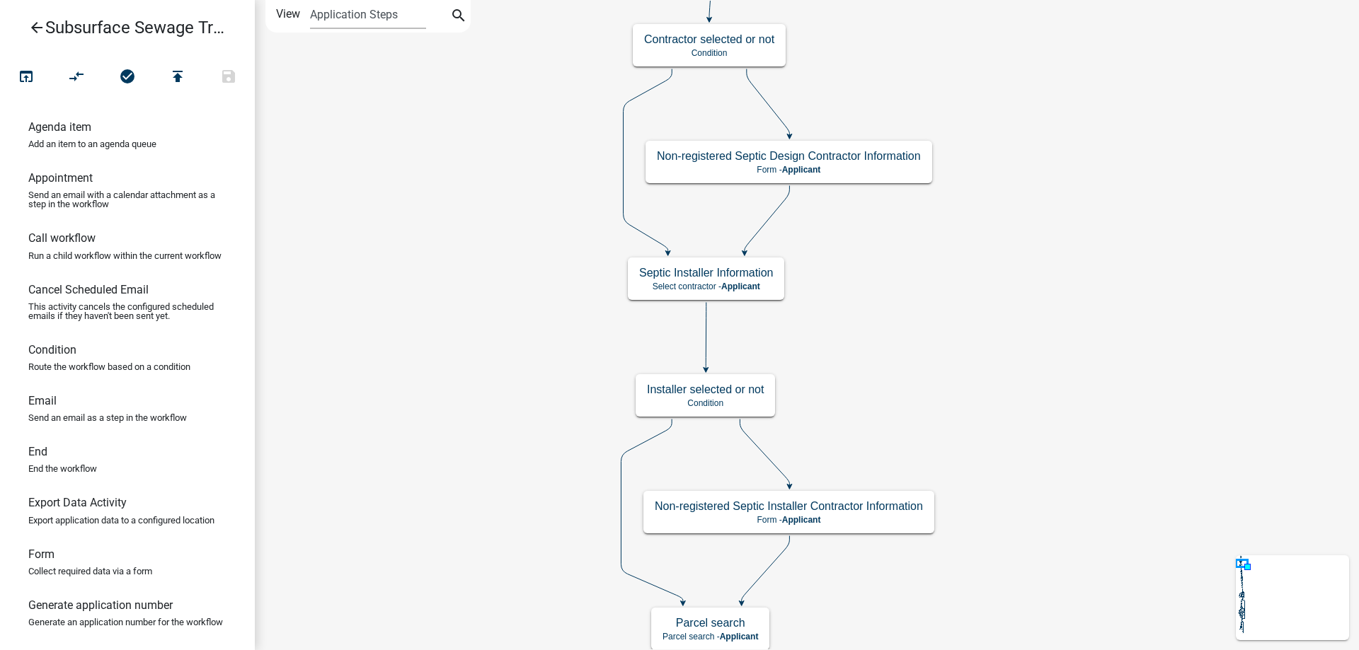
click at [40, 27] on icon "arrow_back" at bounding box center [36, 29] width 17 height 20
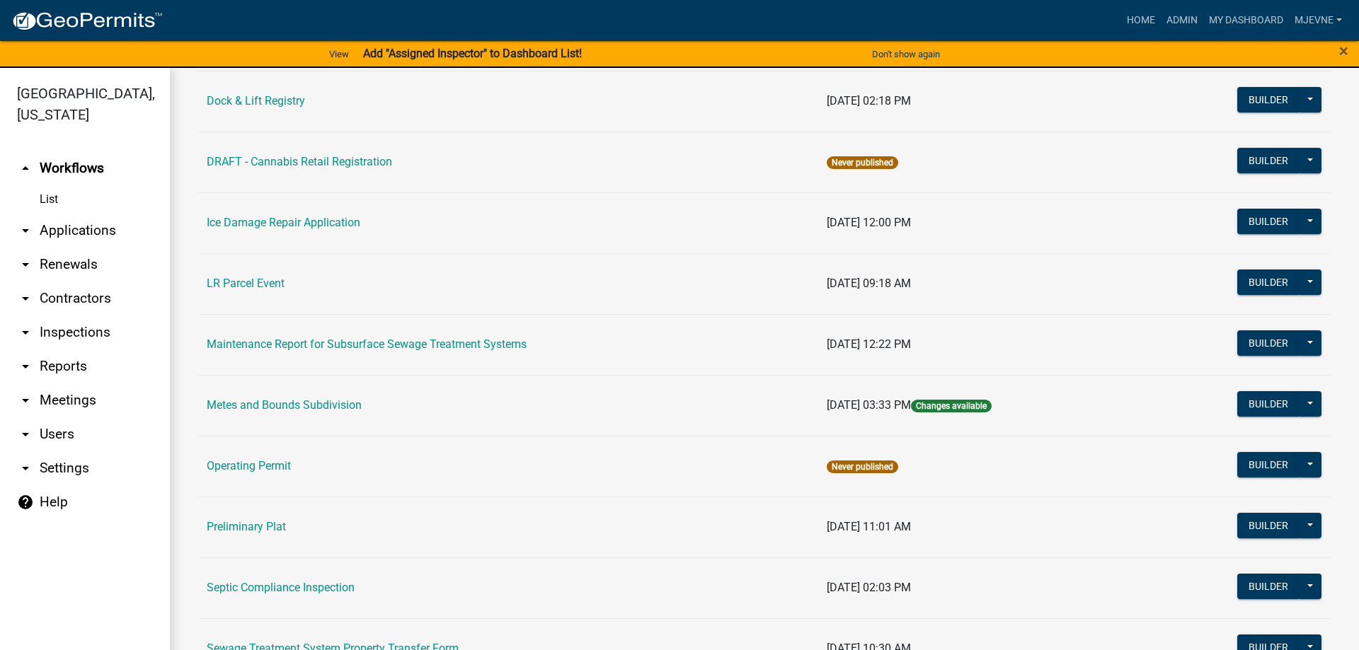
scroll to position [646, 0]
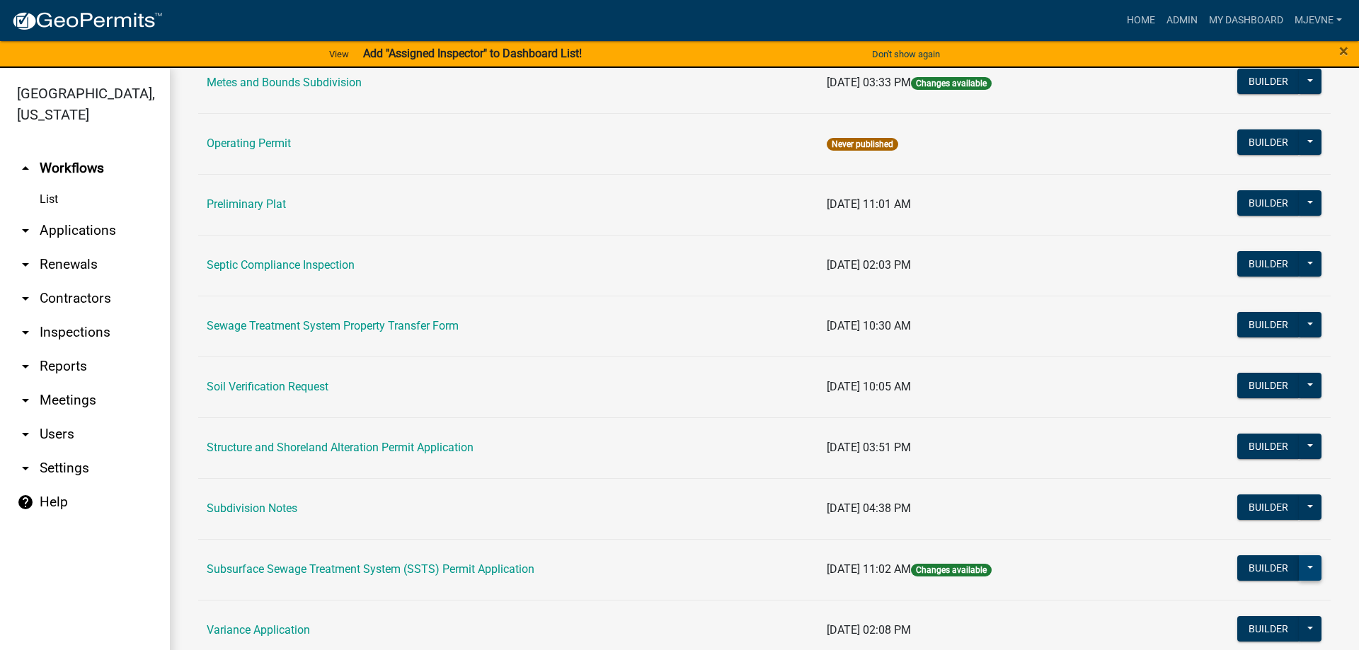
click at [1315, 566] on button at bounding box center [1310, 568] width 23 height 25
click at [1232, 601] on button "Publish" at bounding box center [1262, 605] width 117 height 34
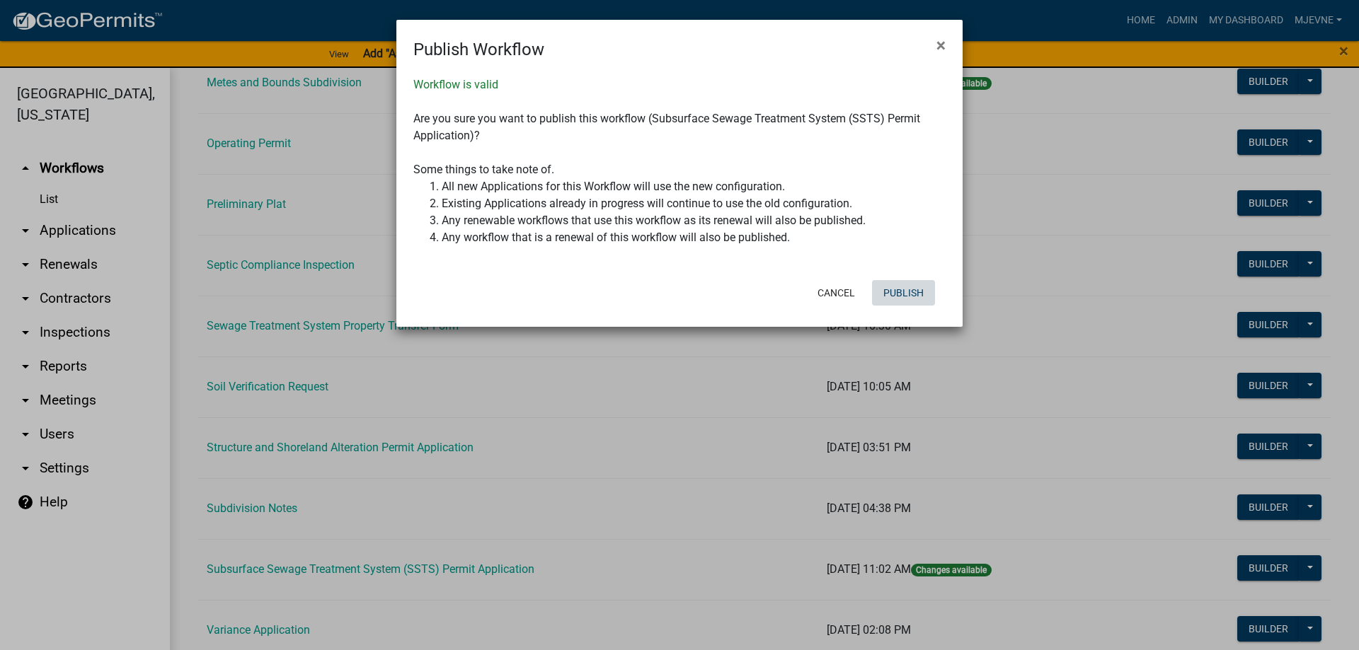
click at [903, 292] on button "Publish" at bounding box center [903, 292] width 63 height 25
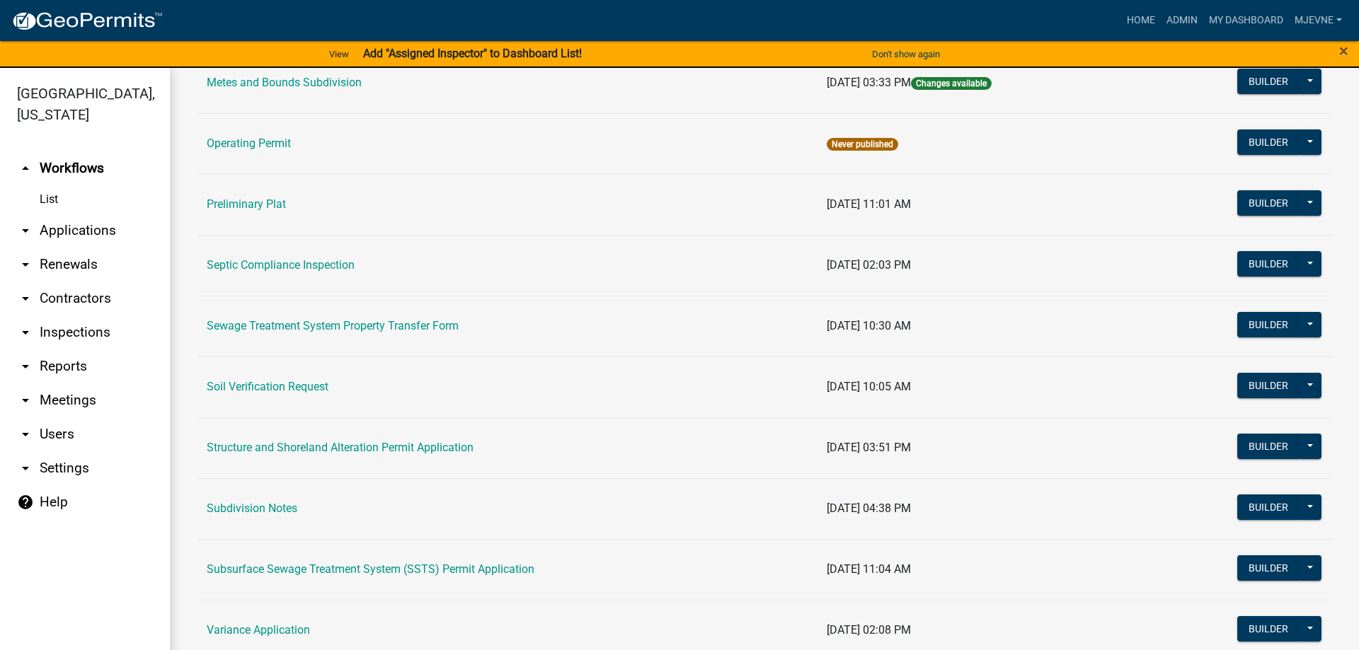
scroll to position [922, 0]
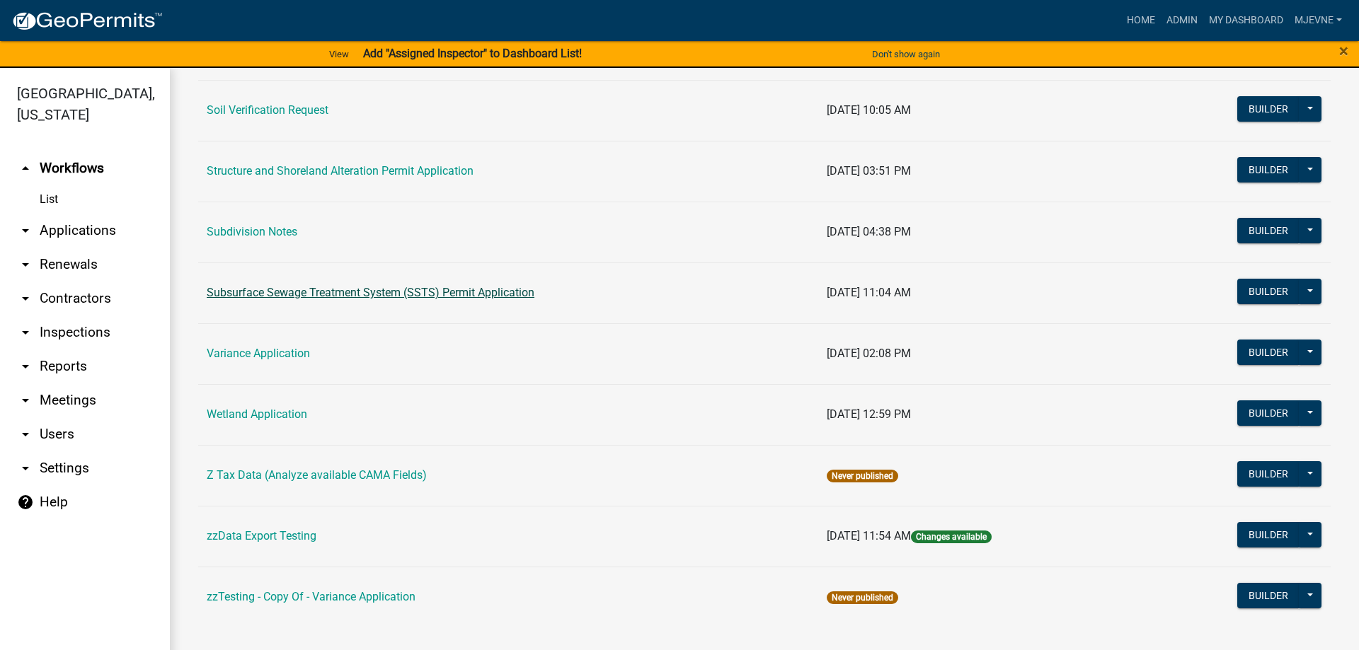
click at [343, 292] on link "Subsurface Sewage Treatment System (SSTS) Permit Application" at bounding box center [371, 292] width 328 height 13
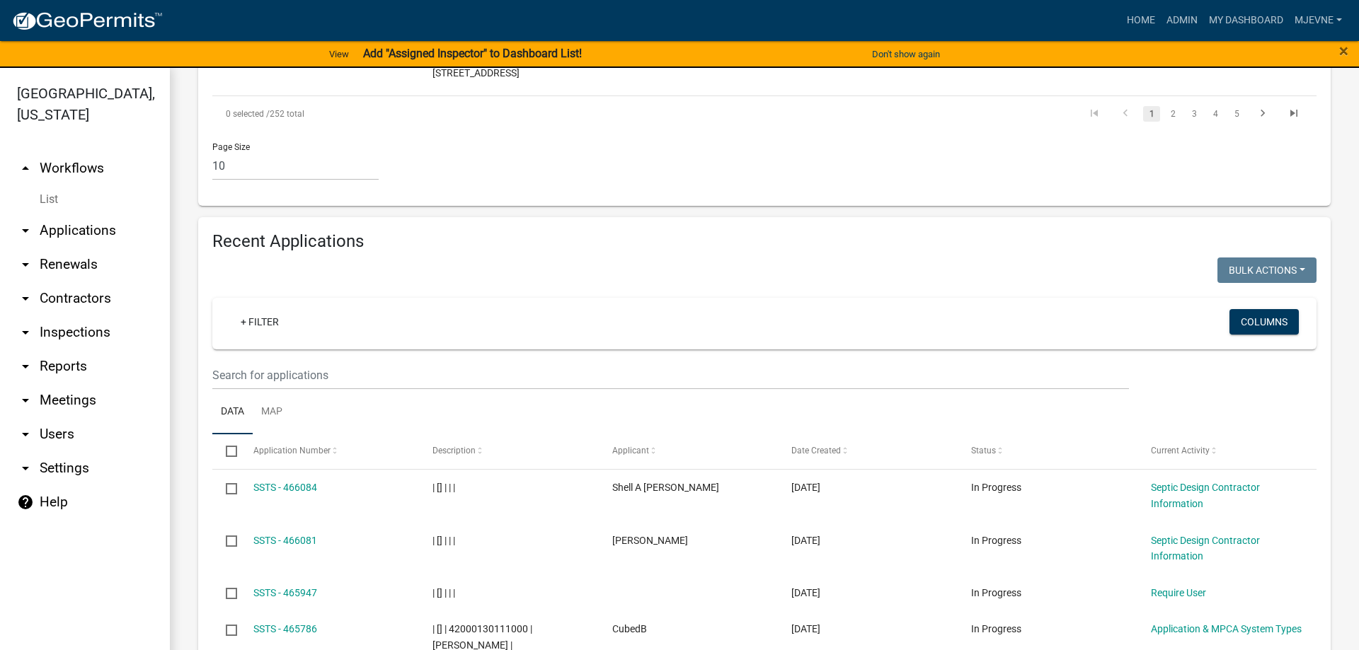
scroll to position [1372, 0]
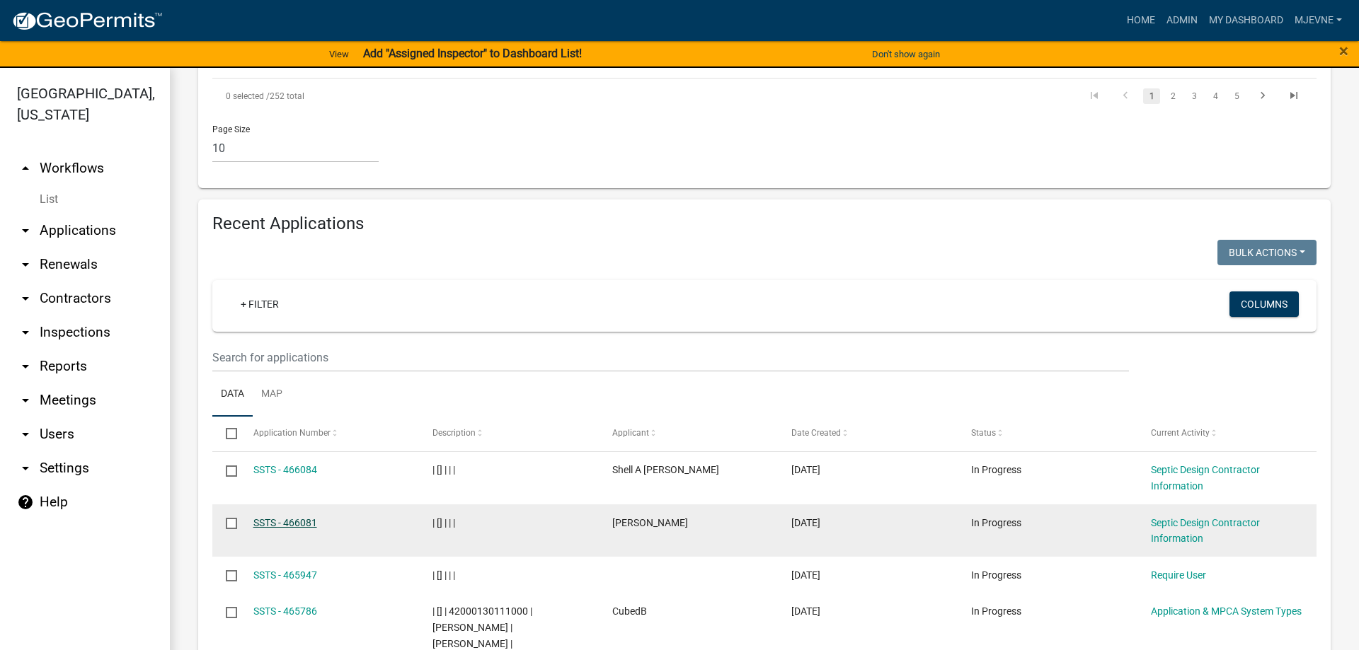
click at [307, 517] on link "SSTS - 466081" at bounding box center [285, 522] width 64 height 11
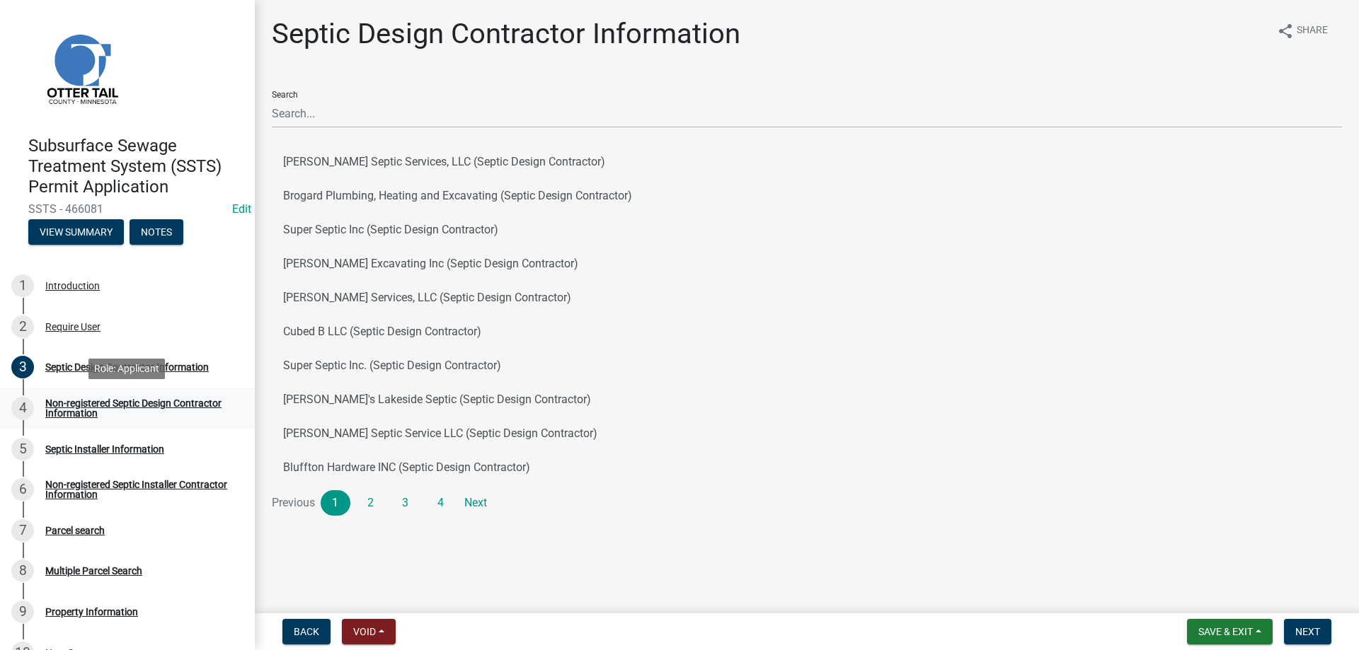
click at [87, 411] on div "Non-registered Septic Design Contractor Information" at bounding box center [138, 408] width 187 height 20
click at [132, 365] on div "Septic Design Contractor Information" at bounding box center [127, 367] width 164 height 10
click at [1308, 633] on span "Next" at bounding box center [1307, 631] width 25 height 11
click at [90, 410] on div "Non-registered Septic Design Contractor Information" at bounding box center [138, 408] width 187 height 20
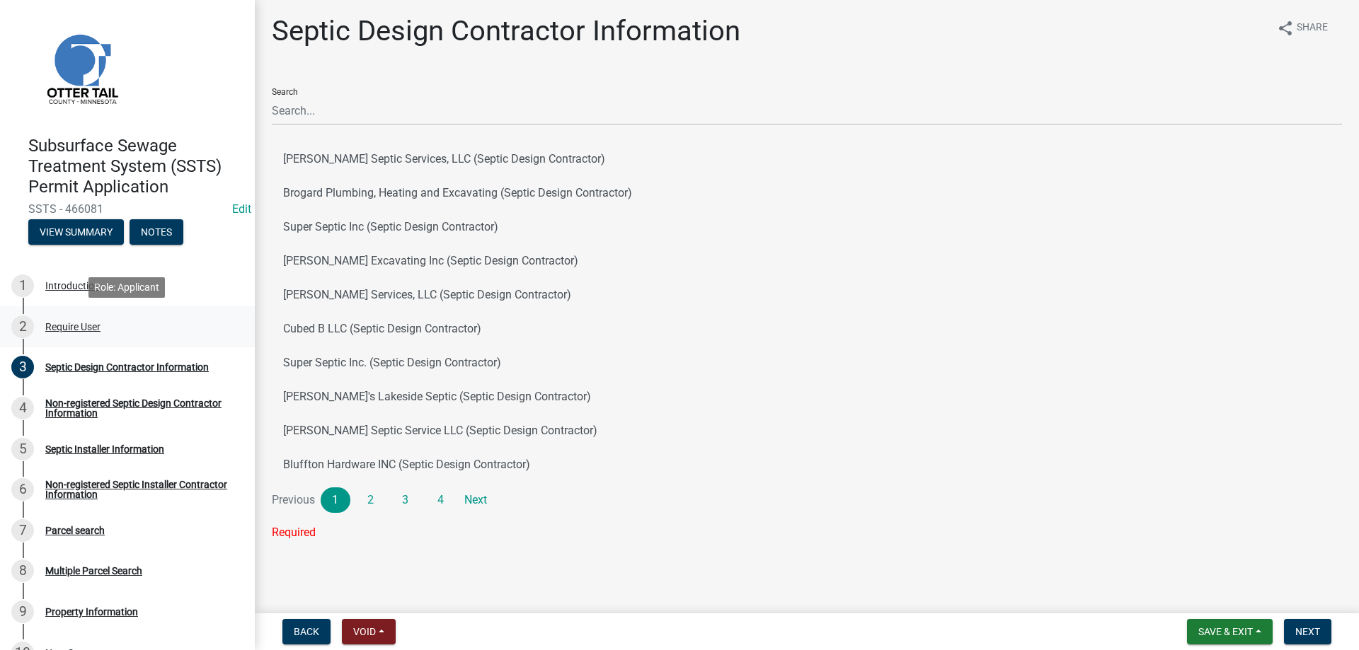
click at [70, 323] on div "Require User" at bounding box center [72, 327] width 55 height 10
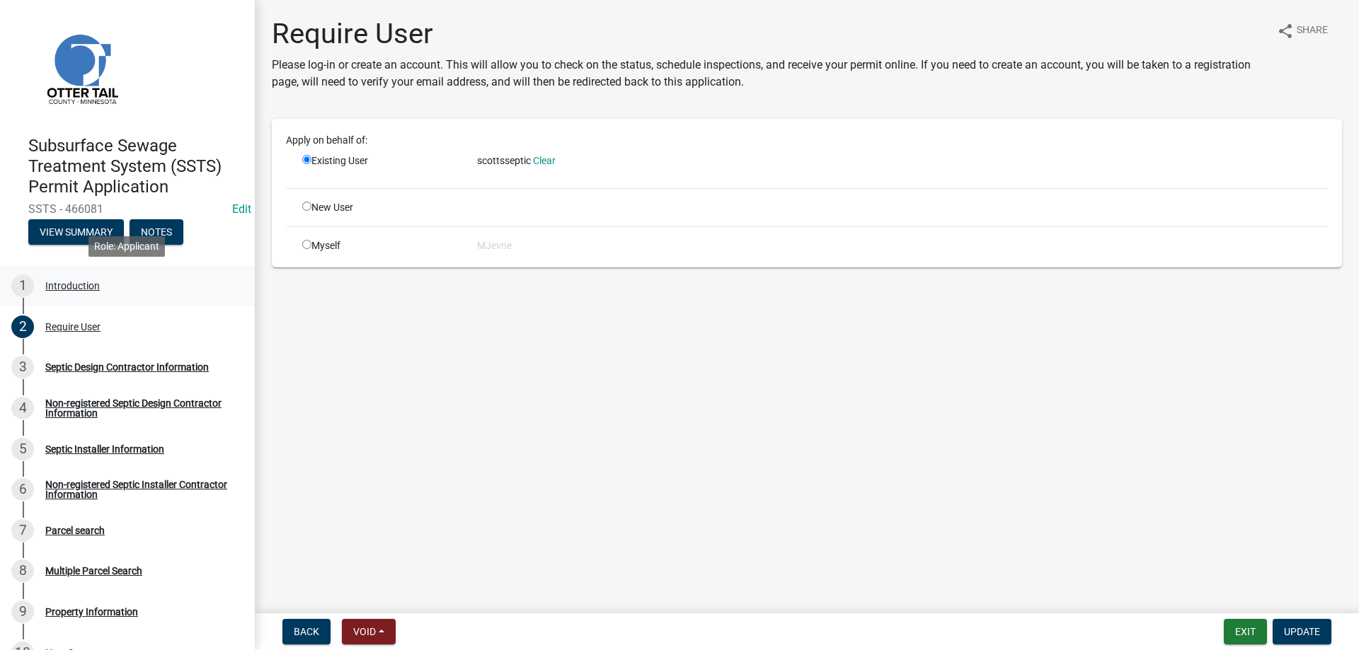
click at [71, 282] on div "Introduction" at bounding box center [72, 286] width 55 height 10
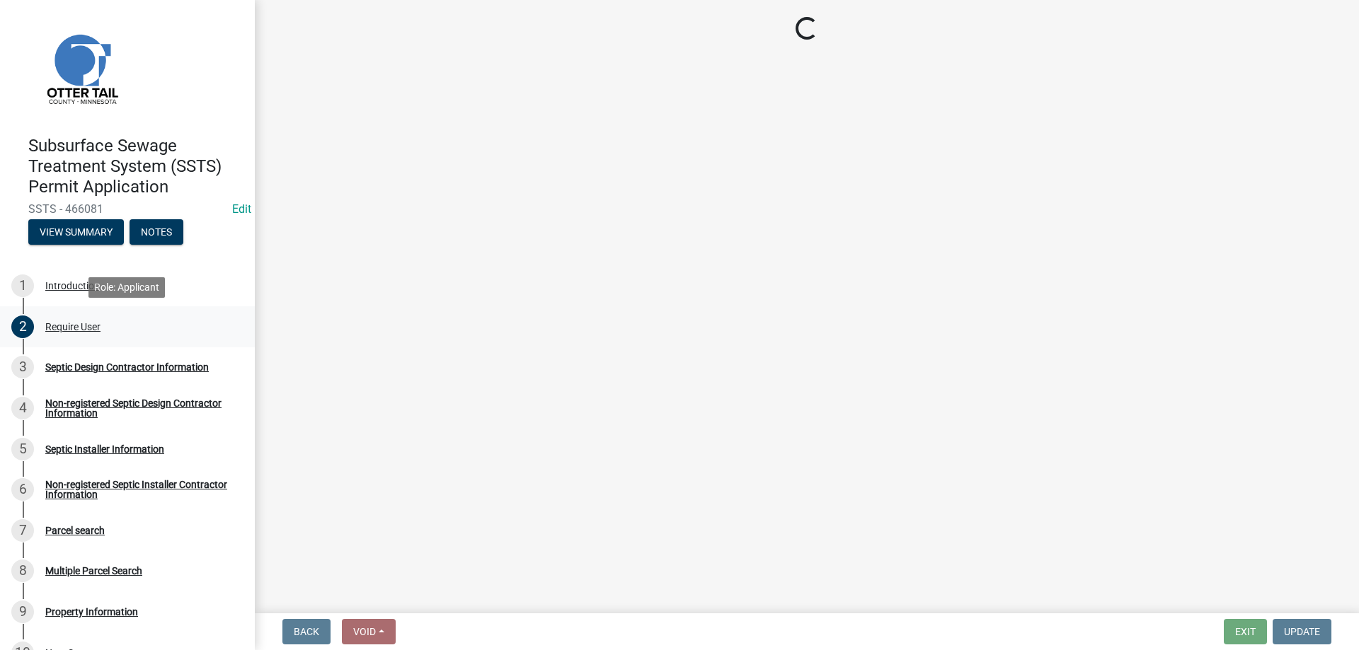
click at [79, 330] on div "Require User" at bounding box center [72, 327] width 55 height 10
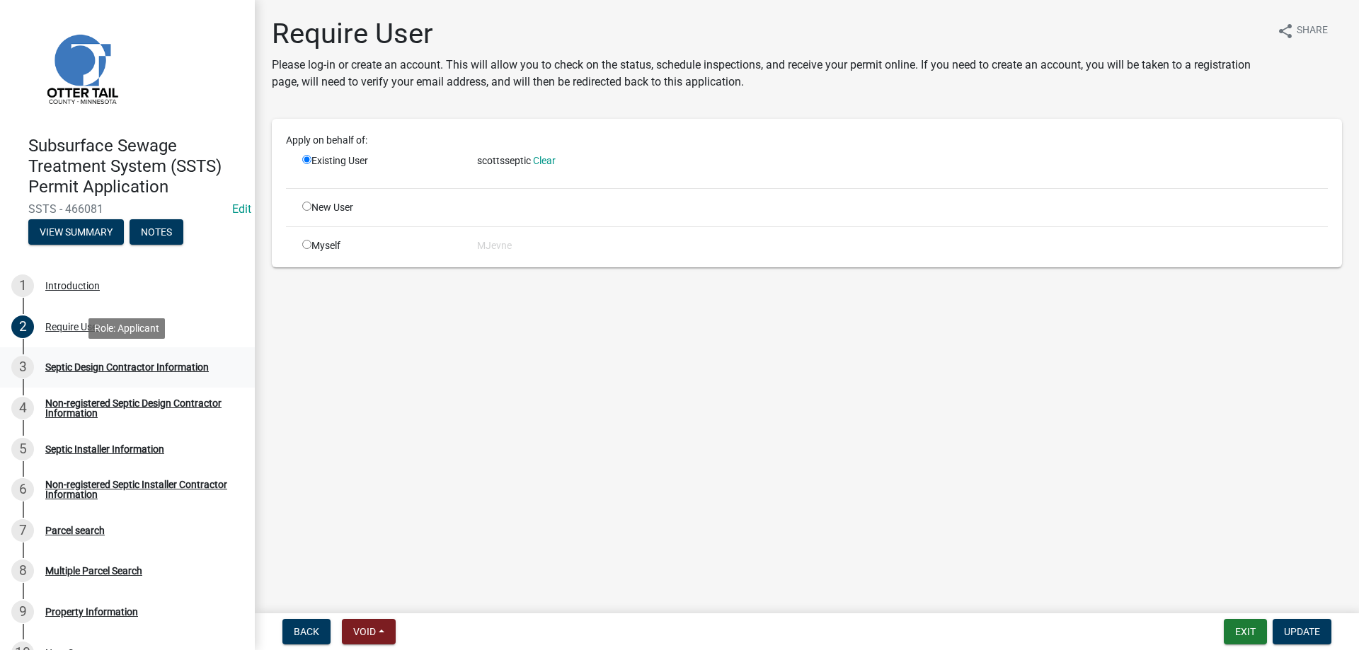
click at [98, 366] on div "Septic Design Contractor Information" at bounding box center [127, 367] width 164 height 10
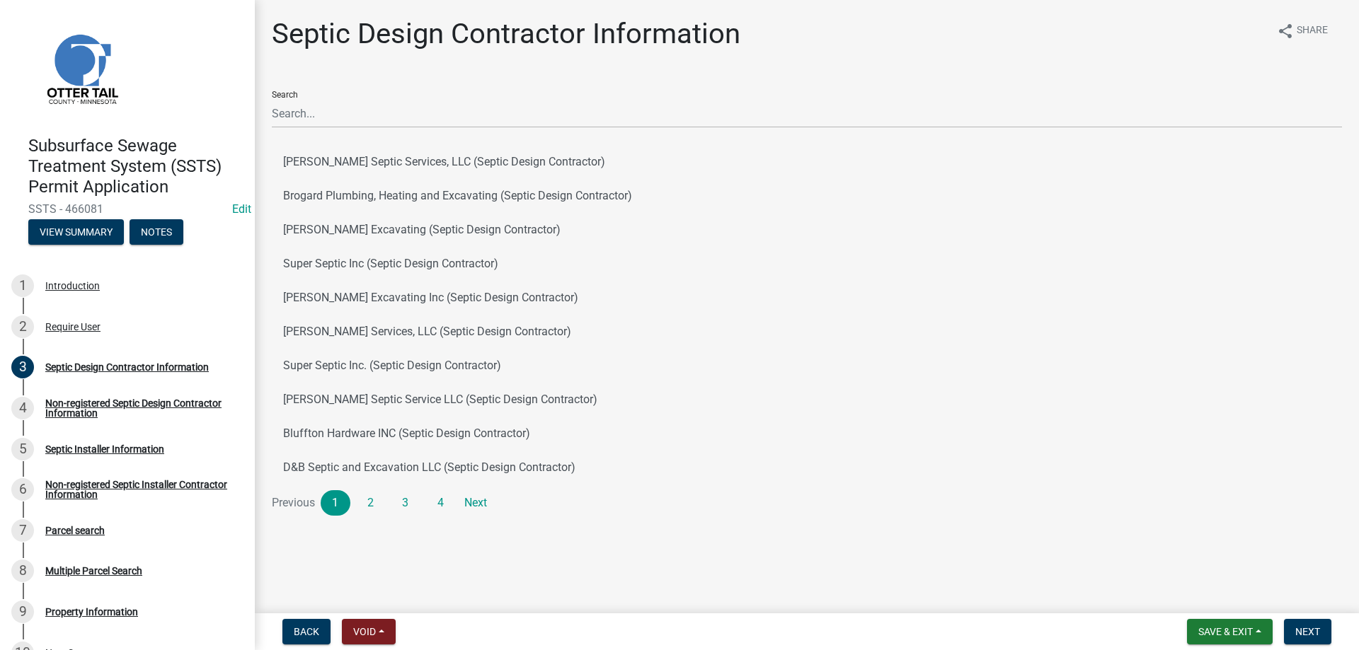
drag, startPoint x: 29, startPoint y: 207, endPoint x: 136, endPoint y: 205, distance: 106.9
click at [136, 205] on span "SSTS - 466081" at bounding box center [127, 208] width 198 height 13
copy span "SSTS - 466081"
click at [69, 405] on div "Non-registered Septic Design Contractor Information" at bounding box center [138, 408] width 187 height 20
click at [69, 406] on div "Non-registered Septic Design Contractor Information" at bounding box center [138, 408] width 187 height 20
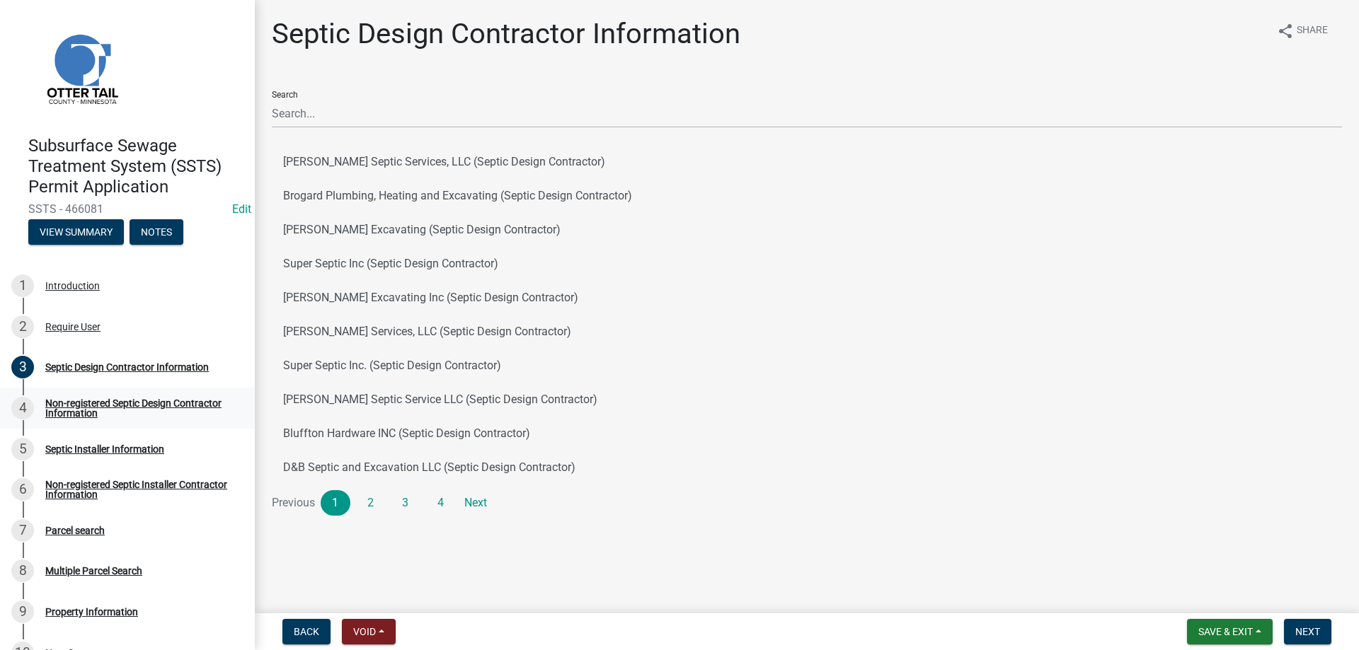
click at [69, 406] on div "Non-registered Septic Design Contractor Information" at bounding box center [138, 408] width 187 height 20
click at [72, 367] on div "Septic Design Contractor Information" at bounding box center [127, 367] width 164 height 10
click at [477, 500] on link "Next" at bounding box center [476, 503] width 30 height 25
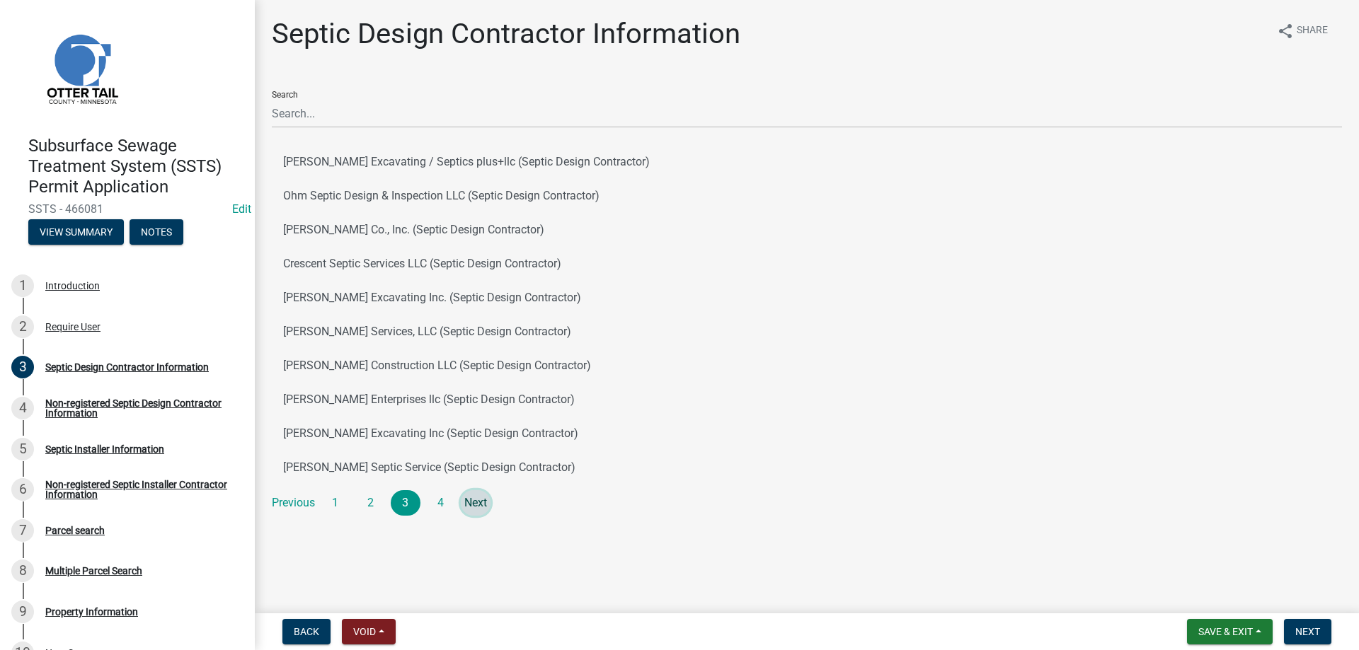
click at [471, 507] on link "Next" at bounding box center [476, 503] width 30 height 25
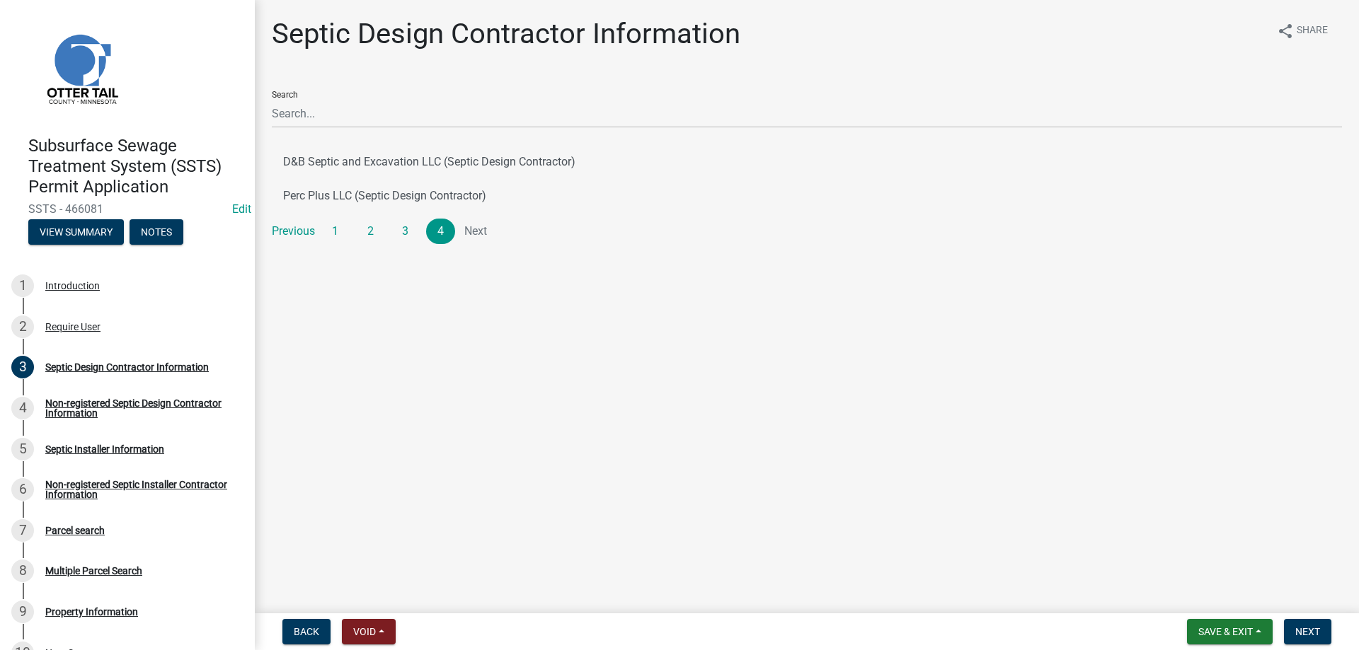
click at [476, 229] on li "Next" at bounding box center [476, 231] width 30 height 25
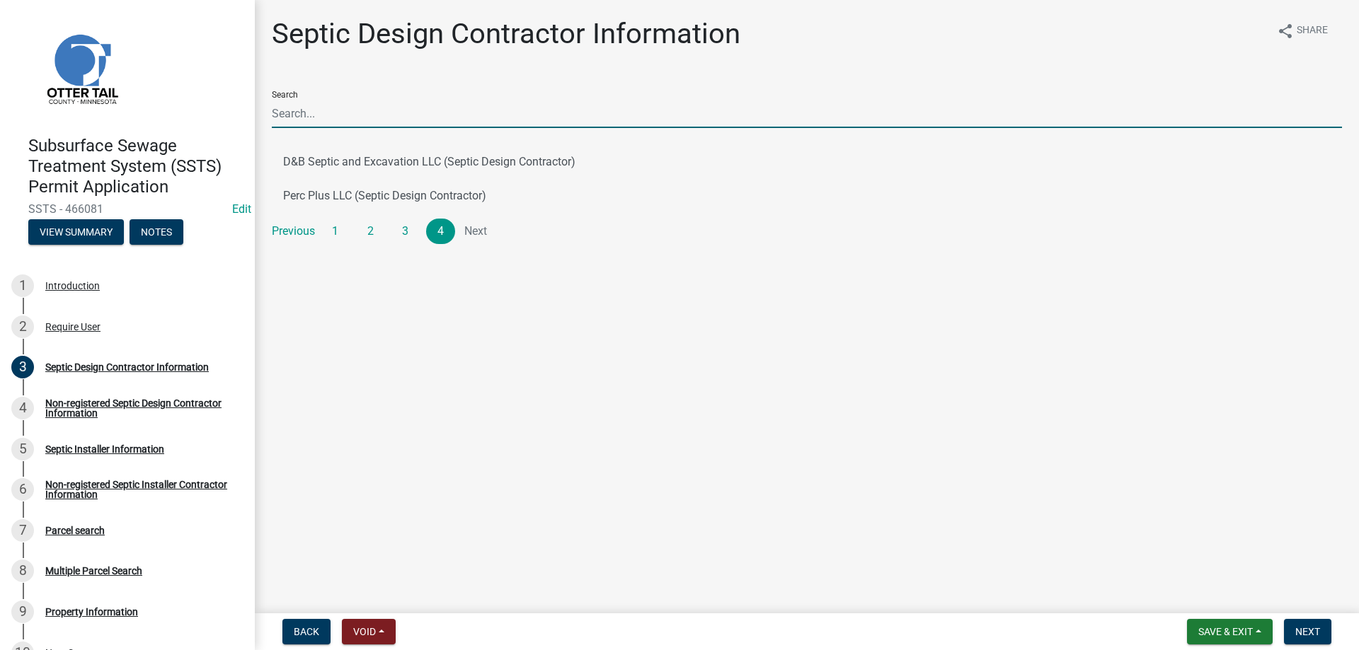
click at [293, 117] on input "Search" at bounding box center [807, 113] width 1070 height 29
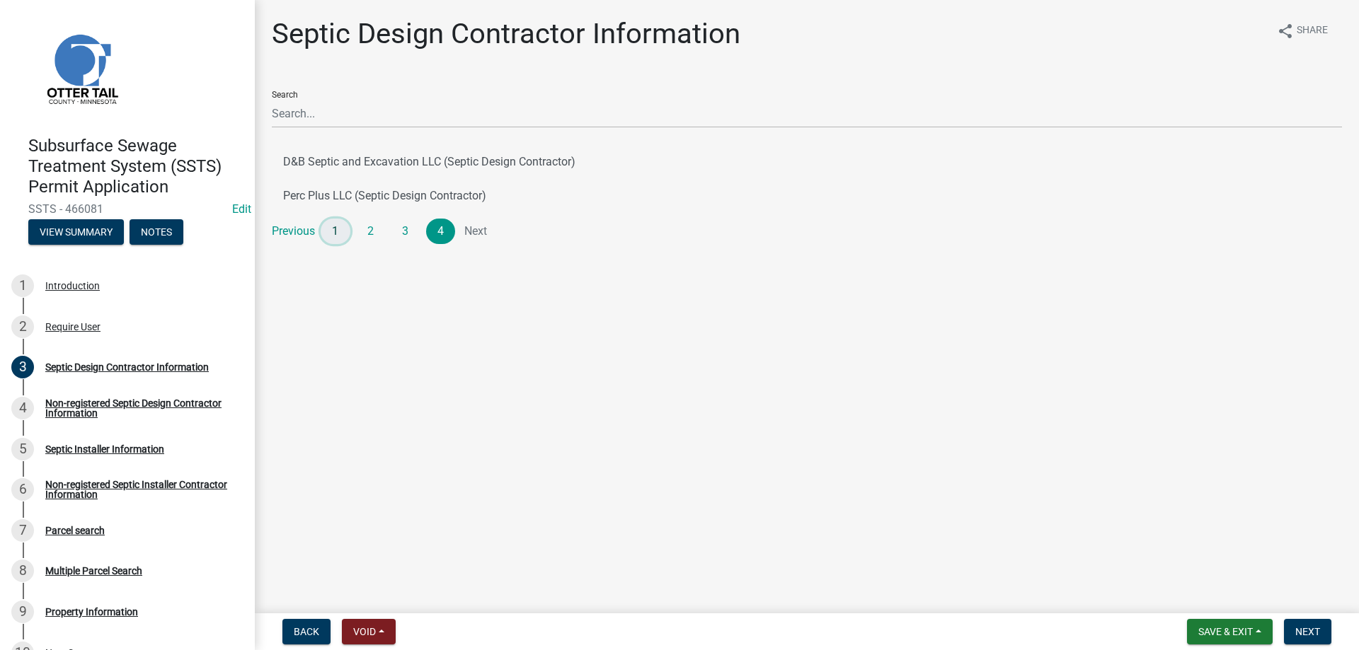
click at [336, 231] on link "1" at bounding box center [336, 231] width 30 height 25
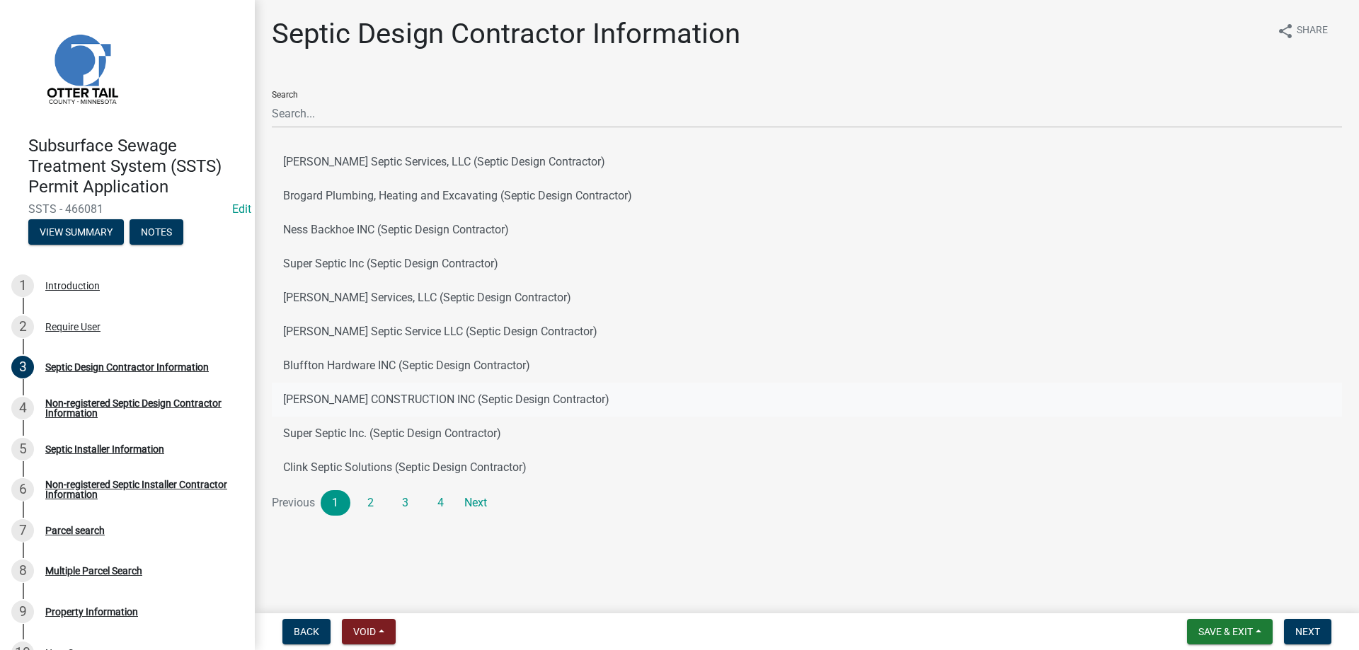
click at [871, 392] on button "EGGE CONSTRUCTION INC (Septic Design Contractor)" at bounding box center [807, 400] width 1070 height 34
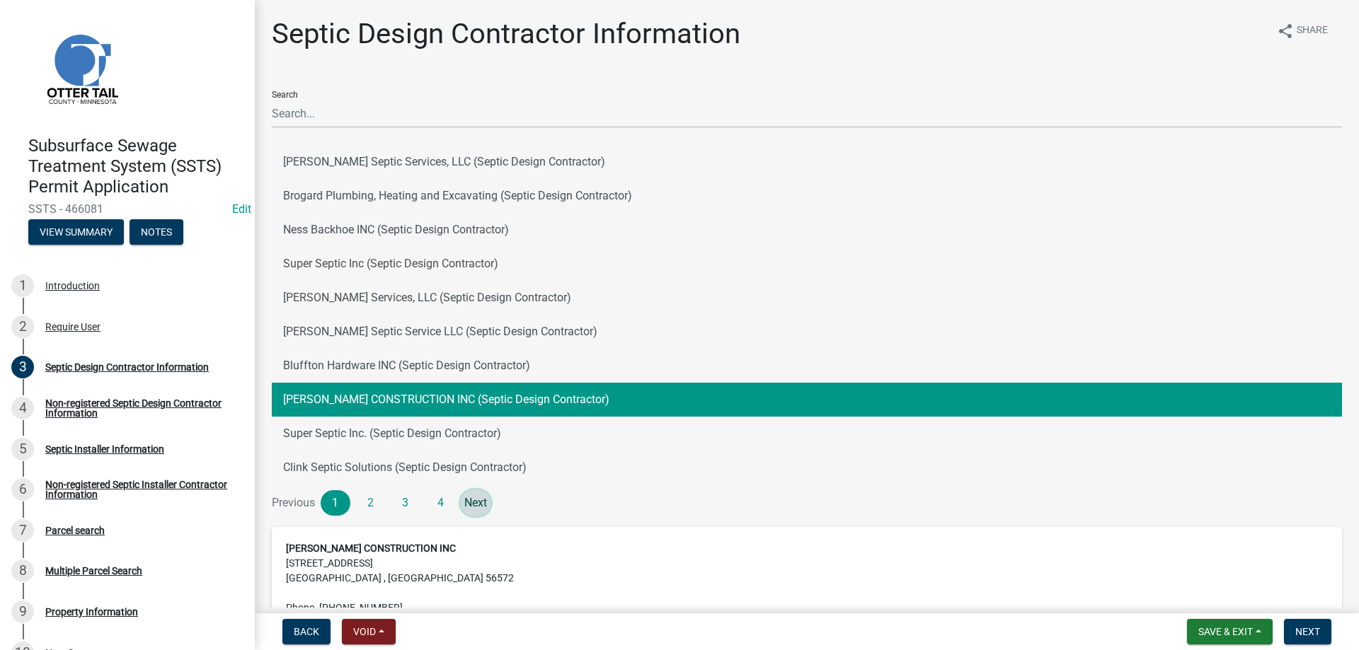
click at [478, 504] on link "Next" at bounding box center [476, 503] width 30 height 25
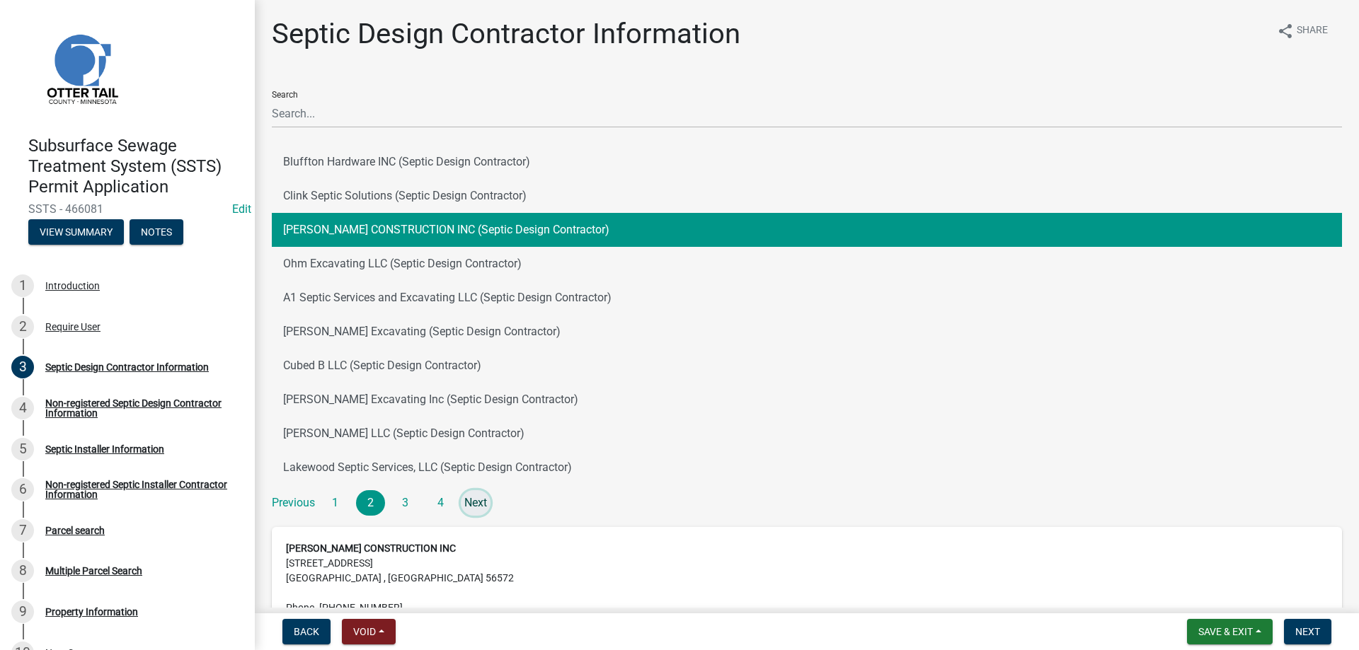
click at [478, 507] on link "Next" at bounding box center [476, 503] width 30 height 25
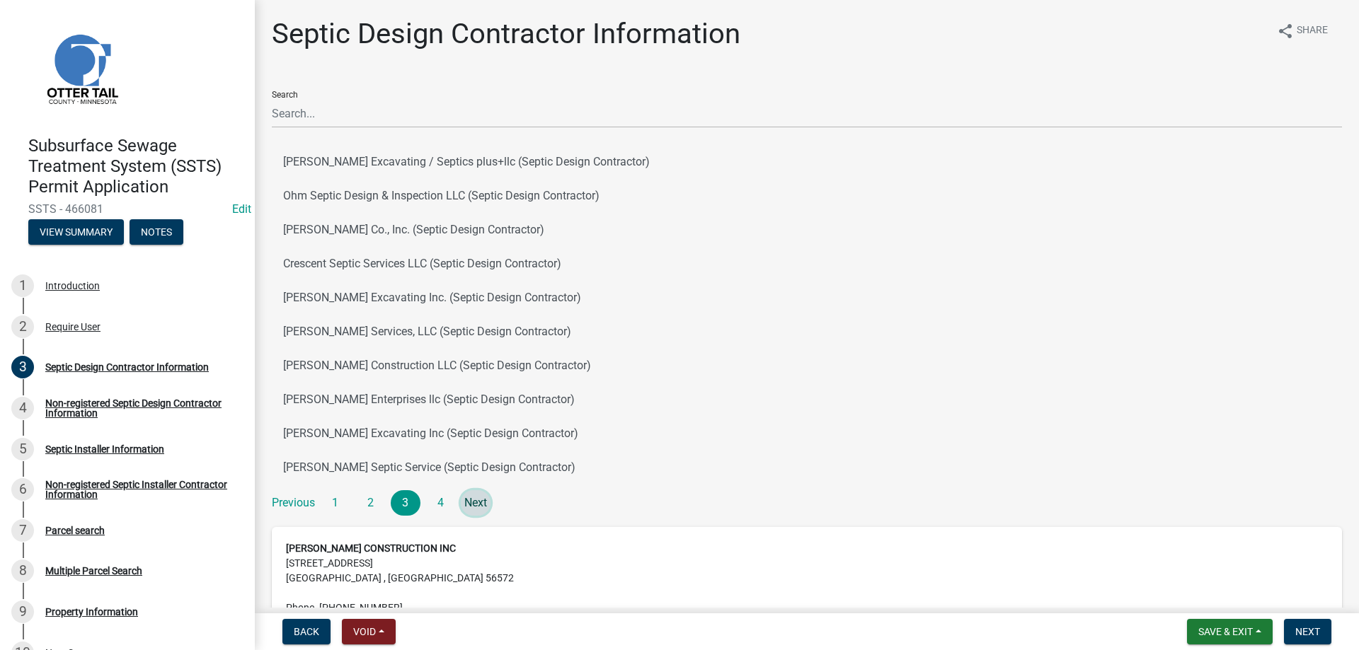
click at [478, 507] on link "Next" at bounding box center [476, 503] width 30 height 25
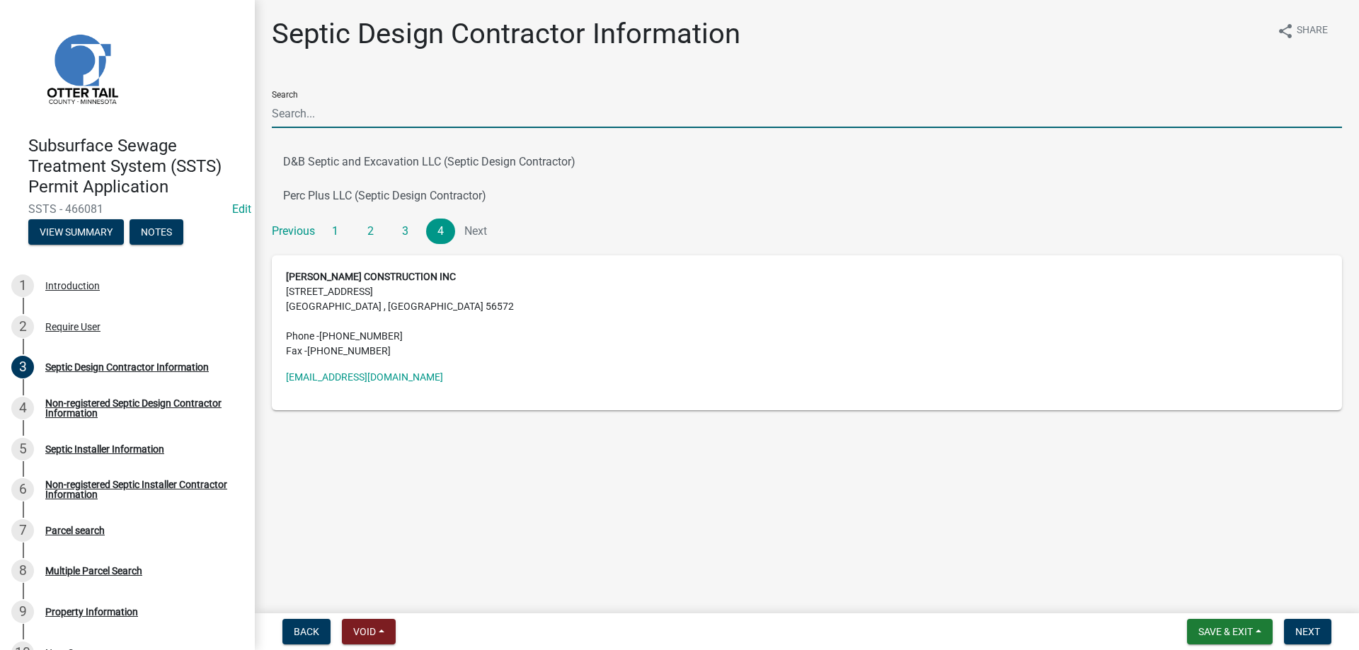
click at [340, 113] on input "Search" at bounding box center [807, 113] width 1070 height 29
click at [336, 163] on button "D&B Septic and Excavation LLC (Septic Design Contractor)" at bounding box center [807, 162] width 1070 height 34
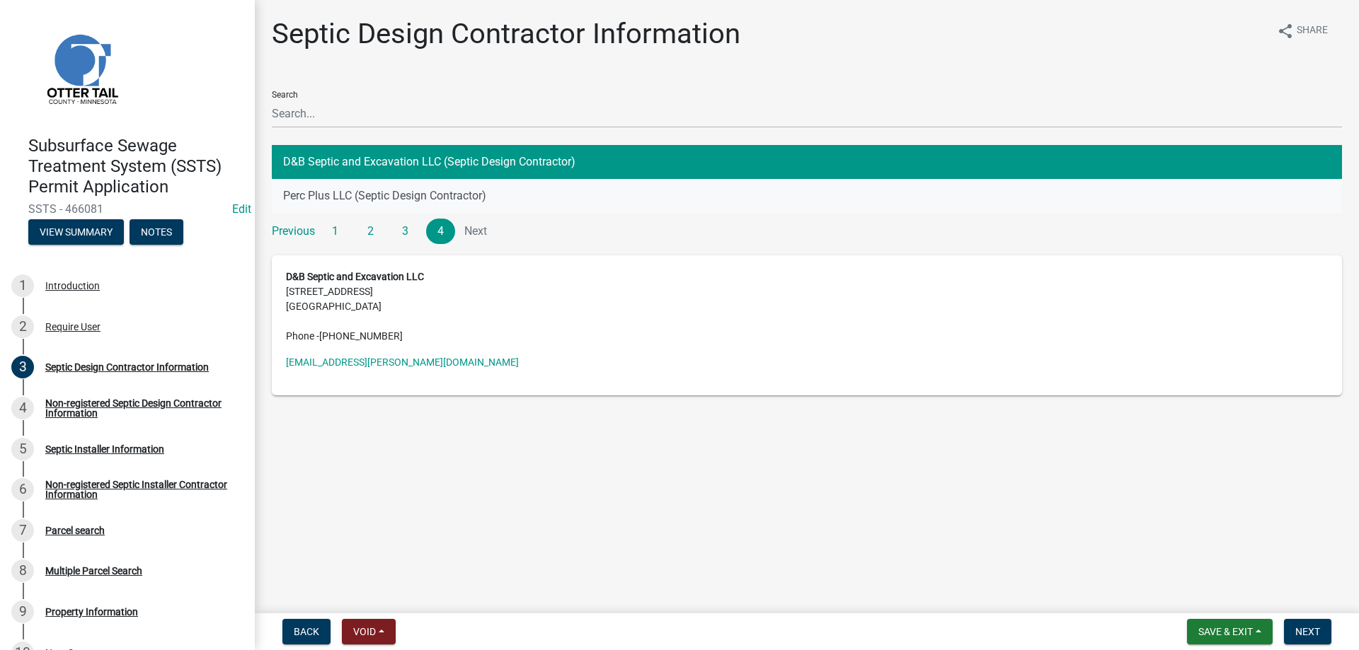
click at [324, 196] on button "Perc Plus LLC (Septic Design Contractor)" at bounding box center [807, 196] width 1070 height 34
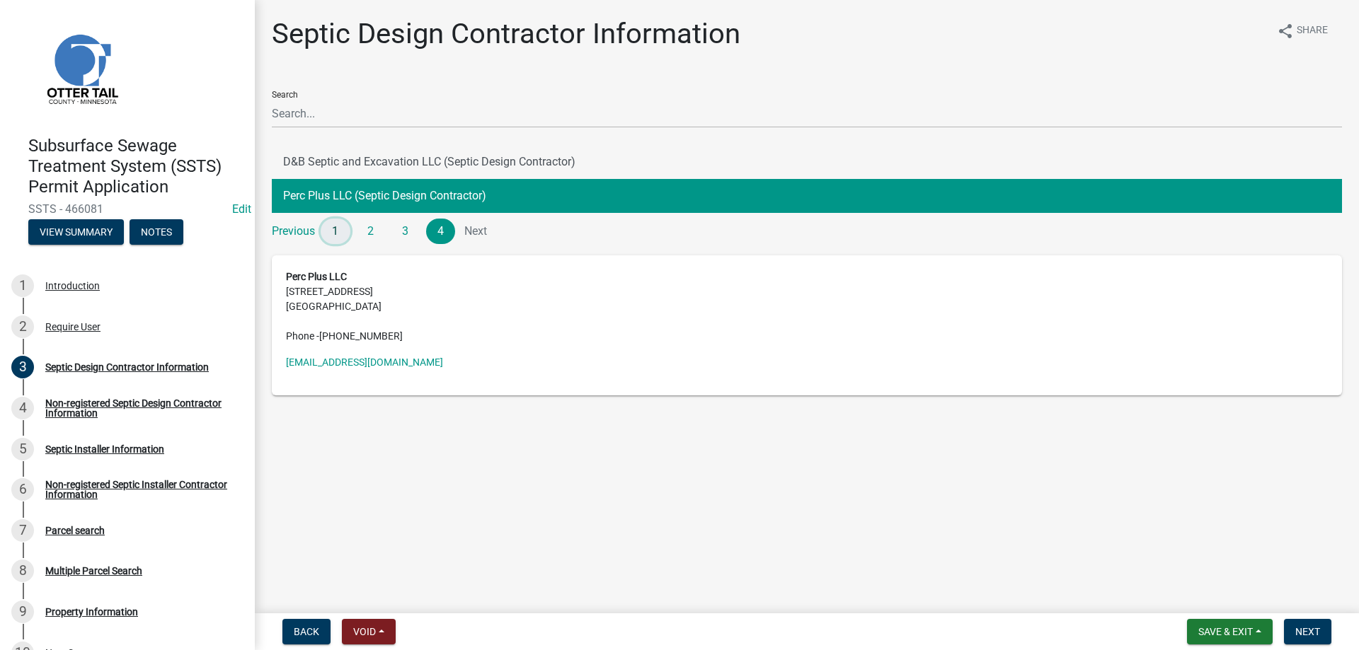
click at [331, 230] on link "1" at bounding box center [336, 231] width 30 height 25
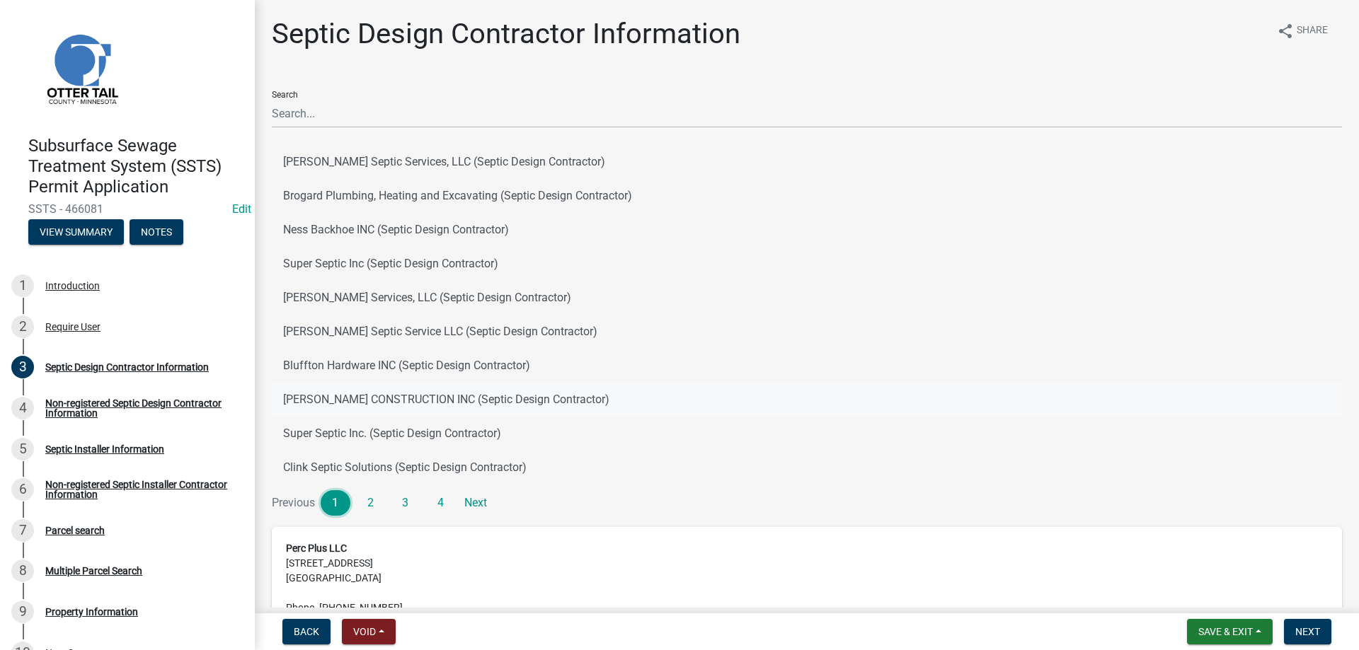
scroll to position [126, 0]
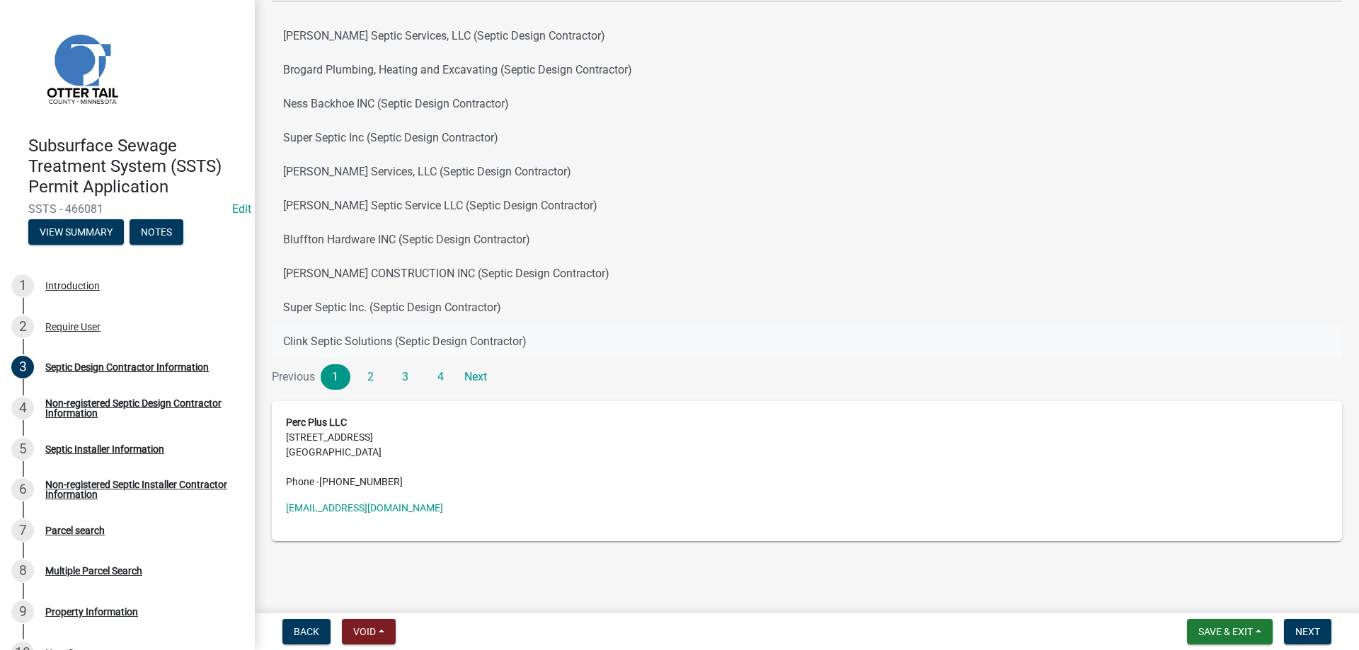
click at [583, 343] on button "Clink Septic Solutions (Septic Design Contractor)" at bounding box center [807, 342] width 1070 height 34
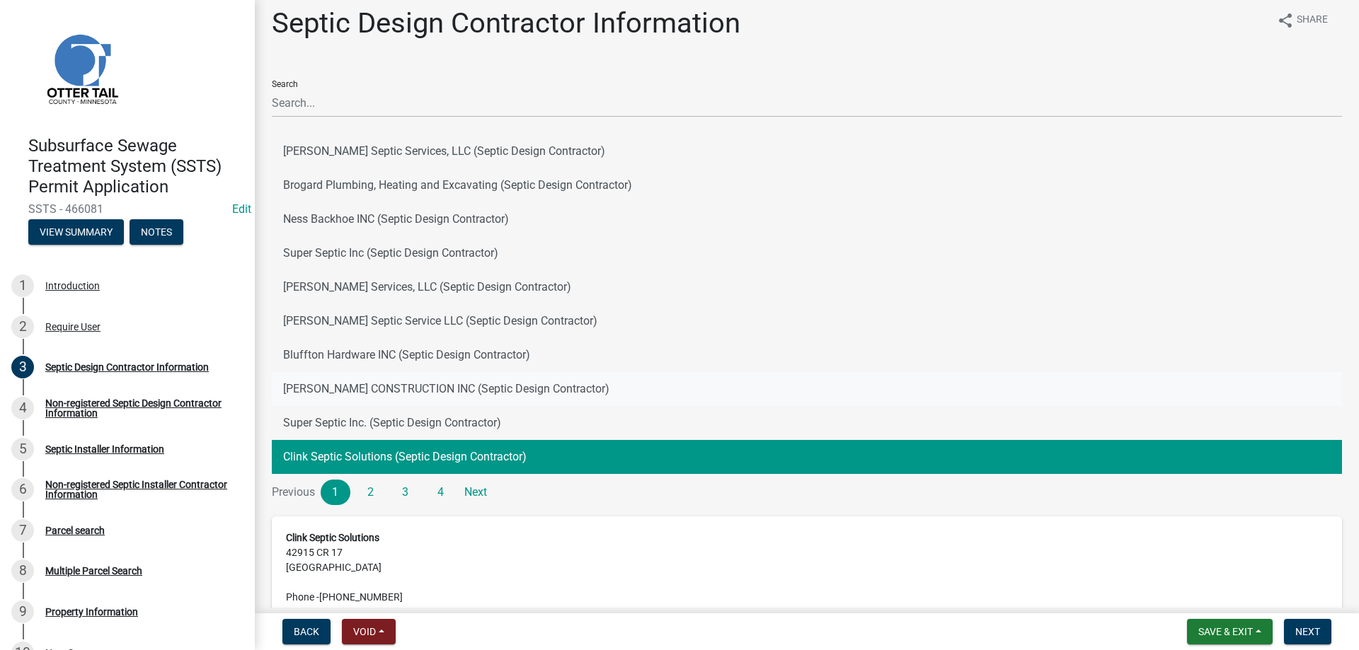
scroll to position [141, 0]
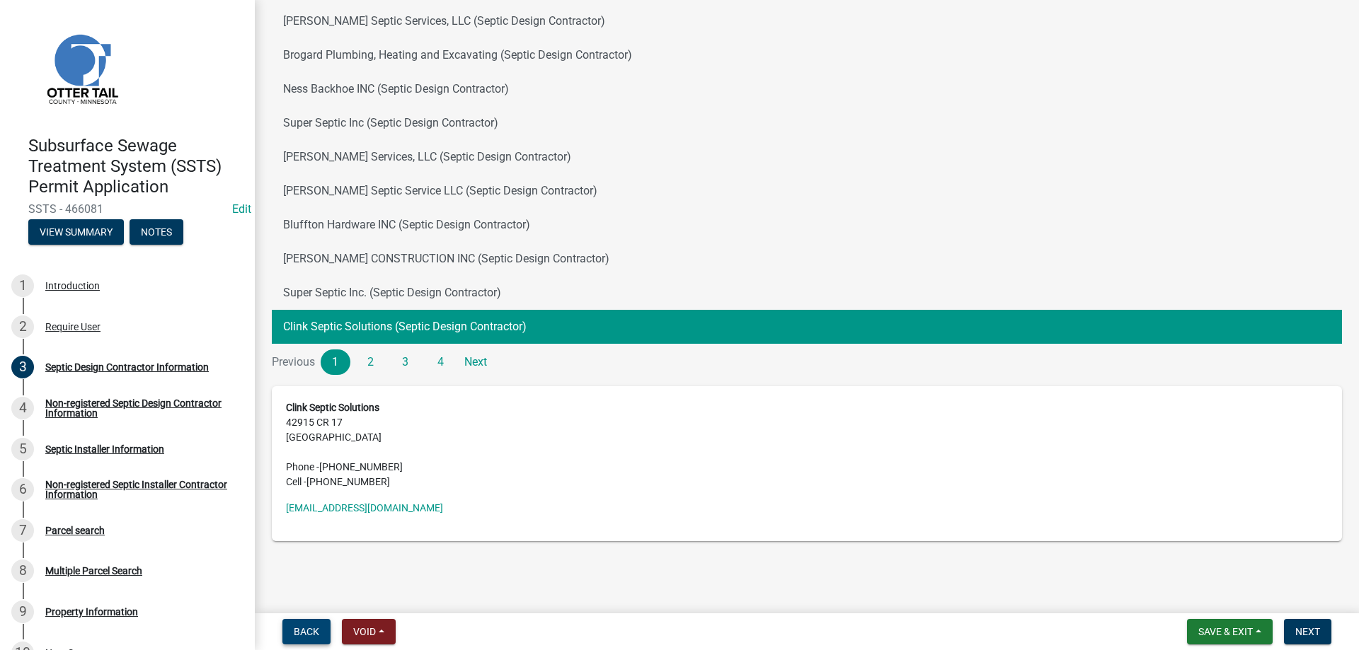
click at [315, 631] on span "Back" at bounding box center [306, 631] width 25 height 11
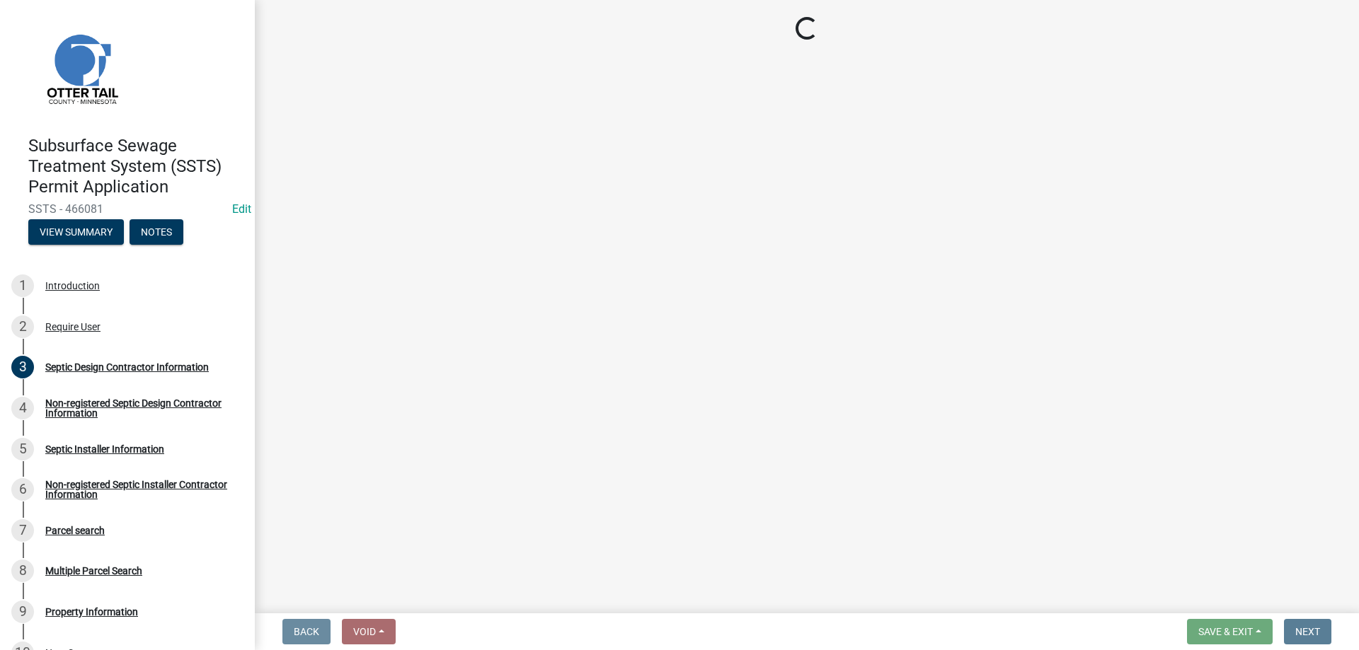
scroll to position [0, 0]
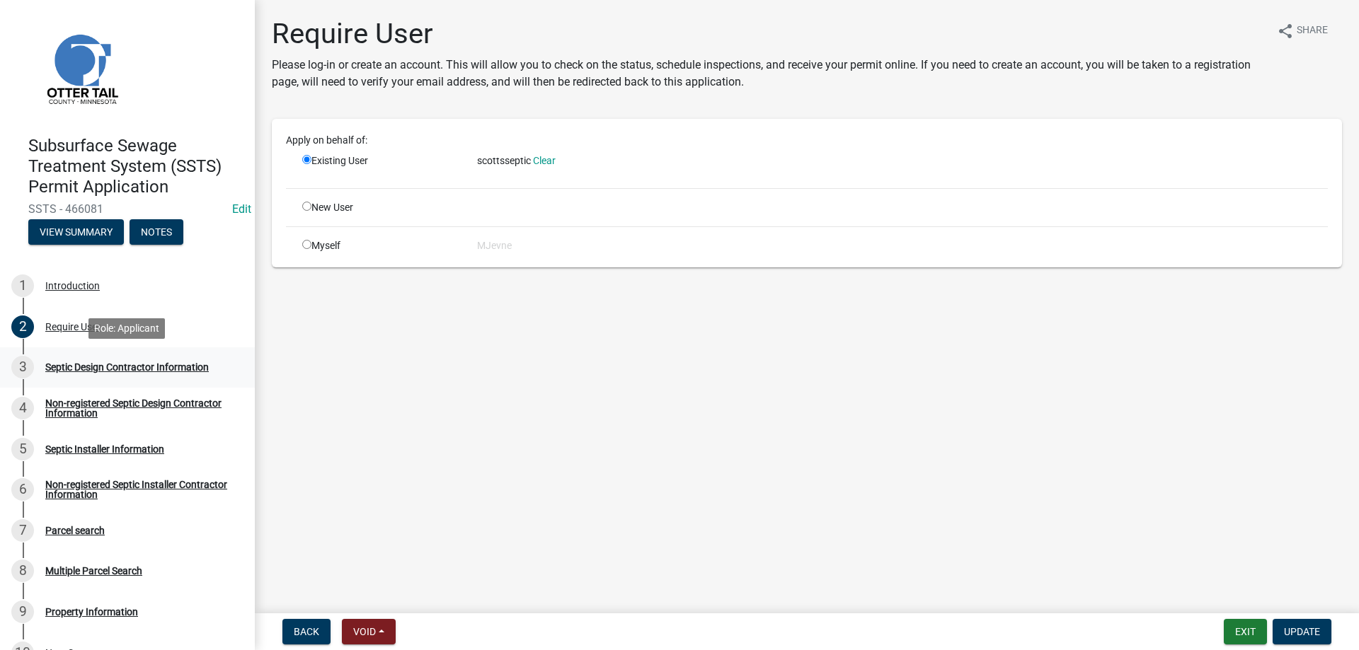
click at [127, 367] on div "Septic Design Contractor Information" at bounding box center [127, 367] width 164 height 10
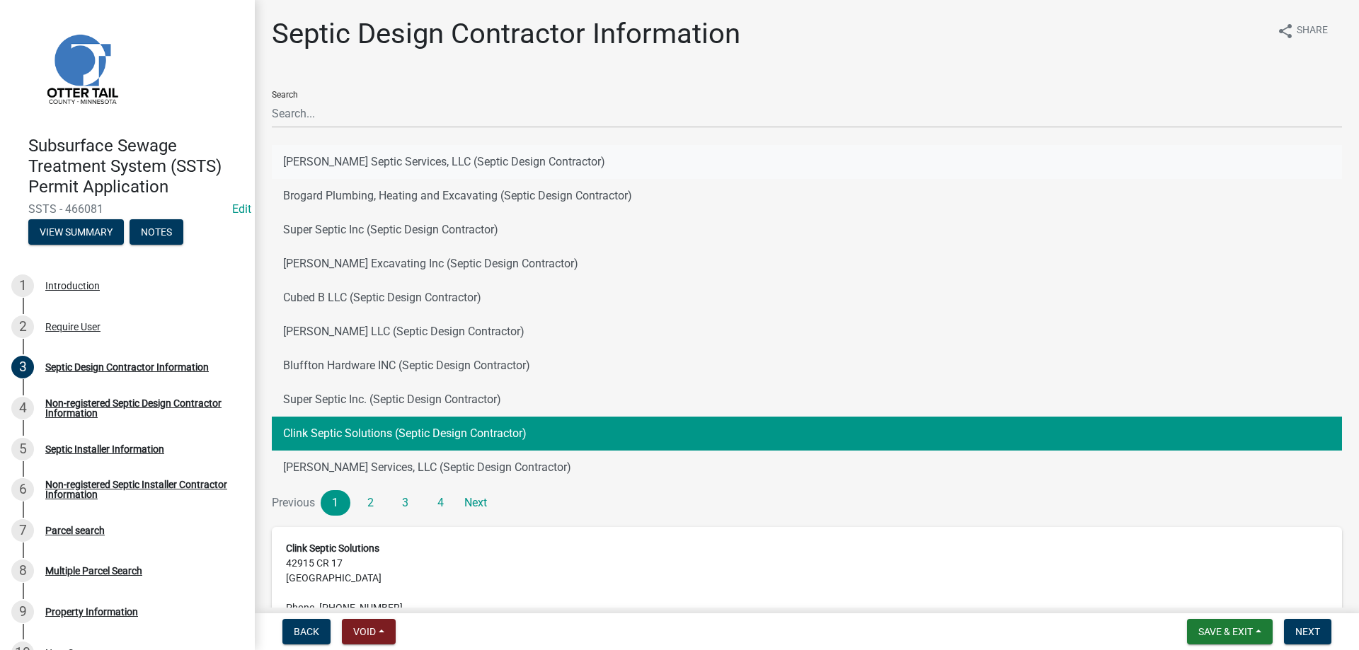
click at [334, 160] on button "Scott's Septic Services, LLC (Septic Design Contractor)" at bounding box center [807, 162] width 1070 height 34
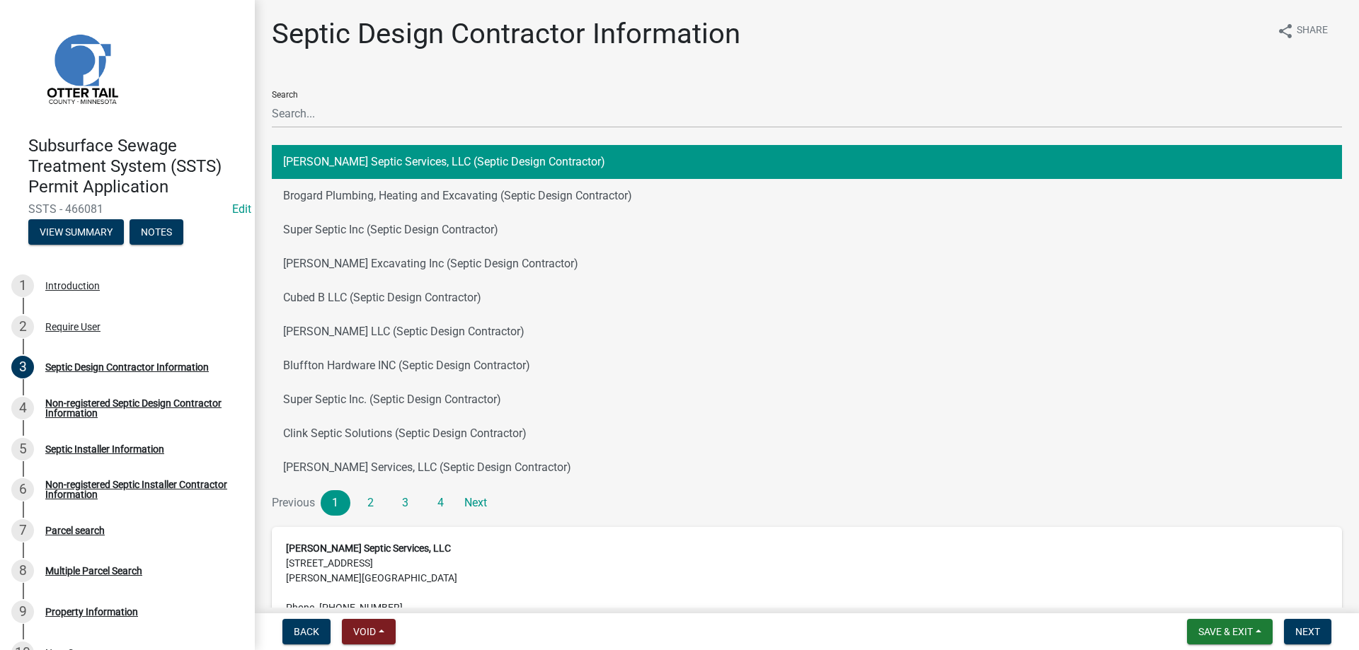
drag, startPoint x: 105, startPoint y: 206, endPoint x: 12, endPoint y: 204, distance: 93.5
click at [12, 204] on div "Subsurface Sewage Treatment System (SSTS) Permit Application SSTS - 466081 Edit…" at bounding box center [127, 187] width 232 height 124
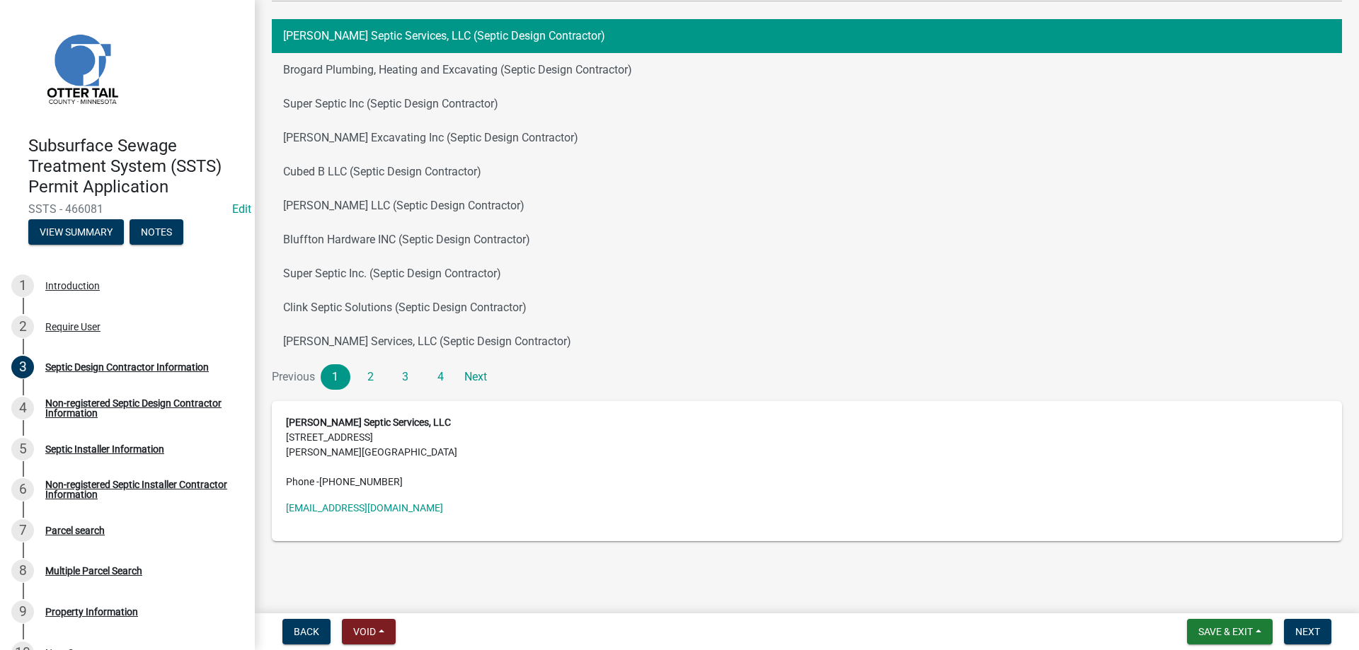
click at [191, 205] on span "SSTS - 466081" at bounding box center [127, 208] width 198 height 13
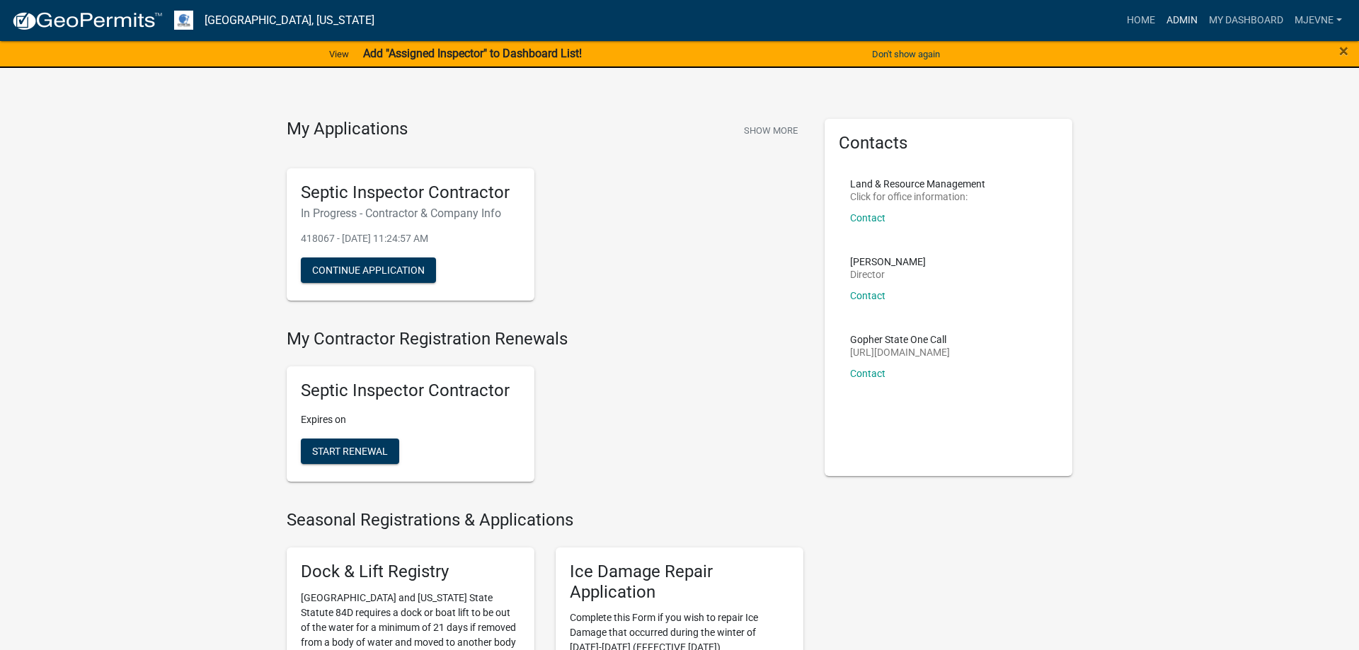
click at [1198, 14] on link "Admin" at bounding box center [1182, 20] width 42 height 27
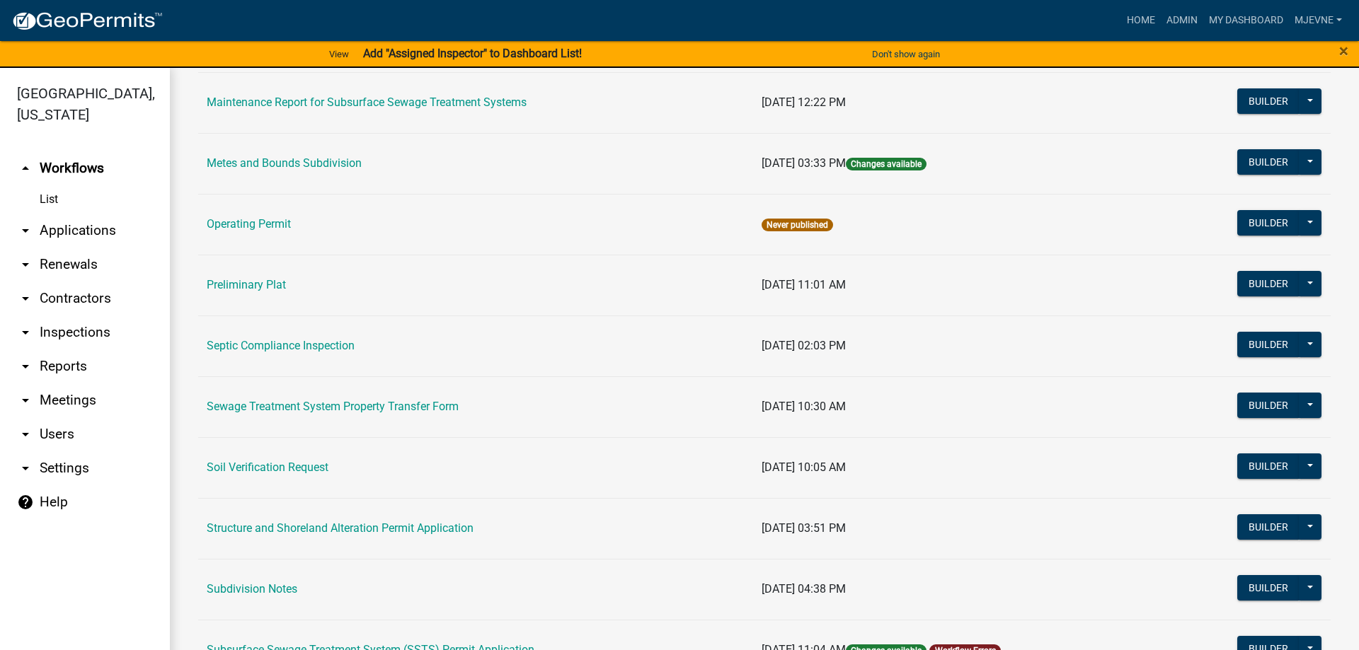
scroll to position [888, 0]
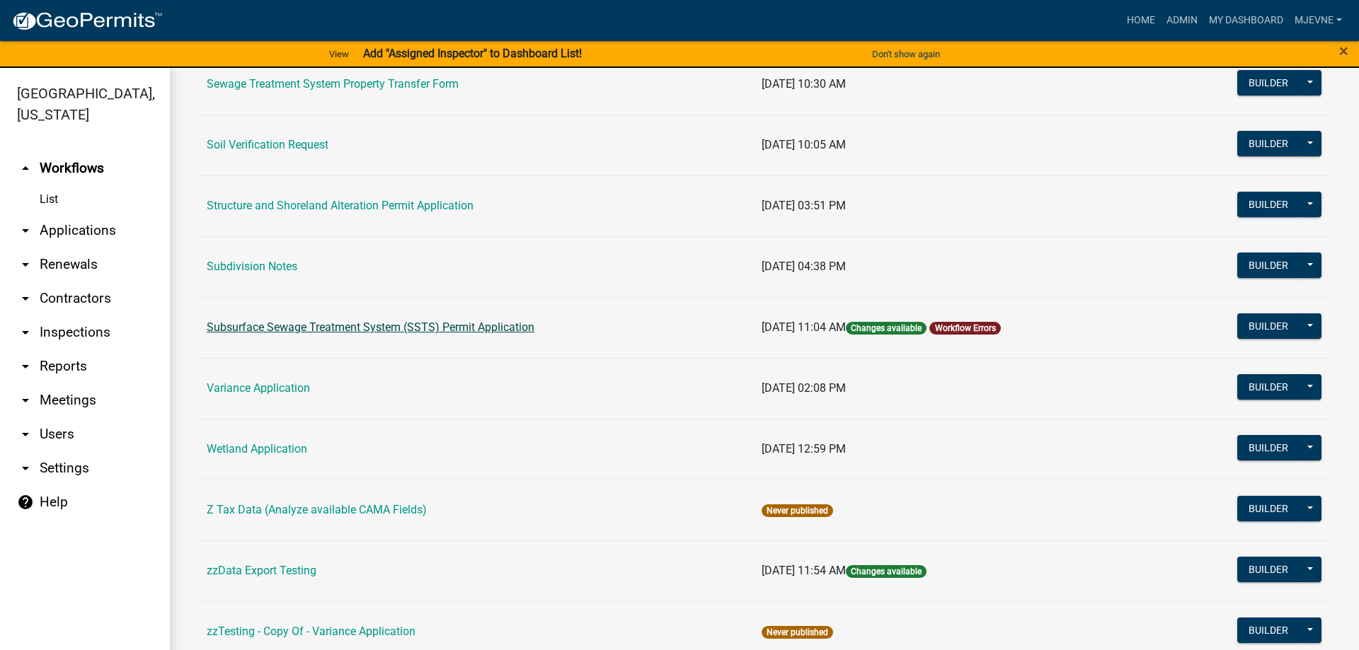
click at [339, 326] on link "Subsurface Sewage Treatment System (SSTS) Permit Application" at bounding box center [371, 327] width 328 height 13
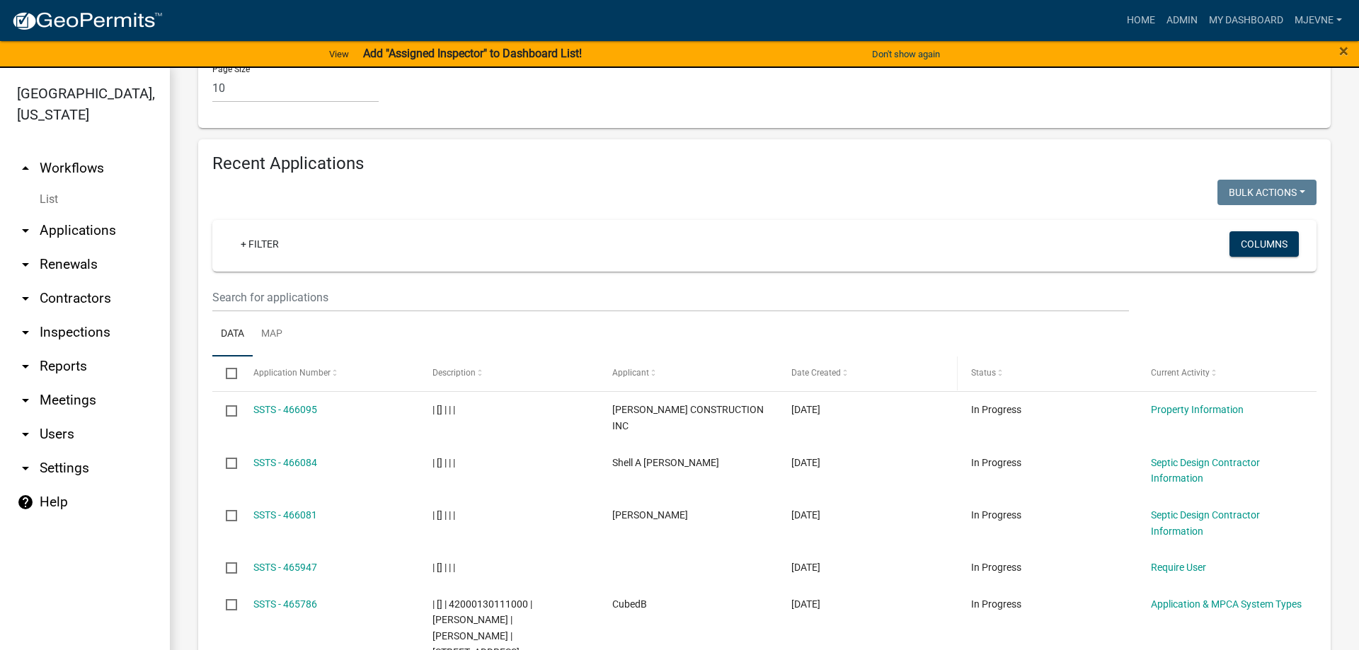
scroll to position [1452, 0]
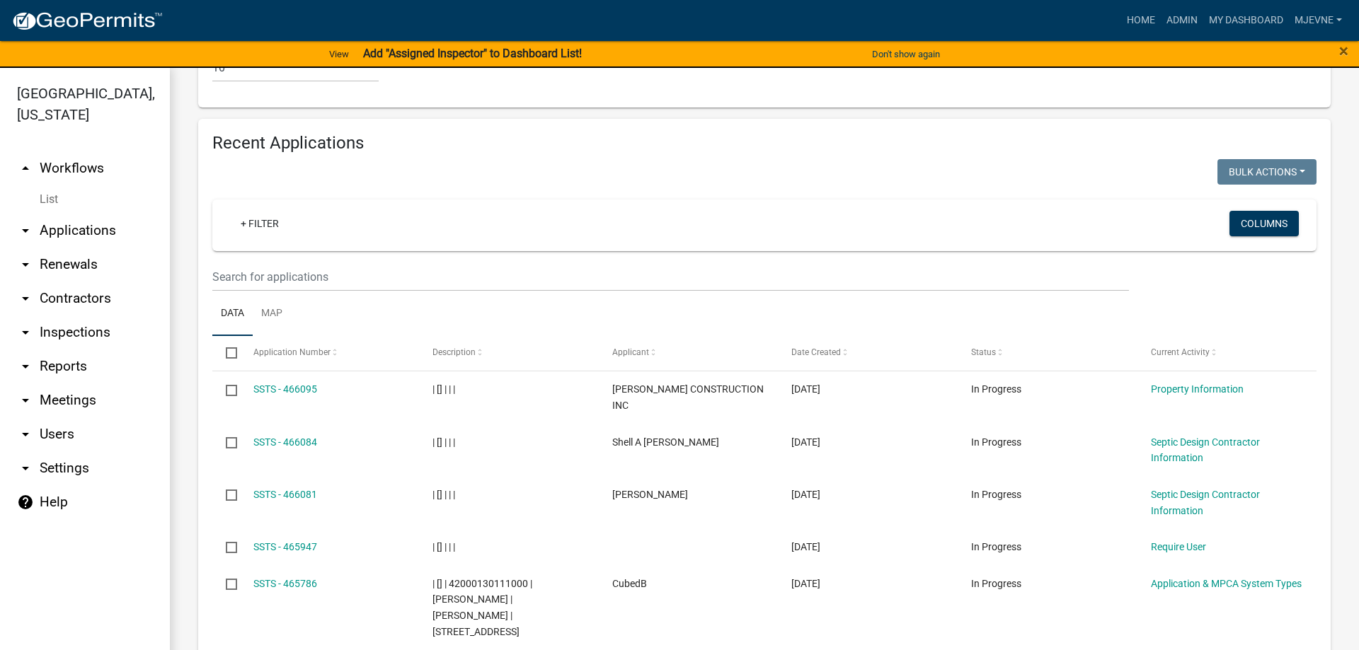
click at [86, 226] on link "arrow_drop_down Applications" at bounding box center [85, 231] width 170 height 34
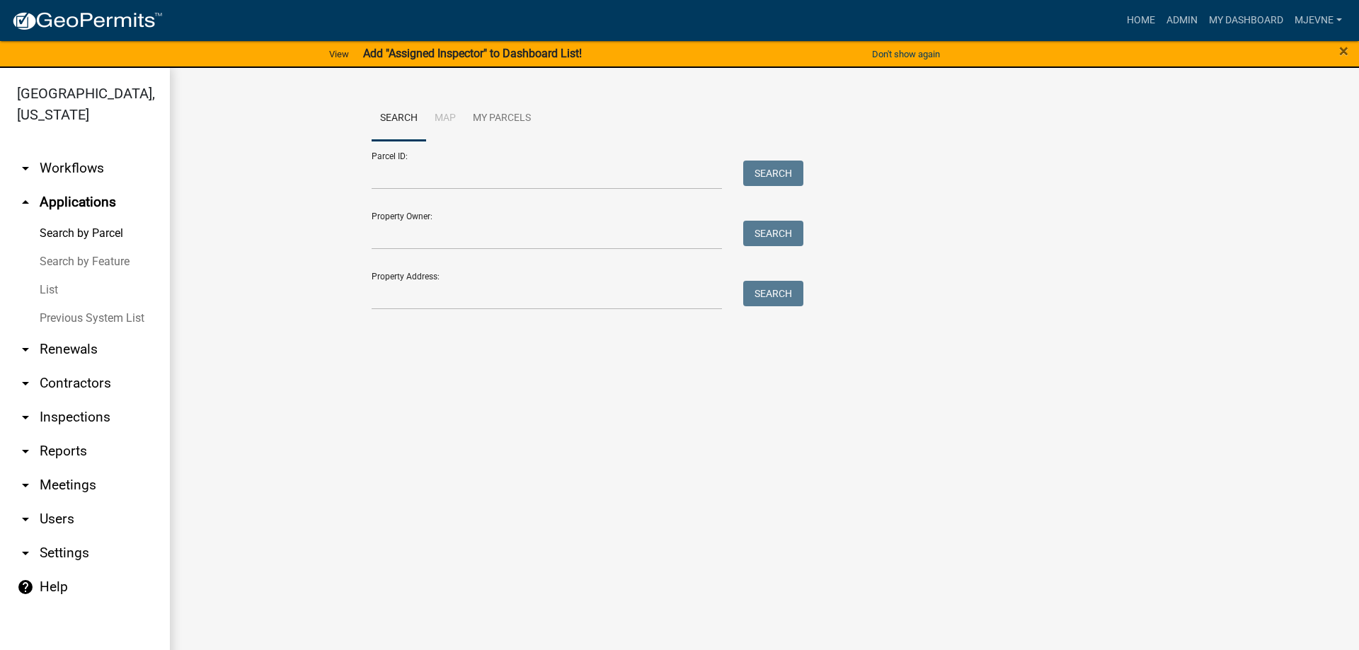
click at [79, 164] on link "arrow_drop_down Workflows" at bounding box center [85, 168] width 170 height 34
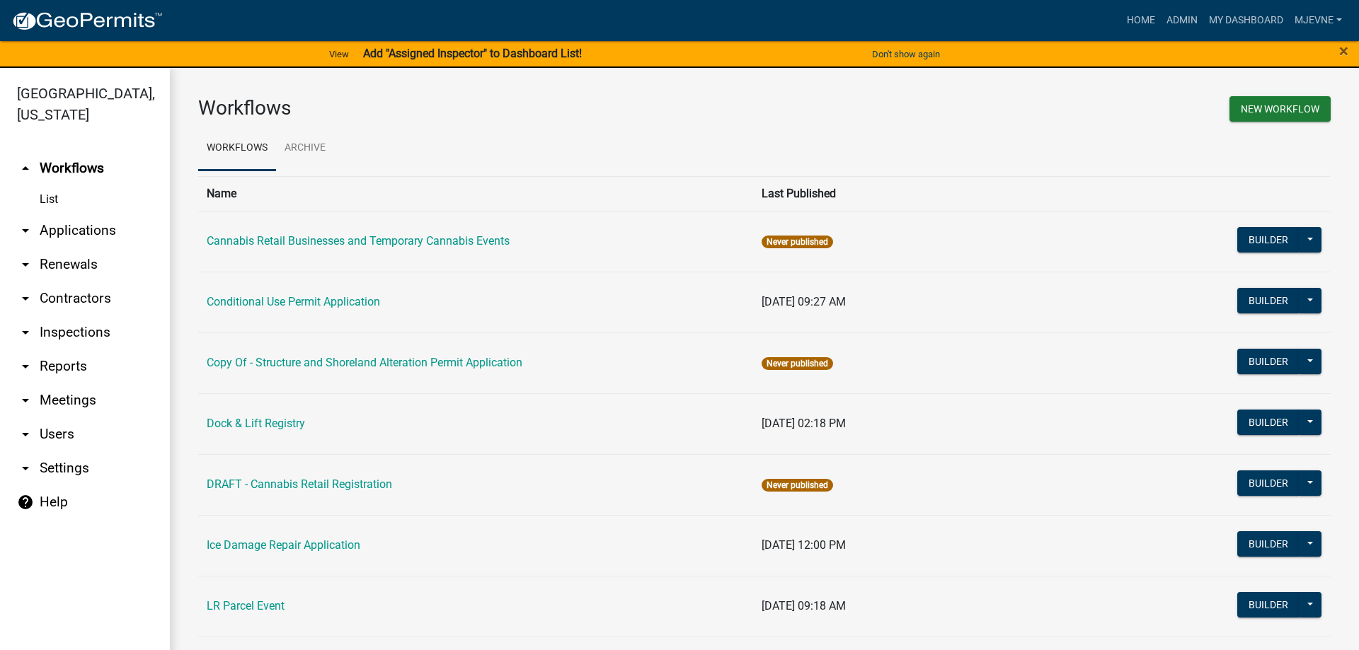
scroll to position [81, 0]
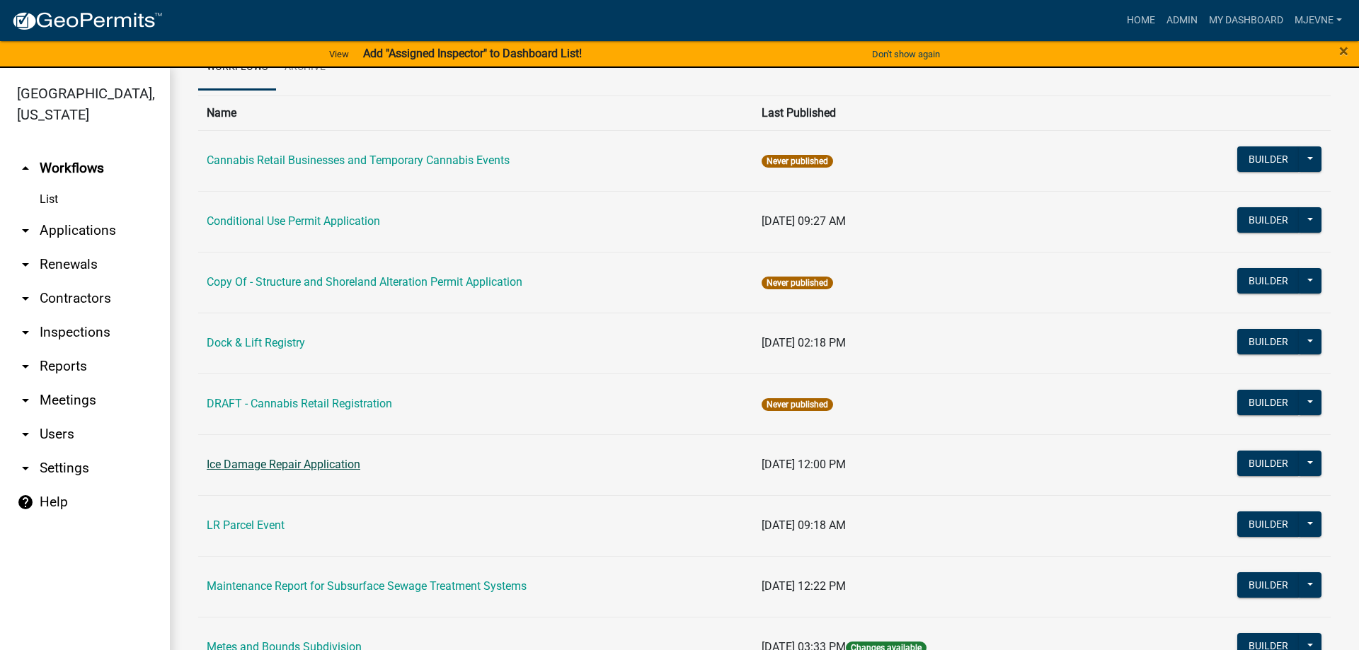
click at [321, 465] on link "Ice Damage Repair Application" at bounding box center [284, 464] width 154 height 13
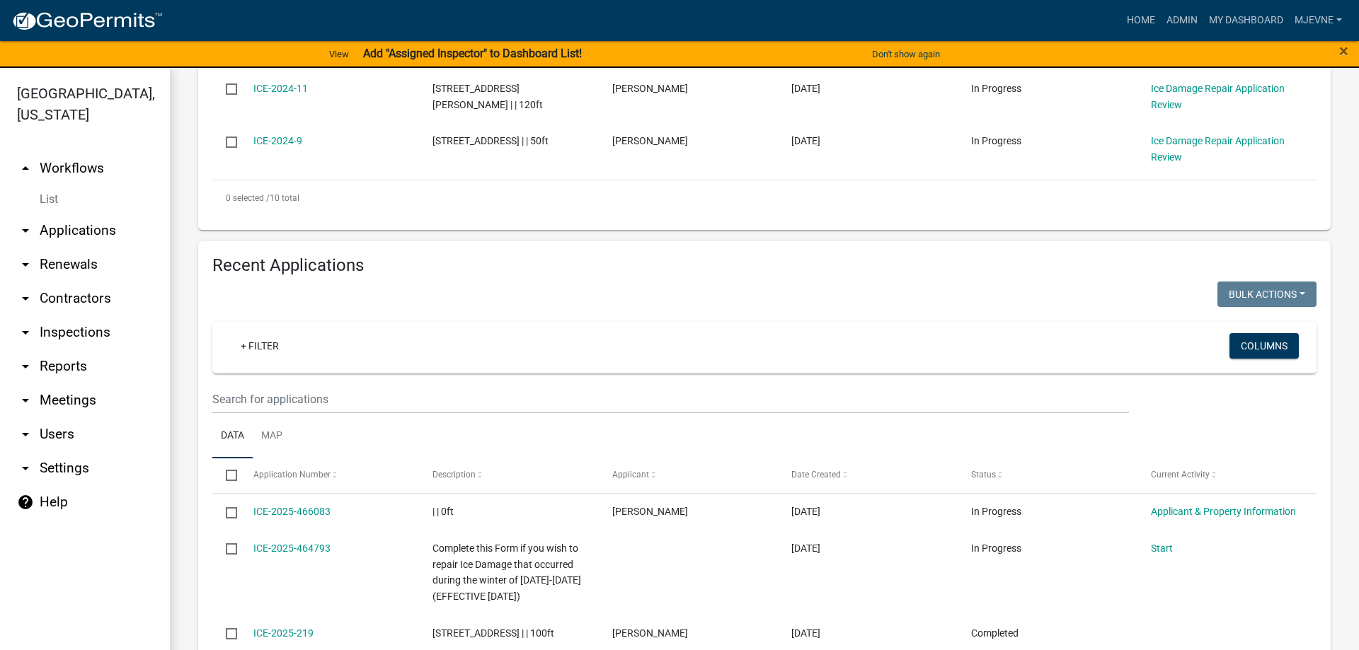
scroll to position [968, 0]
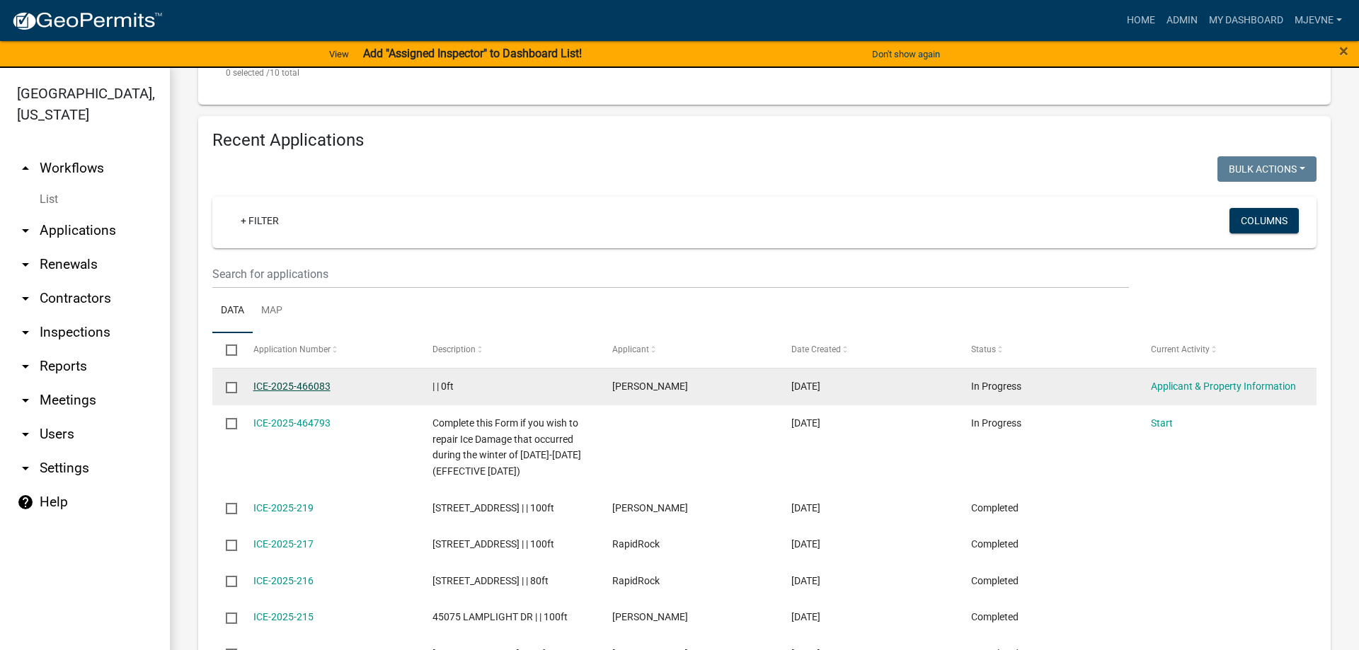
click at [285, 385] on link "ICE-2025-466083" at bounding box center [291, 386] width 77 height 11
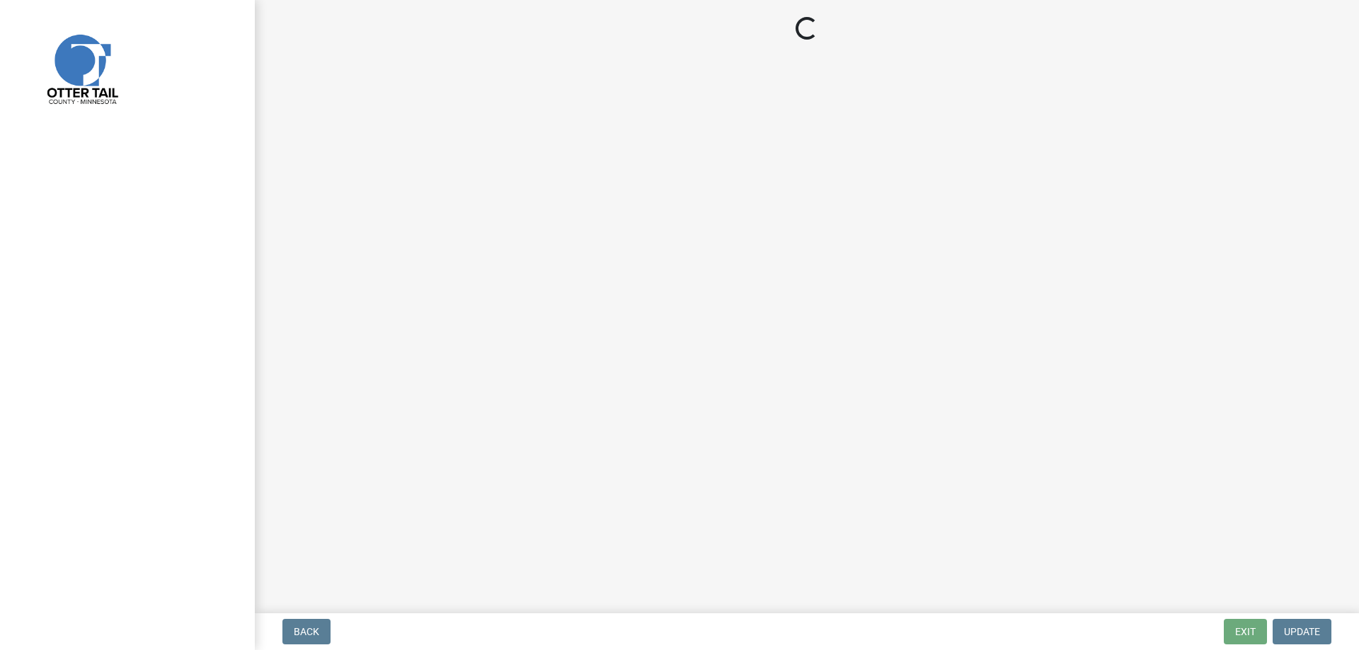
select select "95b8dca0-6b07-48ad-8101-9830302f6be3"
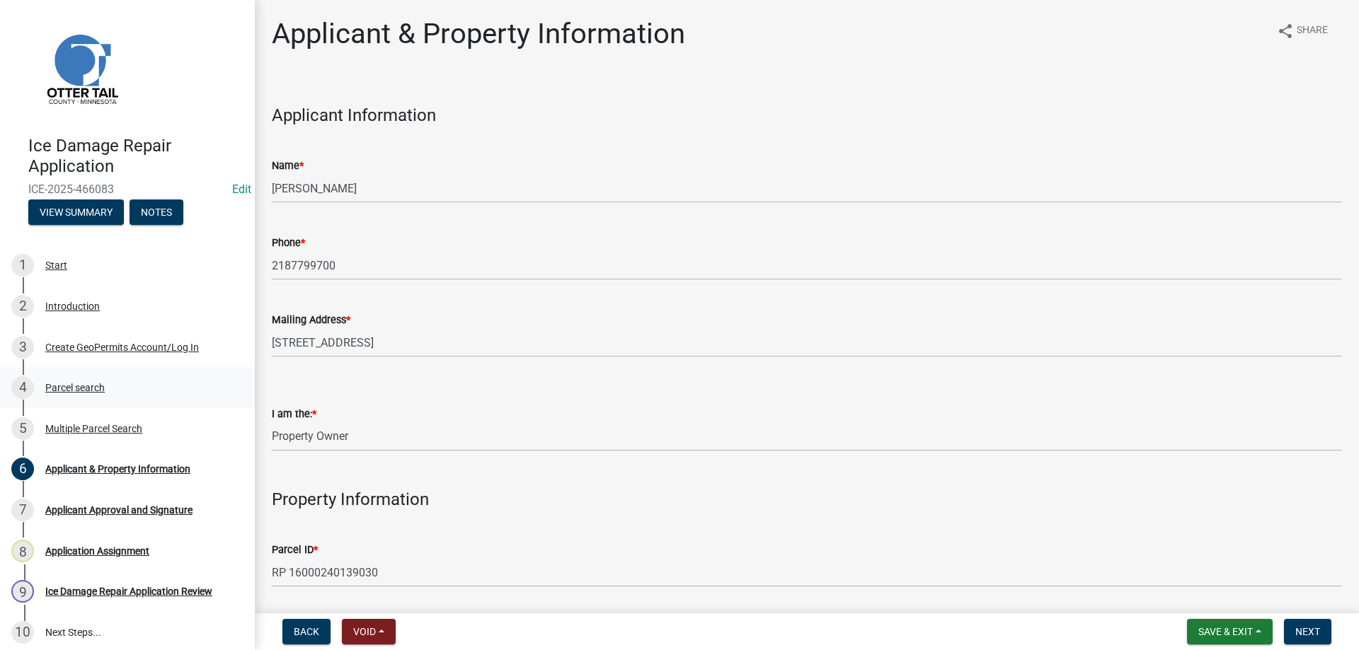
click at [82, 389] on div "Parcel search" at bounding box center [74, 388] width 59 height 10
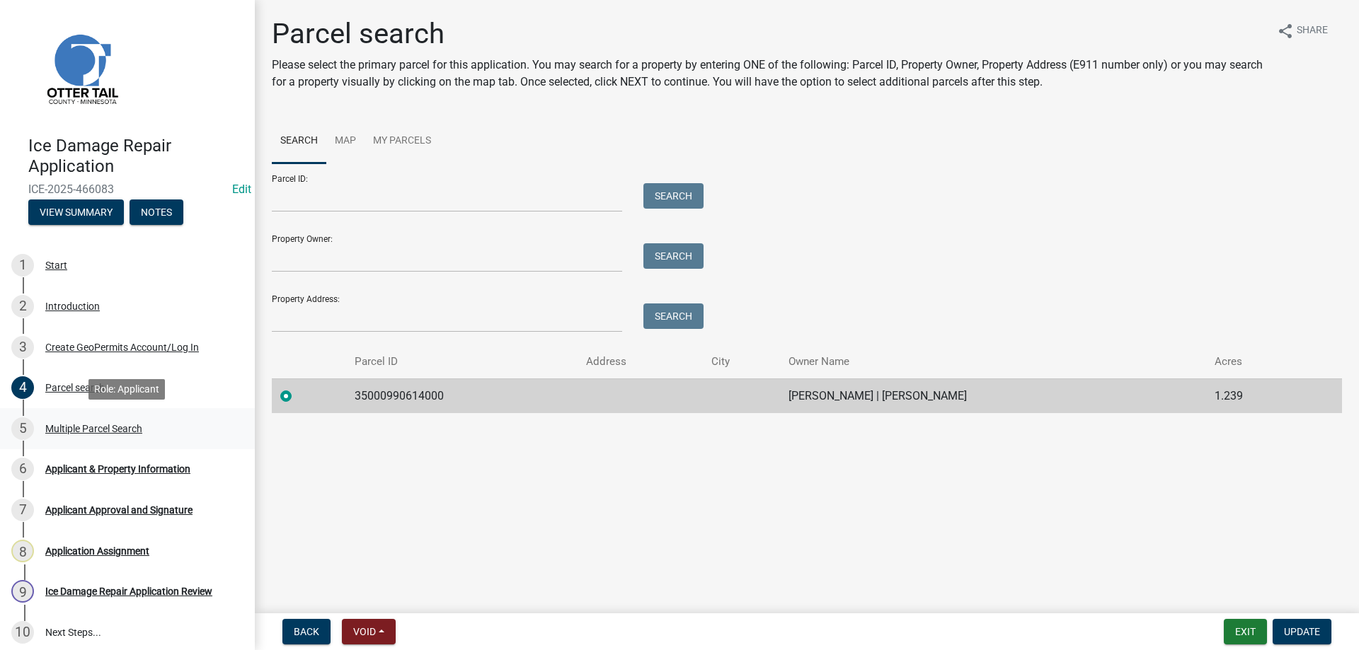
click at [89, 425] on div "Multiple Parcel Search" at bounding box center [93, 429] width 97 height 10
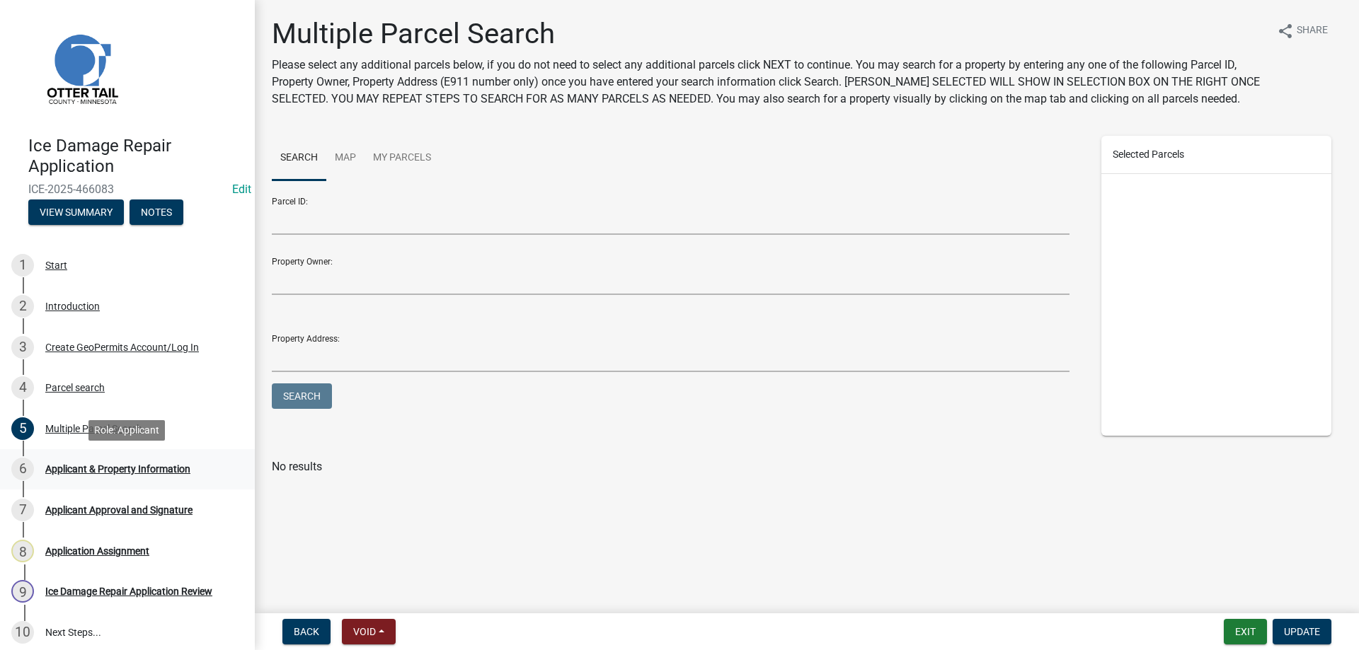
click at [116, 466] on div "Applicant & Property Information" at bounding box center [117, 469] width 145 height 10
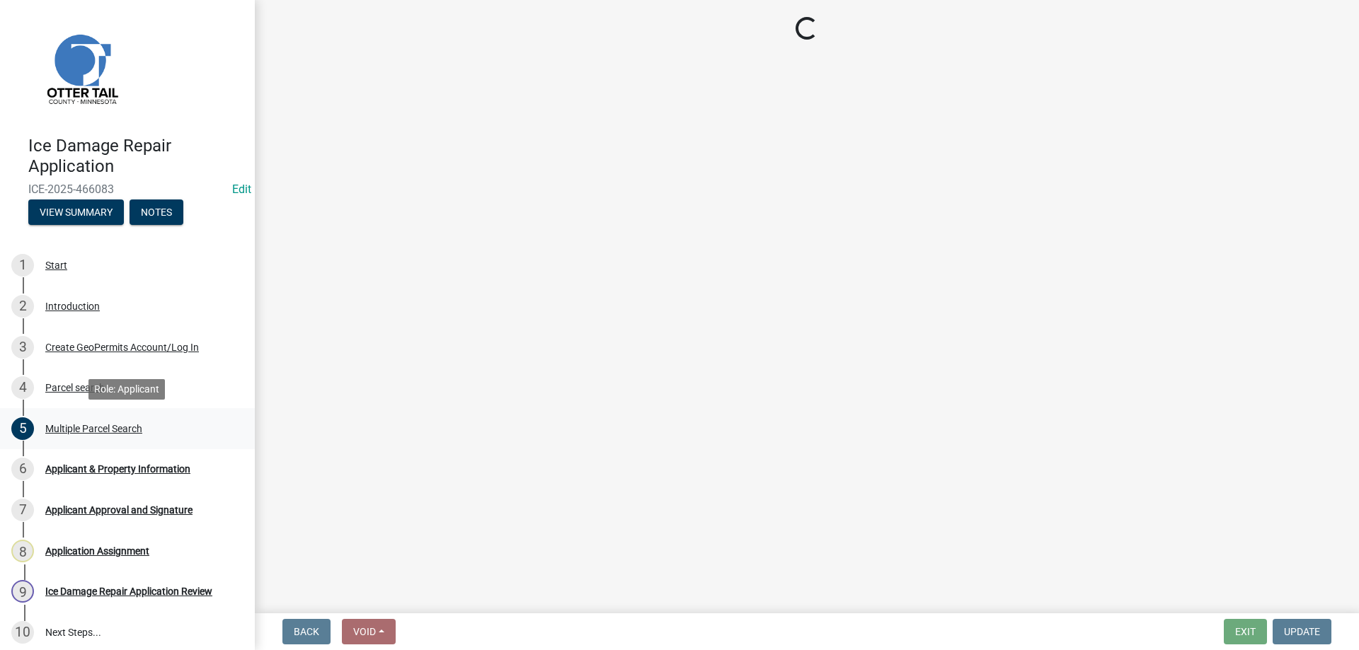
select select "95b8dca0-6b07-48ad-8101-9830302f6be3"
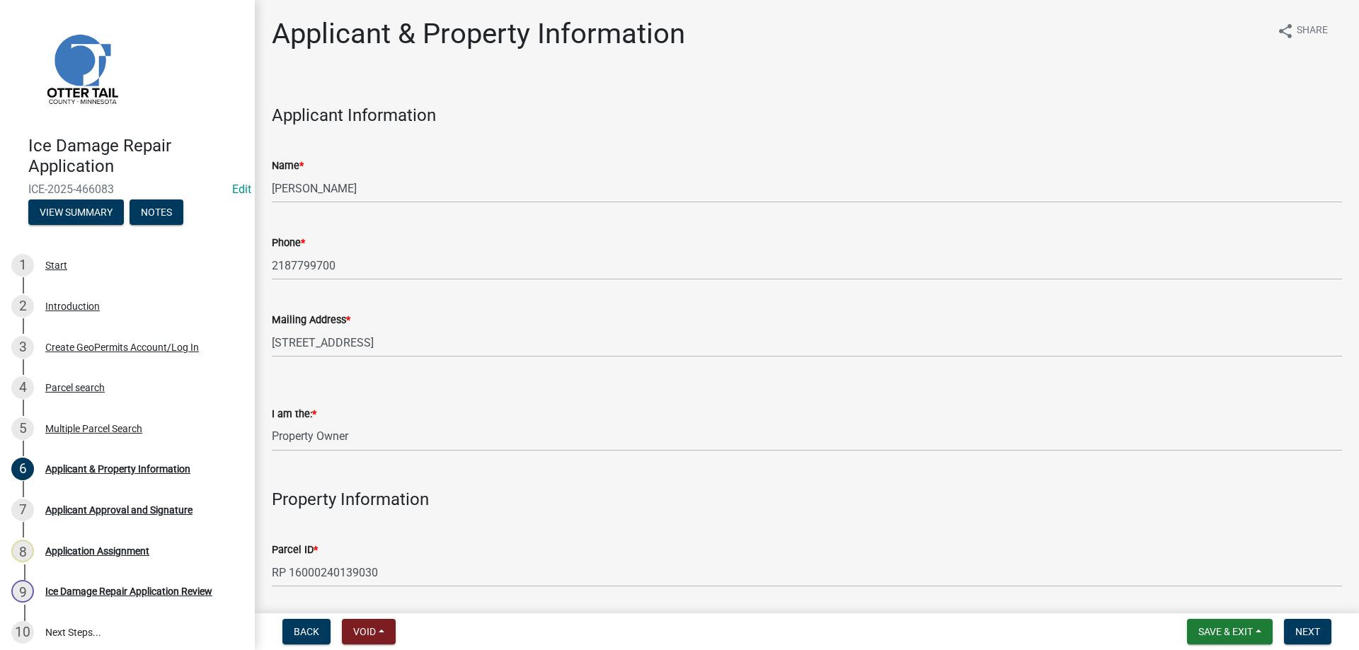
scroll to position [161, 0]
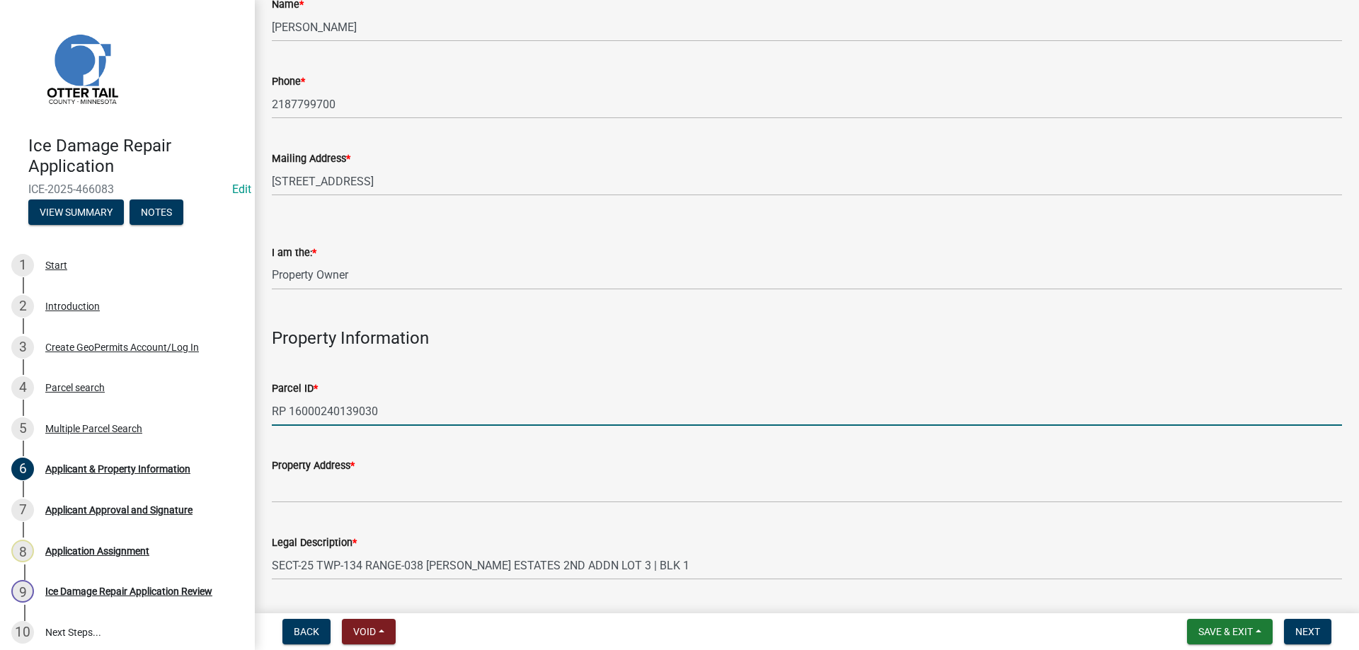
drag, startPoint x: 388, startPoint y: 413, endPoint x: 289, endPoint y: 411, distance: 99.1
click at [289, 411] on input "RP 16000240139030" at bounding box center [807, 411] width 1070 height 29
click at [73, 391] on div "Parcel search" at bounding box center [74, 388] width 59 height 10
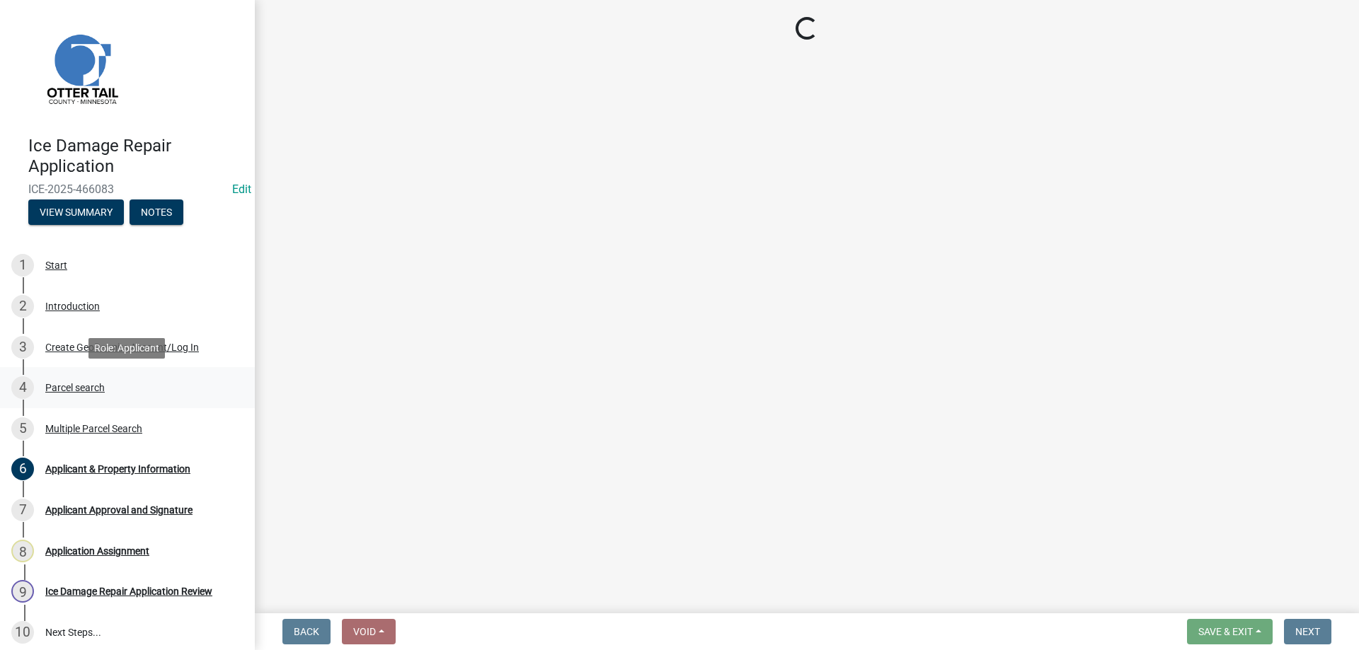
scroll to position [0, 0]
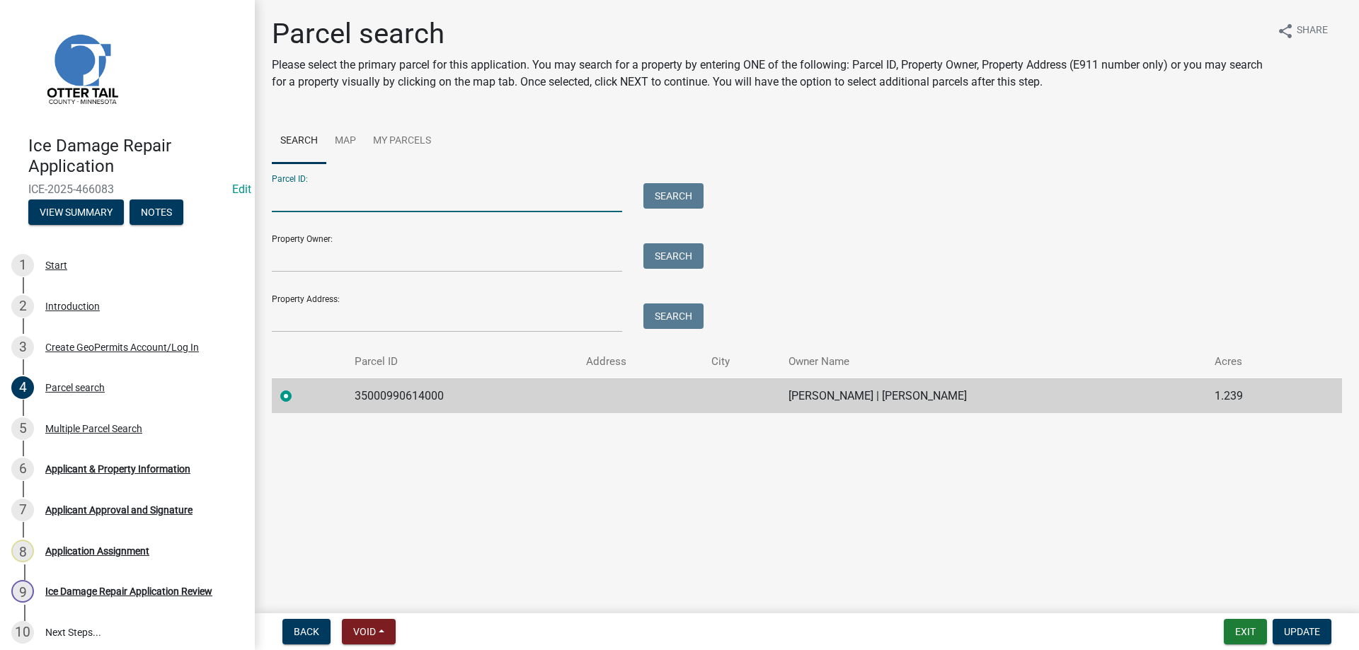
click at [300, 195] on input "Parcel ID:" at bounding box center [447, 197] width 350 height 29
paste input "https://permitting.schneidergis.com/application/workflow-application/240af21a-4…"
click at [565, 203] on input "https://permitting.schneidergis.com/application/workflow-application/240af21a-4…" at bounding box center [447, 197] width 350 height 29
type input "https://permitting.schneidergis.com/application/workflow-application/240af21a-4…"
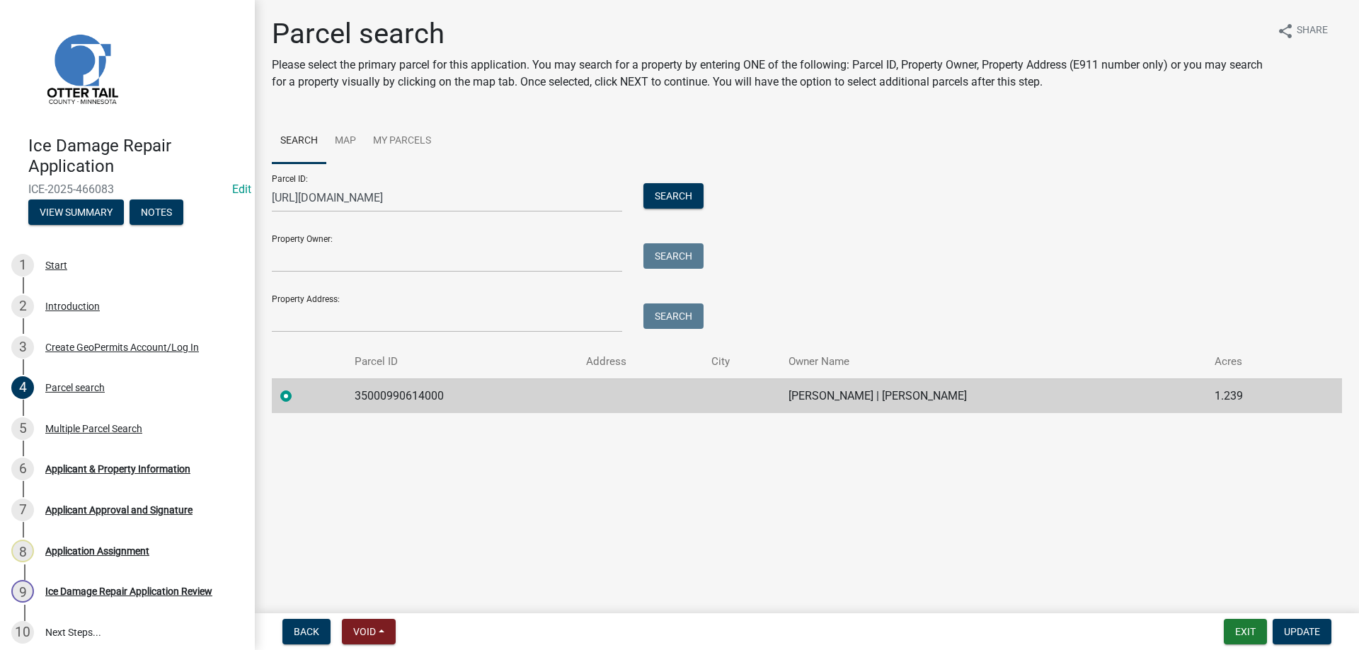
drag, startPoint x: 623, startPoint y: 198, endPoint x: 379, endPoint y: 191, distance: 244.3
click at [379, 191] on div "https://permitting.schneidergis.com/application/workflow-application/240af21a-4…" at bounding box center [447, 197] width 372 height 29
click at [624, 195] on div "https://permitting.schneidergis.com/application/workflow-application/240af21a-4…" at bounding box center [447, 197] width 372 height 29
click at [621, 196] on input "https://permitting.schneidergis.com/application/workflow-application/240af21a-4…" at bounding box center [447, 197] width 350 height 29
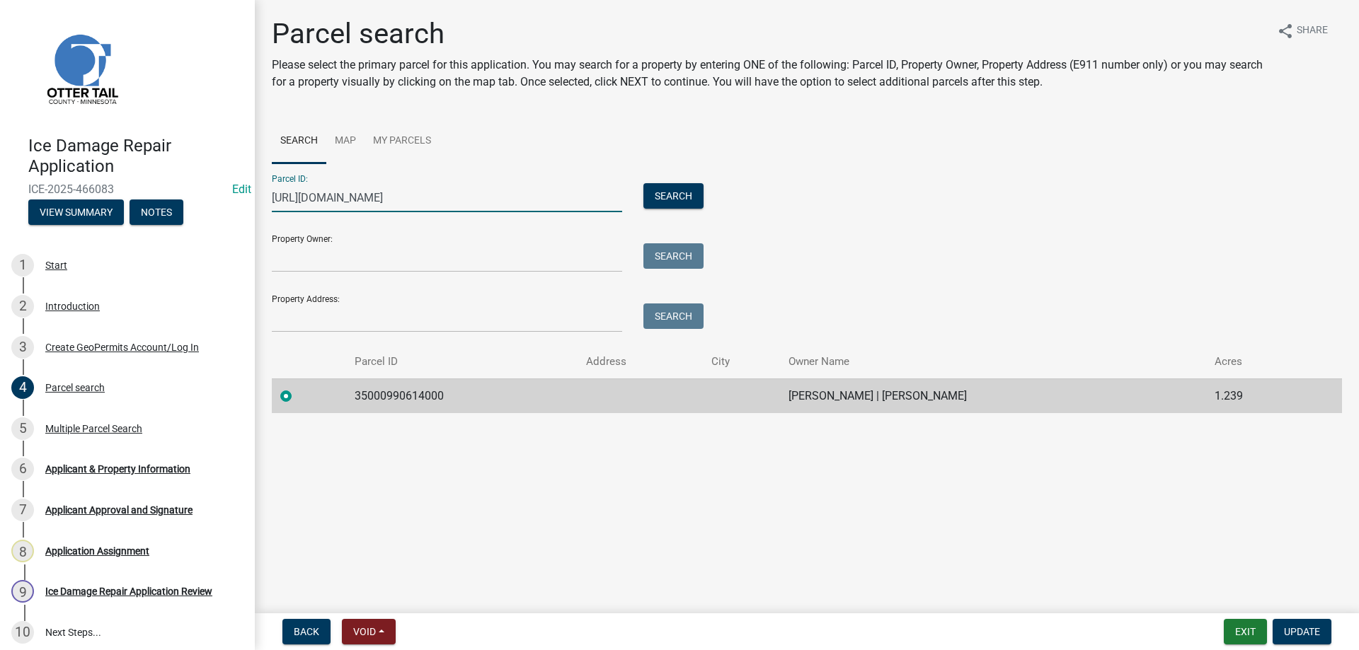
drag, startPoint x: 621, startPoint y: 196, endPoint x: 175, endPoint y: 194, distance: 445.9
click at [272, 194] on input "https://permitting.schneidergis.com/application/workflow-application/240af21a-4…" at bounding box center [447, 197] width 350 height 29
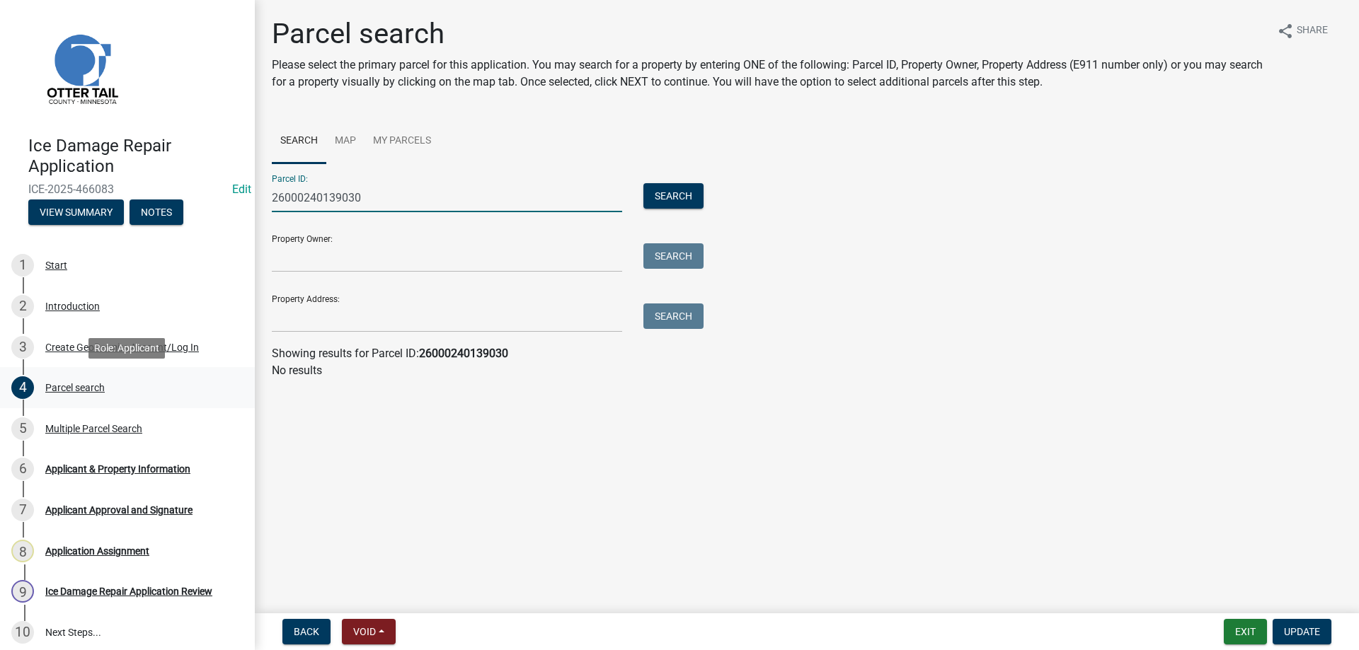
click at [89, 389] on div "Parcel search" at bounding box center [74, 388] width 59 height 10
drag, startPoint x: 280, startPoint y: 196, endPoint x: 249, endPoint y: 196, distance: 30.4
click at [272, 196] on input "26000240139030" at bounding box center [447, 197] width 350 height 29
type input "16000240139030"
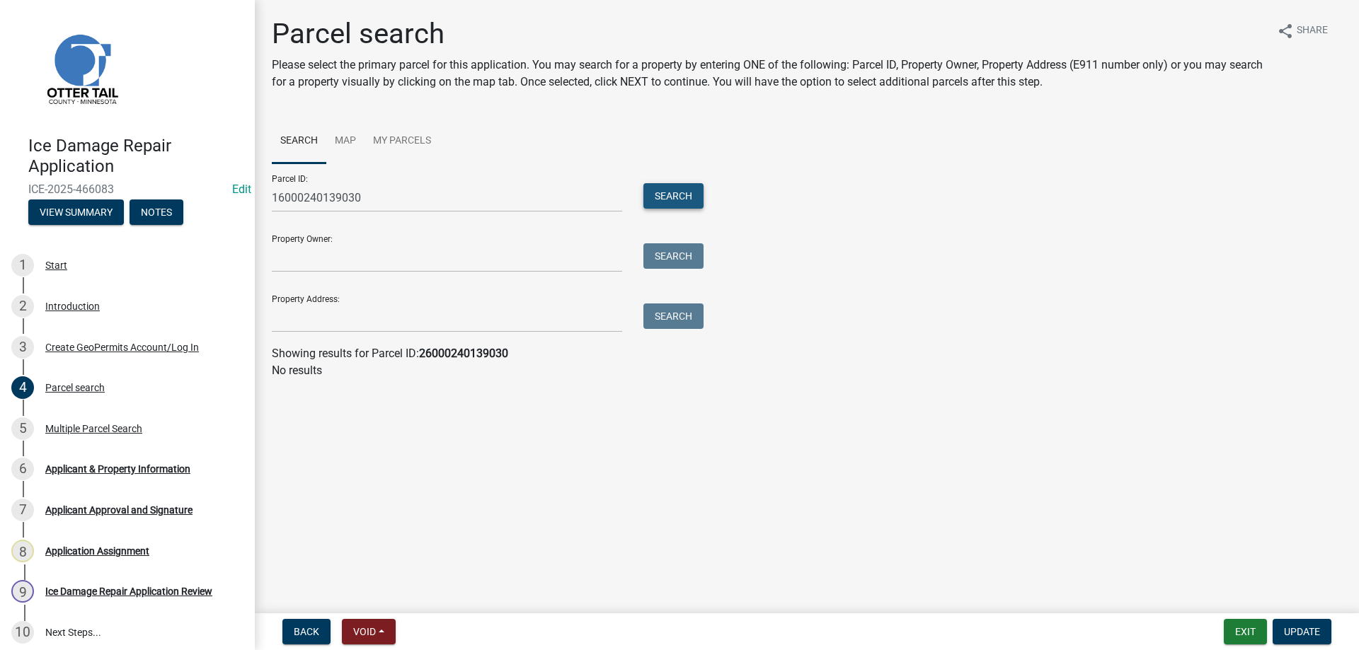
click at [675, 193] on button "Search" at bounding box center [673, 195] width 60 height 25
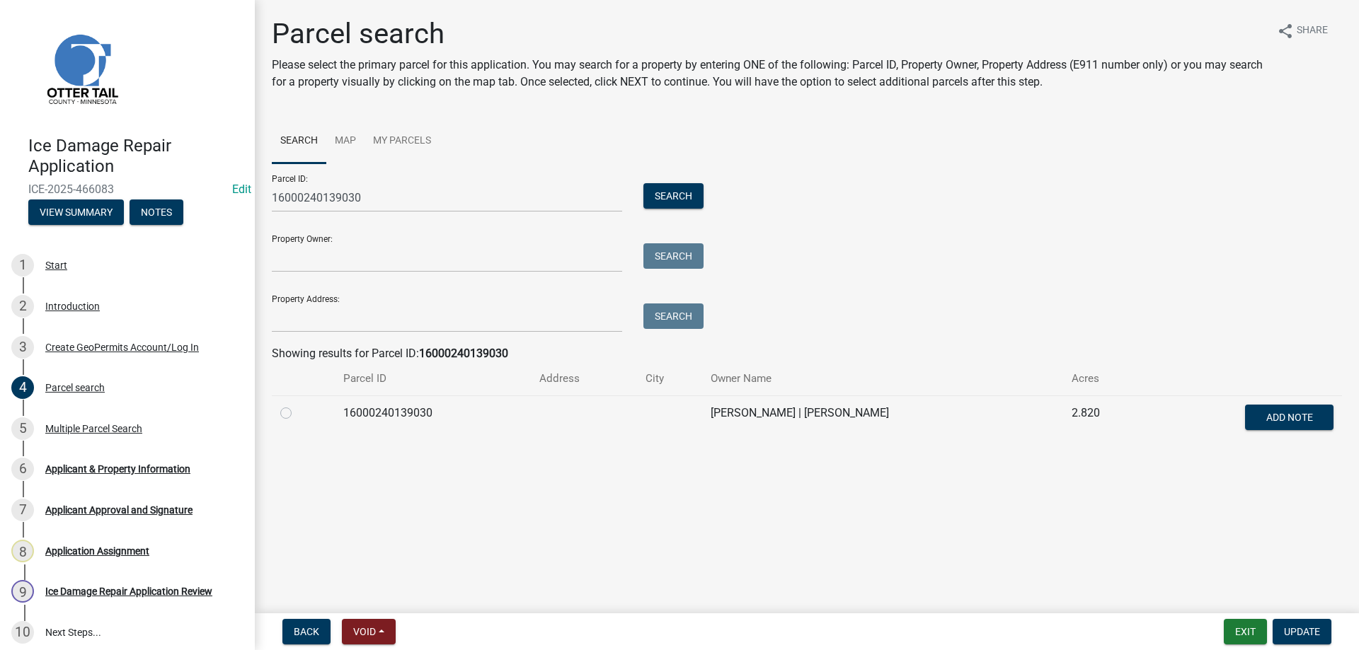
click at [297, 405] on label at bounding box center [297, 405] width 0 height 0
click at [297, 413] on input "radio" at bounding box center [301, 409] width 9 height 9
radio input "true"
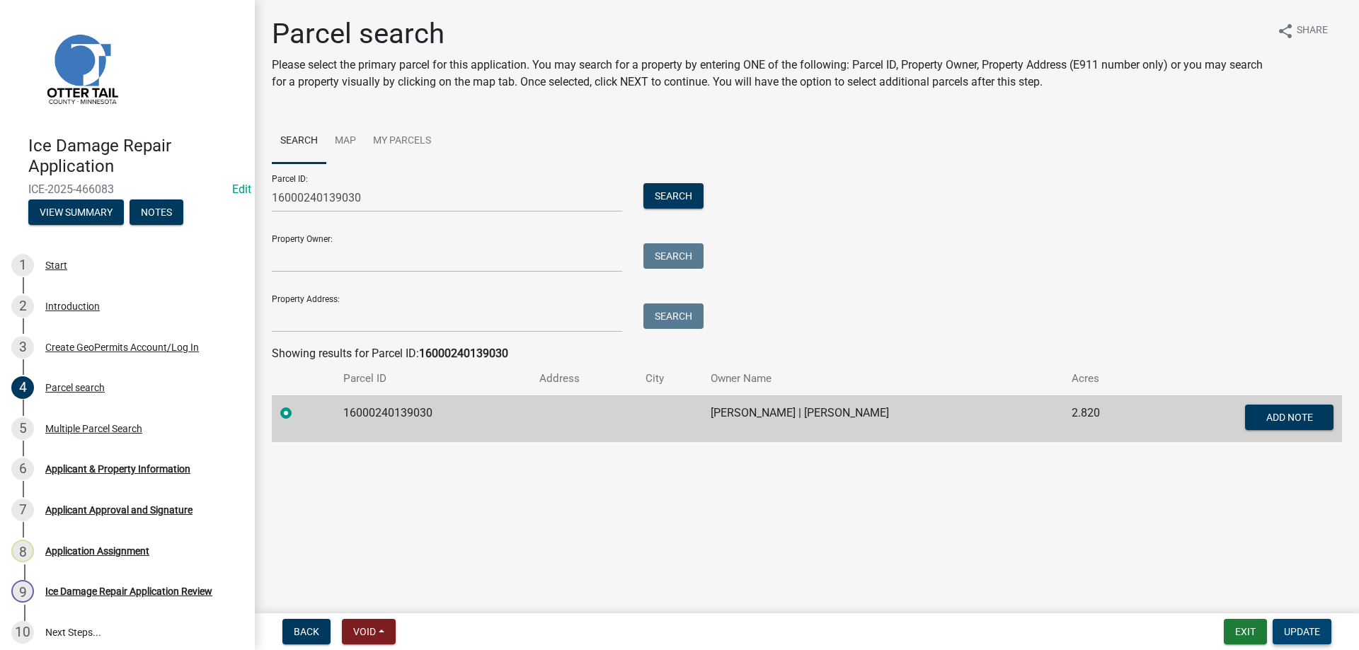
click at [1309, 633] on span "Update" at bounding box center [1302, 631] width 36 height 11
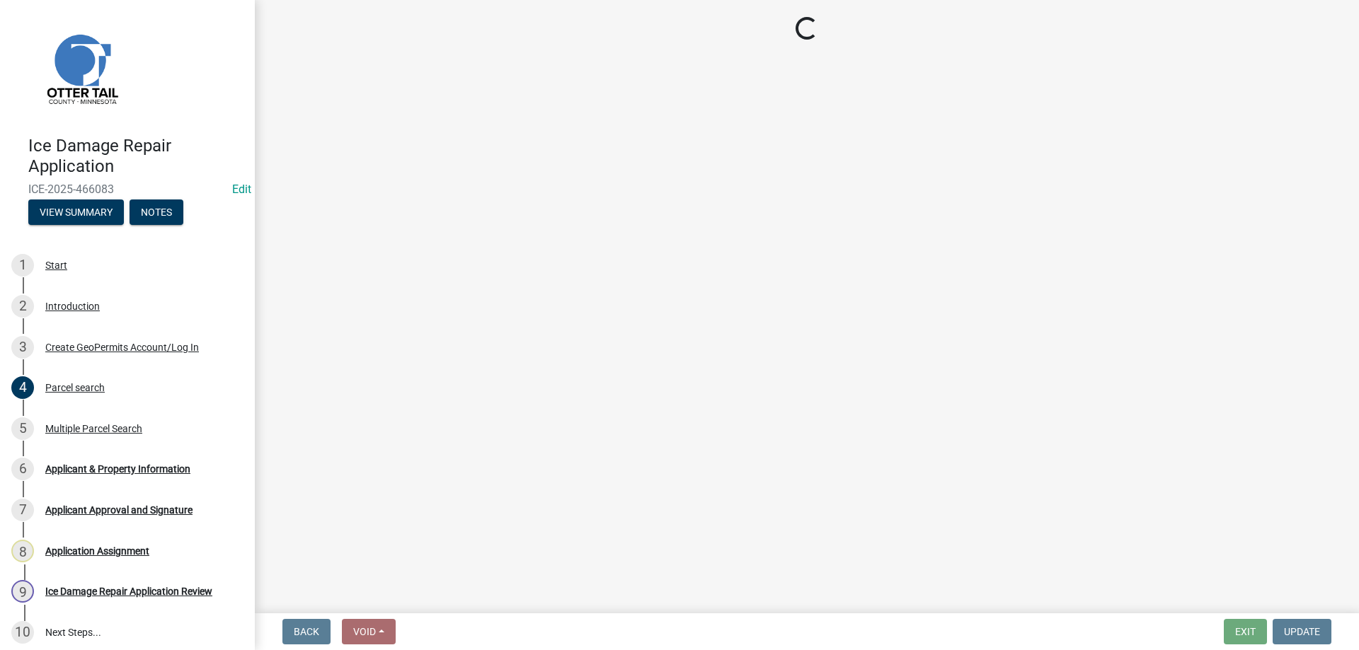
select select "95b8dca0-6b07-48ad-8101-9830302f6be3"
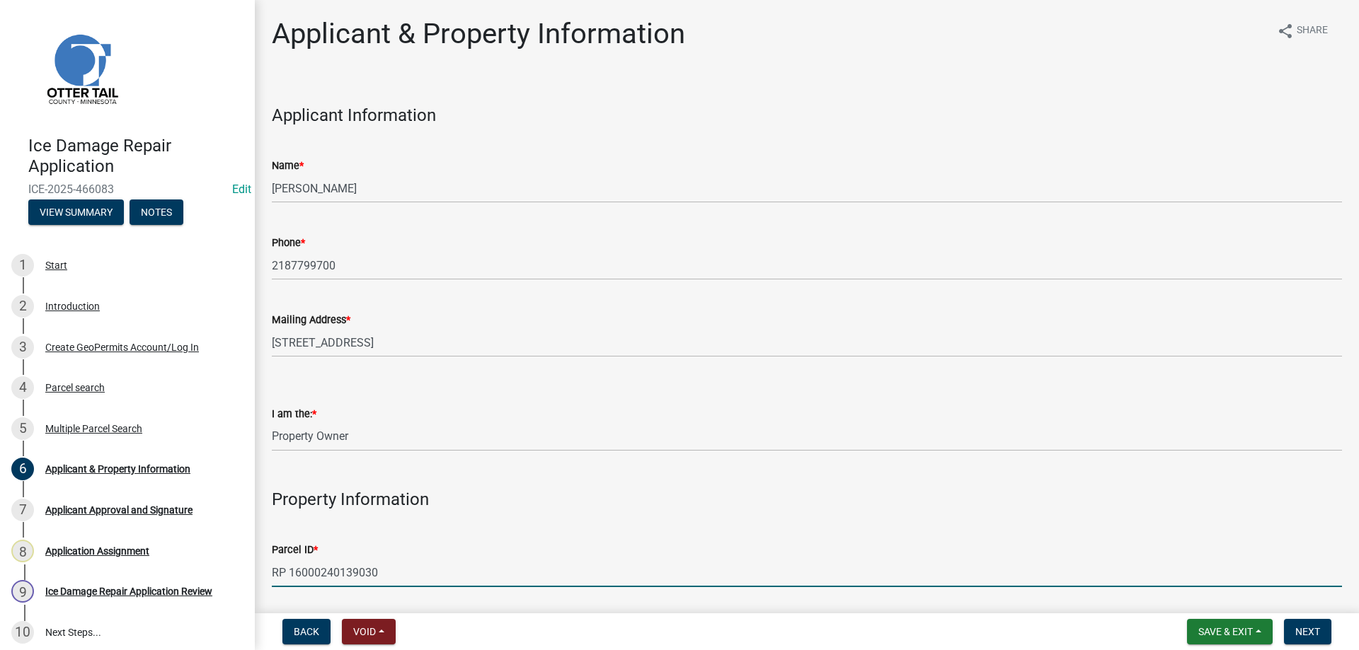
click at [292, 571] on input "RP 16000240139030" at bounding box center [807, 572] width 1070 height 29
type input "16000240139030"
click at [433, 558] on div "Parcel ID *" at bounding box center [807, 549] width 1070 height 17
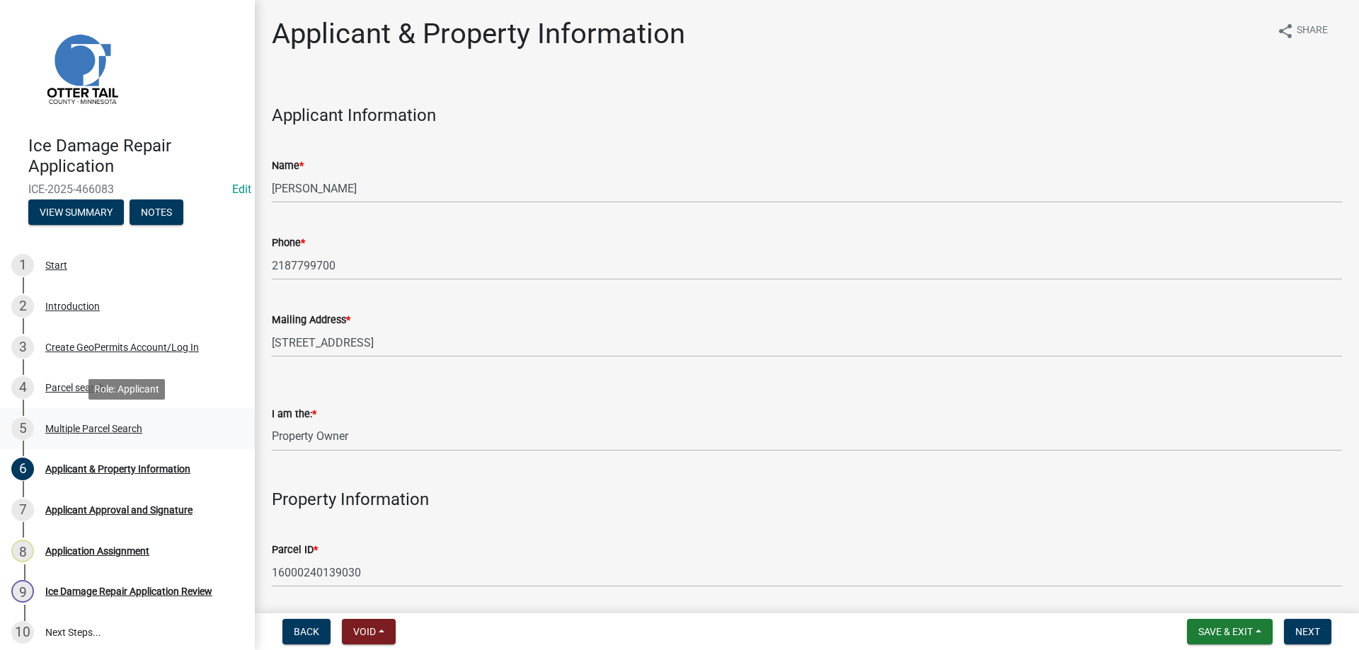
click at [98, 428] on div "Multiple Parcel Search" at bounding box center [93, 429] width 97 height 10
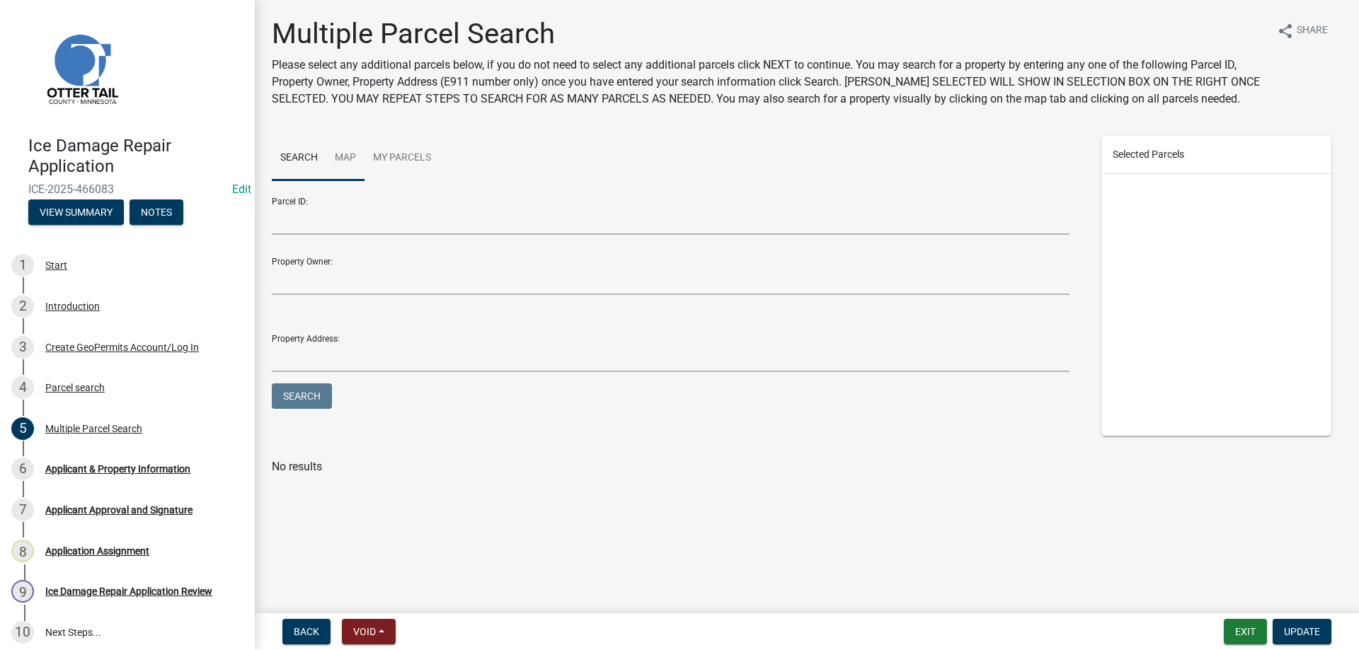
click at [346, 161] on link "Map" at bounding box center [345, 158] width 38 height 45
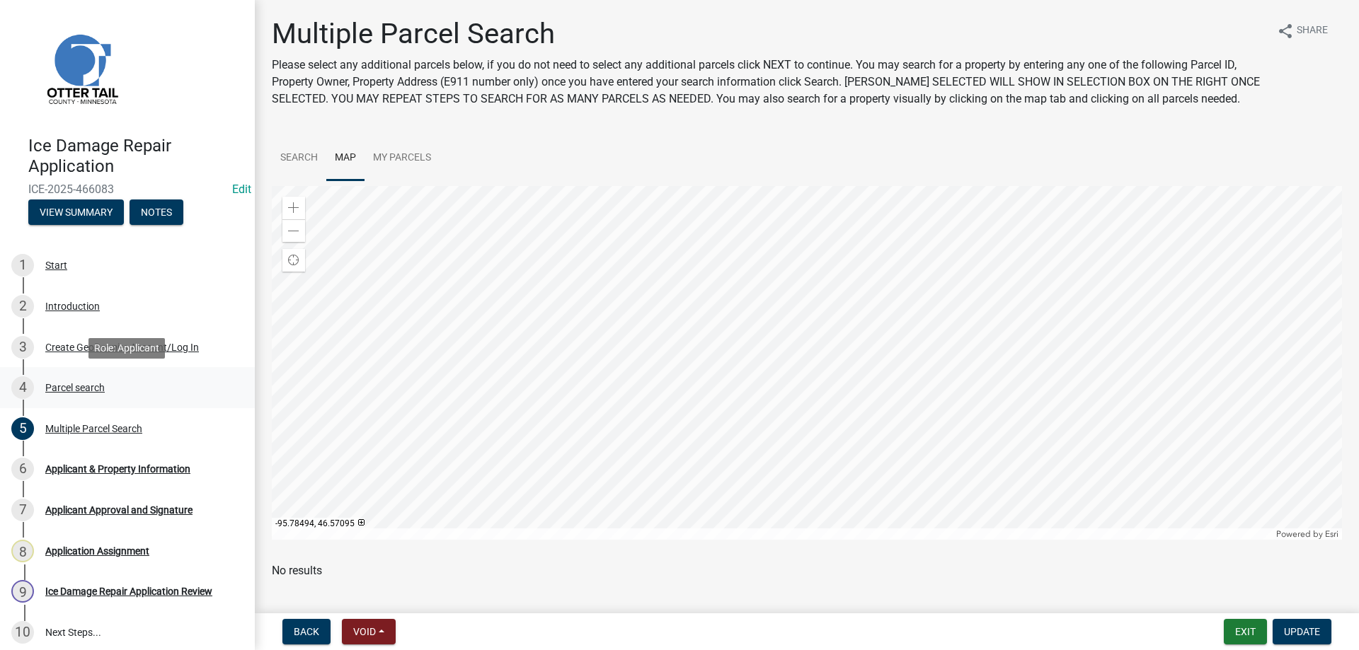
click at [69, 386] on div "Parcel search" at bounding box center [74, 388] width 59 height 10
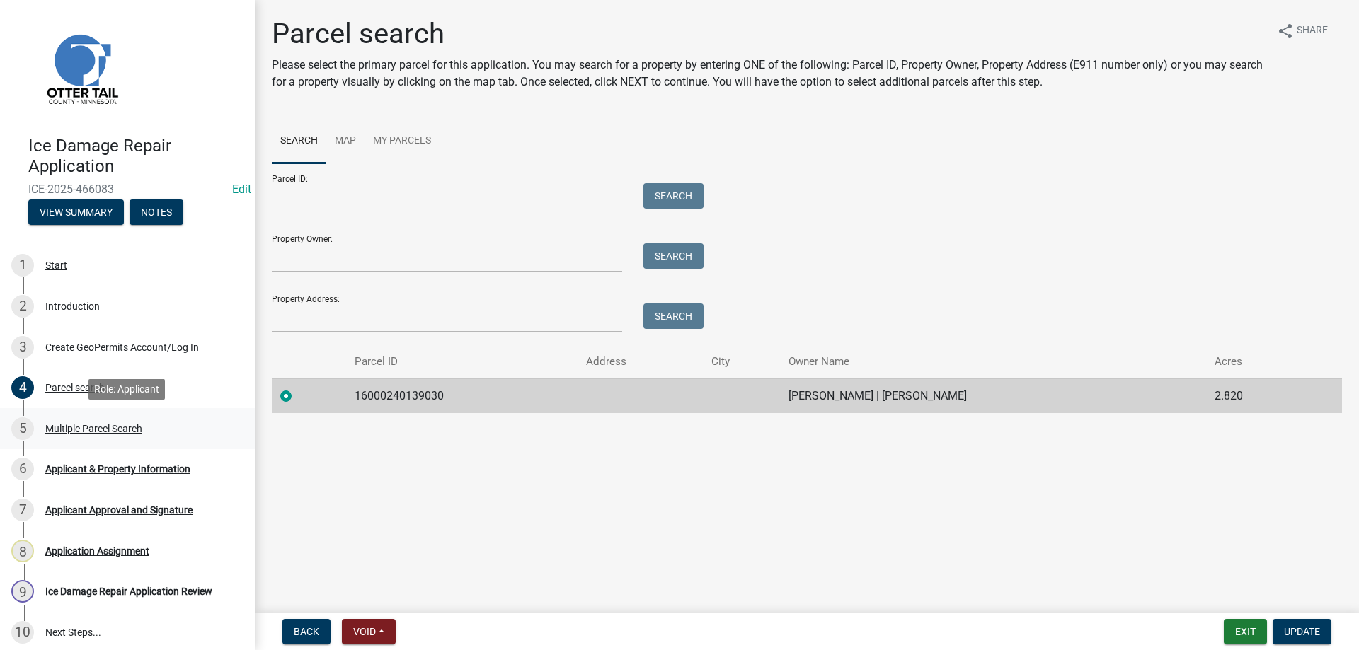
click at [96, 429] on div "Multiple Parcel Search" at bounding box center [93, 429] width 97 height 10
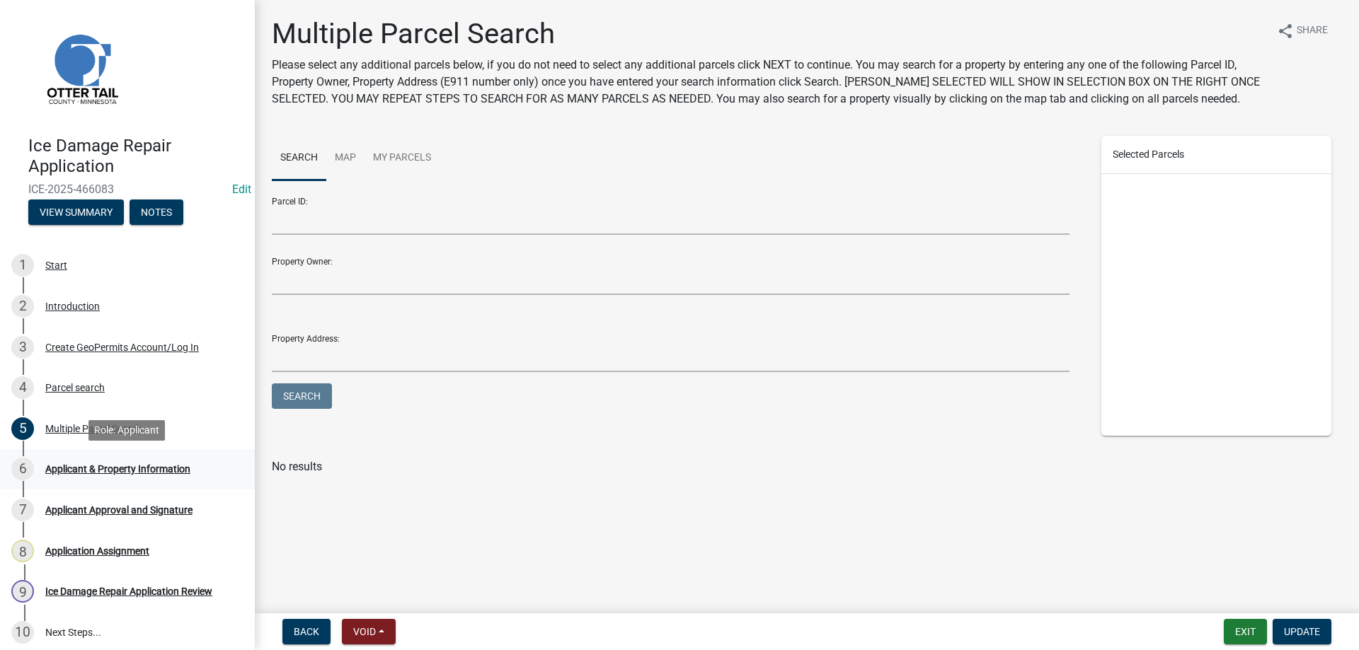
click at [117, 469] on div "Applicant & Property Information" at bounding box center [117, 469] width 145 height 10
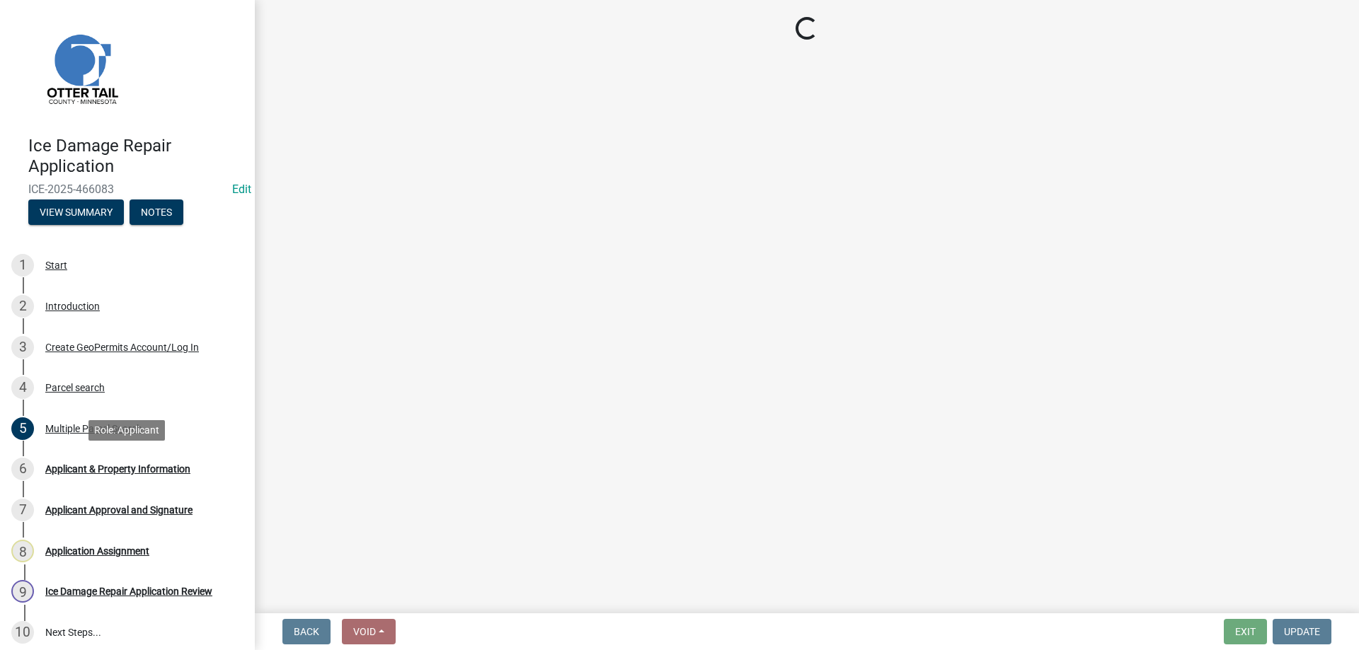
select select "95b8dca0-6b07-48ad-8101-9830302f6be3"
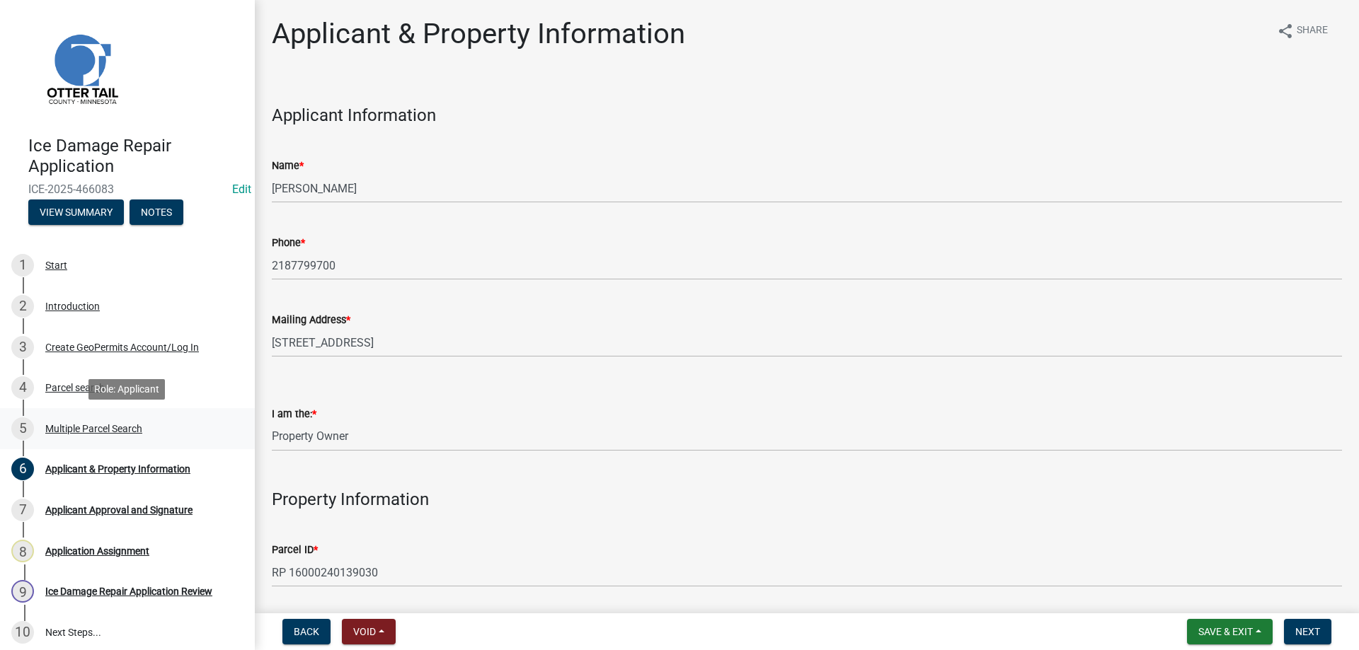
click at [76, 425] on div "Multiple Parcel Search" at bounding box center [93, 429] width 97 height 10
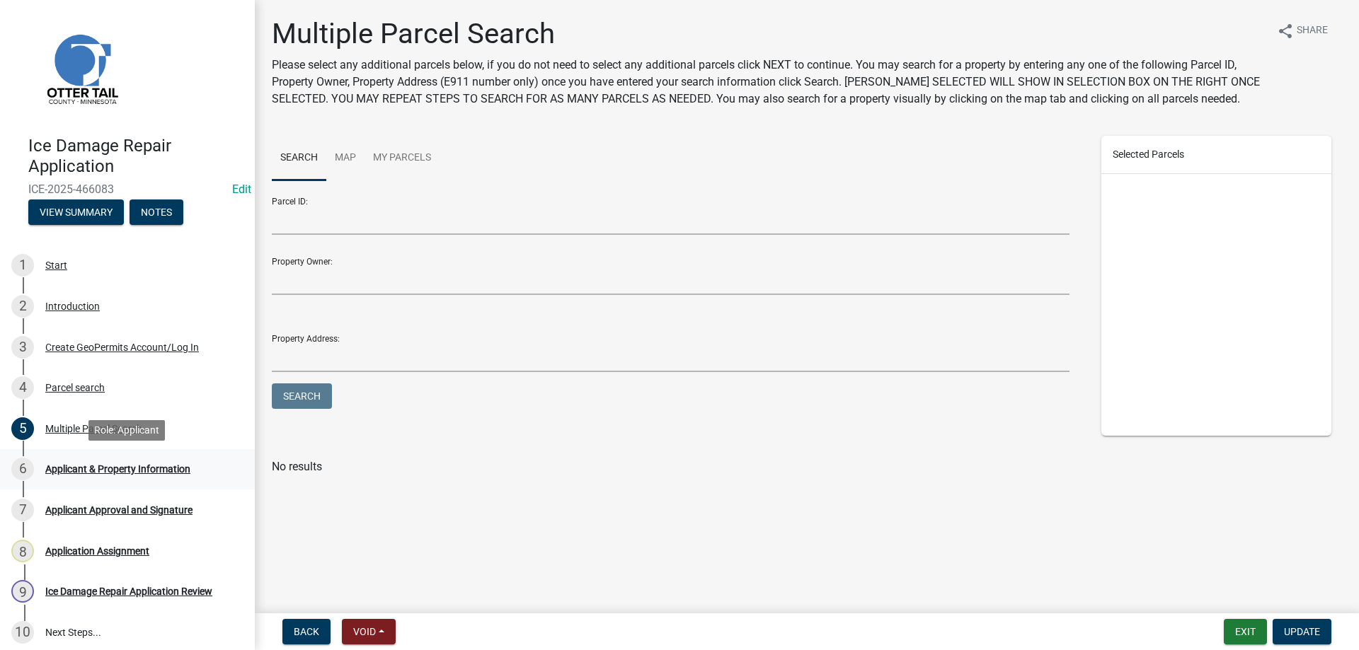
click at [127, 468] on div "Applicant & Property Information" at bounding box center [117, 469] width 145 height 10
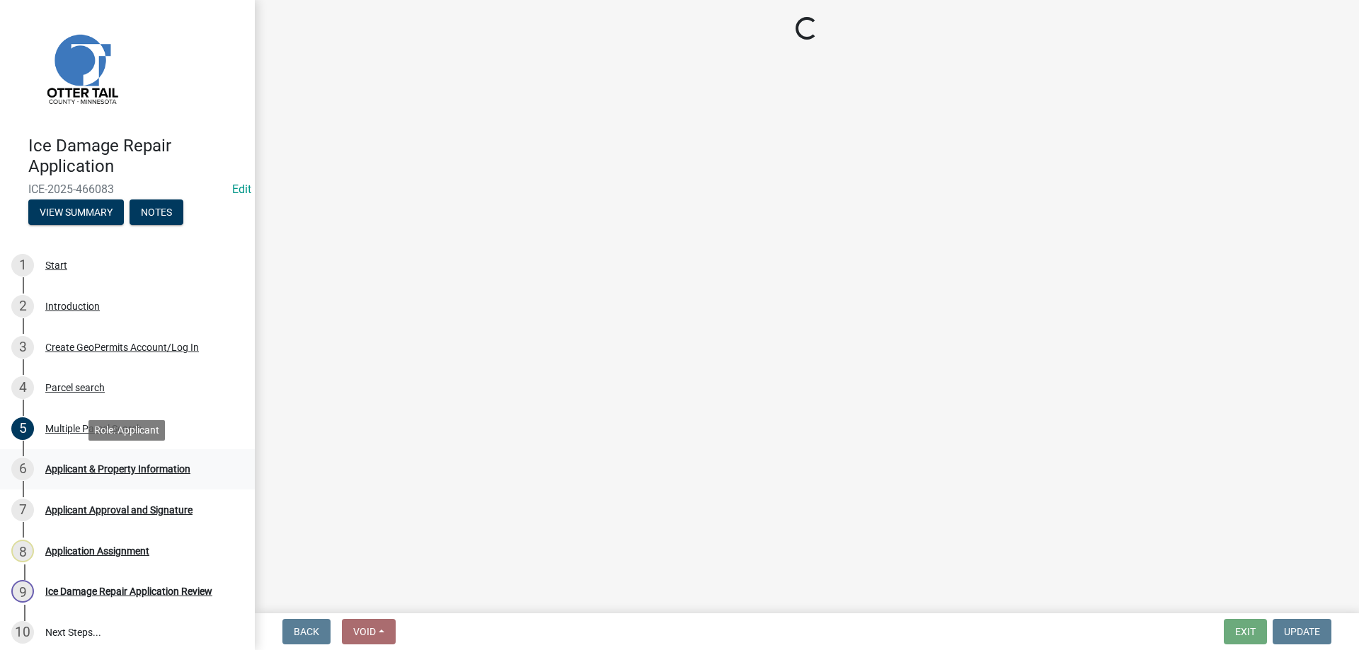
select select "95b8dca0-6b07-48ad-8101-9830302f6be3"
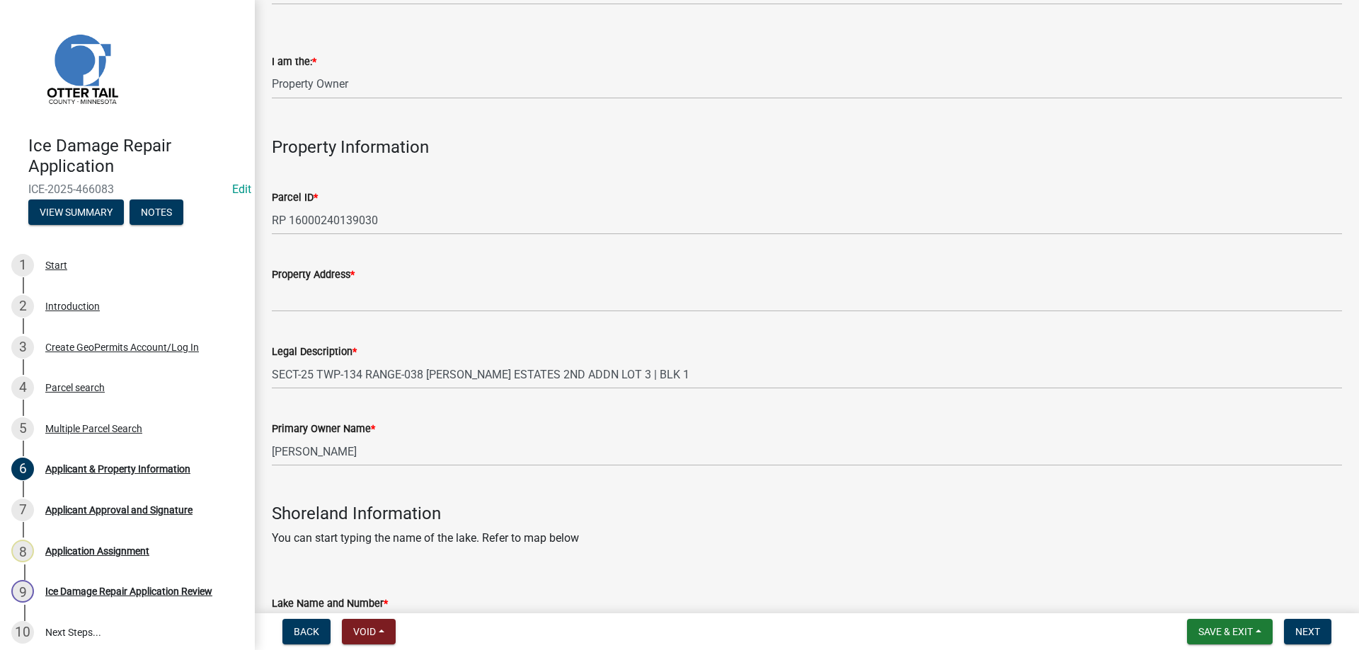
scroll to position [403, 0]
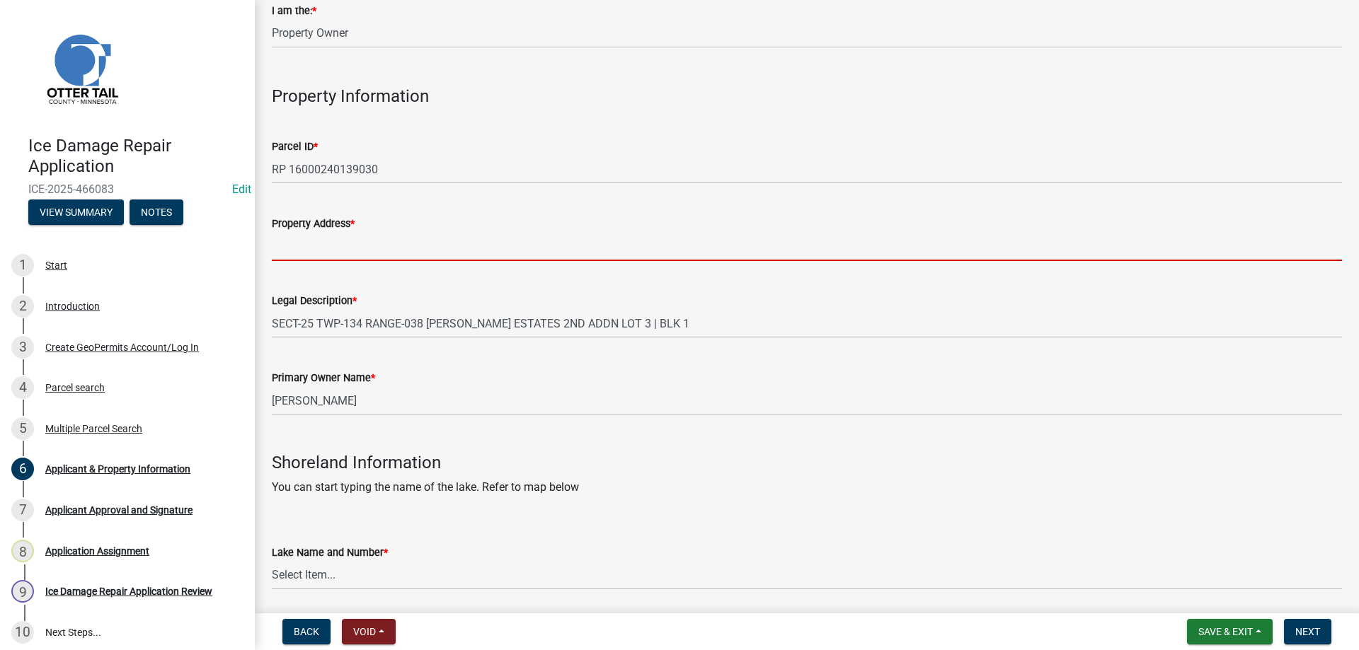
click at [332, 251] on input "Property Address *" at bounding box center [807, 246] width 1070 height 29
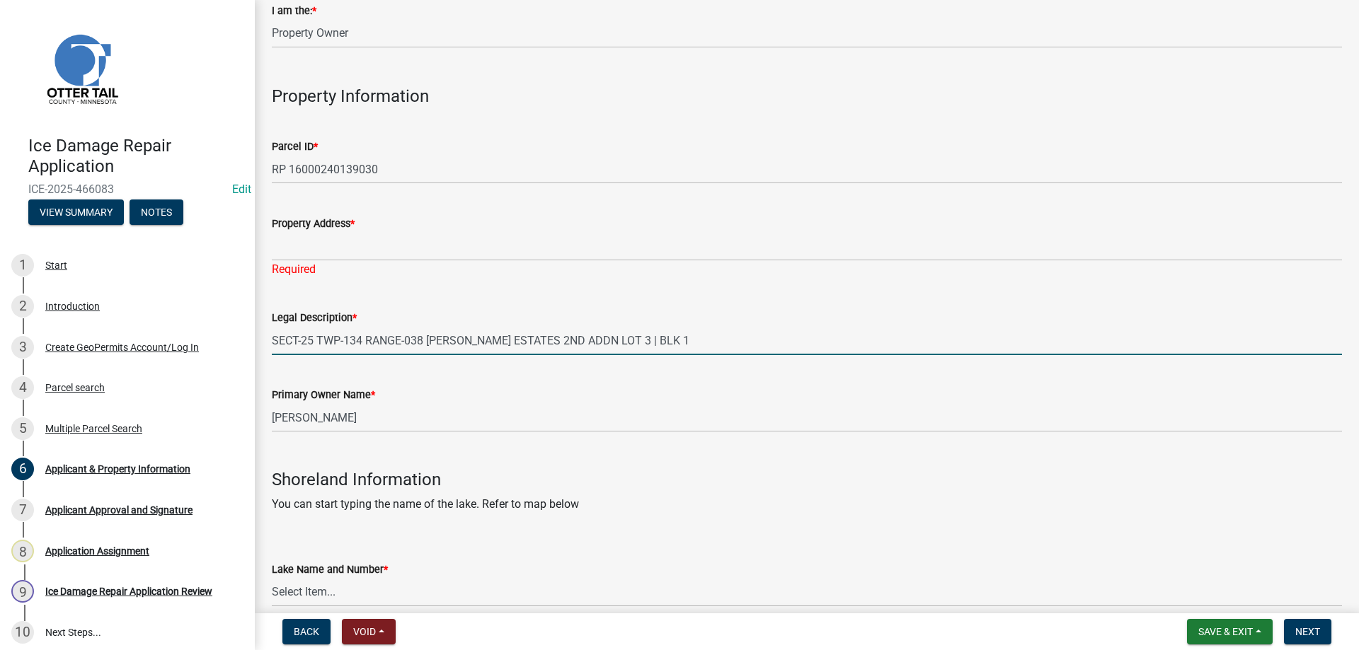
drag, startPoint x: 681, startPoint y: 343, endPoint x: 227, endPoint y: 361, distance: 454.1
click at [272, 355] on input "SECT-25 TWP-134 RANGE-038 OPPEGARD ESTATES 2ND ADDN LOT 3 | BLK 1" at bounding box center [807, 340] width 1070 height 29
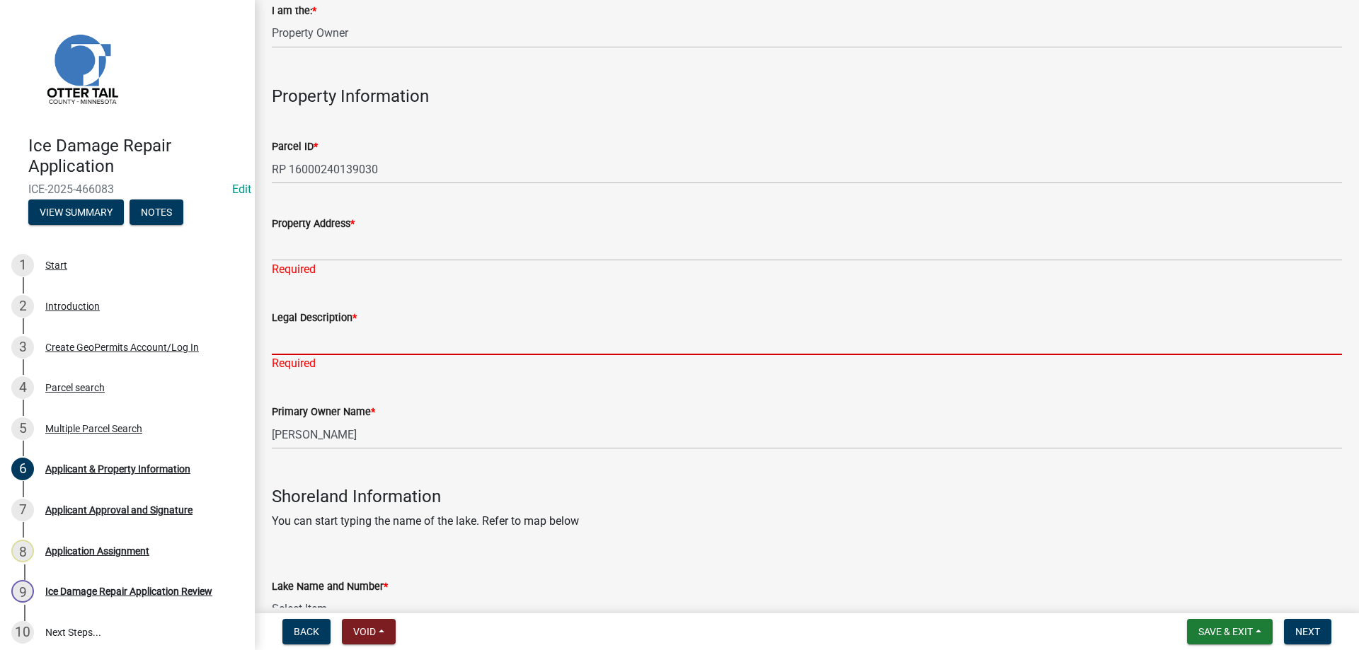
click at [309, 338] on input "Legal Description *" at bounding box center [807, 340] width 1070 height 29
paste input "SECT-24 TWP-136 RANGE-041 2.64 AC PT GL 4 SEC 24, COM SE COR LOT 5 BLK 1 OF BIG…"
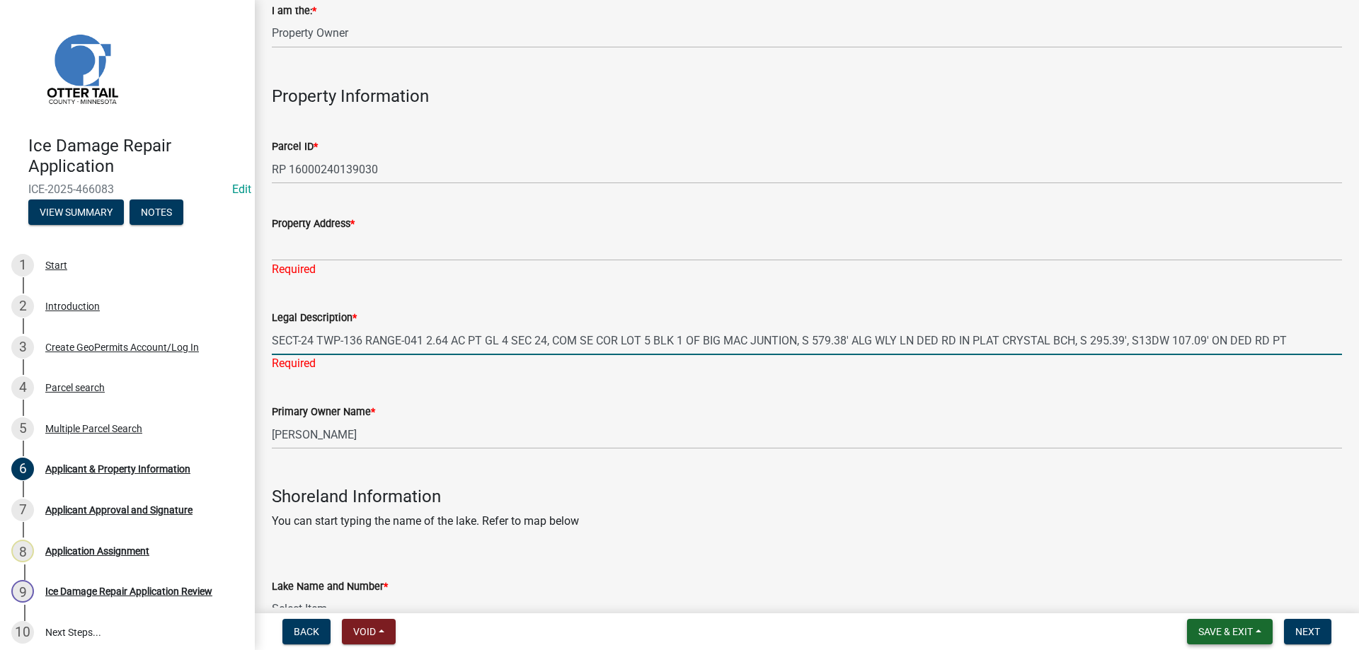
type input "SECT-24 TWP-136 RANGE-041 2.64 AC PT GL 4 SEC 24, COM SE COR LOT 5 BLK 1 OF BIG…"
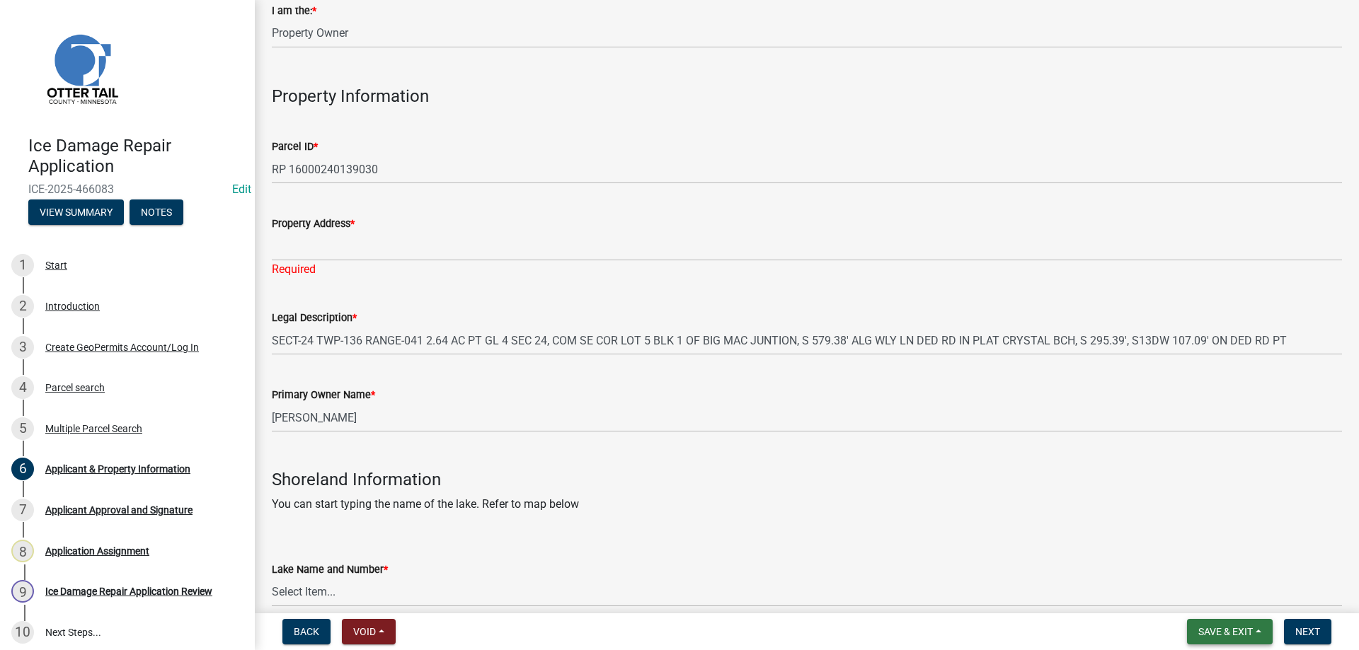
click at [1215, 632] on span "Save & Exit" at bounding box center [1225, 631] width 55 height 11
click at [1196, 565] on button "Save" at bounding box center [1215, 561] width 113 height 34
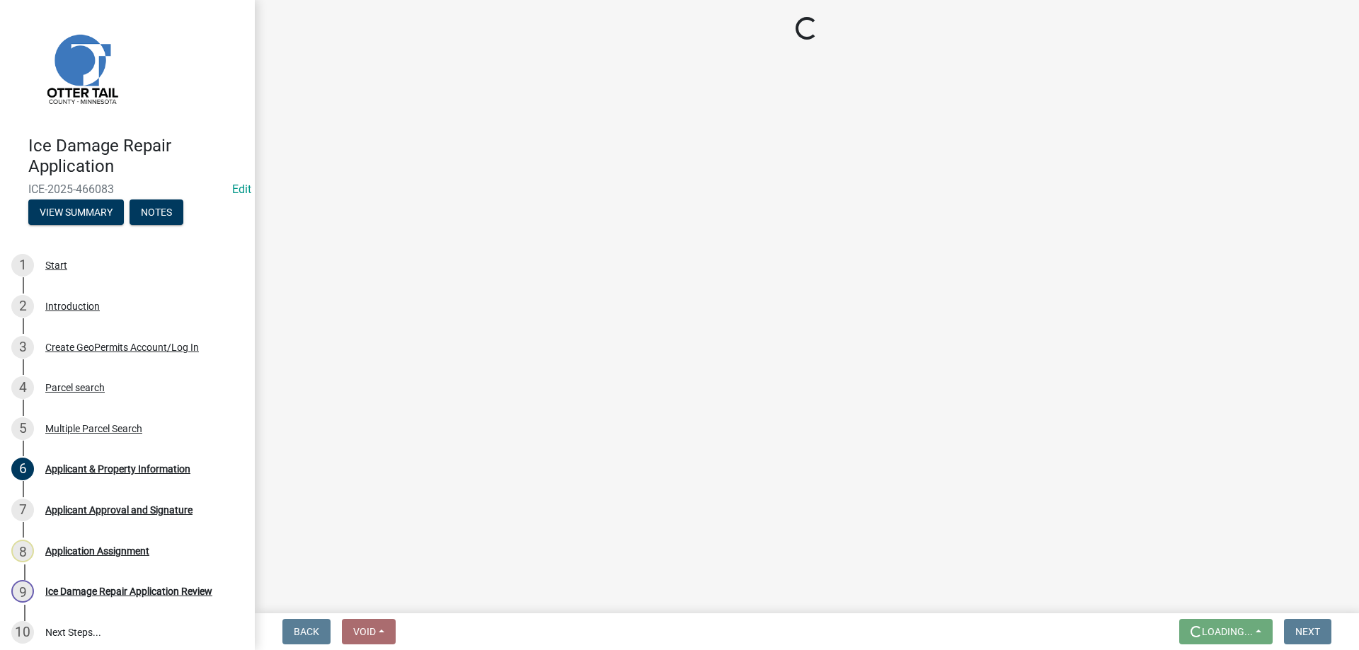
scroll to position [0, 0]
select select "95b8dca0-6b07-48ad-8101-9830302f6be3"
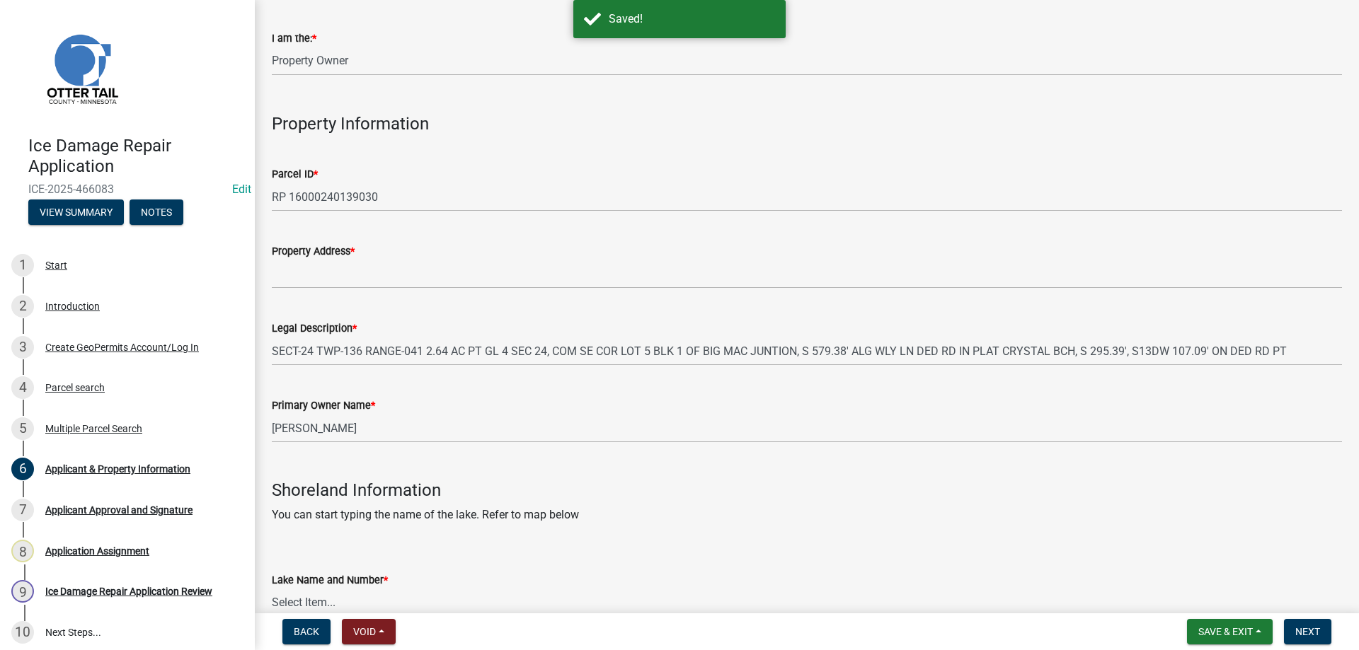
scroll to position [242, 0]
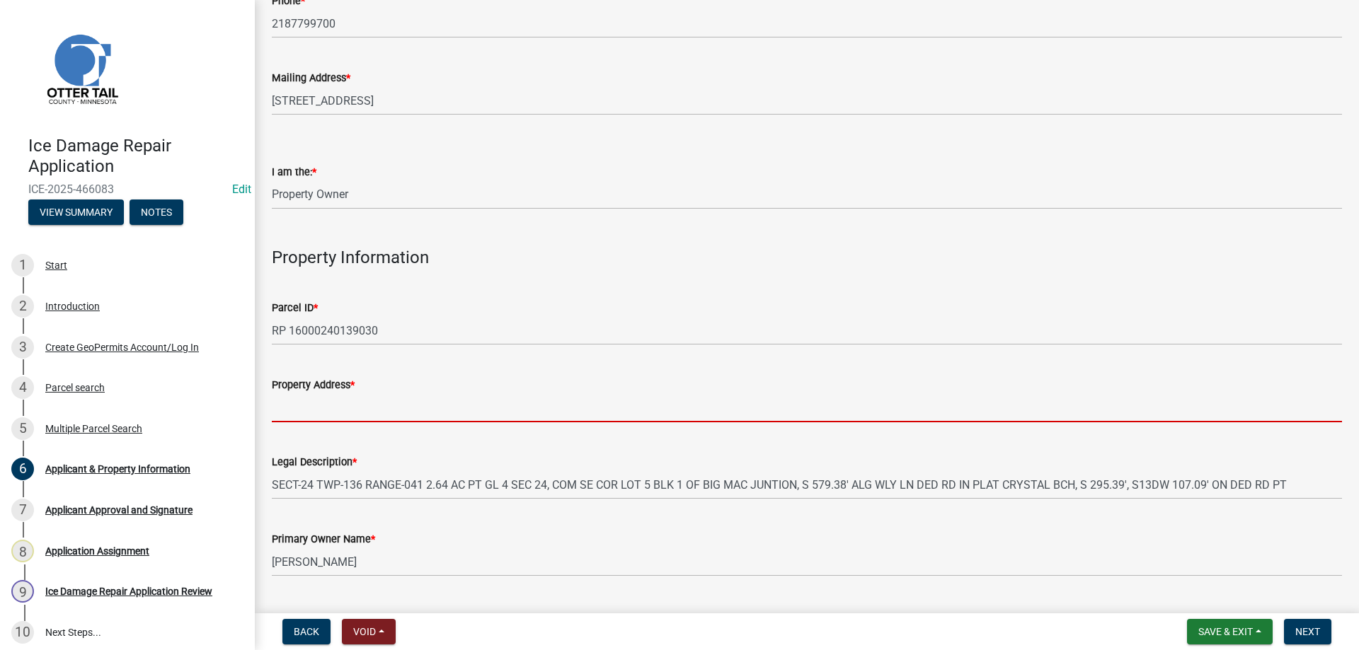
click at [288, 403] on input "Property Address *" at bounding box center [807, 408] width 1070 height 29
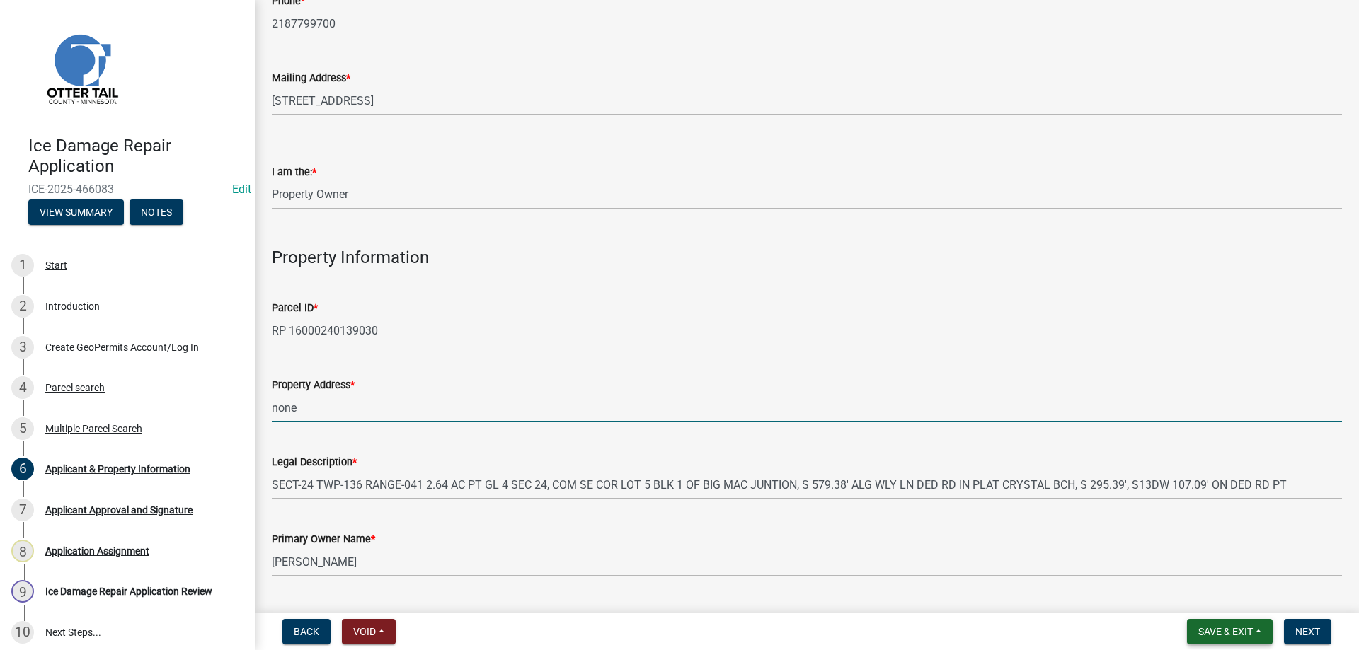
type input "none"
click at [1217, 631] on span "Save & Exit" at bounding box center [1225, 631] width 55 height 11
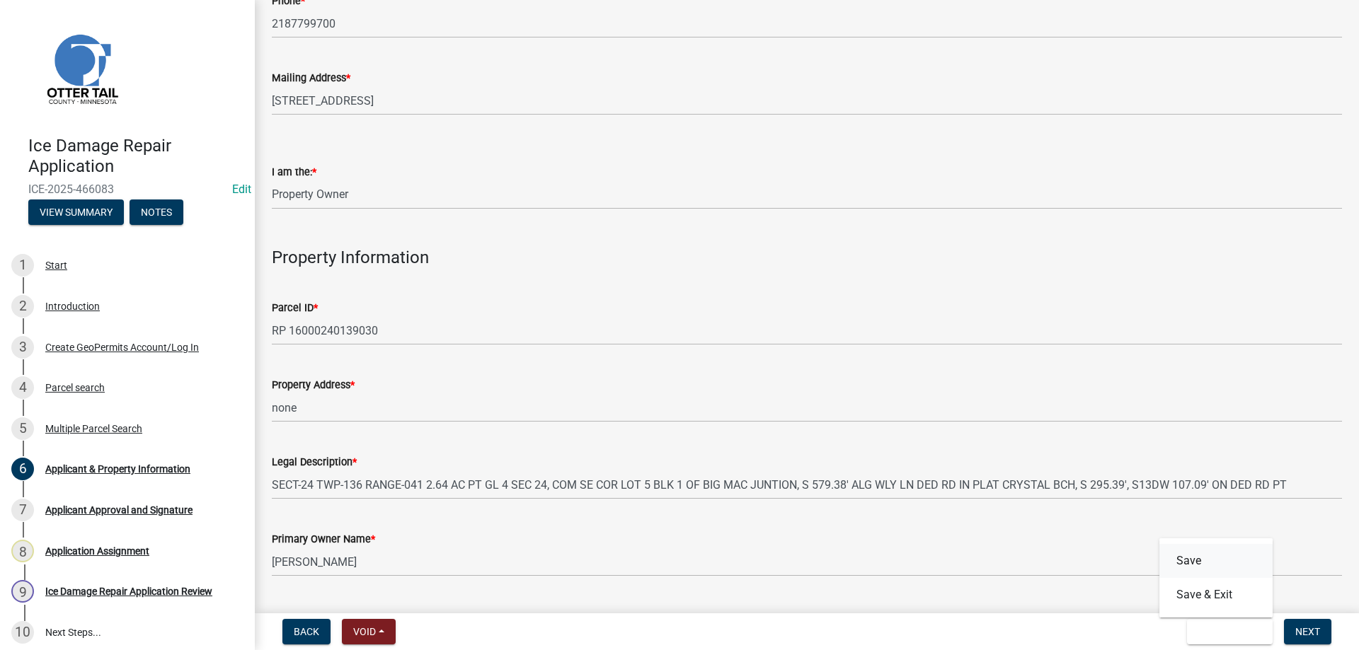
click at [1186, 564] on button "Save" at bounding box center [1215, 561] width 113 height 34
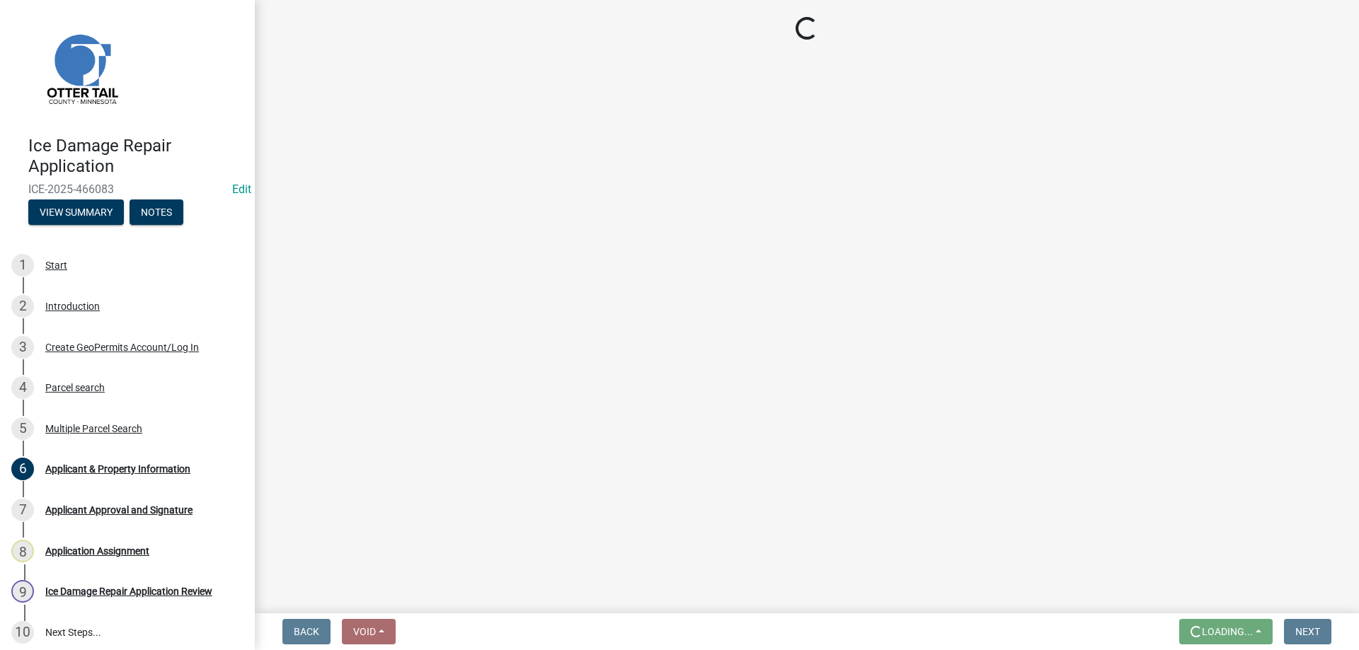
scroll to position [0, 0]
select select "95b8dca0-6b07-48ad-8101-9830302f6be3"
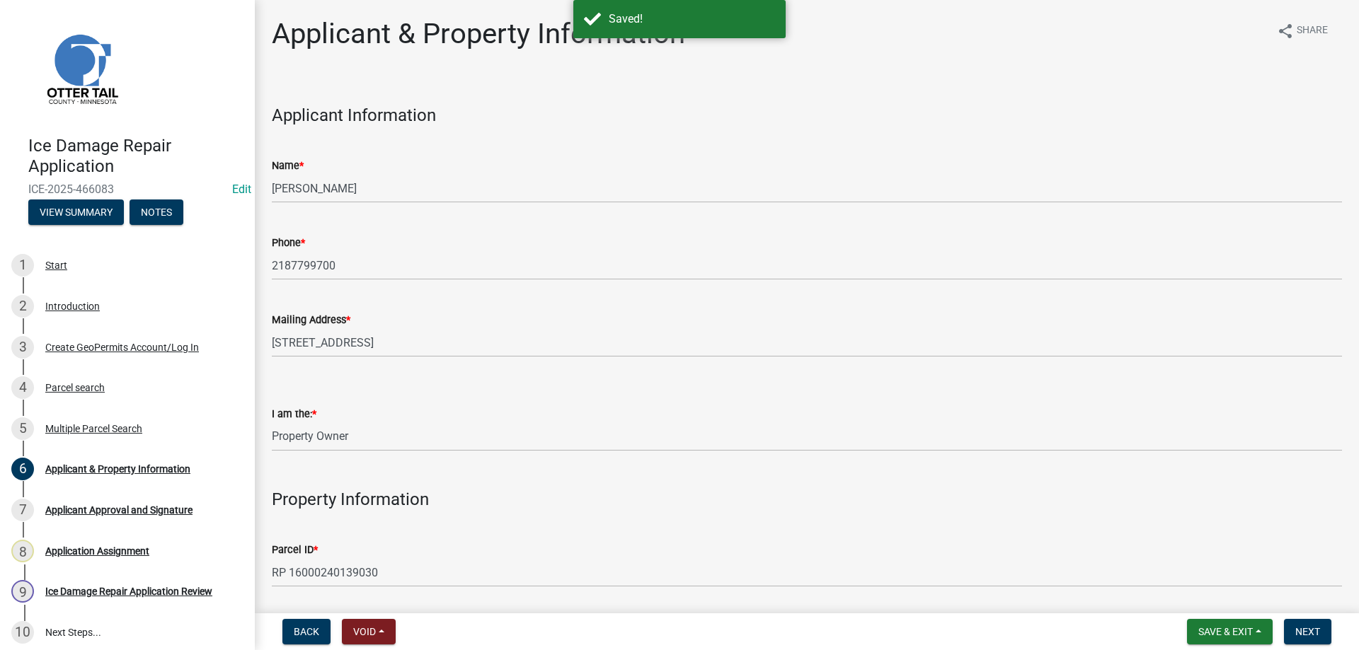
scroll to position [242, 0]
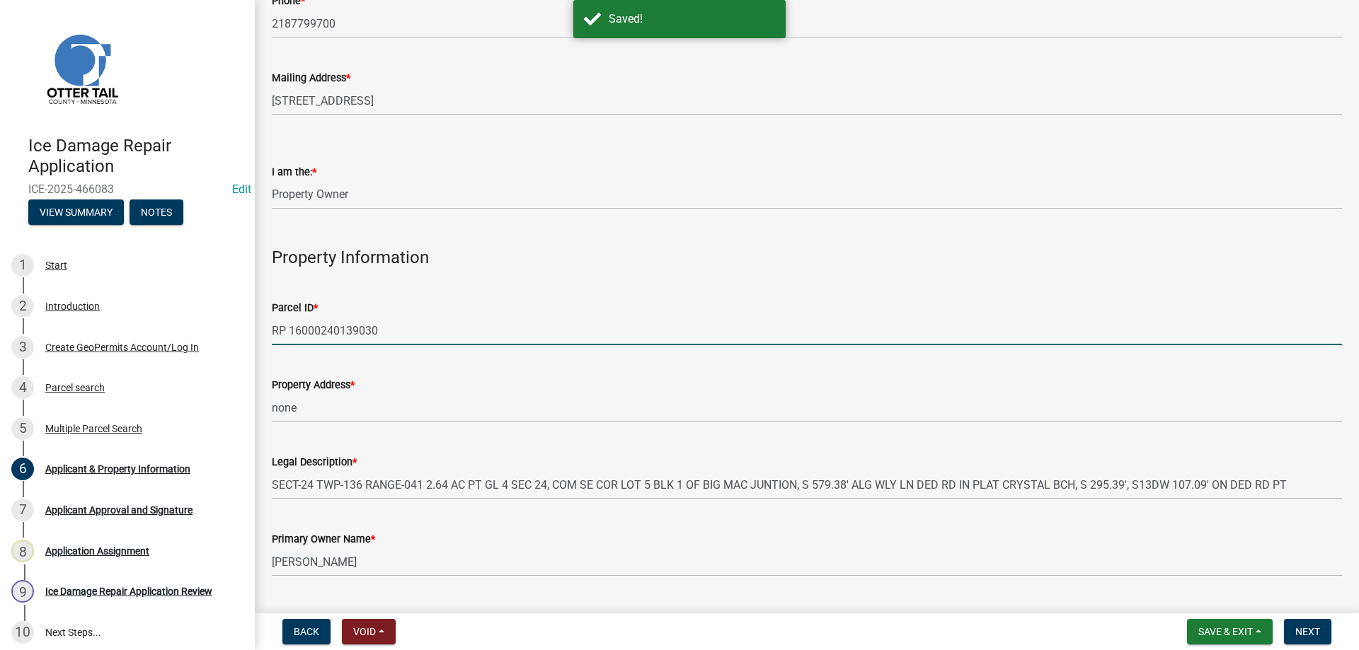
click at [292, 331] on input "RP 16000240139030" at bounding box center [807, 330] width 1070 height 29
type input "16000240139030"
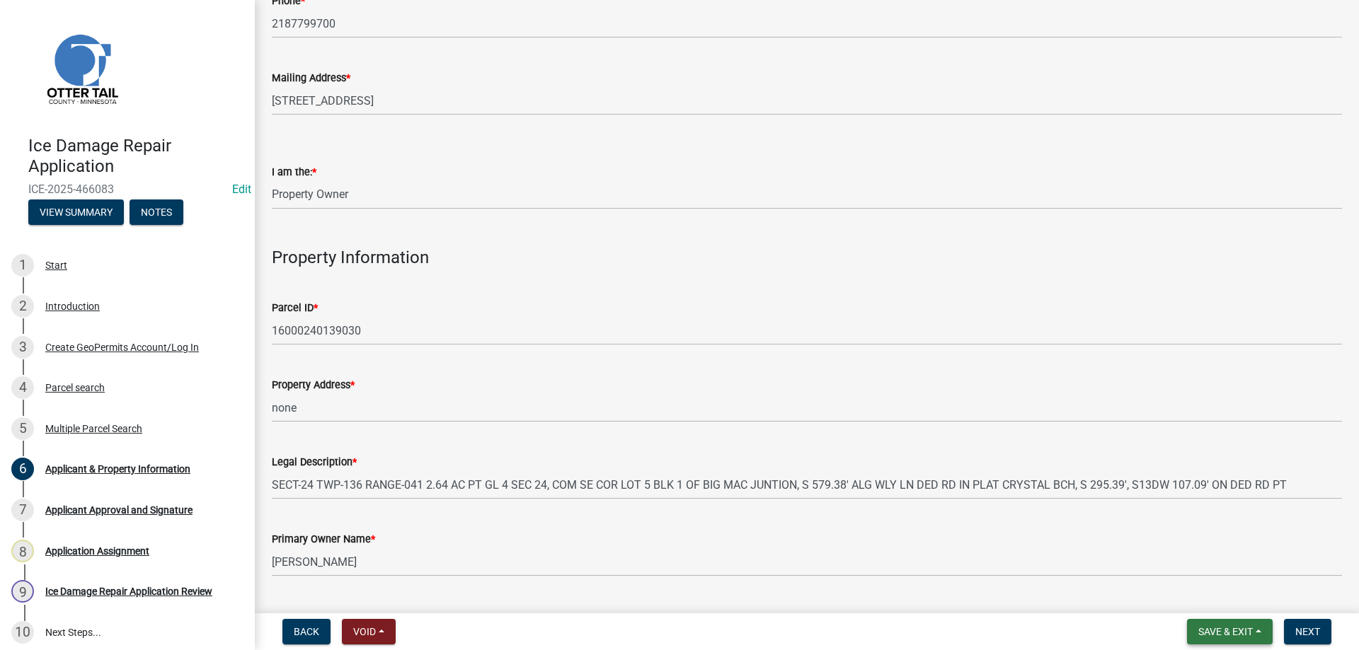
click at [1212, 625] on button "Save & Exit" at bounding box center [1230, 631] width 86 height 25
click at [1193, 565] on button "Save" at bounding box center [1215, 561] width 113 height 34
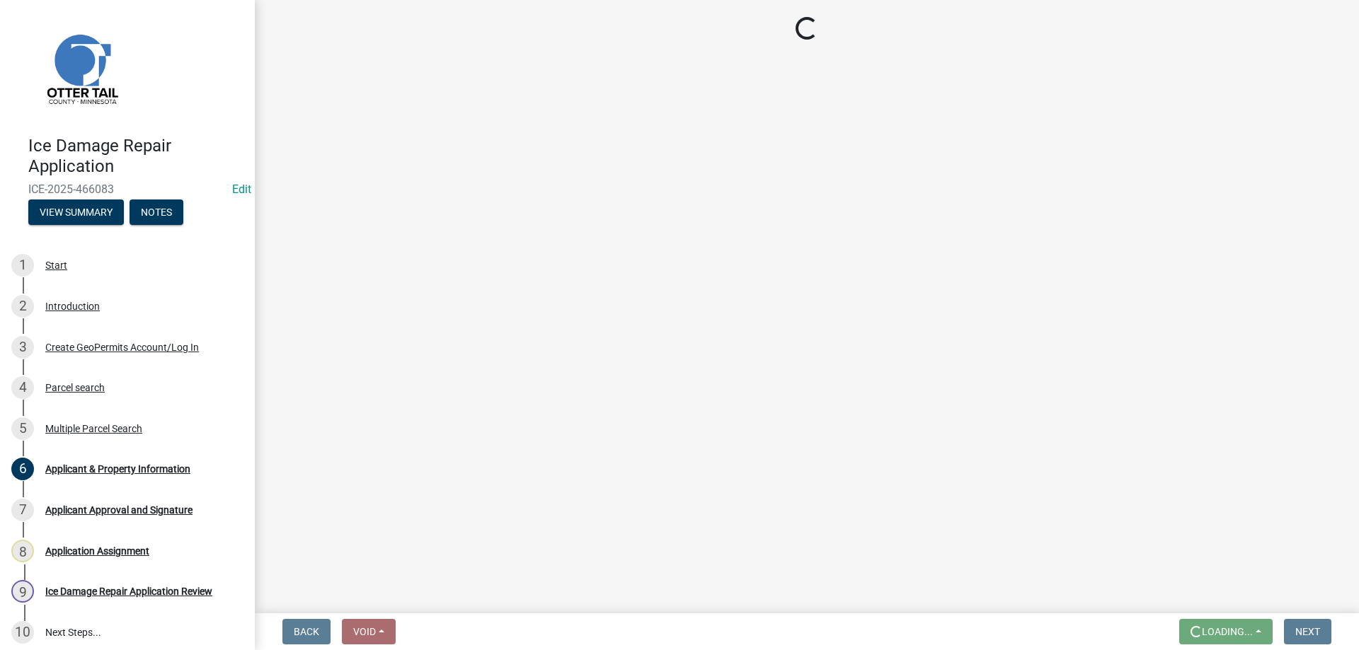
scroll to position [0, 0]
select select "95b8dca0-6b07-48ad-8101-9830302f6be3"
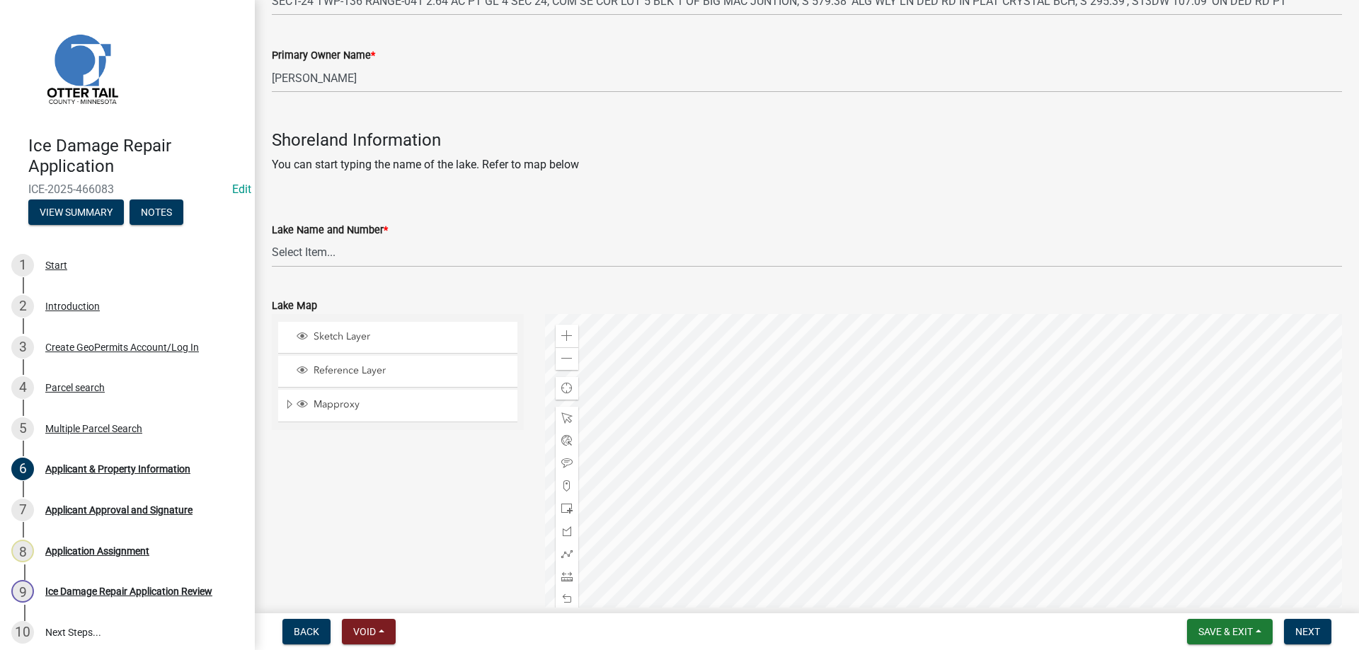
scroll to position [933, 0]
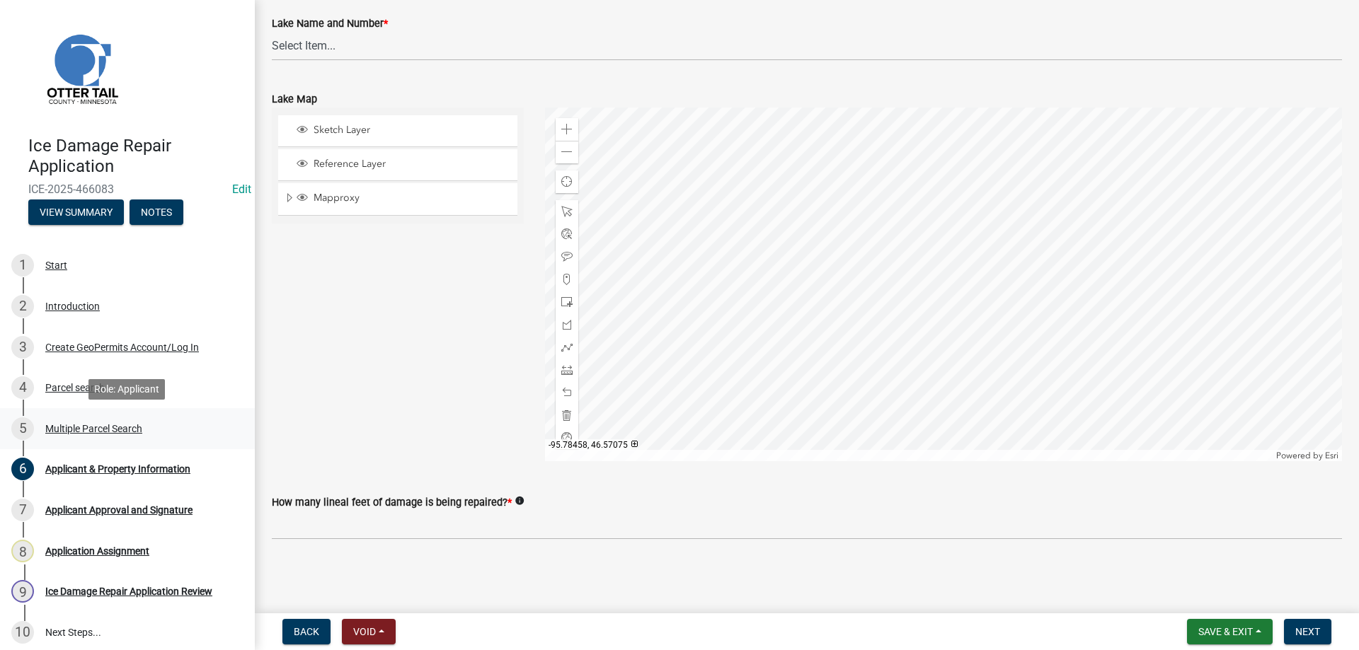
click at [97, 430] on div "Multiple Parcel Search" at bounding box center [93, 429] width 97 height 10
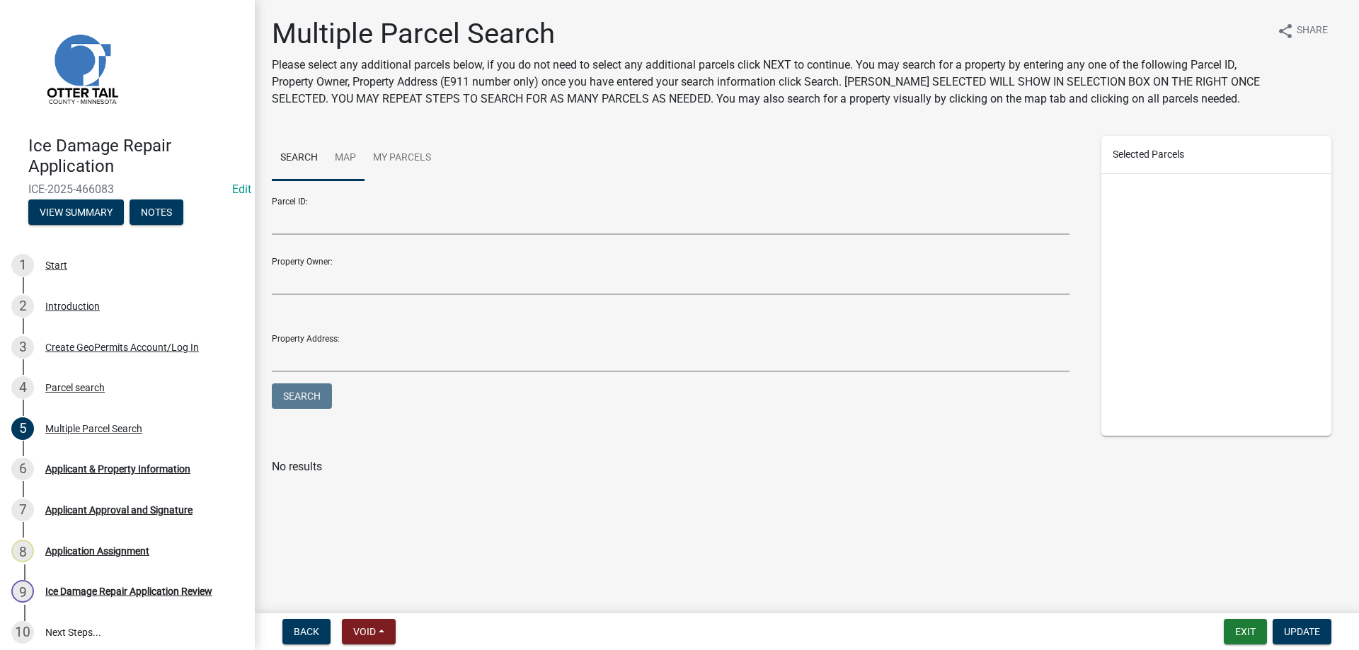
click at [348, 155] on link "Map" at bounding box center [345, 158] width 38 height 45
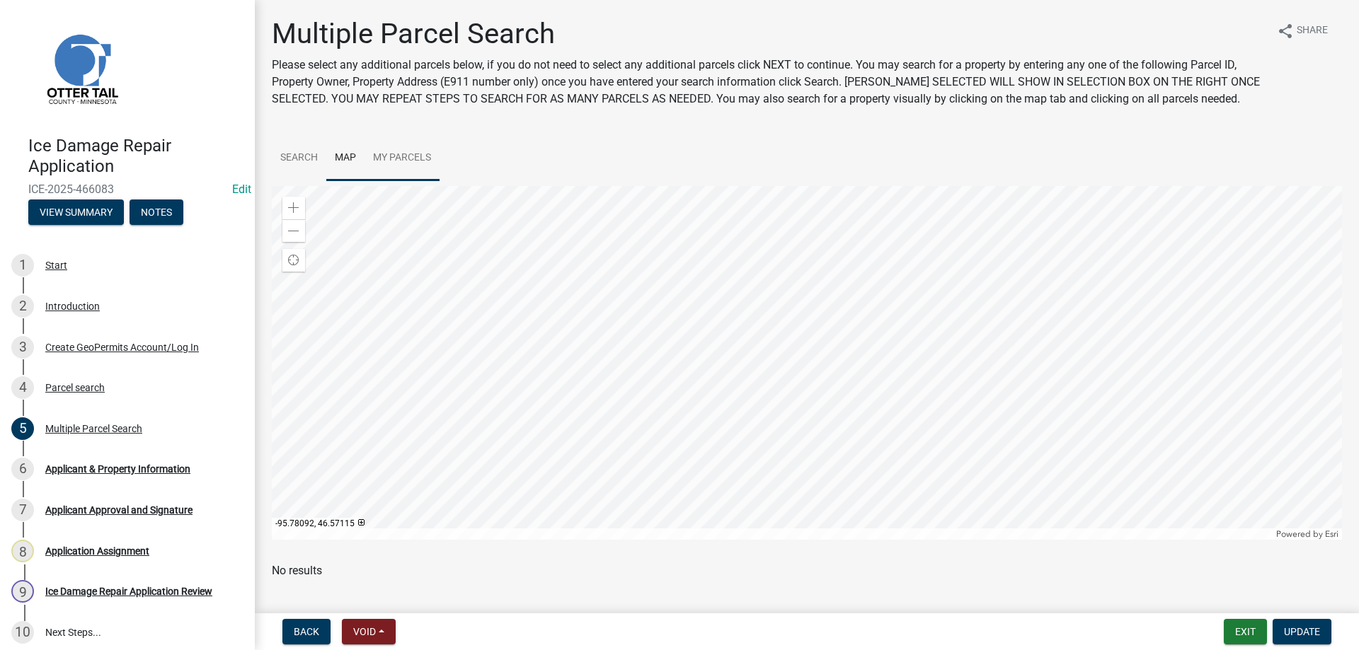
click at [1082, 328] on div at bounding box center [807, 363] width 1070 height 354
click at [1307, 631] on span "Update" at bounding box center [1302, 631] width 36 height 11
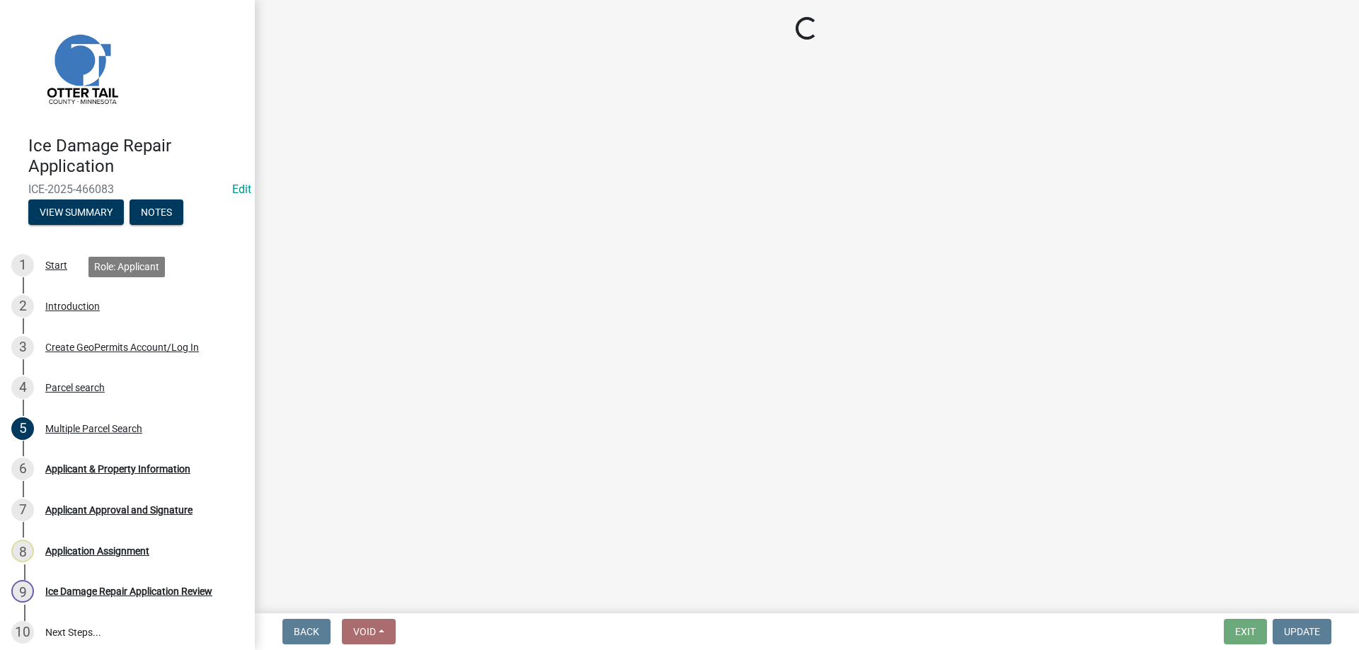
select select "95b8dca0-6b07-48ad-8101-9830302f6be3"
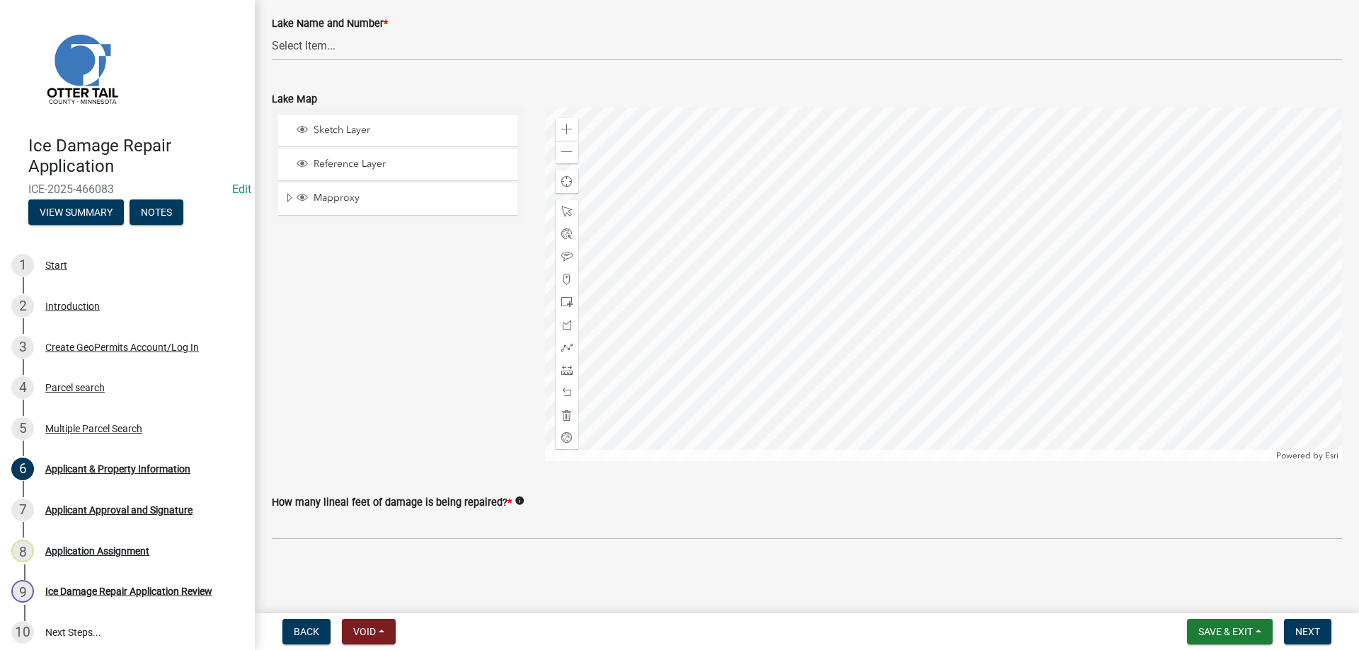
scroll to position [691, 0]
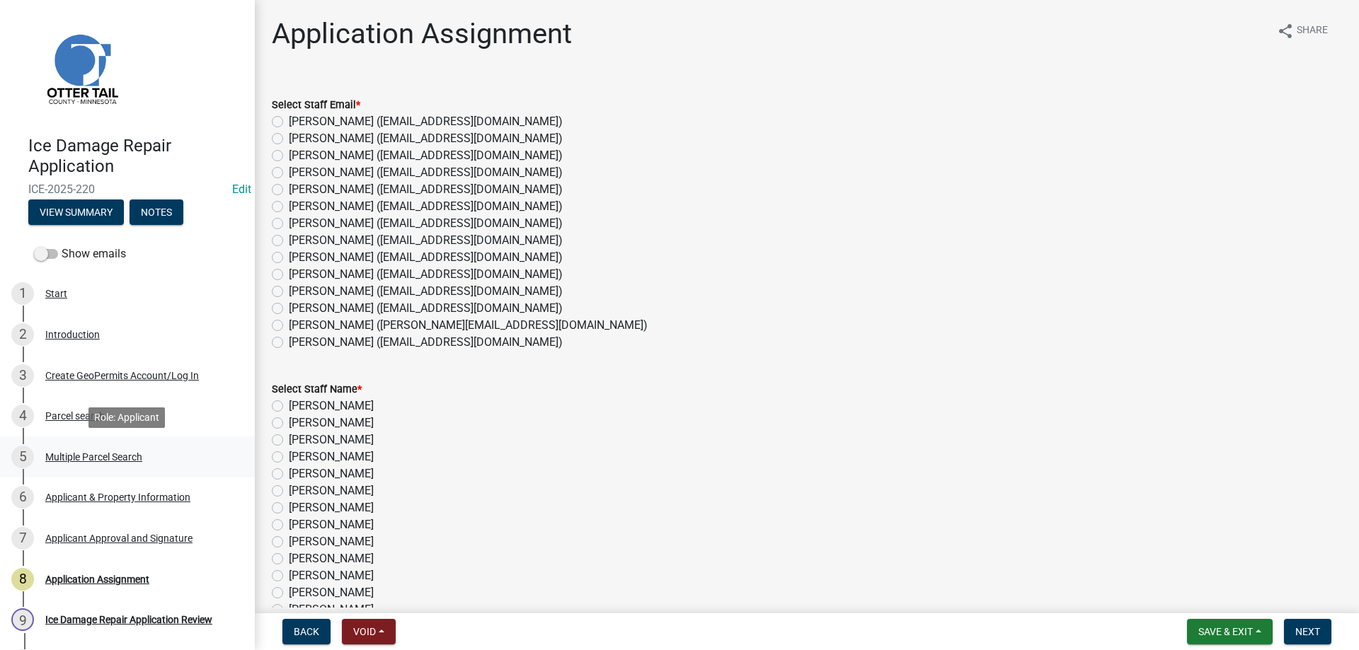
click at [55, 458] on div "Multiple Parcel Search" at bounding box center [93, 457] width 97 height 10
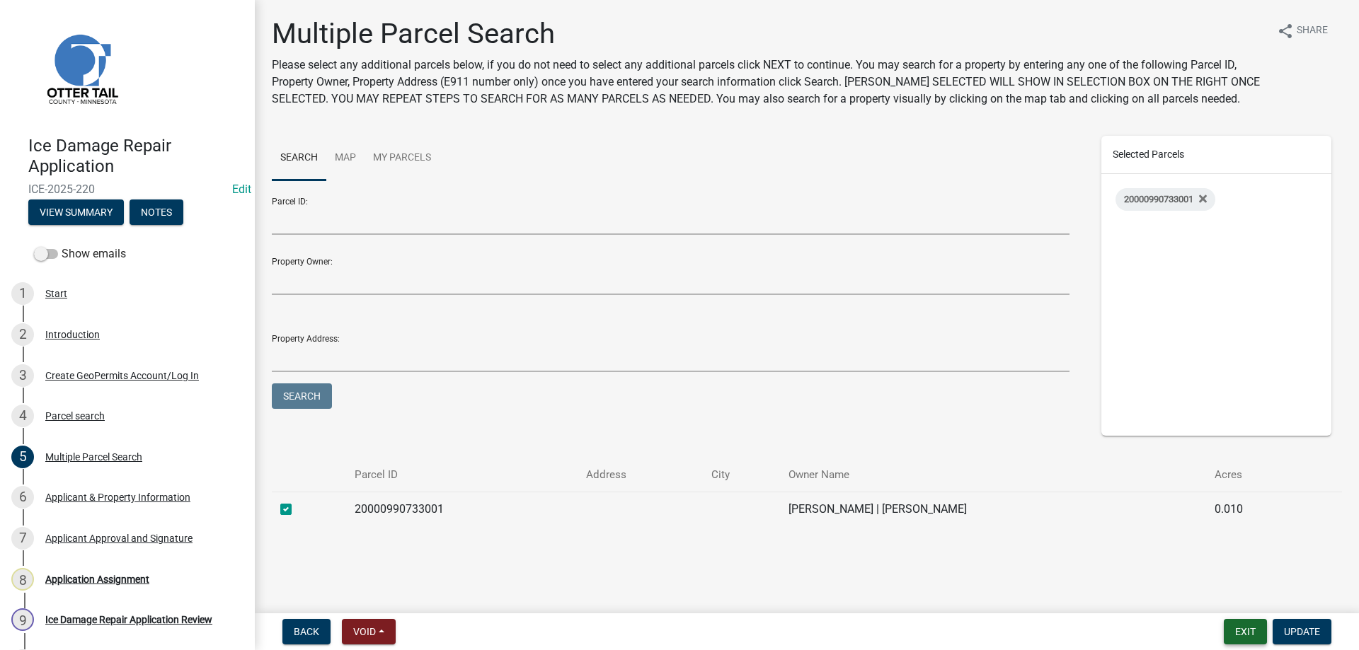
click at [1235, 632] on button "Exit" at bounding box center [1245, 631] width 43 height 25
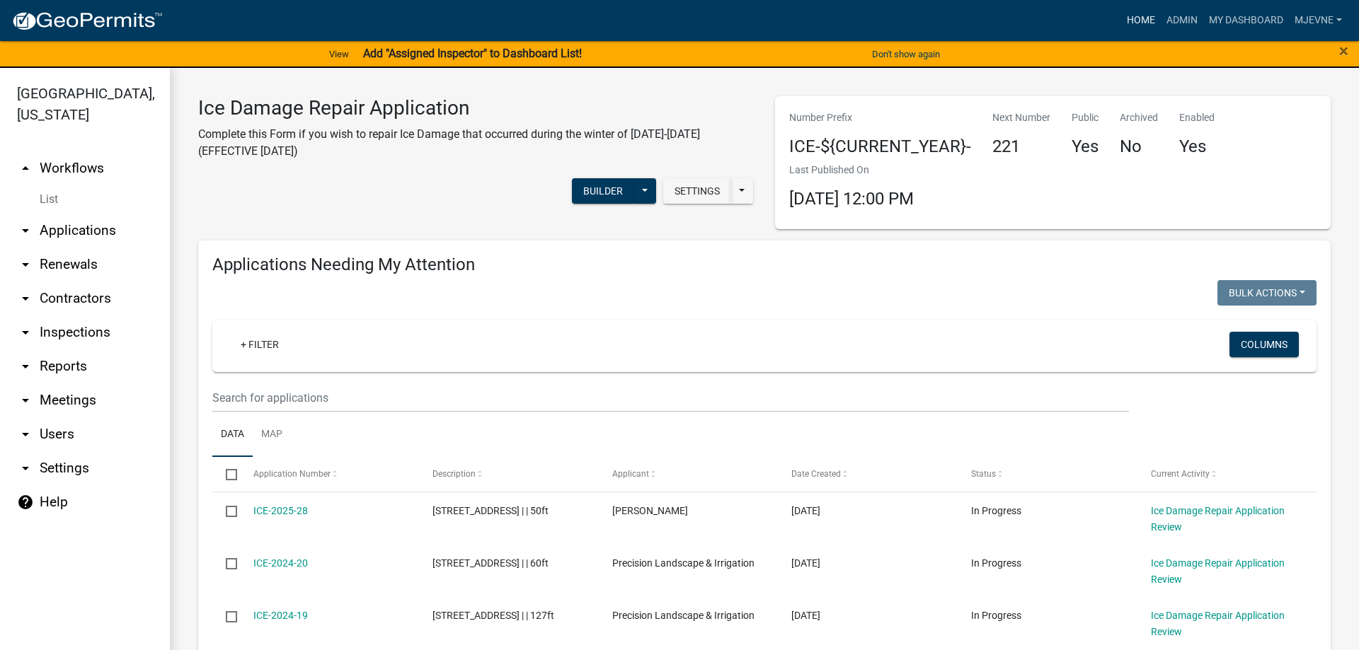
click at [1137, 18] on link "Home" at bounding box center [1141, 20] width 40 height 27
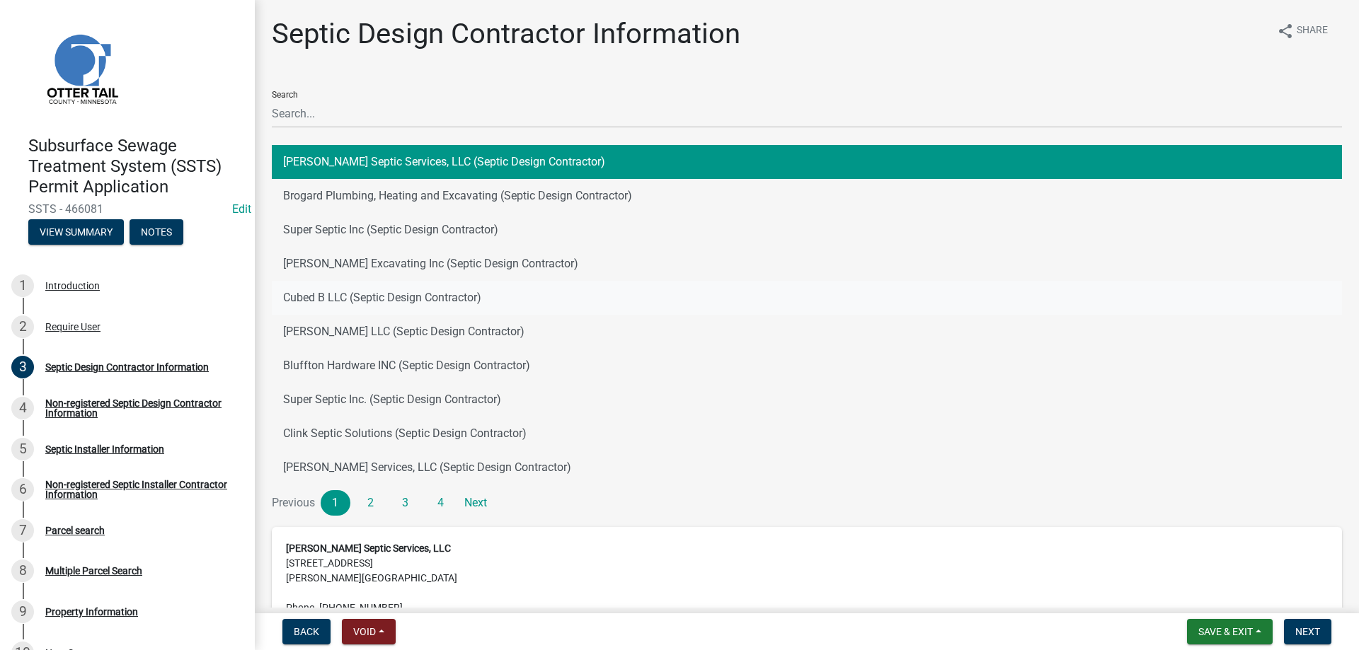
scroll to position [126, 0]
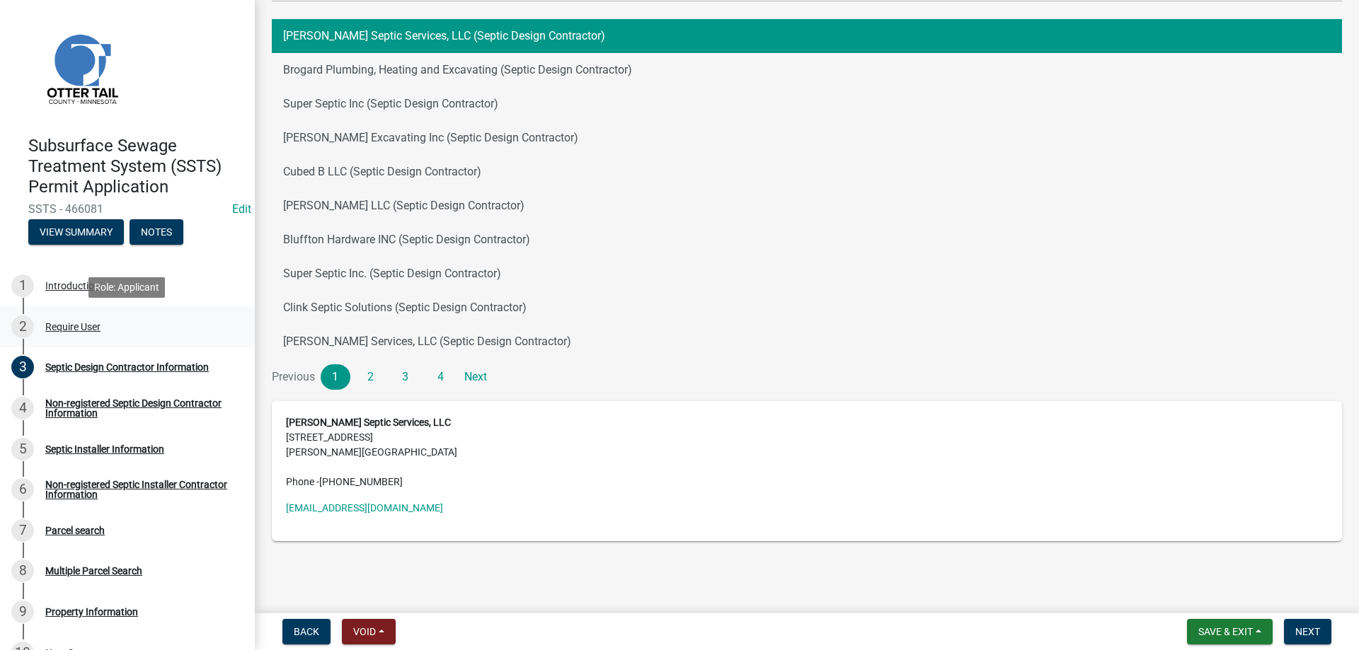
click at [76, 328] on div "Require User" at bounding box center [72, 327] width 55 height 10
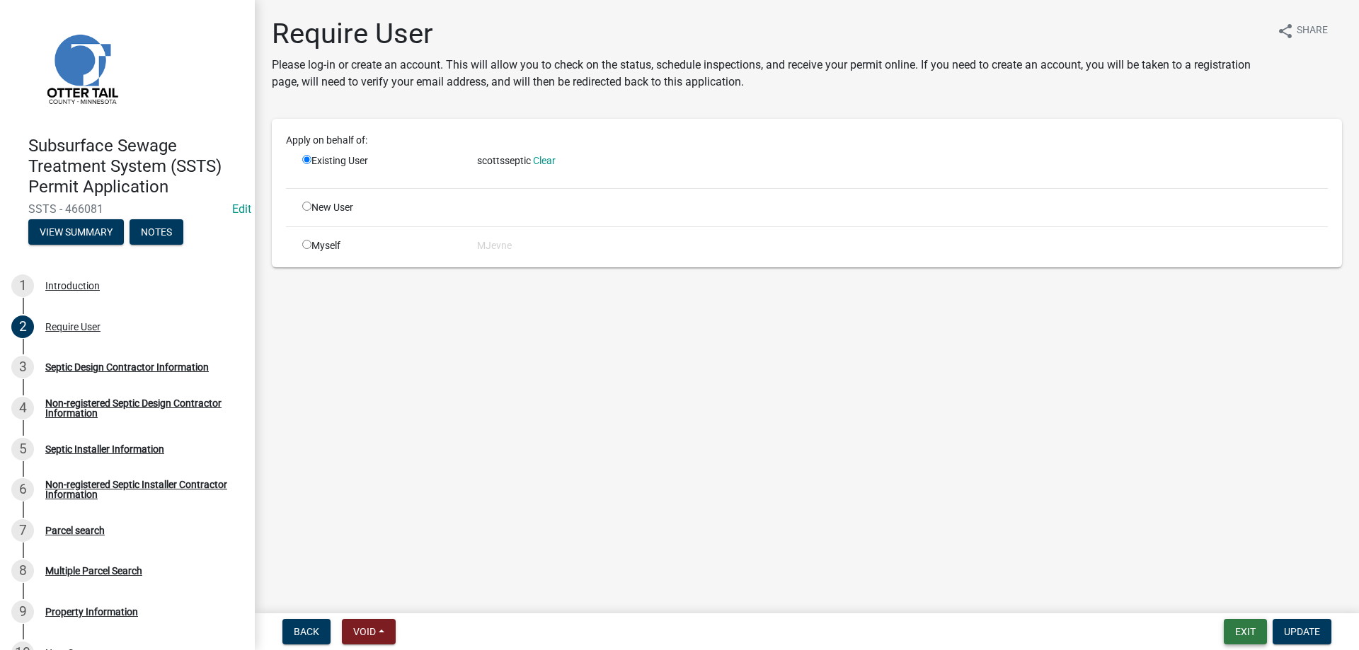
click at [1242, 632] on button "Exit" at bounding box center [1245, 631] width 43 height 25
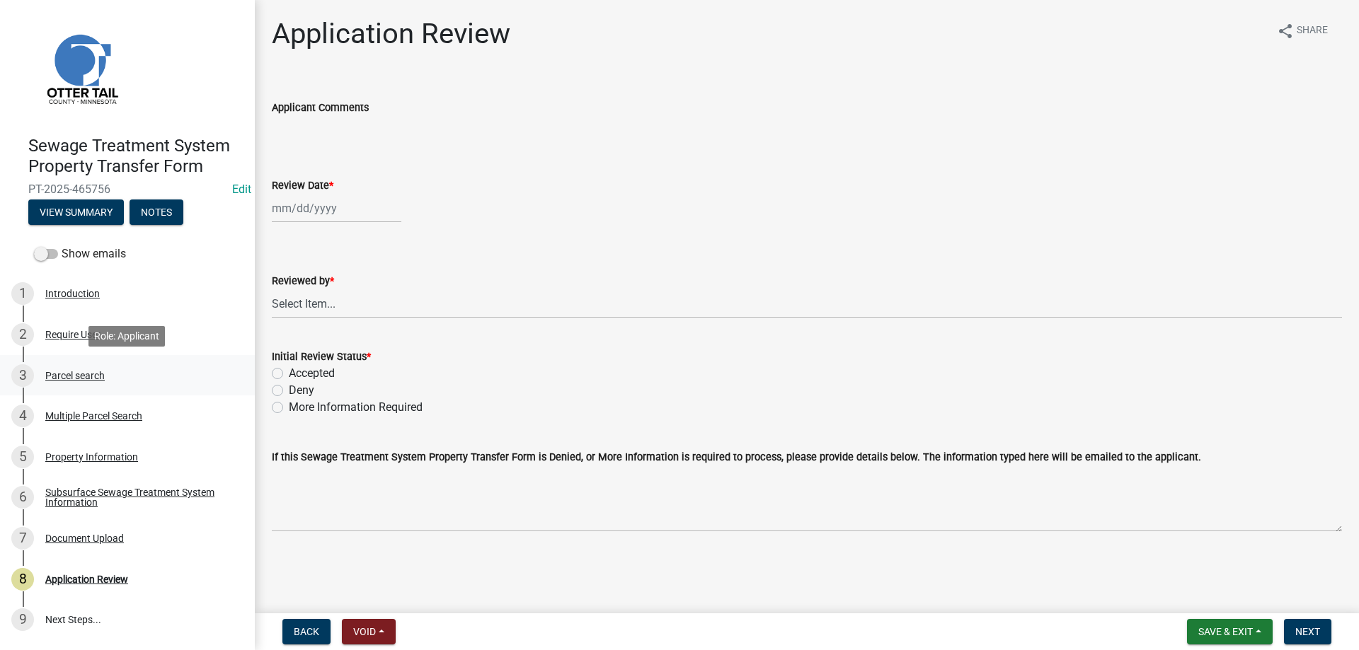
click at [74, 374] on div "Parcel search" at bounding box center [74, 376] width 59 height 10
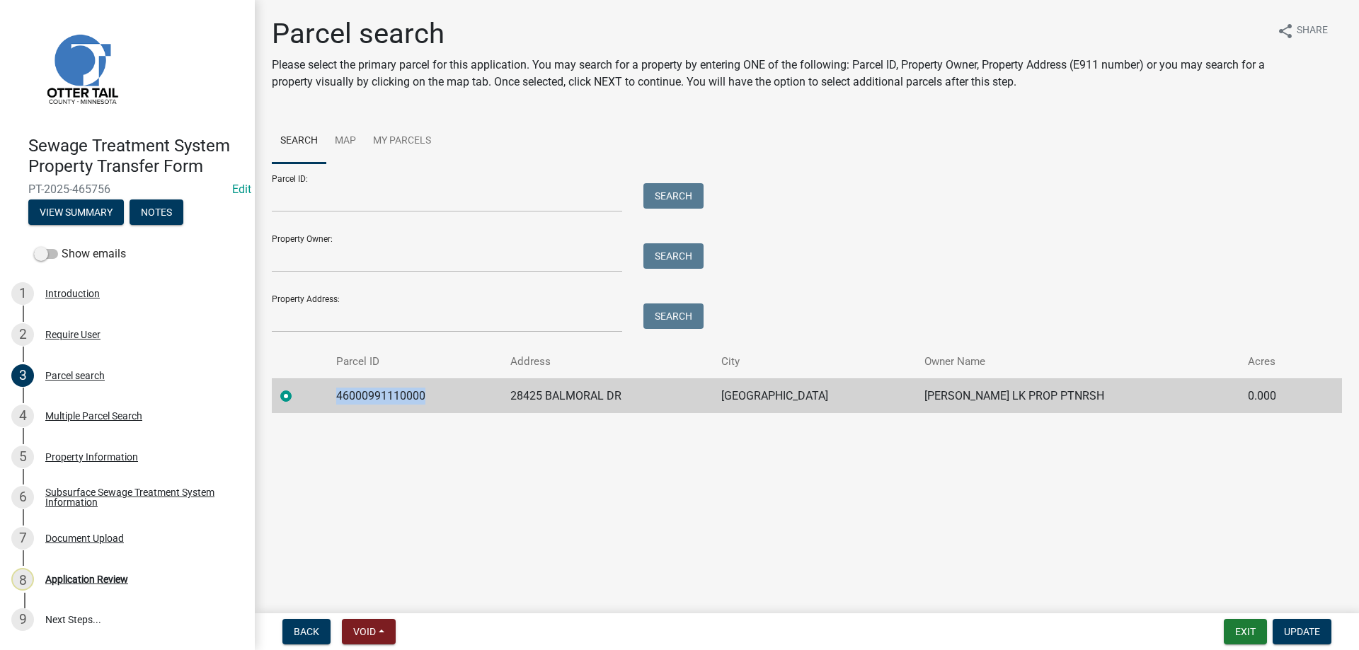
drag, startPoint x: 425, startPoint y: 396, endPoint x: 336, endPoint y: 396, distance: 89.2
click at [336, 396] on td "46000991110000" at bounding box center [415, 396] width 175 height 35
copy td "46000991110000"
click at [84, 417] on div "Multiple Parcel Search" at bounding box center [93, 416] width 97 height 10
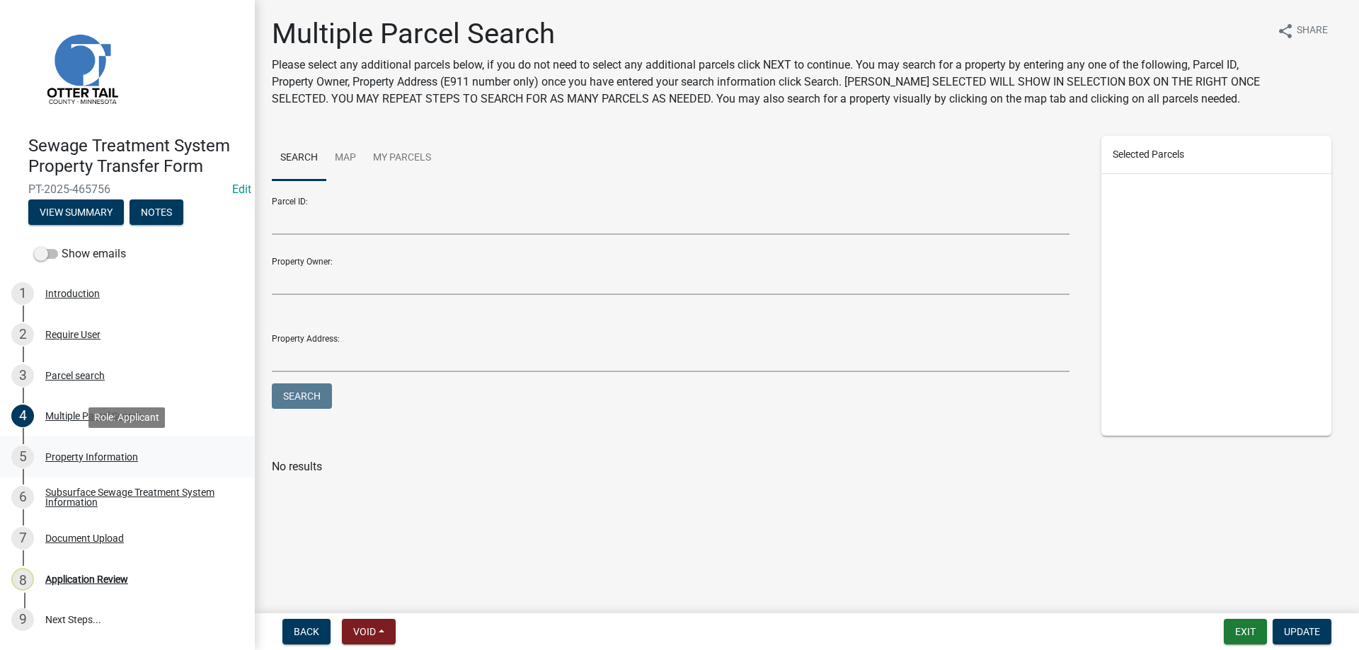
click at [88, 454] on div "Property Information" at bounding box center [91, 457] width 93 height 10
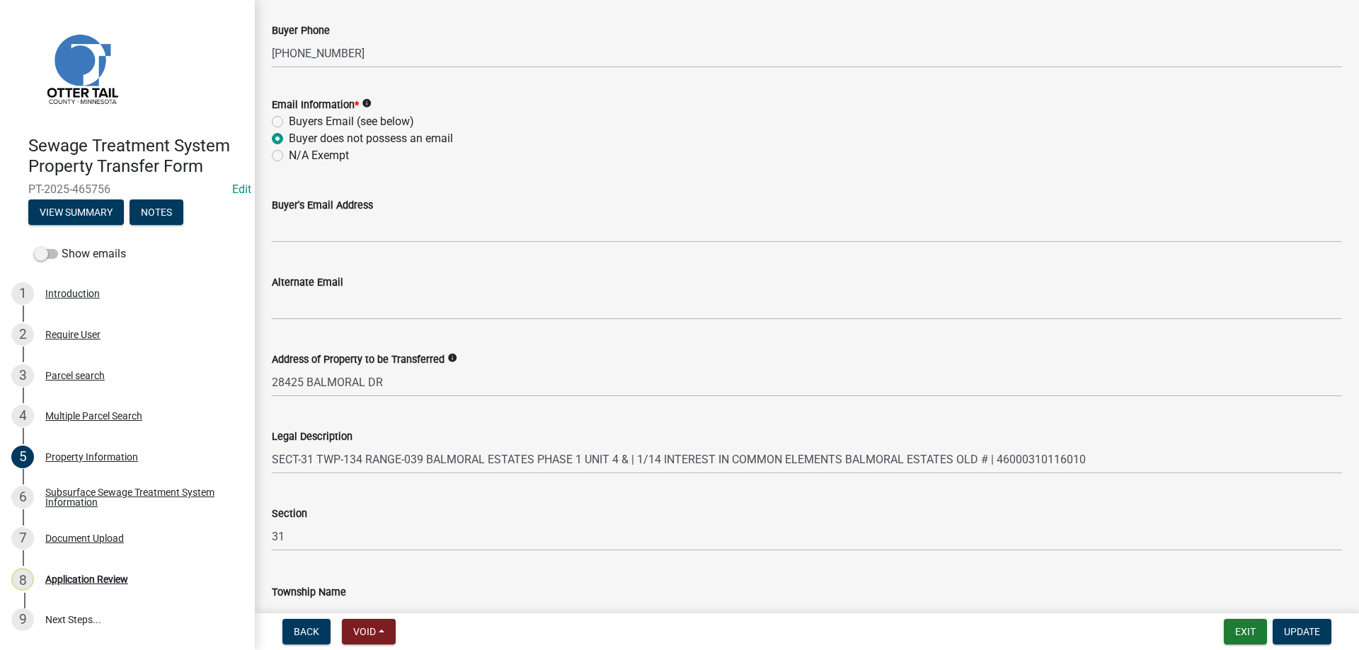
scroll to position [565, 0]
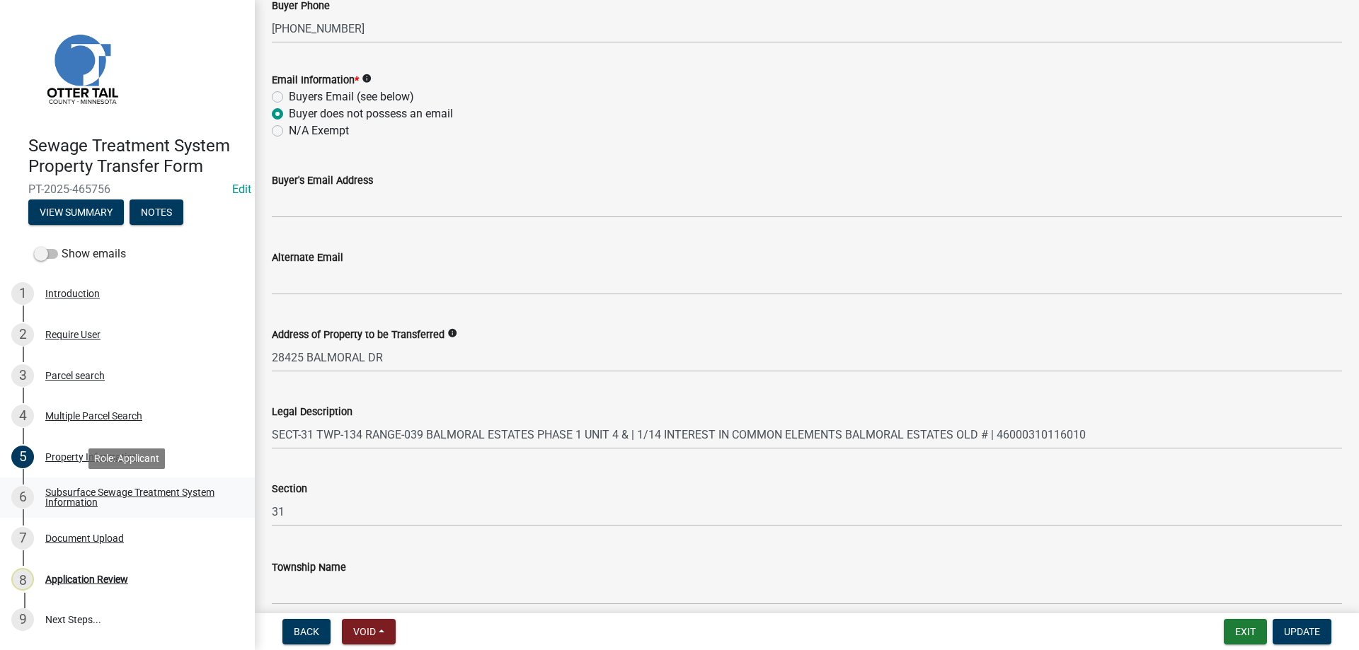
click at [83, 493] on div "Subsurface Sewage Treatment System Information" at bounding box center [138, 498] width 187 height 20
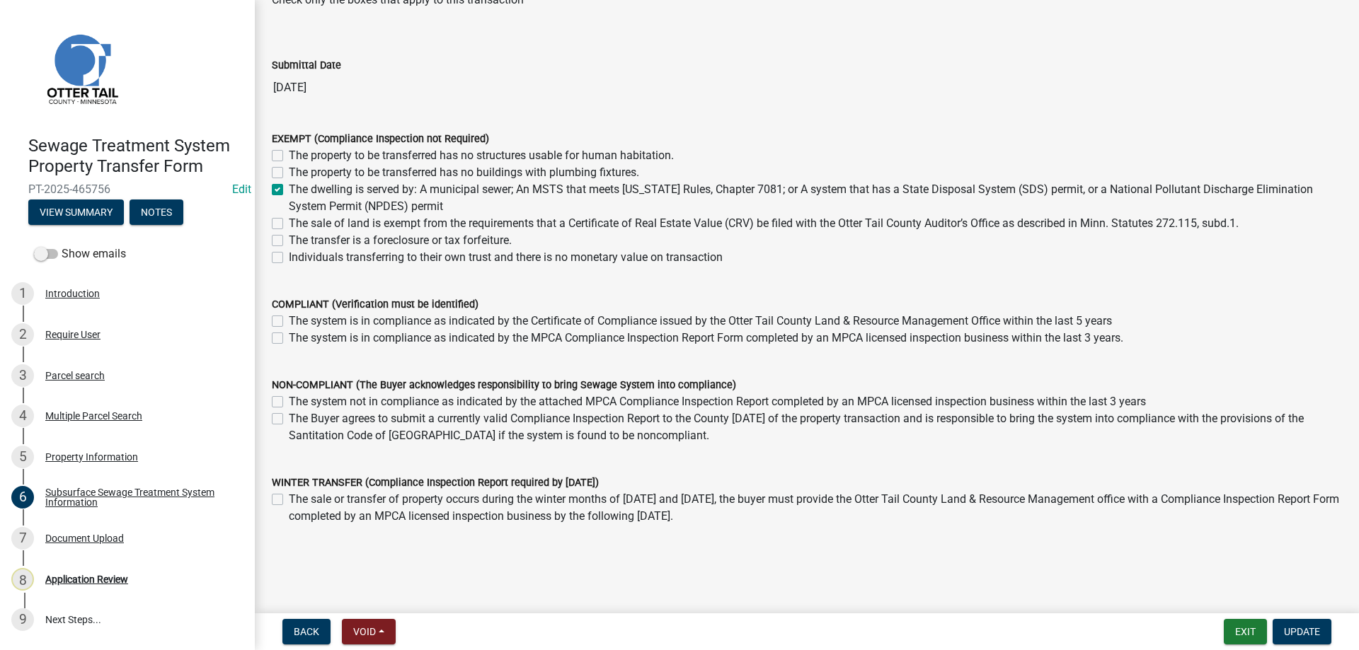
scroll to position [96, 0]
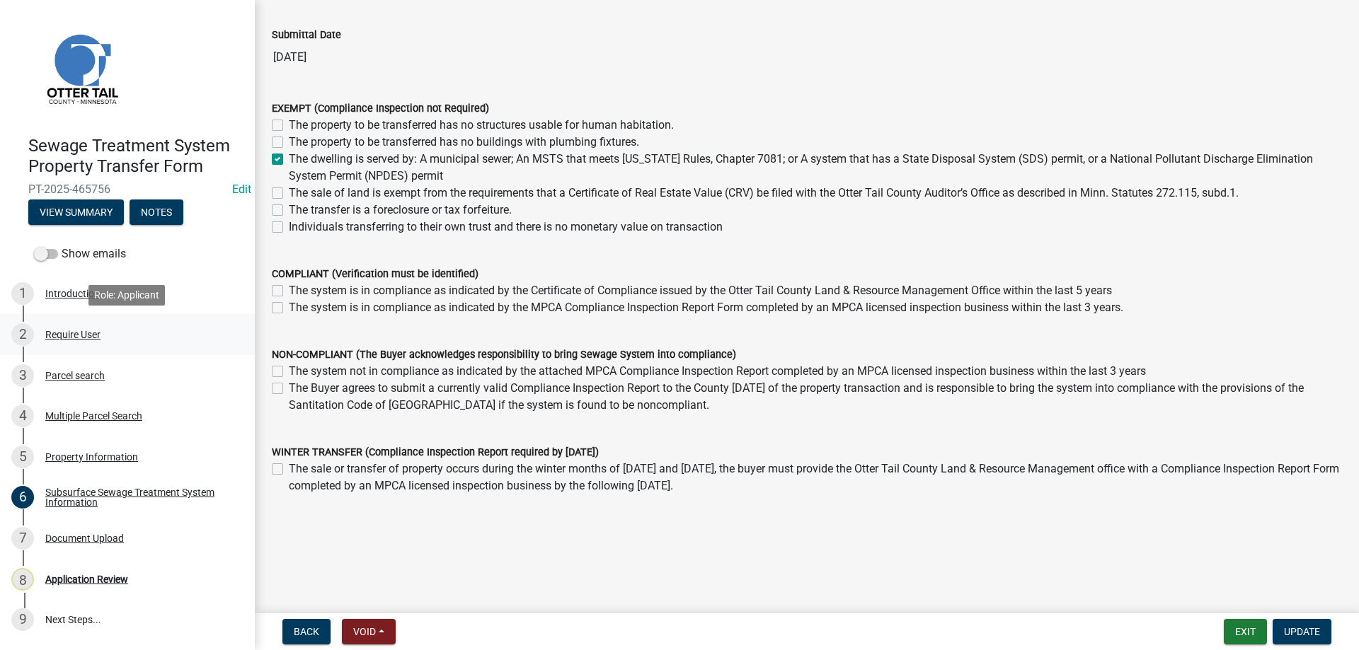
click at [64, 336] on div "Require User" at bounding box center [72, 335] width 55 height 10
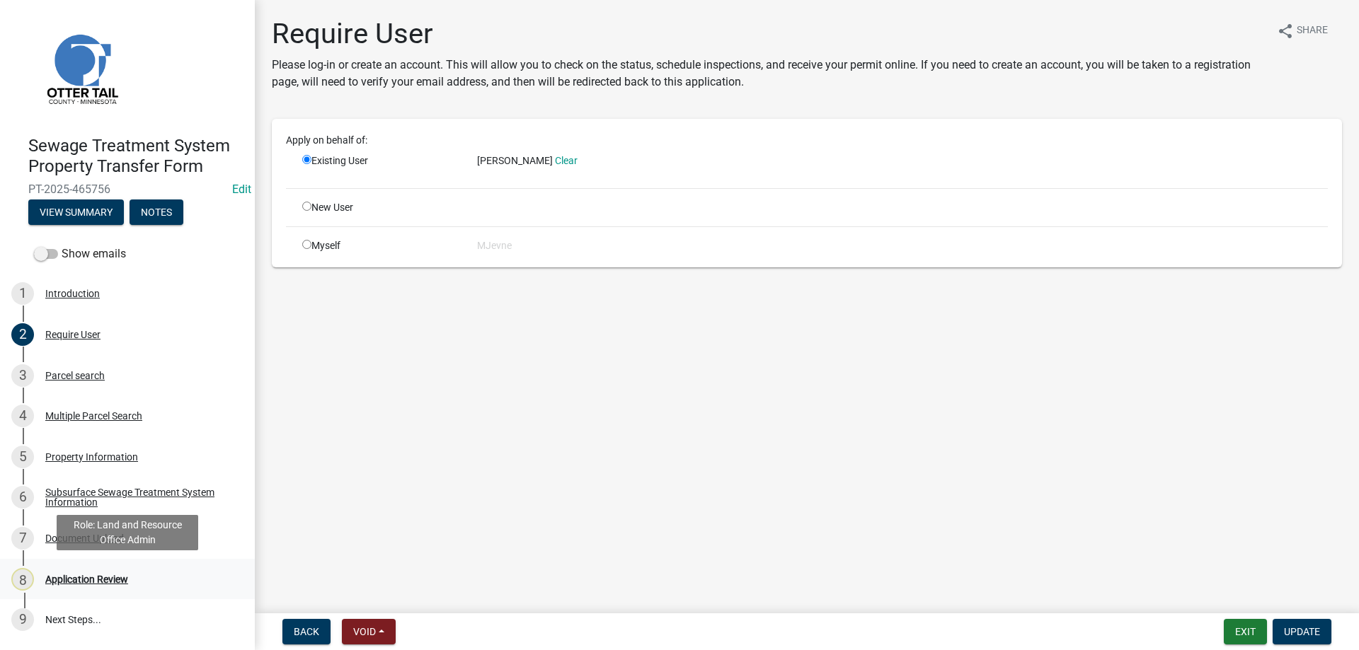
click at [93, 578] on div "Application Review" at bounding box center [86, 580] width 83 height 10
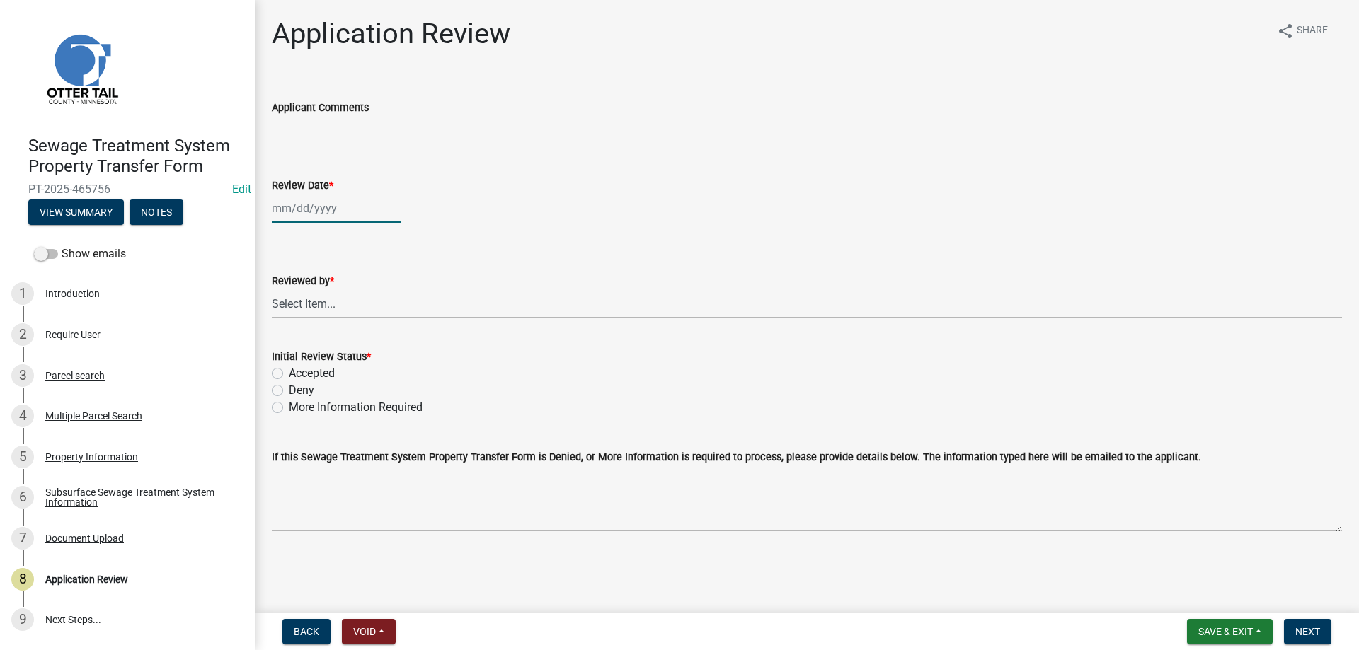
click at [326, 212] on input "Review Date *" at bounding box center [337, 208] width 130 height 29
select select "8"
select select "2025"
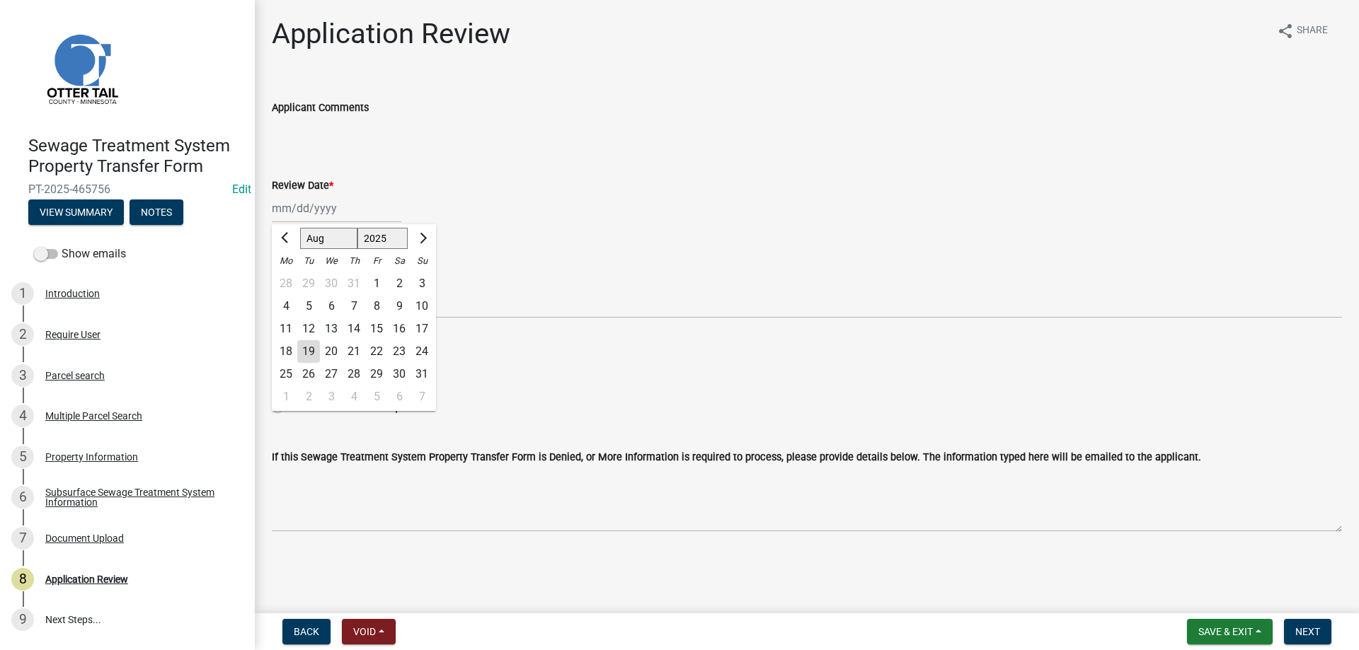
click at [309, 355] on div "19" at bounding box center [308, 351] width 23 height 23
type input "[DATE]"
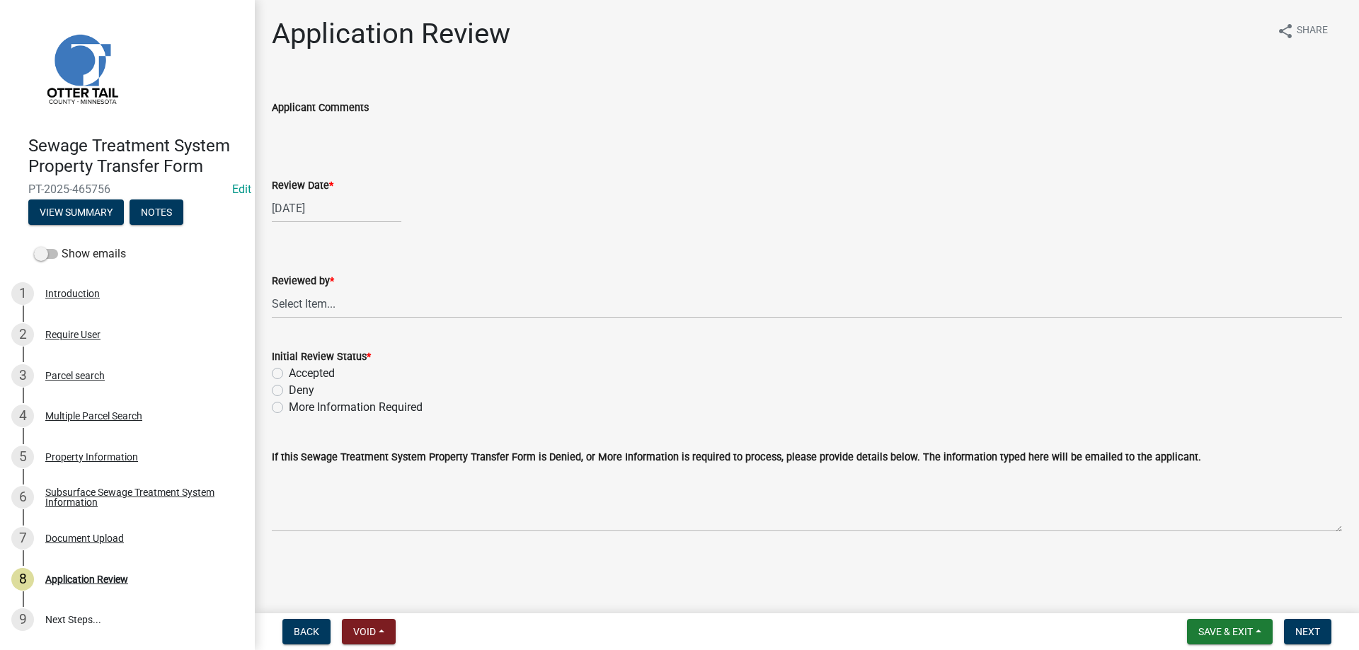
click at [289, 409] on label "More Information Required" at bounding box center [356, 407] width 134 height 17
click at [289, 408] on input "More Information Required" at bounding box center [293, 403] width 9 height 9
radio input "true"
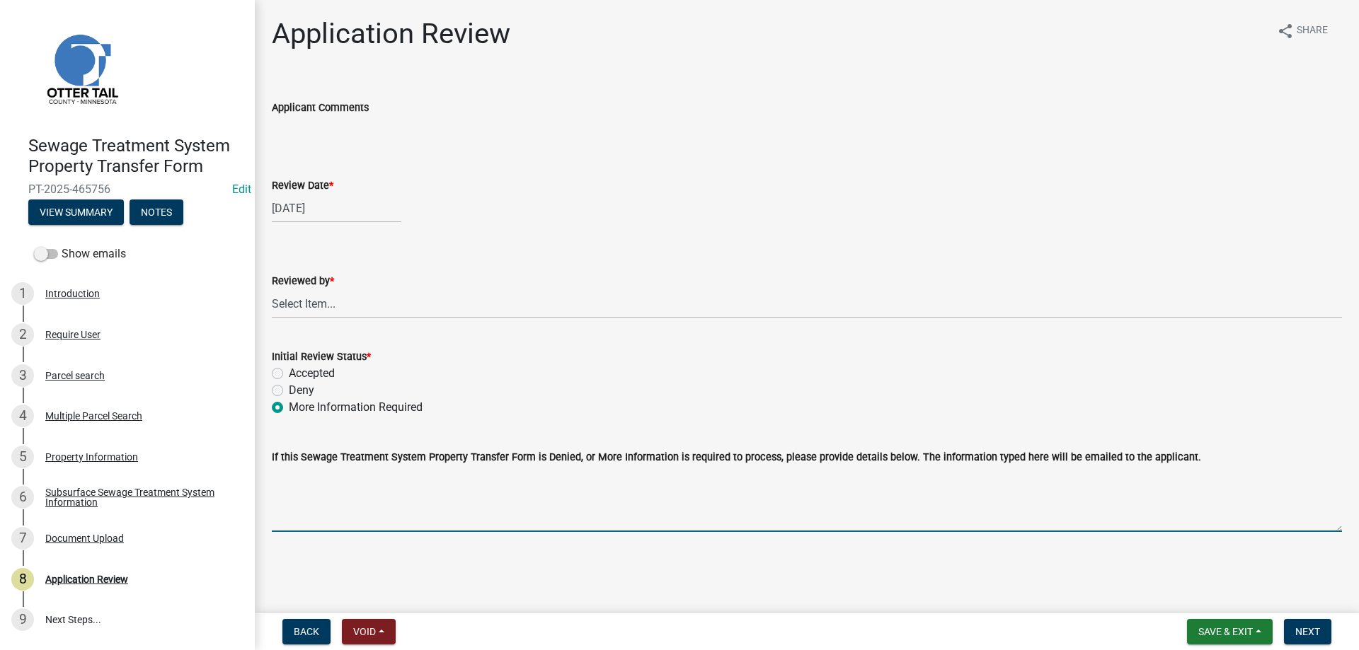
click at [326, 483] on textarea "If this Sewage Treatment System Property Transfer Form is Denied, or More Infor…" at bounding box center [807, 499] width 1070 height 67
click at [424, 476] on textarea "The property listed is not on a municipal sewage treatment" at bounding box center [807, 499] width 1070 height 67
click at [560, 477] on textarea "The property listed is not on municipal sewage treatment" at bounding box center [807, 499] width 1070 height 67
click at [1021, 472] on textarea "The property listed is not on municipal sewage treatment, this property is on a…" at bounding box center [807, 499] width 1070 height 67
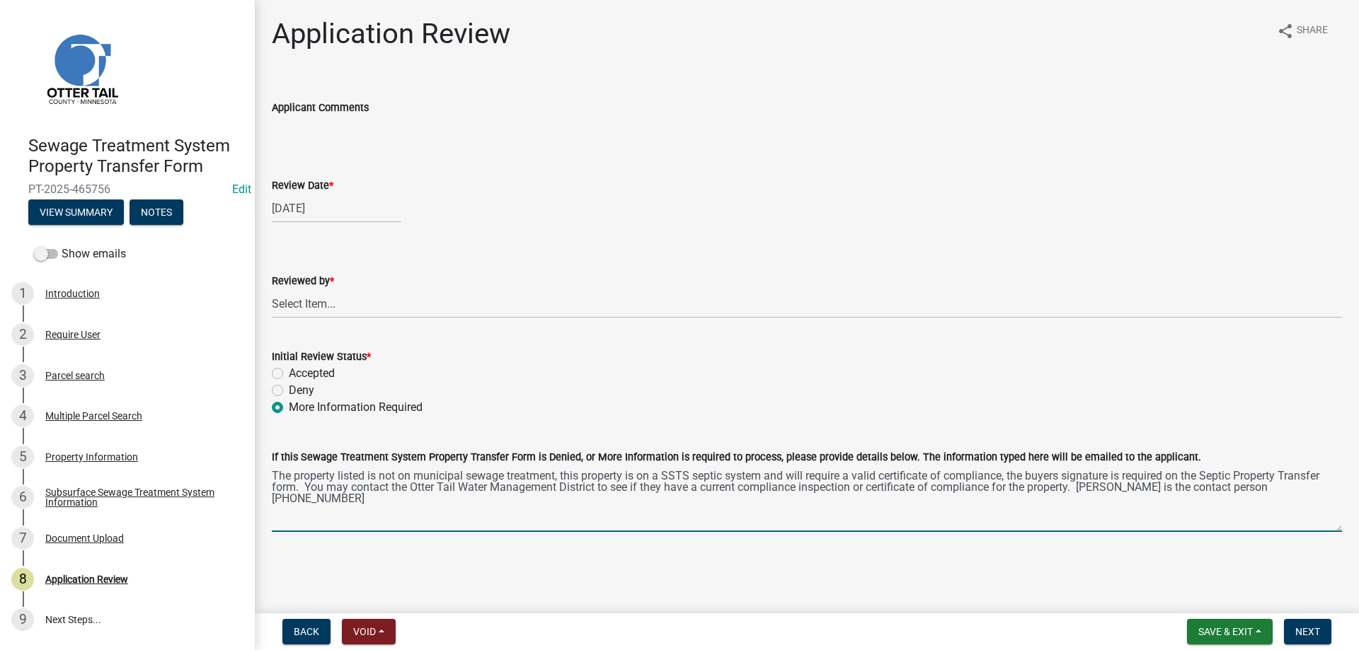
drag, startPoint x: 401, startPoint y: 477, endPoint x: 559, endPoint y: 475, distance: 157.9
click at [559, 475] on textarea "The property listed is not on municipal sewage treatment, this property is on a…" at bounding box center [807, 499] width 1070 height 67
click at [275, 487] on textarea "The property listed is not located within a municipality, this property is on a…" at bounding box center [807, 499] width 1070 height 67
click at [1249, 487] on textarea "The property listed is not located within a municipality, this property is on a…" at bounding box center [807, 499] width 1070 height 67
click at [1331, 490] on textarea "The property listed is not located within a municipality, this property is on a…" at bounding box center [807, 499] width 1070 height 67
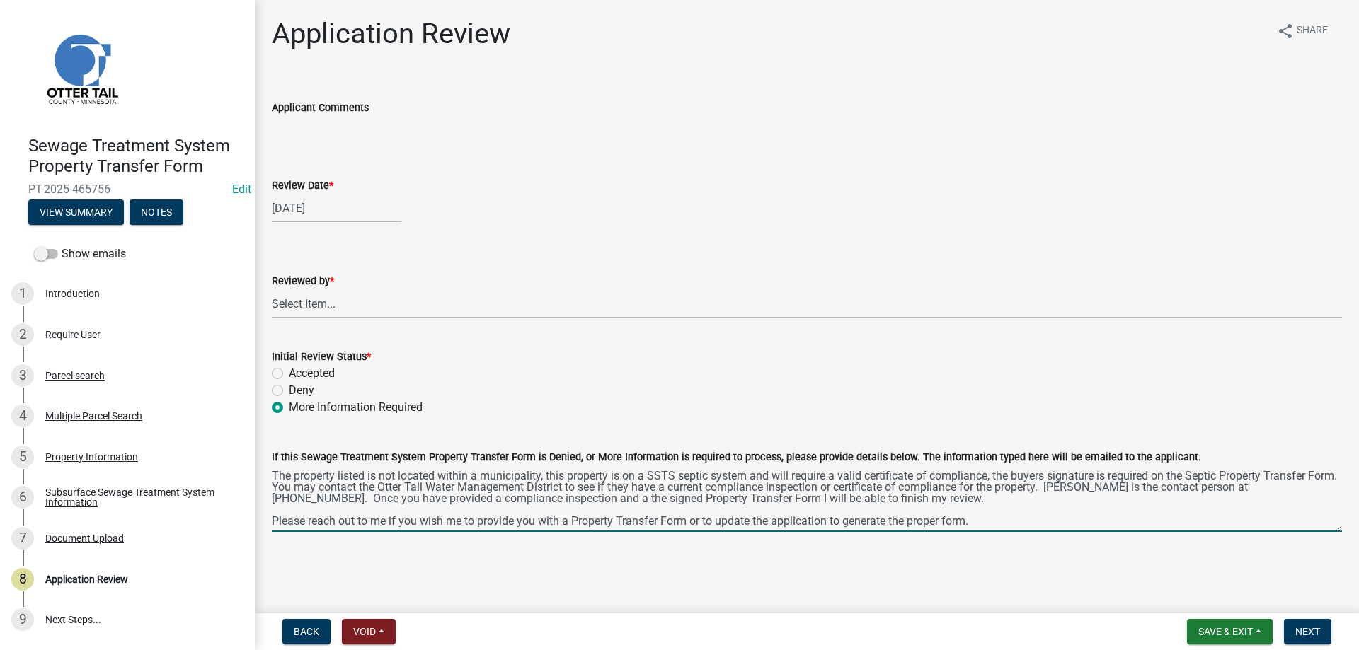
click at [306, 486] on textarea "The property listed is not located within a municipality, this property is on a…" at bounding box center [807, 499] width 1070 height 67
click at [987, 522] on textarea "The property listed is not located within a municipality, this property is on a…" at bounding box center [807, 499] width 1070 height 67
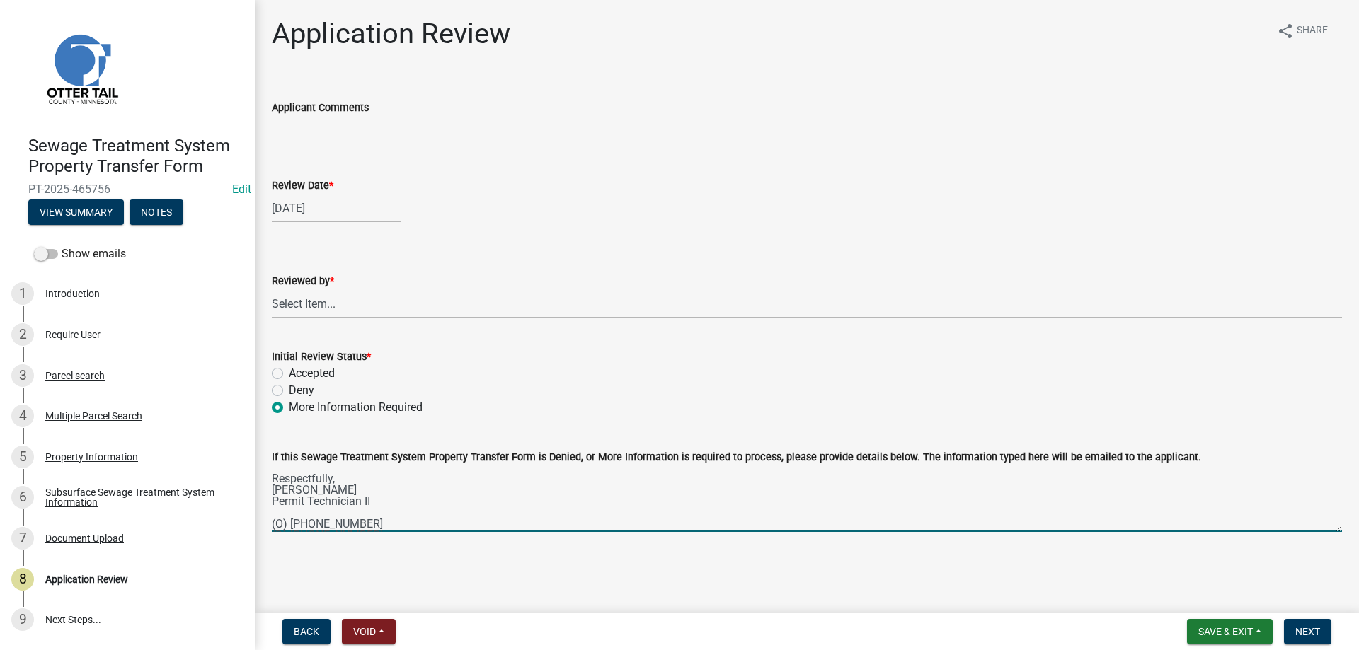
scroll to position [79, 0]
click at [346, 469] on textarea "The property listed is not located within a municipality, this property is on a…" at bounding box center [807, 499] width 1070 height 67
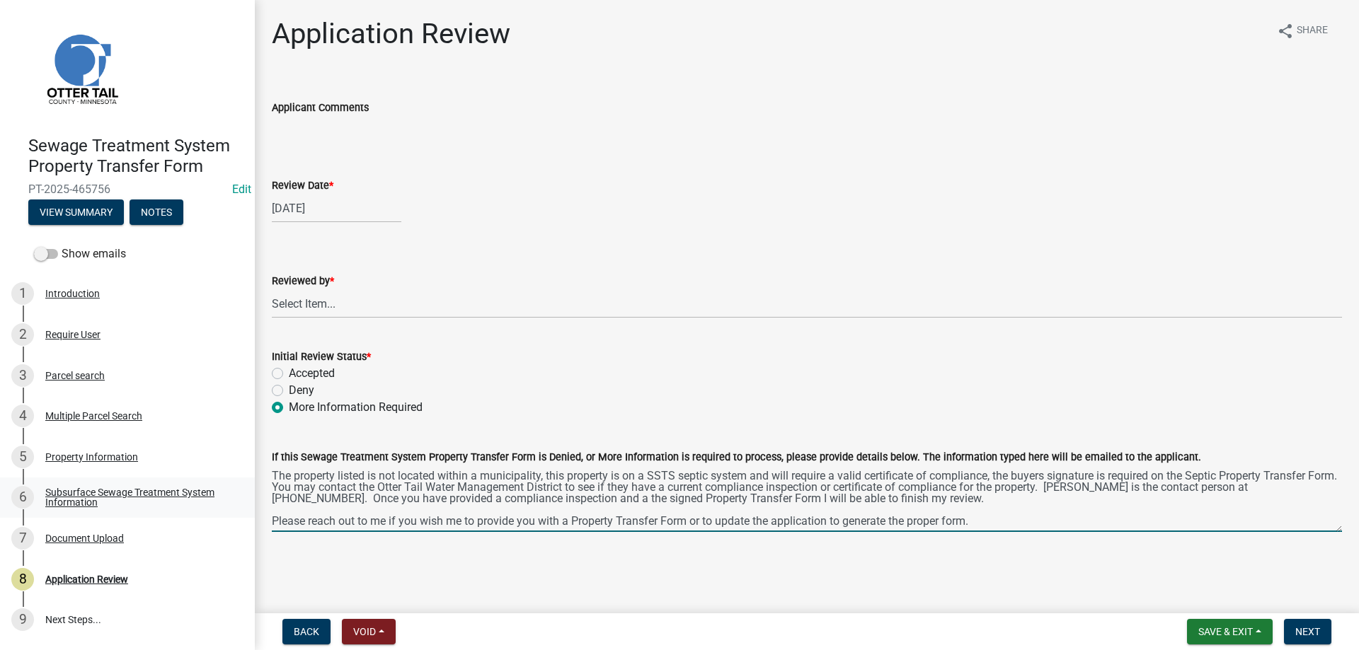
type textarea "The property listed is not located within a municipality, this property is on a…"
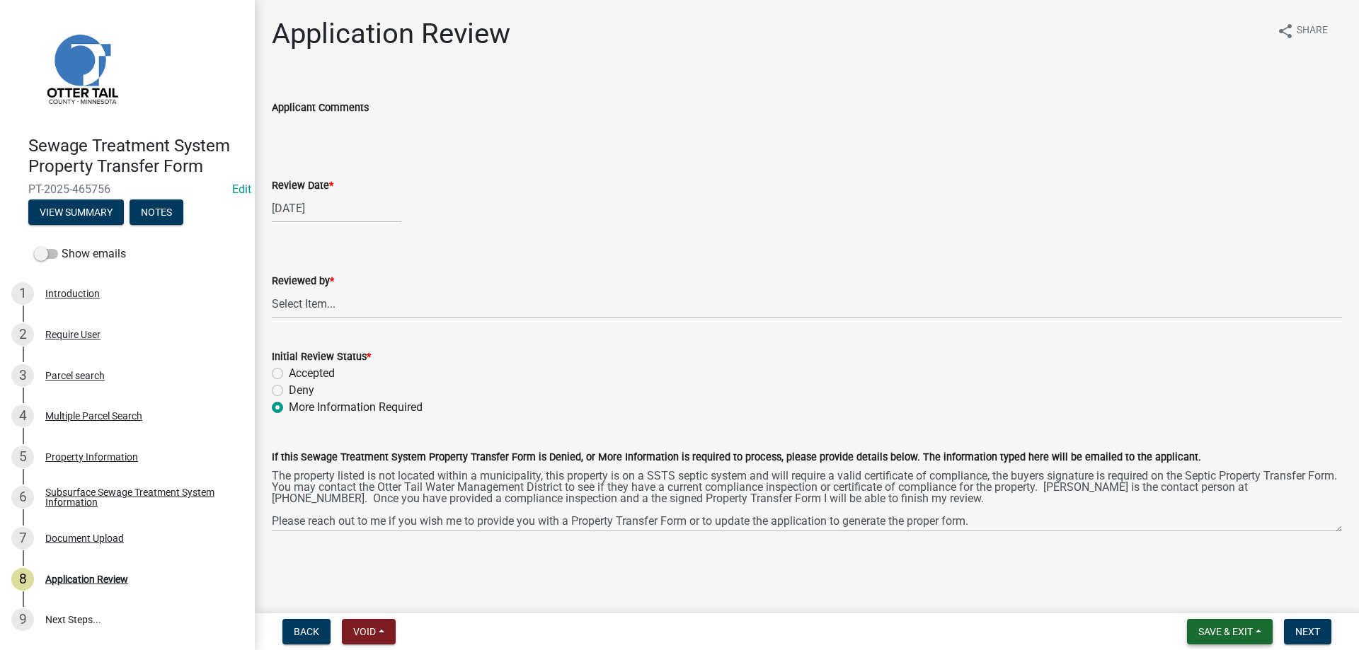
click at [1212, 636] on span "Save & Exit" at bounding box center [1225, 631] width 55 height 11
click at [1184, 556] on button "Save" at bounding box center [1215, 561] width 113 height 34
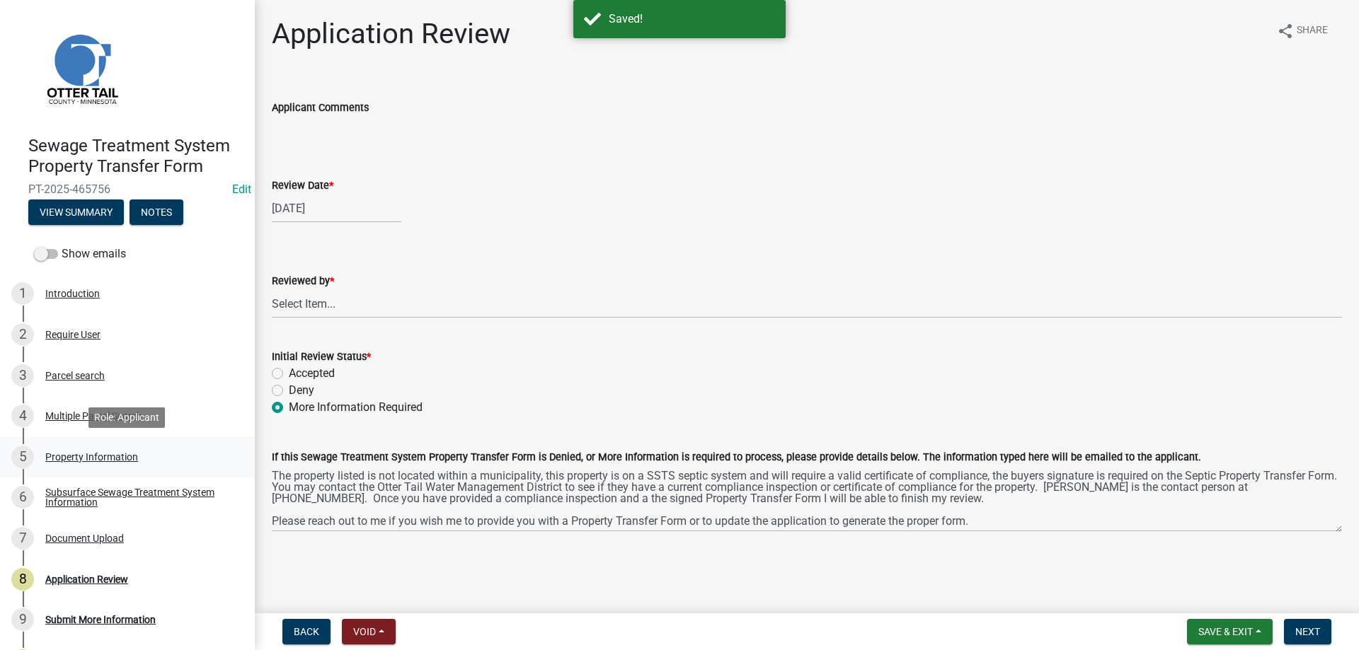
click at [74, 458] on div "Property Information" at bounding box center [91, 457] width 93 height 10
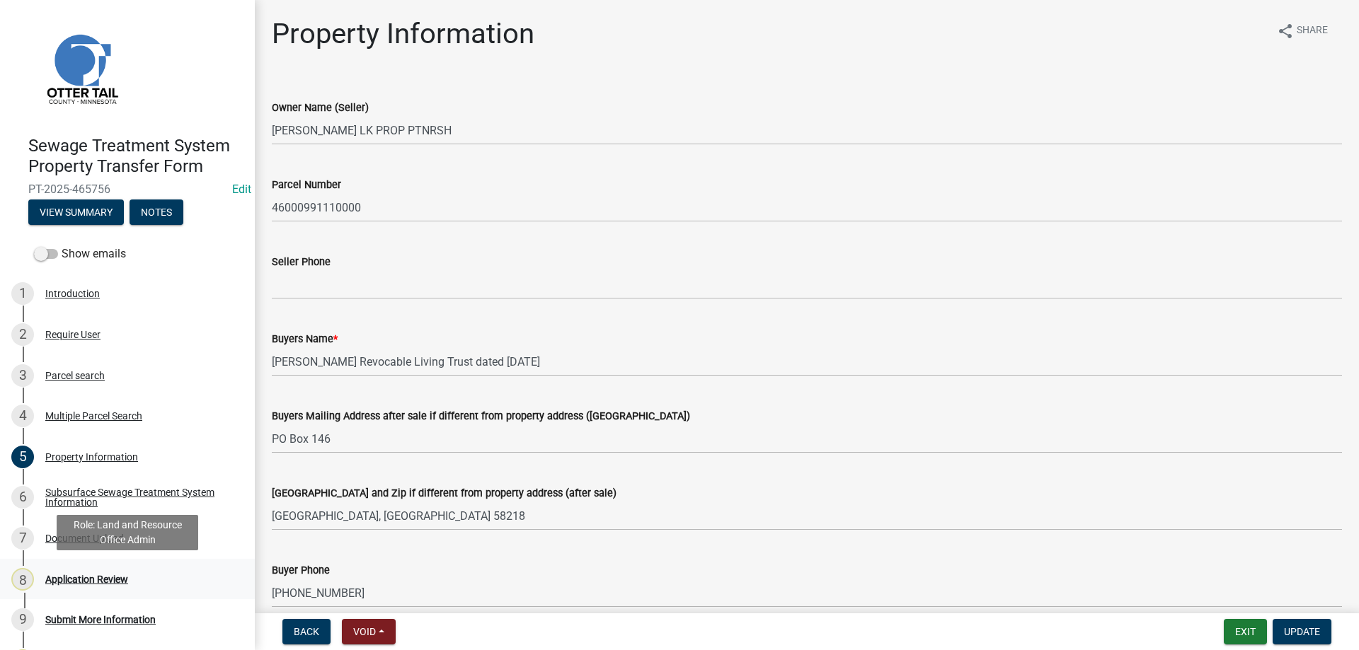
click at [79, 580] on div "Application Review" at bounding box center [86, 580] width 83 height 10
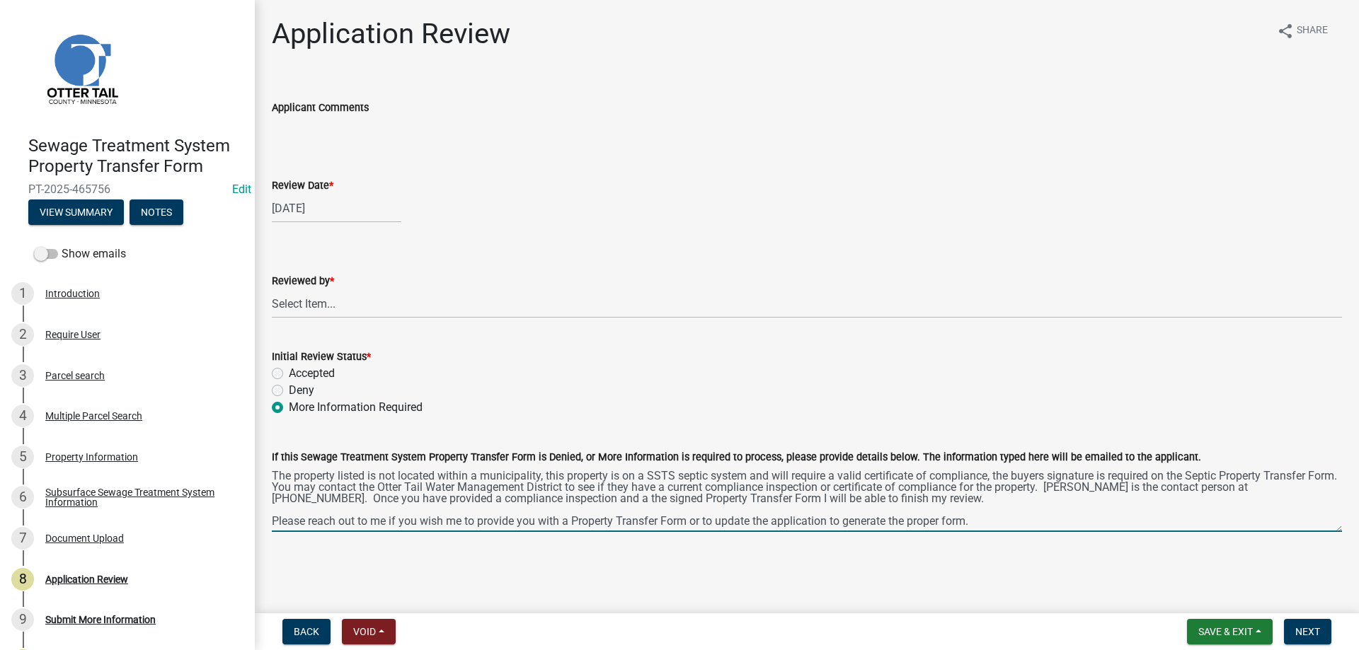
click at [902, 501] on textarea "The property listed is not located within a municipality, this property is on a…" at bounding box center [807, 499] width 1070 height 67
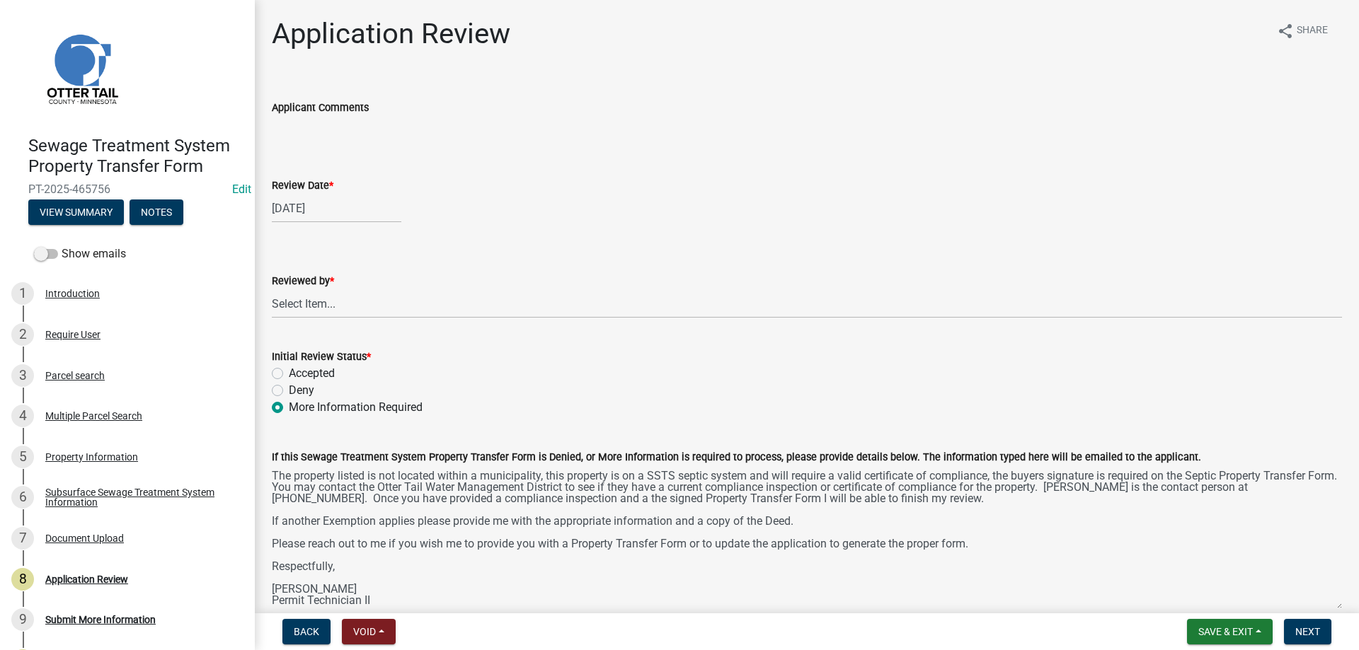
drag, startPoint x: 1336, startPoint y: 527, endPoint x: 1362, endPoint y: 605, distance: 81.9
click at [1342, 605] on textarea "The property listed is not located within a municipality, this property is on a…" at bounding box center [807, 538] width 1070 height 144
click at [391, 544] on textarea "The property listed is not located within a municipality, this property is on a…" at bounding box center [807, 538] width 1070 height 144
type textarea "The property listed is not located within a municipality, this property is on a…"
click at [272, 289] on select "Select Item... [PERSON_NAME] [PERSON_NAME] [PERSON_NAME] [PERSON_NAME] [PERSON_…" at bounding box center [807, 303] width 1070 height 29
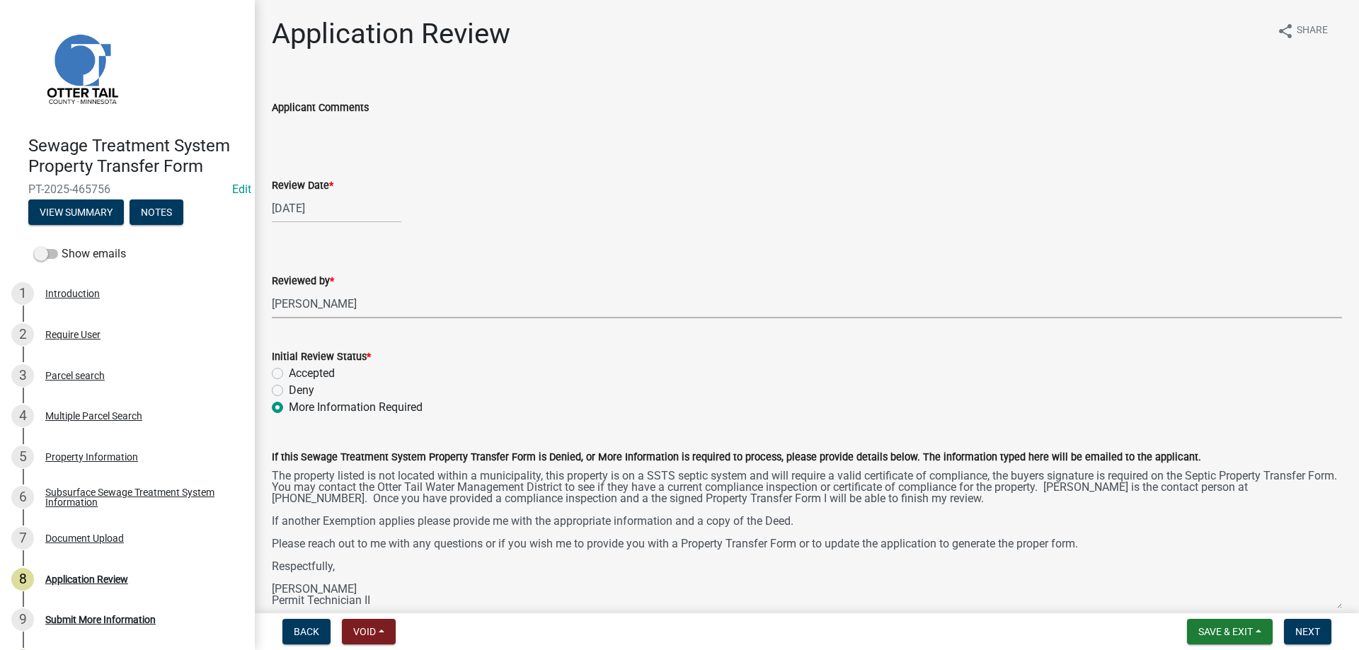
click option "[PERSON_NAME]" at bounding box center [0, 0] width 0 height 0
select select "b4c12476-3918-4c31-b34d-126d47b866fd"
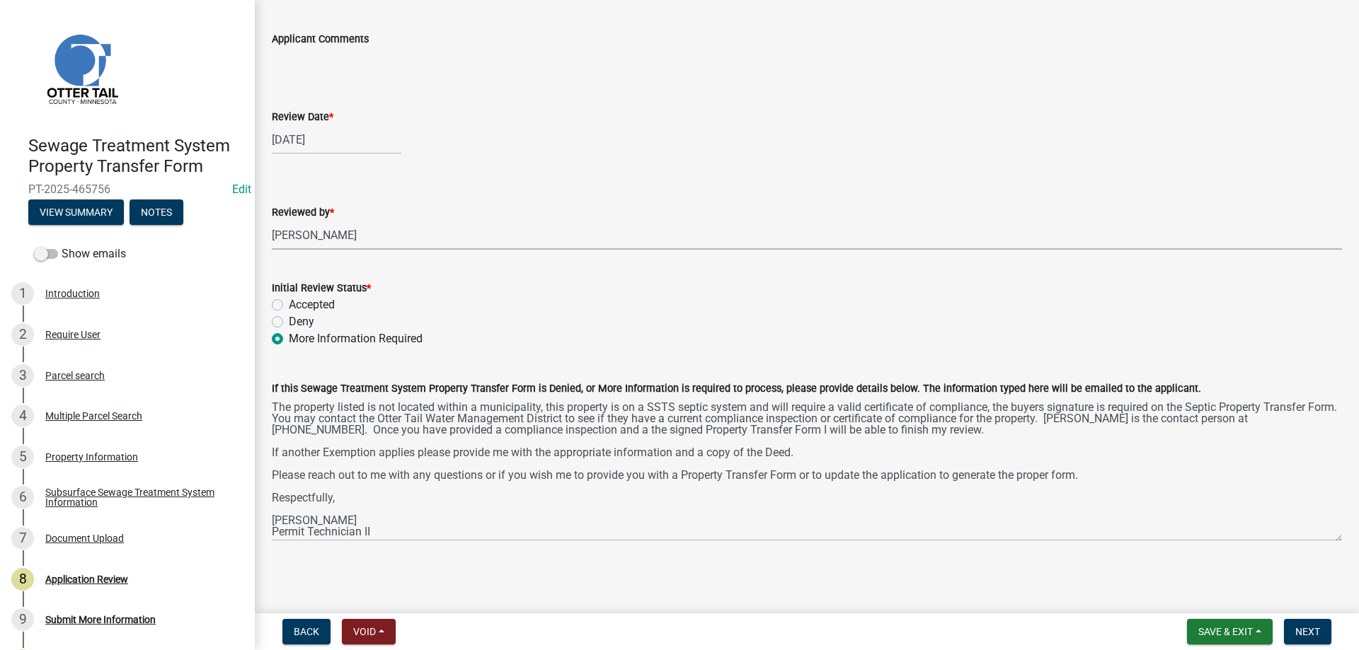
scroll to position [35, 0]
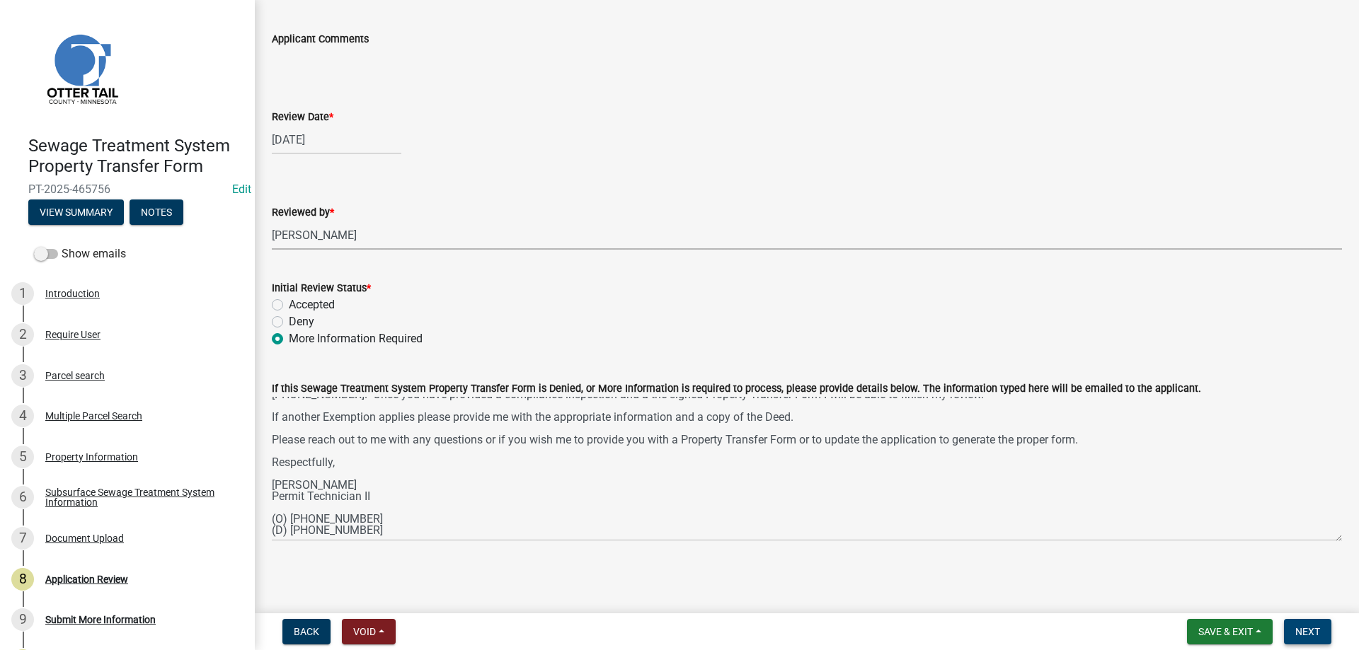
click at [1302, 631] on span "Next" at bounding box center [1307, 631] width 25 height 11
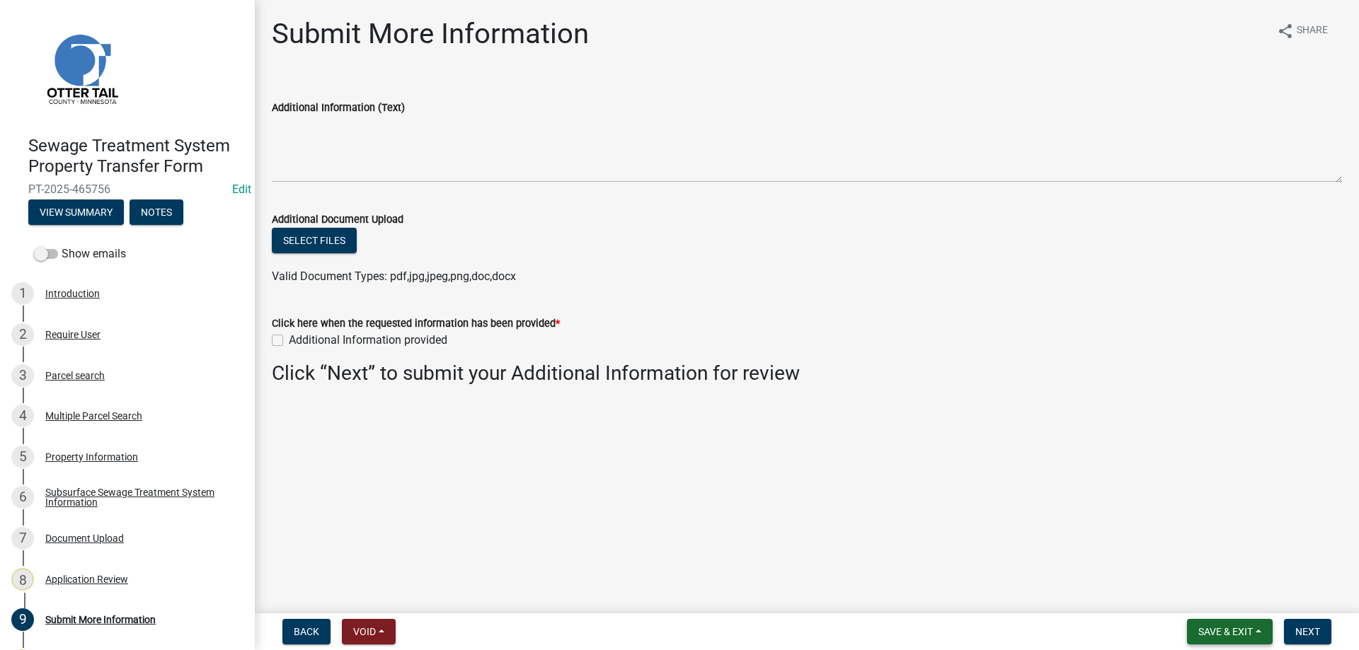
click at [1216, 631] on span "Save & Exit" at bounding box center [1225, 631] width 55 height 11
click at [1186, 598] on button "Save & Exit" at bounding box center [1215, 595] width 113 height 34
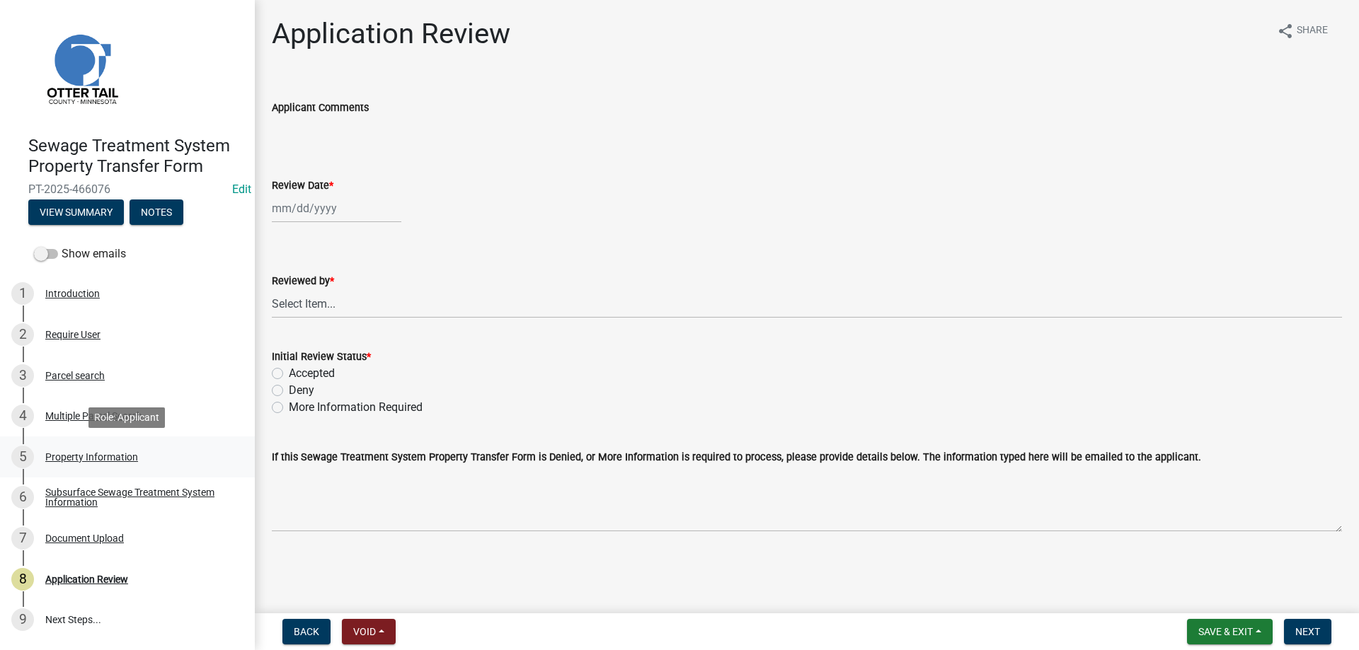
click at [74, 457] on div "Property Information" at bounding box center [91, 457] width 93 height 10
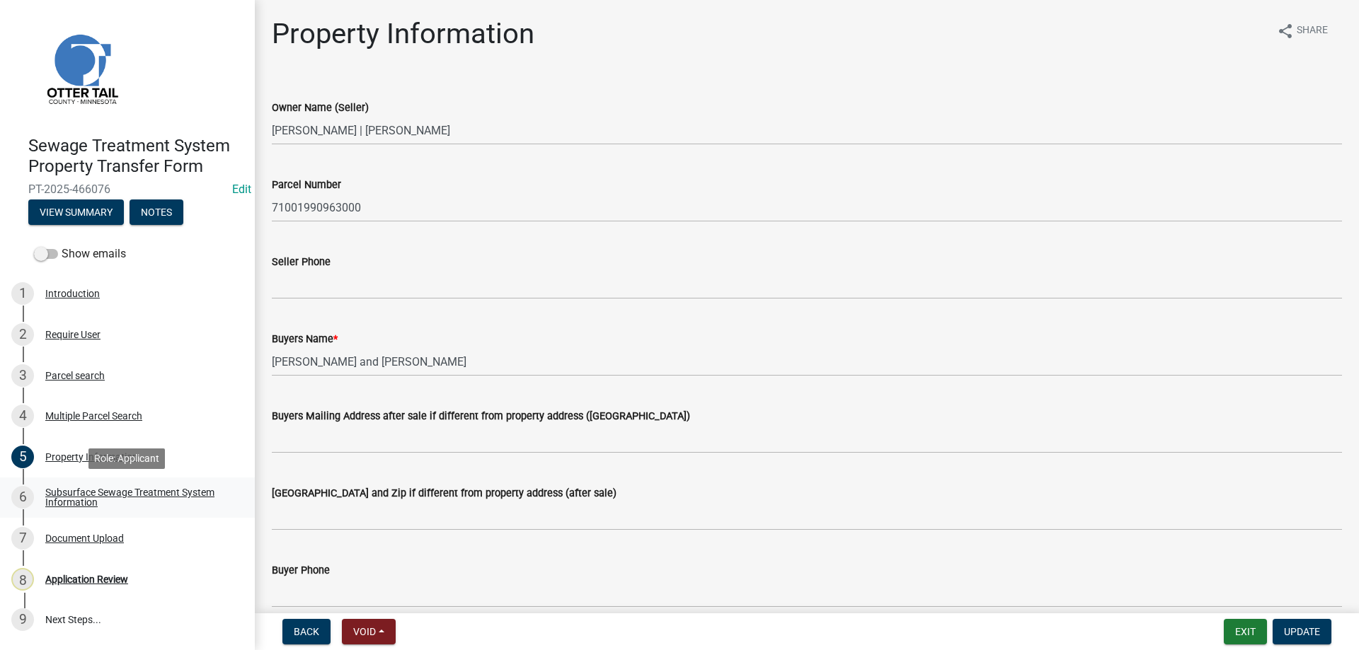
click at [75, 497] on div "Subsurface Sewage Treatment System Information" at bounding box center [138, 498] width 187 height 20
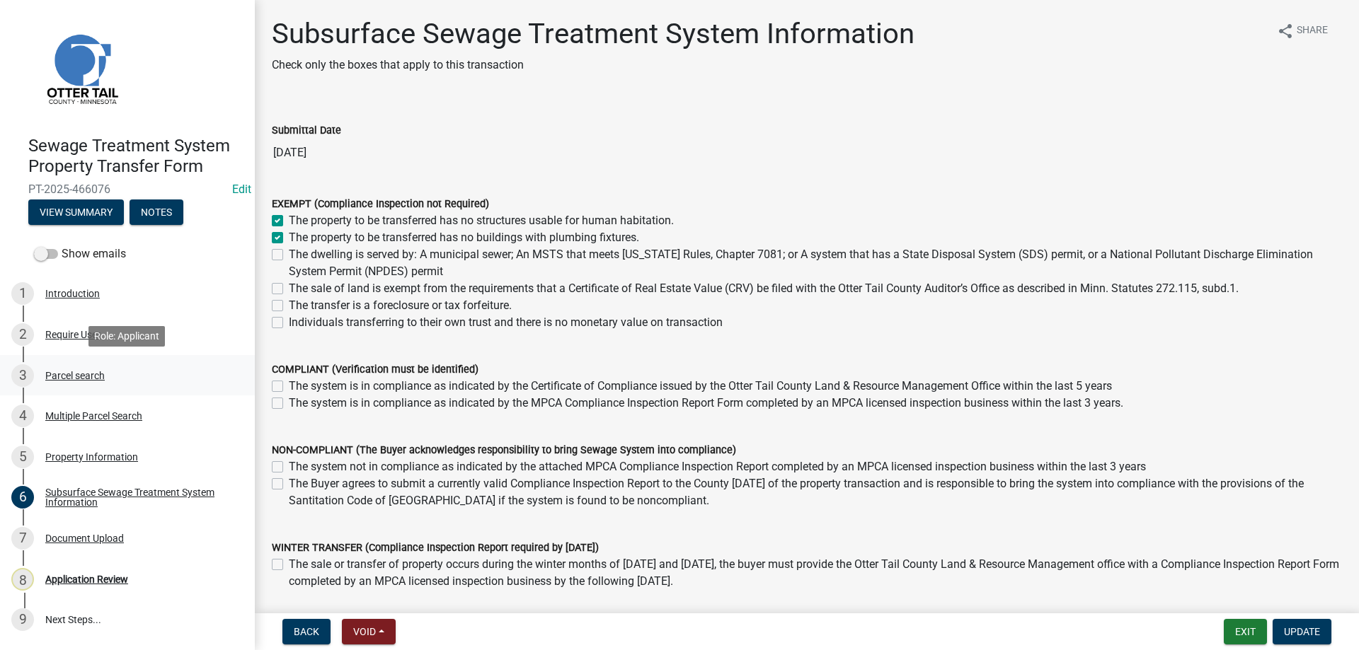
click at [62, 377] on div "Parcel search" at bounding box center [74, 376] width 59 height 10
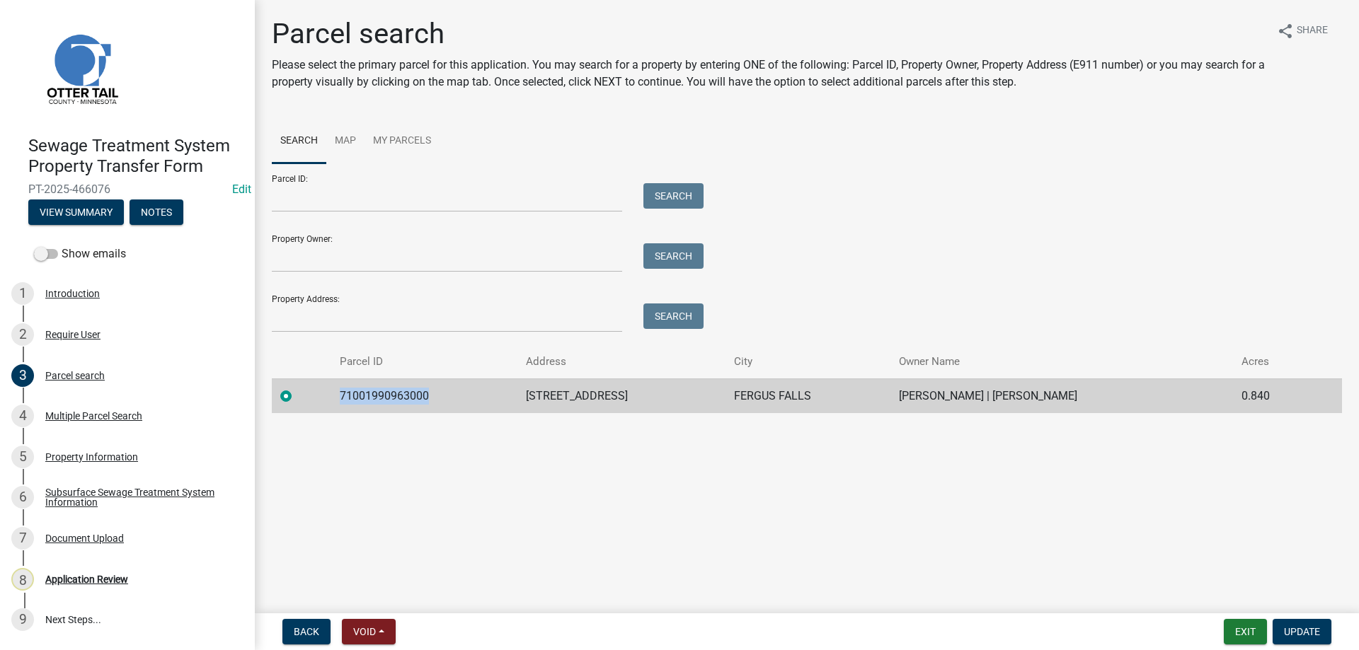
drag, startPoint x: 432, startPoint y: 394, endPoint x: 341, endPoint y: 398, distance: 90.7
click at [341, 398] on td "71001990963000" at bounding box center [424, 396] width 186 height 35
copy td "71001990963000"
click at [74, 578] on div "Application Review" at bounding box center [86, 580] width 83 height 10
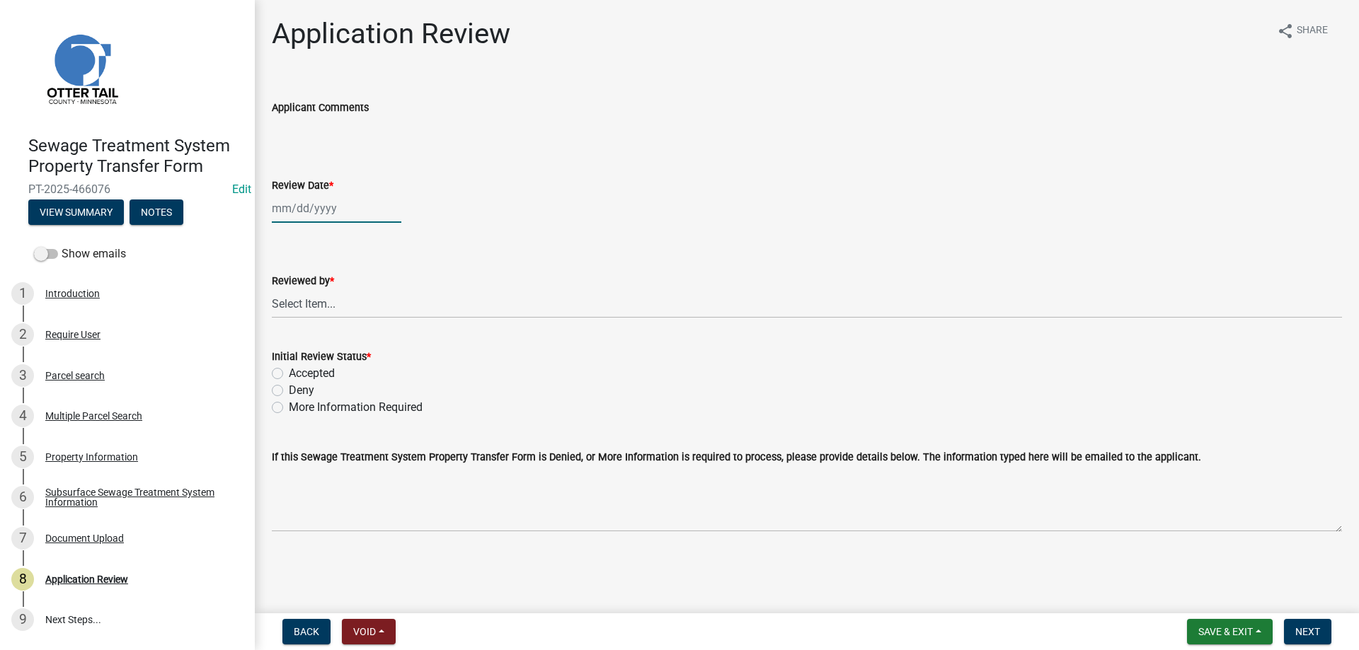
select select "8"
select select "2025"
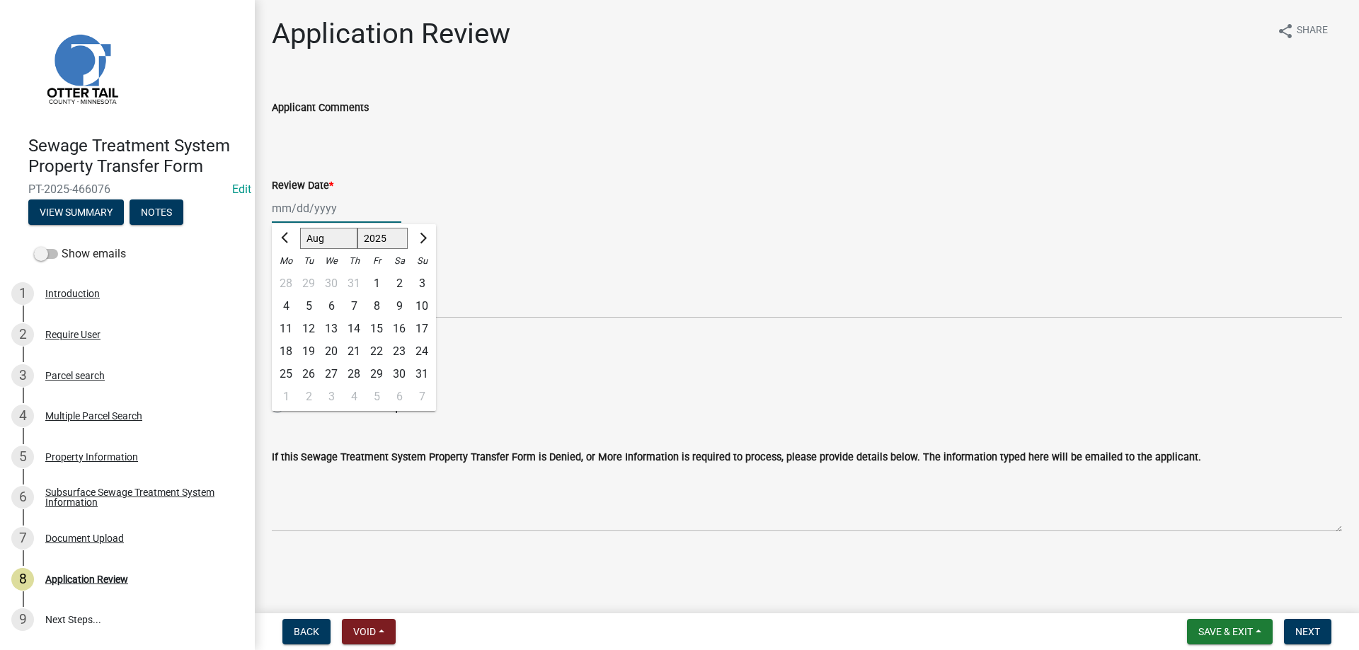
click at [306, 207] on input "Review Date *" at bounding box center [337, 208] width 130 height 29
click at [306, 348] on div "19" at bounding box center [308, 351] width 23 height 23
type input "[DATE]"
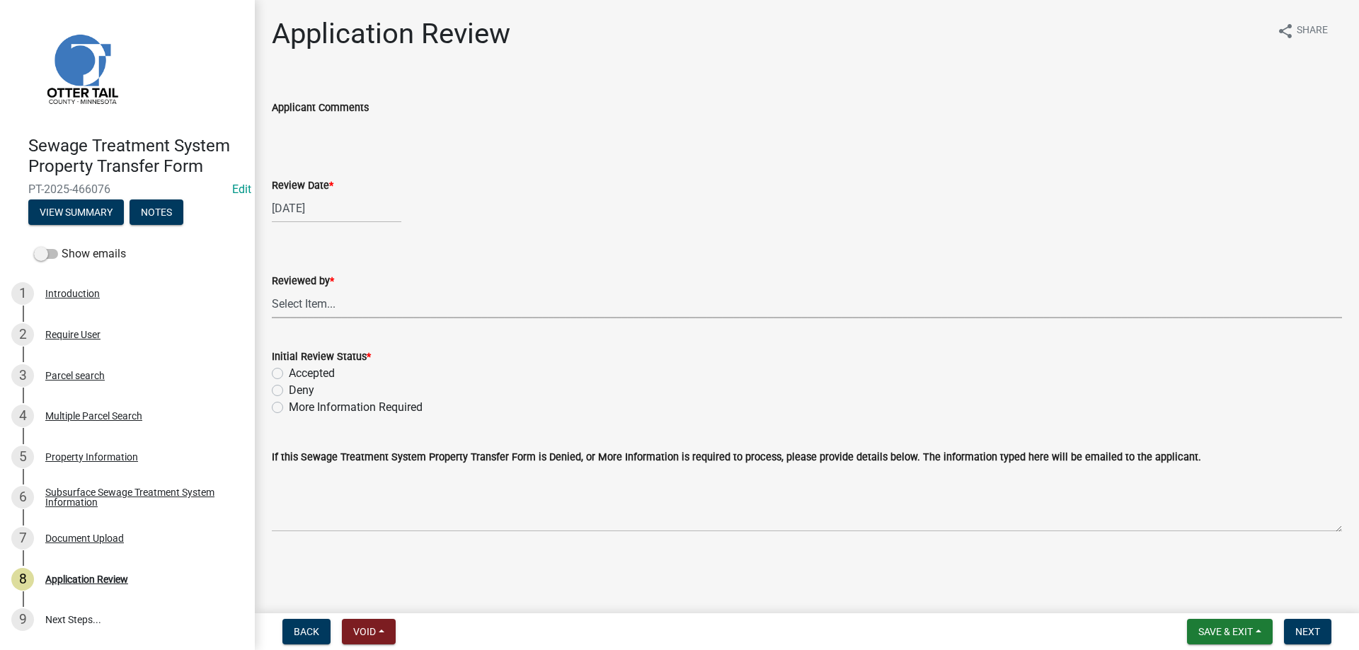
click at [272, 289] on select "Select Item... [PERSON_NAME] [PERSON_NAME] [PERSON_NAME] [PERSON_NAME] [PERSON_…" at bounding box center [807, 303] width 1070 height 29
click option "[PERSON_NAME]" at bounding box center [0, 0] width 0 height 0
select select "b4c12476-3918-4c31-b34d-126d47b866fd"
click at [289, 374] on label "Accepted" at bounding box center [312, 373] width 46 height 17
click at [289, 374] on input "Accepted" at bounding box center [293, 369] width 9 height 9
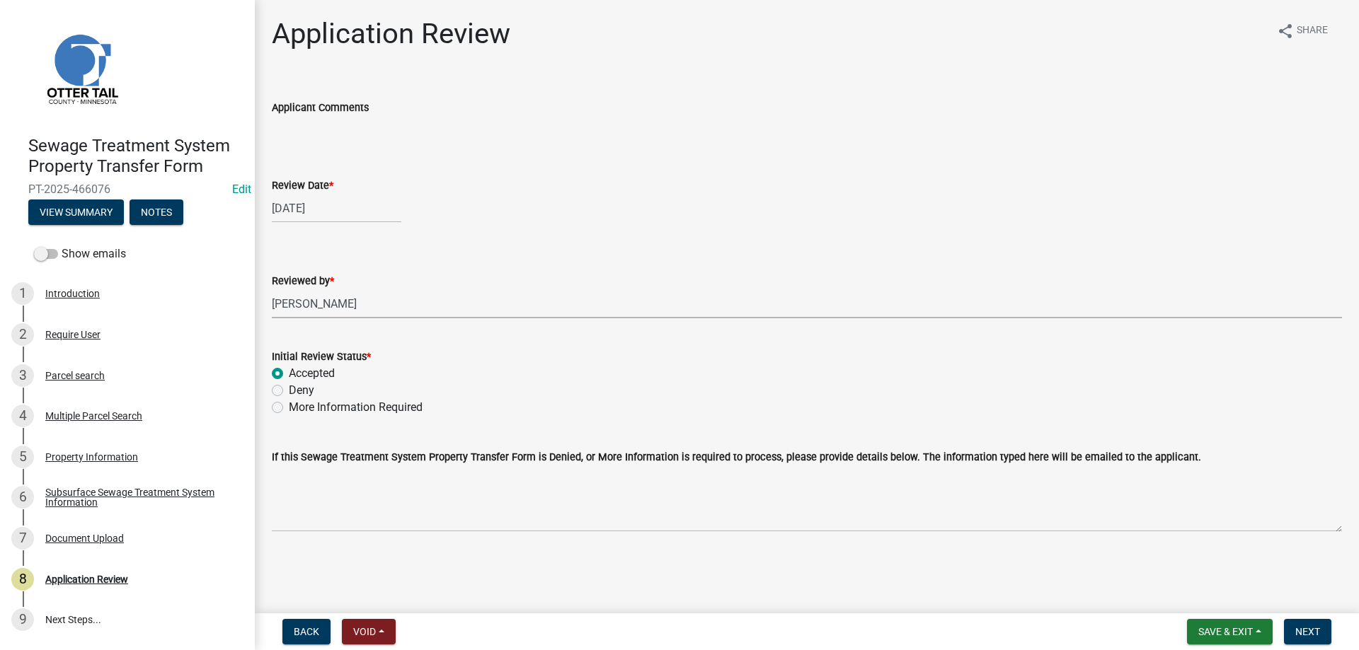
radio input "true"
click at [1312, 629] on span "Next" at bounding box center [1307, 631] width 25 height 11
